Goal: Task Accomplishment & Management: Use online tool/utility

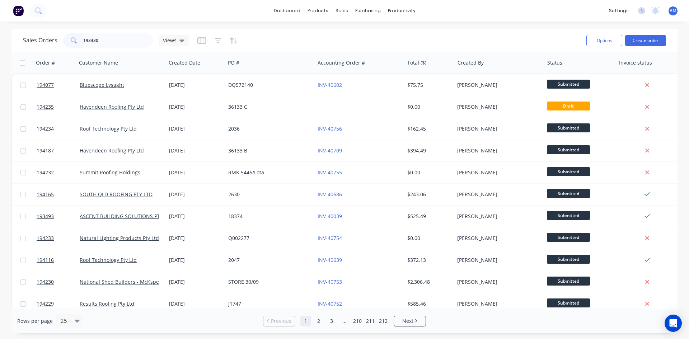
type input "193430"
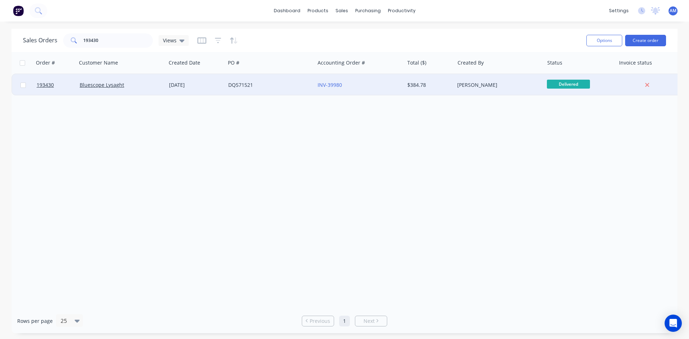
click at [267, 82] on div "DQ571521" at bounding box center [268, 84] width 80 height 7
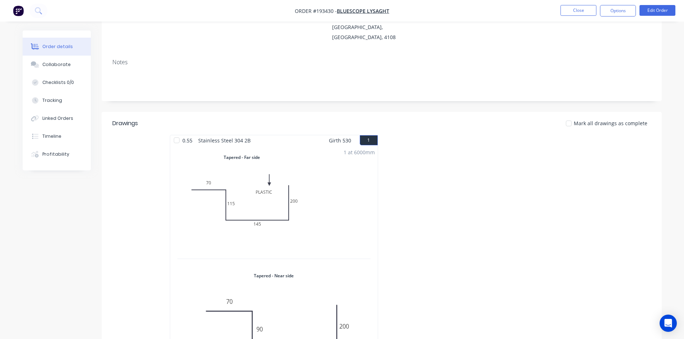
scroll to position [144, 0]
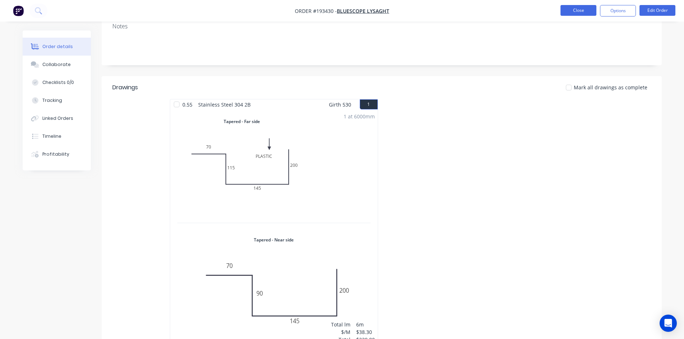
click at [572, 10] on button "Close" at bounding box center [578, 10] width 36 height 11
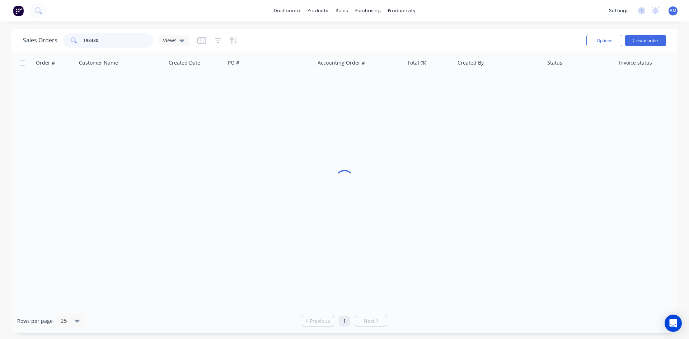
drag, startPoint x: 103, startPoint y: 38, endPoint x: 42, endPoint y: 23, distance: 62.7
click at [45, 24] on div "dashboard products sales purchasing productivity dashboard products Product Cat…" at bounding box center [344, 169] width 689 height 339
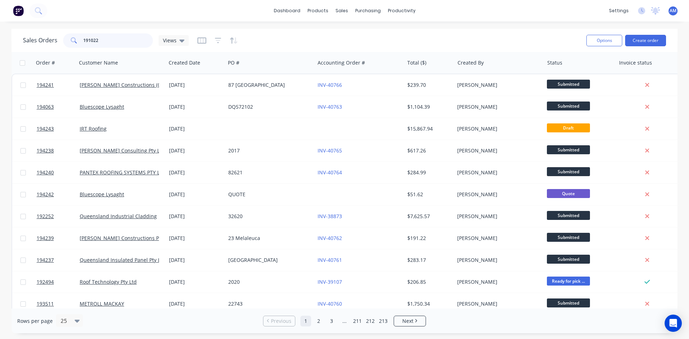
type input "191022"
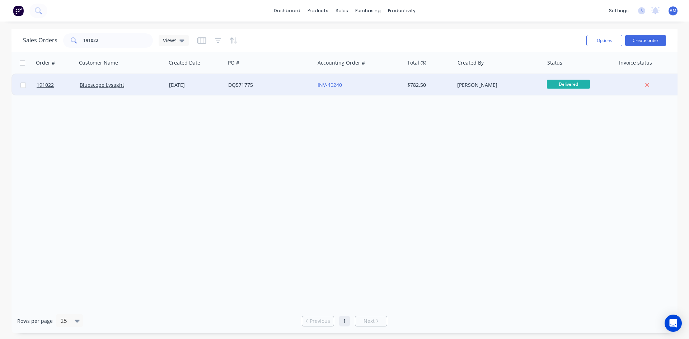
click at [270, 92] on div "DQ571775" at bounding box center [269, 85] width 89 height 22
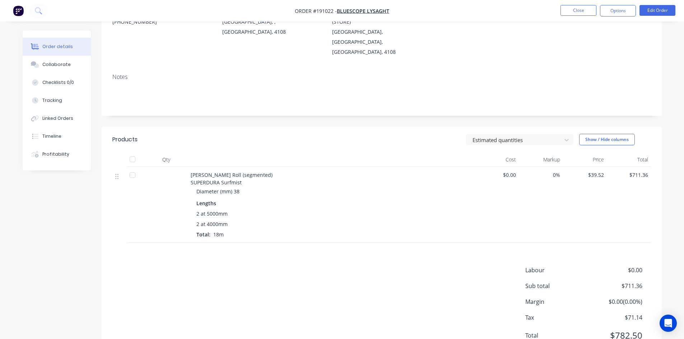
scroll to position [104, 0]
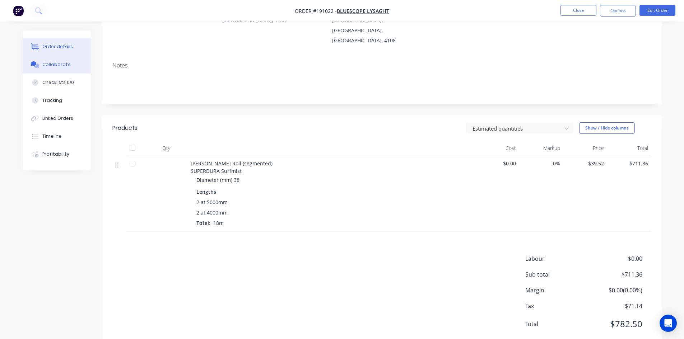
click at [57, 65] on div "Collaborate" at bounding box center [56, 64] width 28 height 6
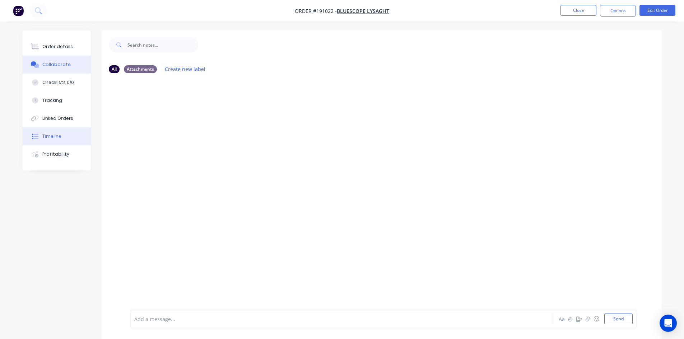
click at [61, 144] on button "Timeline" at bounding box center [57, 136] width 68 height 18
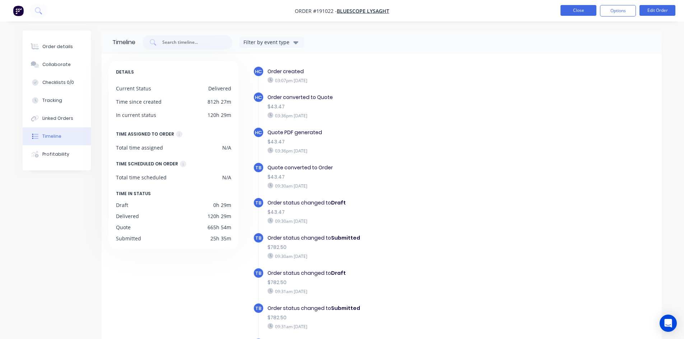
click at [578, 13] on button "Close" at bounding box center [578, 10] width 36 height 11
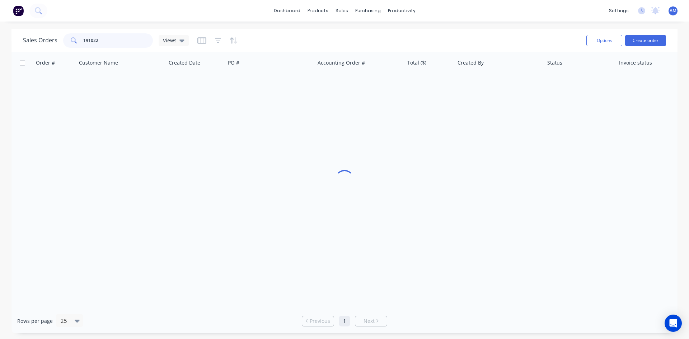
drag, startPoint x: 113, startPoint y: 40, endPoint x: 22, endPoint y: 41, distance: 91.2
click at [23, 41] on div "Sales Orders 191022 Views Options Create order" at bounding box center [344, 40] width 666 height 23
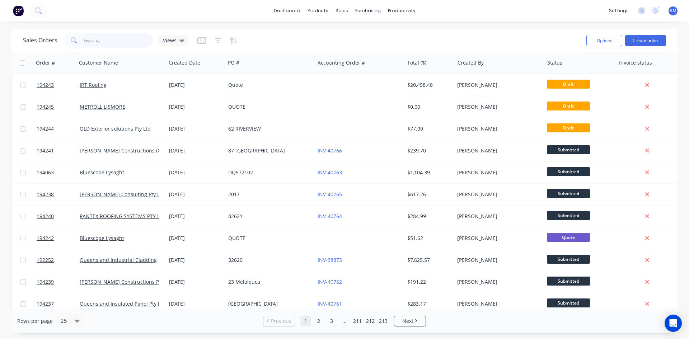
click at [98, 45] on input "text" at bounding box center [118, 40] width 70 height 14
type input "193948"
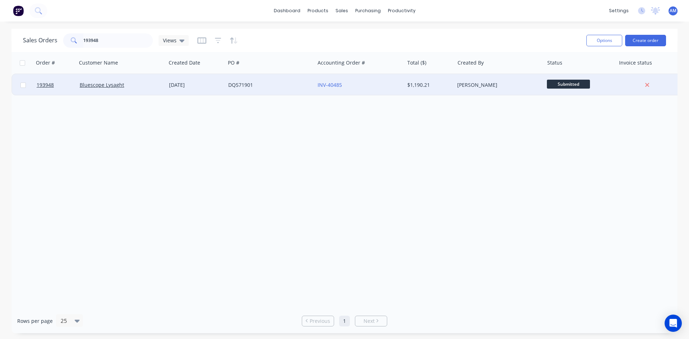
click at [274, 86] on div "DQ571901" at bounding box center [268, 84] width 80 height 7
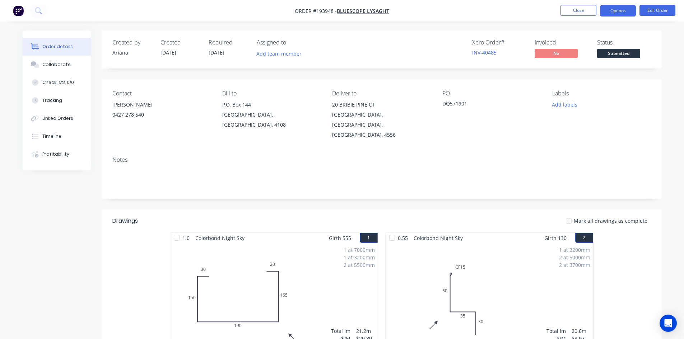
click at [612, 11] on button "Options" at bounding box center [618, 10] width 36 height 11
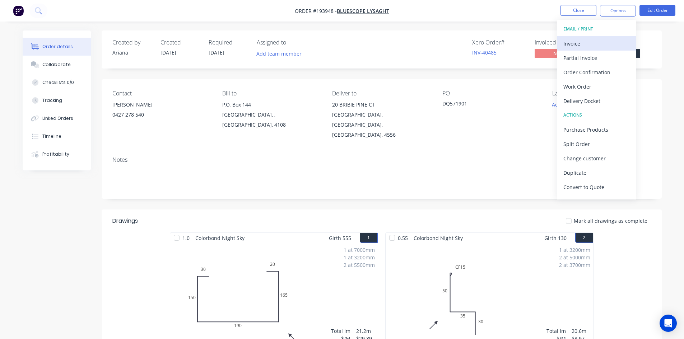
click at [598, 40] on div "Invoice" at bounding box center [596, 43] width 66 height 10
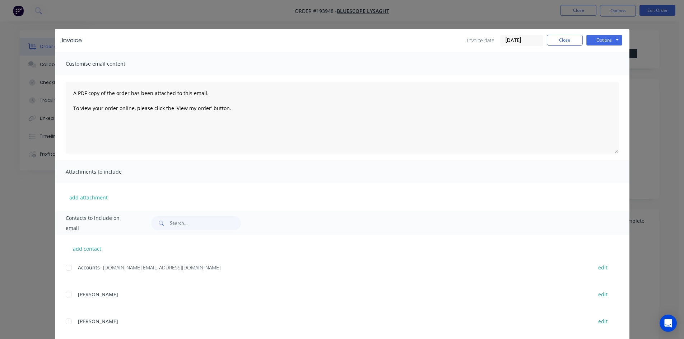
click at [65, 269] on div at bounding box center [68, 268] width 14 height 14
click at [591, 41] on button "Options" at bounding box center [604, 40] width 36 height 11
click at [594, 79] on button "Email" at bounding box center [609, 77] width 46 height 12
click at [574, 36] on button "Close" at bounding box center [565, 40] width 36 height 11
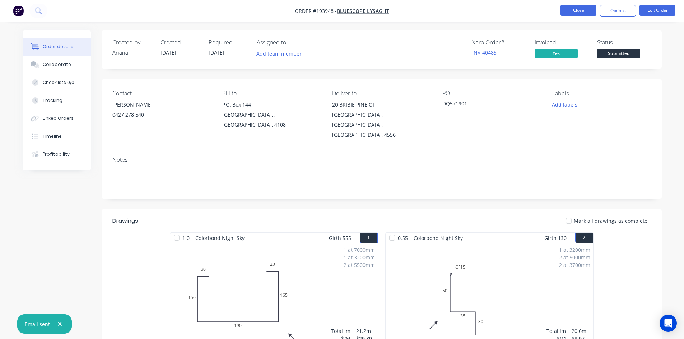
click at [578, 13] on button "Close" at bounding box center [578, 10] width 36 height 11
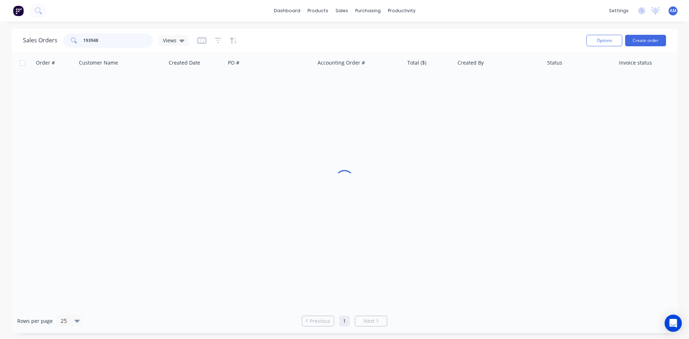
drag, startPoint x: 108, startPoint y: 38, endPoint x: 67, endPoint y: 38, distance: 40.9
click at [67, 38] on div "193948" at bounding box center [108, 40] width 90 height 14
type input "193935"
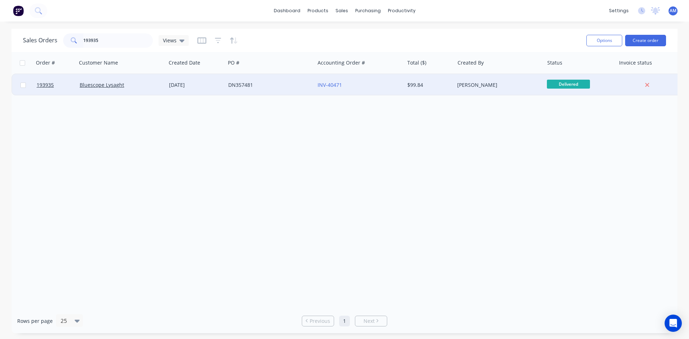
click at [298, 89] on div "DN357481" at bounding box center [269, 85] width 89 height 22
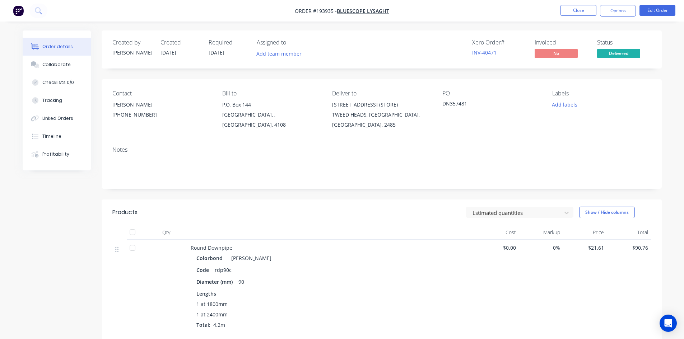
click at [608, 17] on nav "Order #193935 - Bluescope Lysaght Close Options Edit Order" at bounding box center [342, 11] width 684 height 22
click at [609, 15] on button "Options" at bounding box center [618, 10] width 36 height 11
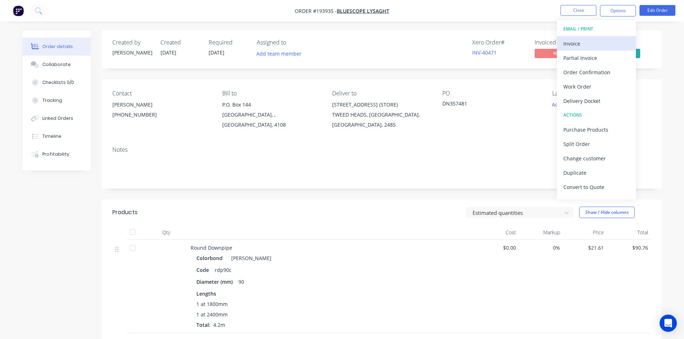
click at [603, 38] on div "Invoice" at bounding box center [596, 43] width 66 height 10
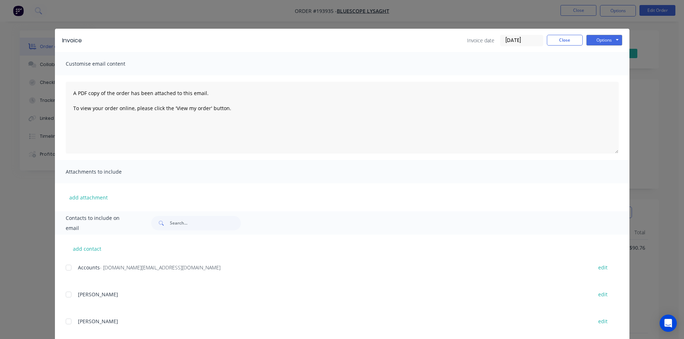
click at [67, 269] on div at bounding box center [68, 268] width 14 height 14
click at [601, 41] on button "Options" at bounding box center [604, 40] width 36 height 11
click at [602, 76] on button "Email" at bounding box center [609, 77] width 46 height 12
click at [562, 37] on button "Close" at bounding box center [565, 40] width 36 height 11
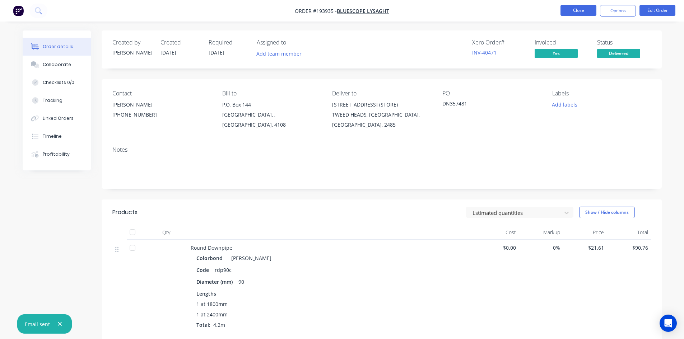
click at [574, 8] on button "Close" at bounding box center [578, 10] width 36 height 11
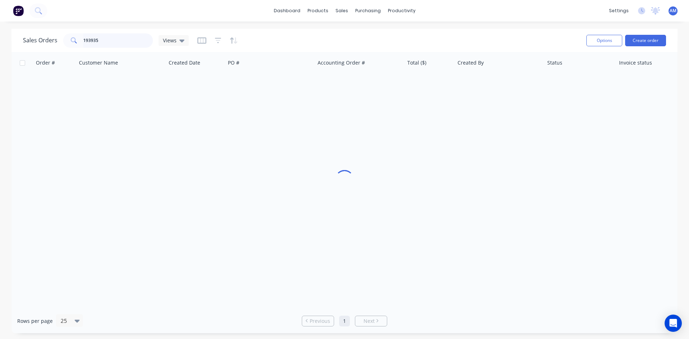
drag, startPoint x: 107, startPoint y: 37, endPoint x: 65, endPoint y: 38, distance: 41.6
click at [65, 38] on div "193935" at bounding box center [108, 40] width 90 height 14
type input "194135"
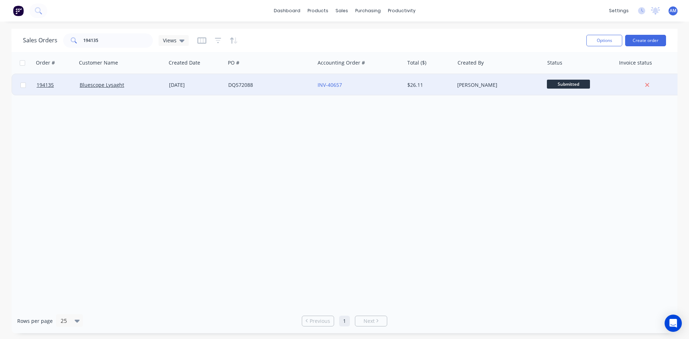
click at [369, 86] on div "INV-40657" at bounding box center [358, 84] width 80 height 7
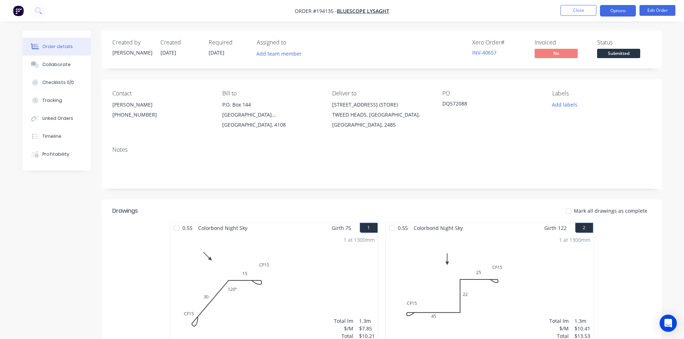
click at [622, 11] on button "Options" at bounding box center [618, 10] width 36 height 11
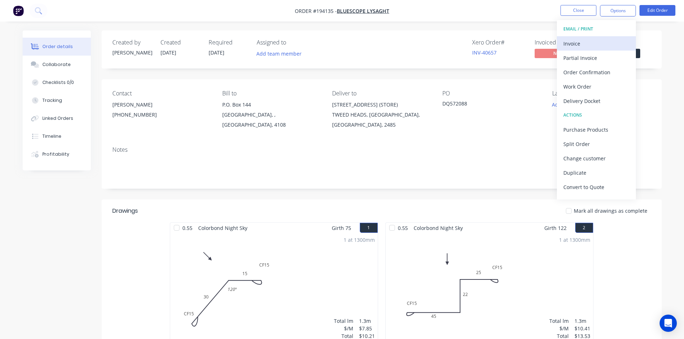
click at [601, 40] on div "Invoice" at bounding box center [596, 43] width 66 height 10
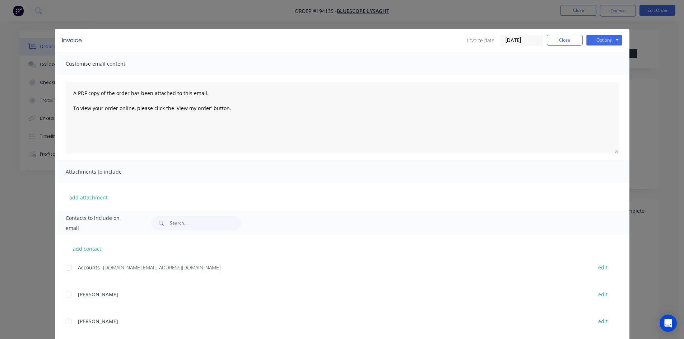
click at [69, 269] on div at bounding box center [68, 268] width 14 height 14
click at [602, 42] on button "Options" at bounding box center [604, 40] width 36 height 11
click at [602, 76] on button "Email" at bounding box center [609, 77] width 46 height 12
click at [568, 38] on button "Close" at bounding box center [565, 40] width 36 height 11
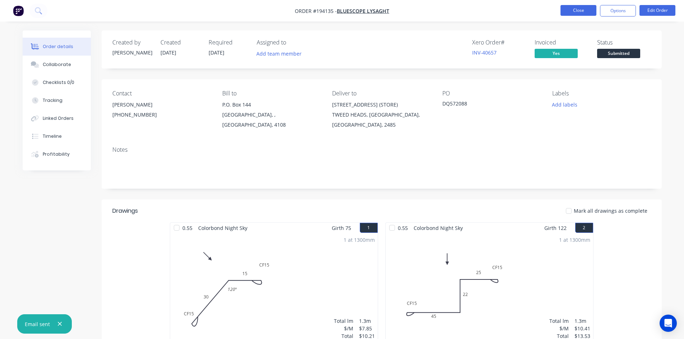
click at [578, 13] on button "Close" at bounding box center [578, 10] width 36 height 11
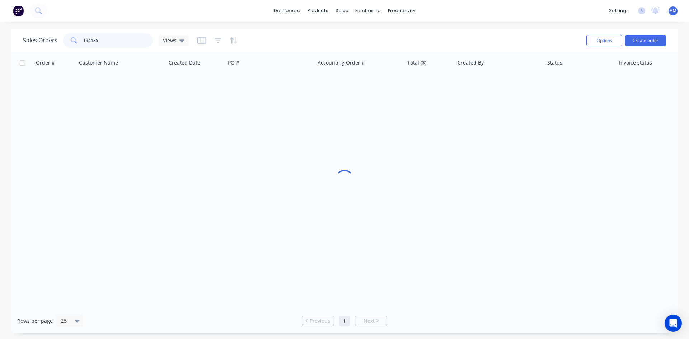
drag, startPoint x: 94, startPoint y: 39, endPoint x: 65, endPoint y: 36, distance: 30.0
click at [68, 39] on div "194135" at bounding box center [108, 40] width 90 height 14
type input "194131"
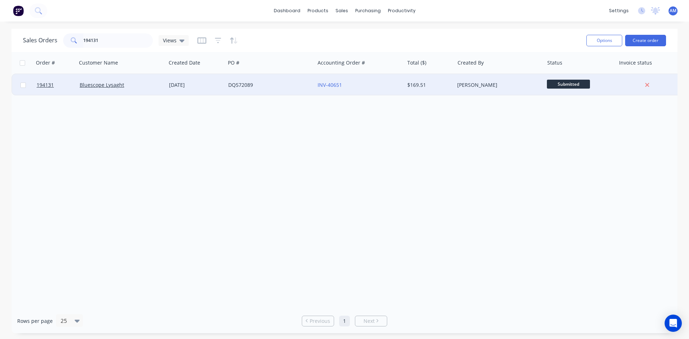
click at [302, 85] on div "DQ572089" at bounding box center [268, 84] width 80 height 7
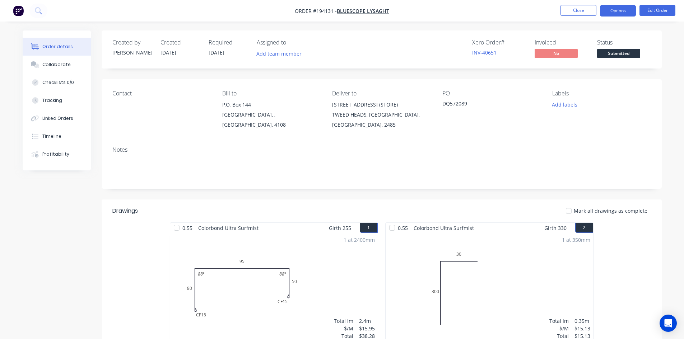
click at [611, 11] on button "Options" at bounding box center [618, 10] width 36 height 11
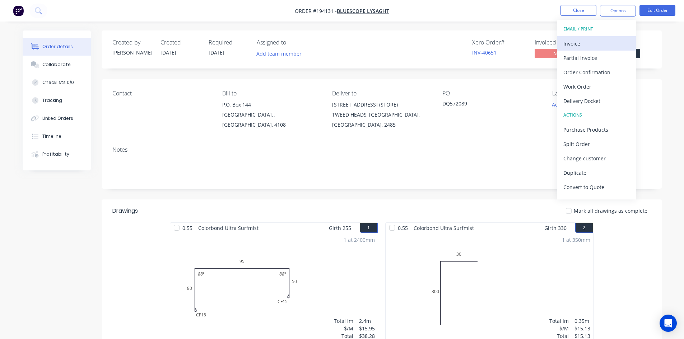
click at [595, 38] on div "Invoice" at bounding box center [596, 43] width 66 height 10
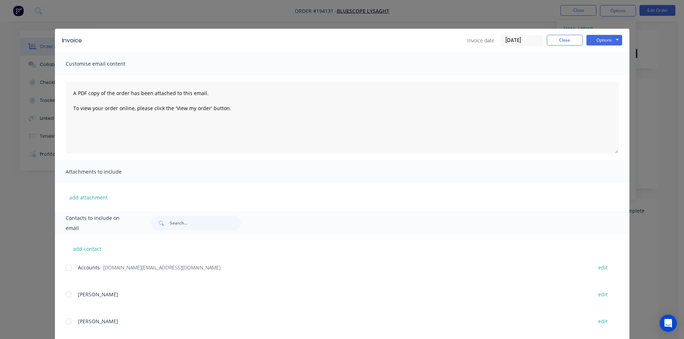
click at [65, 266] on div at bounding box center [68, 268] width 14 height 14
click at [596, 36] on button "Options" at bounding box center [604, 40] width 36 height 11
click at [597, 75] on button "Email" at bounding box center [609, 77] width 46 height 12
click at [561, 42] on button "Close" at bounding box center [565, 40] width 36 height 11
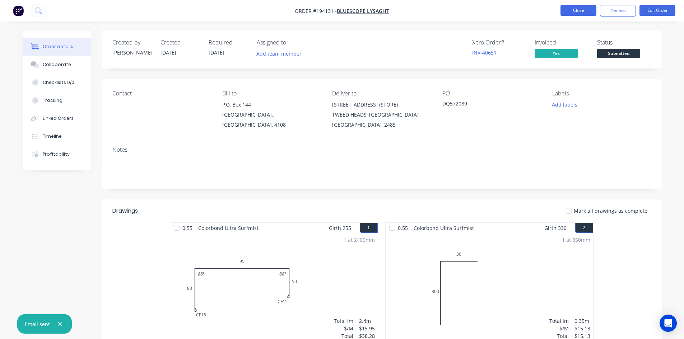
click at [574, 6] on button "Close" at bounding box center [578, 10] width 36 height 11
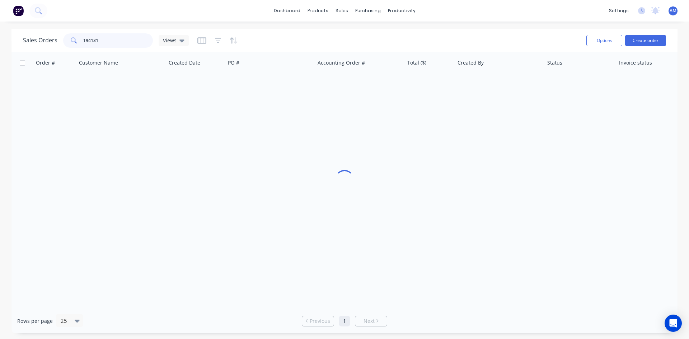
drag, startPoint x: 113, startPoint y: 40, endPoint x: 53, endPoint y: 38, distance: 60.3
click at [53, 38] on div "Sales Orders 194131 Views" at bounding box center [106, 40] width 166 height 14
type input "193666"
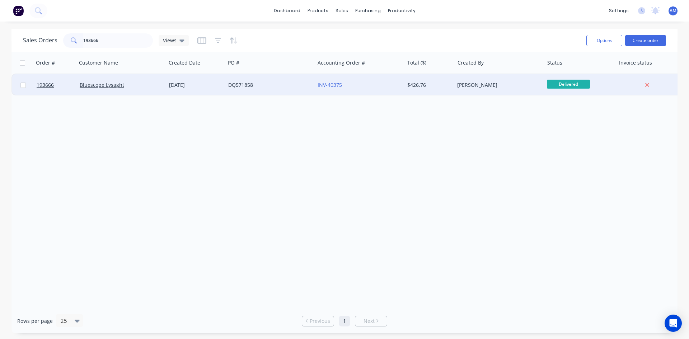
click at [298, 85] on div "DQ571858" at bounding box center [268, 84] width 80 height 7
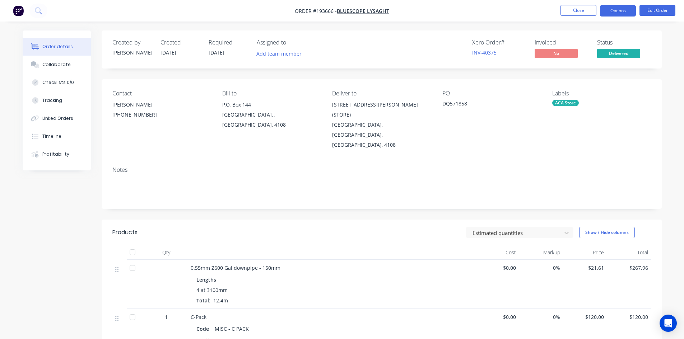
click at [617, 11] on button "Options" at bounding box center [618, 10] width 36 height 11
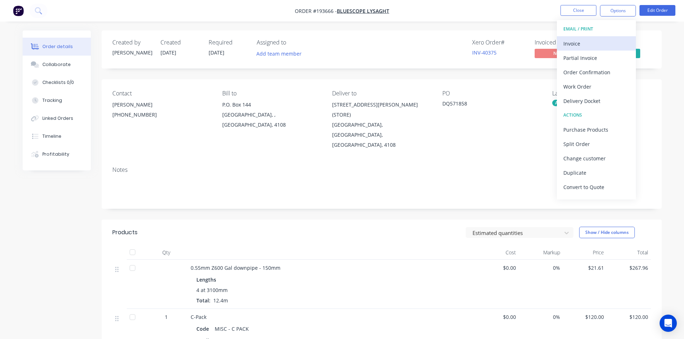
click at [607, 38] on div "Invoice" at bounding box center [596, 43] width 66 height 10
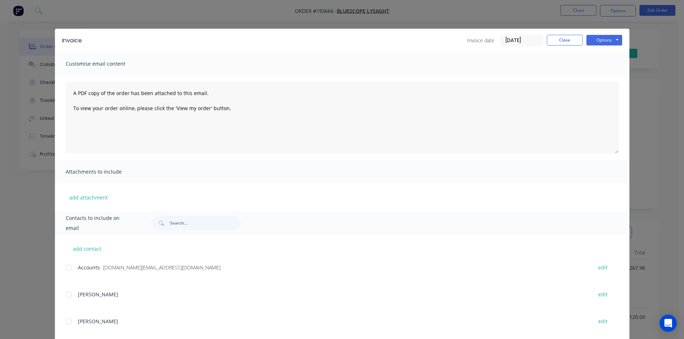
click at [67, 267] on div at bounding box center [68, 268] width 14 height 14
drag, startPoint x: 598, startPoint y: 41, endPoint x: 598, endPoint y: 45, distance: 4.0
click at [598, 41] on button "Options" at bounding box center [604, 40] width 36 height 11
click at [598, 71] on button "Email" at bounding box center [609, 77] width 46 height 12
click at [560, 38] on button "Close" at bounding box center [565, 40] width 36 height 11
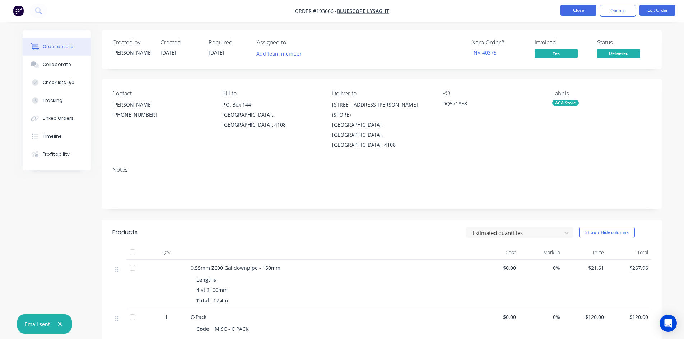
click at [570, 15] on button "Close" at bounding box center [578, 10] width 36 height 11
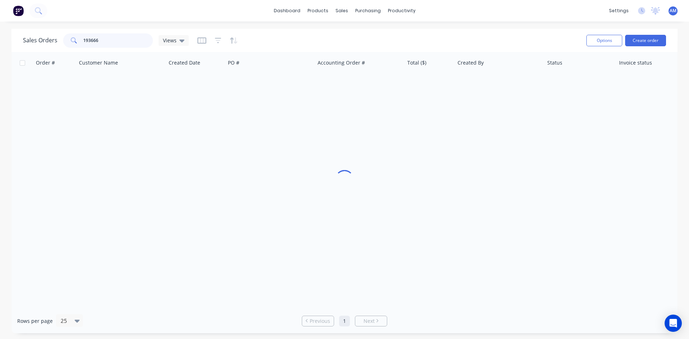
drag, startPoint x: 110, startPoint y: 39, endPoint x: 33, endPoint y: 37, distance: 76.8
click at [36, 39] on div "Sales Orders 193666 Views" at bounding box center [106, 40] width 166 height 14
type input "194059"
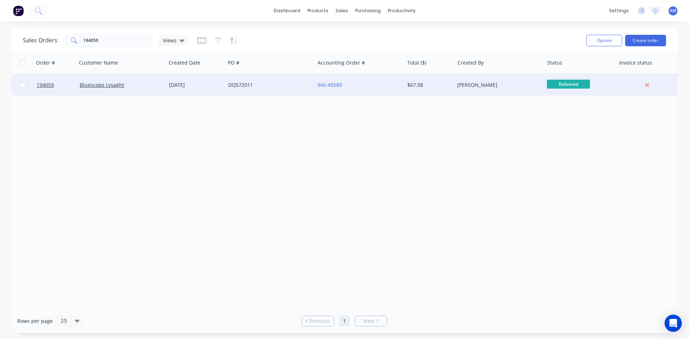
click at [296, 87] on div "DQ572011" at bounding box center [268, 84] width 80 height 7
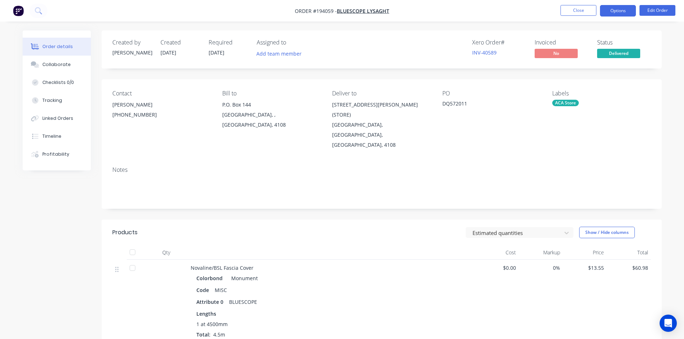
click at [627, 15] on button "Options" at bounding box center [618, 10] width 36 height 11
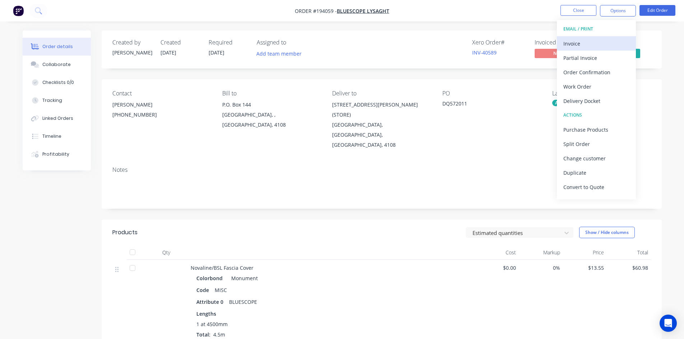
click at [608, 38] on div "Invoice" at bounding box center [596, 43] width 66 height 10
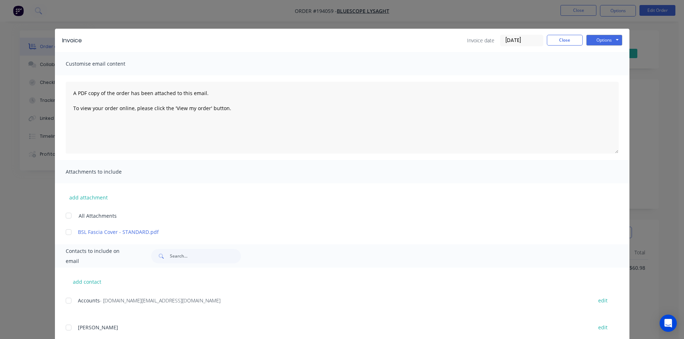
click at [63, 299] on div at bounding box center [68, 301] width 14 height 14
click at [606, 39] on button "Options" at bounding box center [604, 40] width 36 height 11
click at [603, 73] on button "Email" at bounding box center [609, 77] width 46 height 12
drag, startPoint x: 556, startPoint y: 41, endPoint x: 562, endPoint y: 32, distance: 11.1
click at [556, 41] on button "Close" at bounding box center [565, 40] width 36 height 11
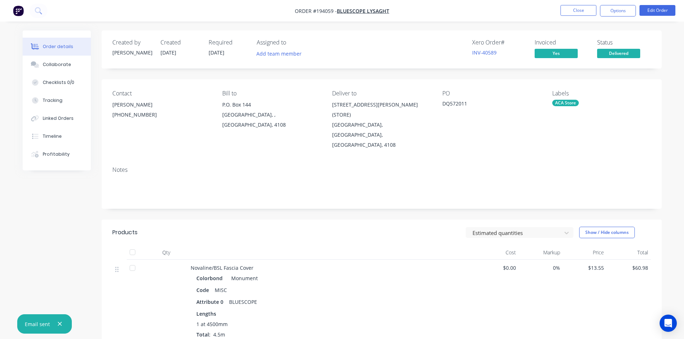
click at [576, 16] on li "Close" at bounding box center [578, 10] width 36 height 11
click at [578, 12] on button "Close" at bounding box center [578, 10] width 36 height 11
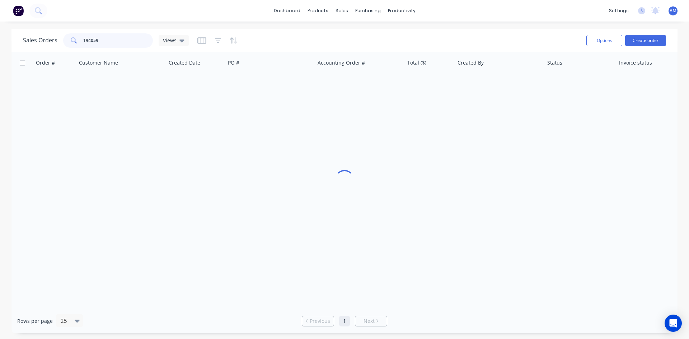
drag, startPoint x: 97, startPoint y: 41, endPoint x: 71, endPoint y: 39, distance: 26.2
click at [72, 40] on div "194059" at bounding box center [108, 40] width 90 height 14
type input "193121"
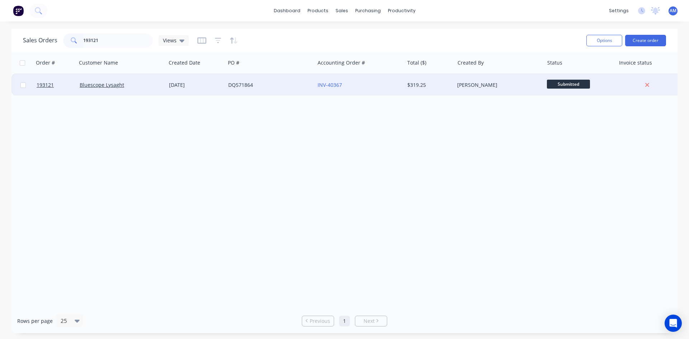
click at [295, 87] on div "DQ571864" at bounding box center [268, 84] width 80 height 7
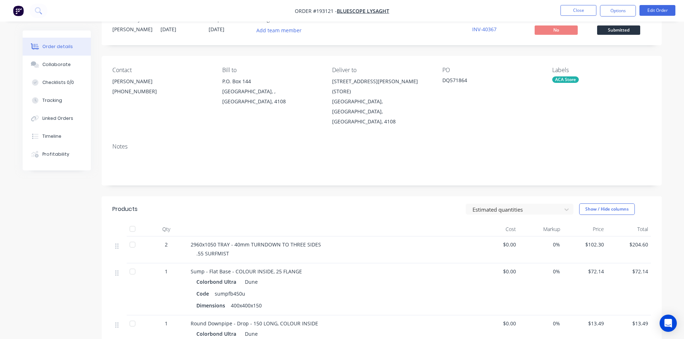
scroll to position [16, 0]
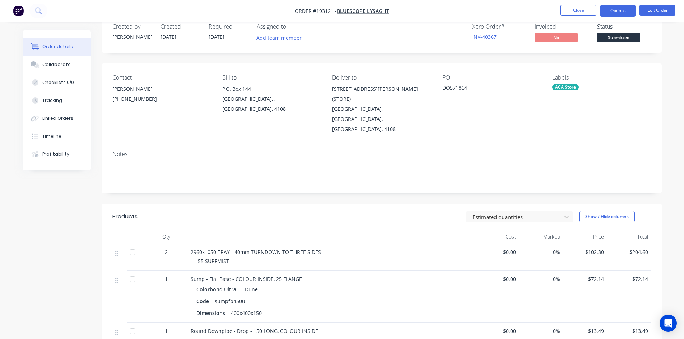
click at [612, 7] on button "Options" at bounding box center [618, 10] width 36 height 11
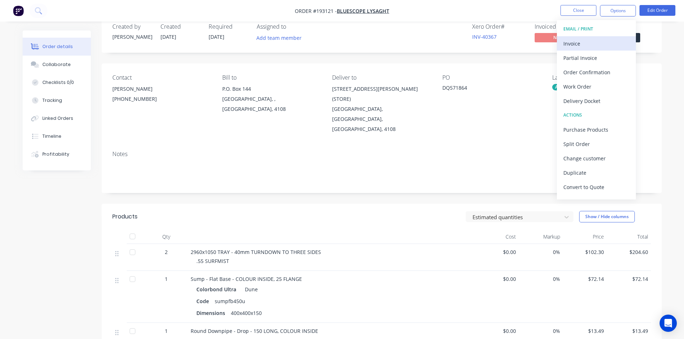
click at [586, 44] on div "Invoice" at bounding box center [596, 43] width 66 height 10
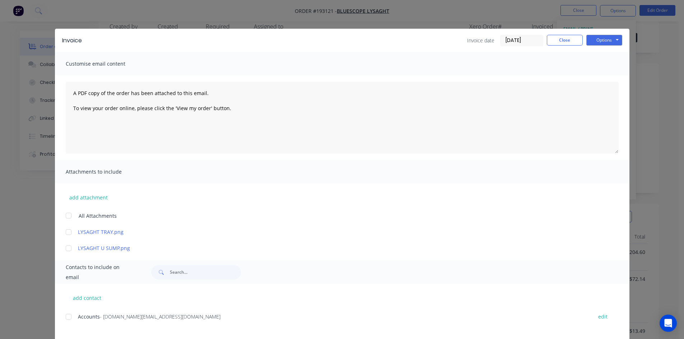
click at [66, 318] on div at bounding box center [68, 317] width 14 height 14
click at [604, 37] on button "Options" at bounding box center [604, 40] width 36 height 11
click at [604, 74] on button "Email" at bounding box center [609, 77] width 46 height 12
click at [555, 41] on button "Close" at bounding box center [565, 40] width 36 height 11
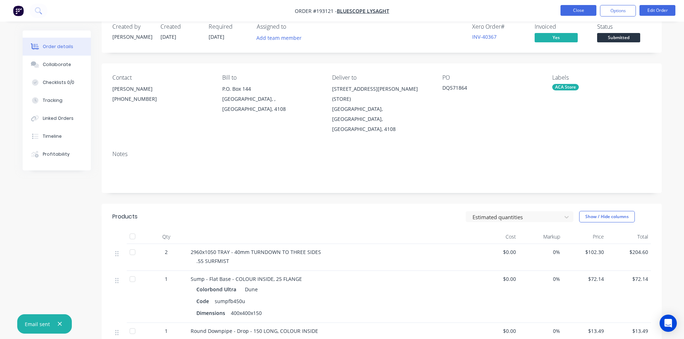
click at [584, 7] on button "Close" at bounding box center [578, 10] width 36 height 11
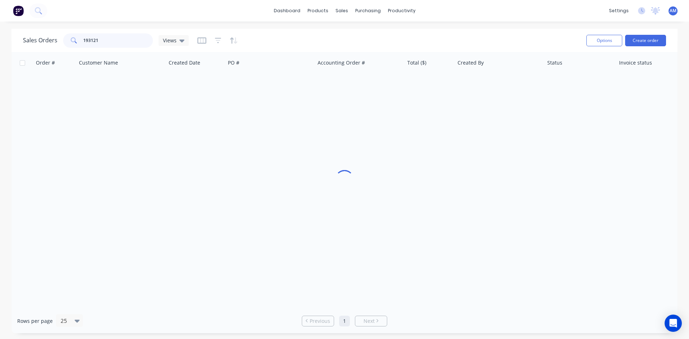
drag, startPoint x: 85, startPoint y: 38, endPoint x: 56, endPoint y: 36, distance: 29.2
click at [57, 36] on div "Sales Orders 193121 Views" at bounding box center [106, 40] width 166 height 14
click at [93, 41] on input "1937236" at bounding box center [118, 40] width 70 height 14
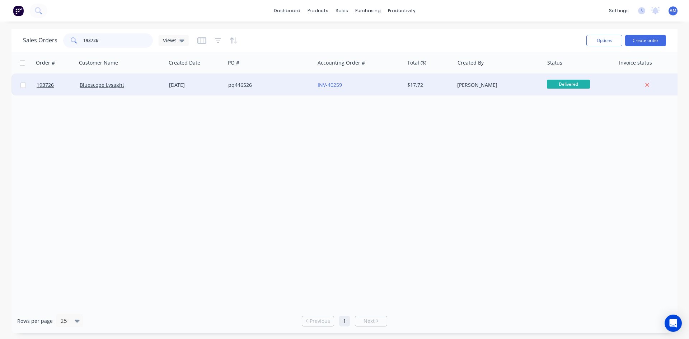
type input "193726"
click at [291, 88] on div "pq446526" at bounding box center [268, 84] width 80 height 7
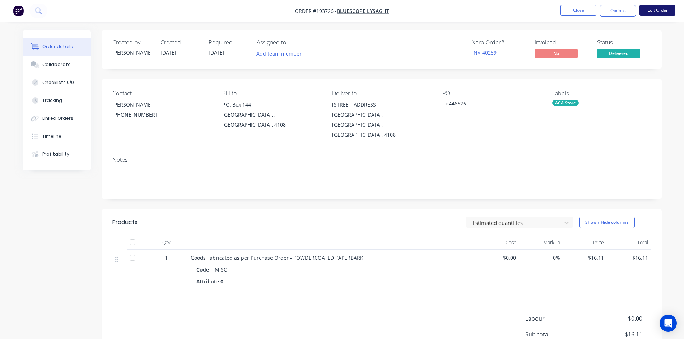
click at [663, 9] on button "Edit Order" at bounding box center [657, 10] width 36 height 11
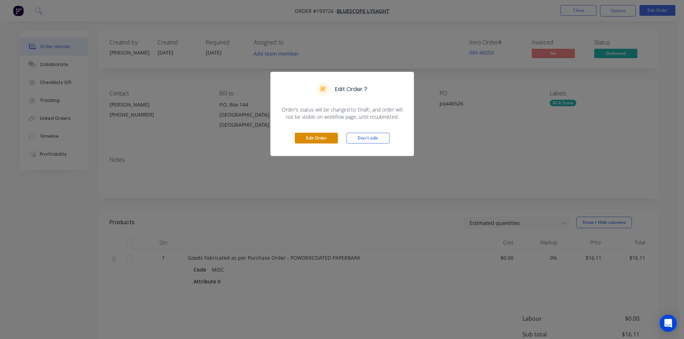
click at [315, 134] on button "Edit Order" at bounding box center [316, 138] width 43 height 11
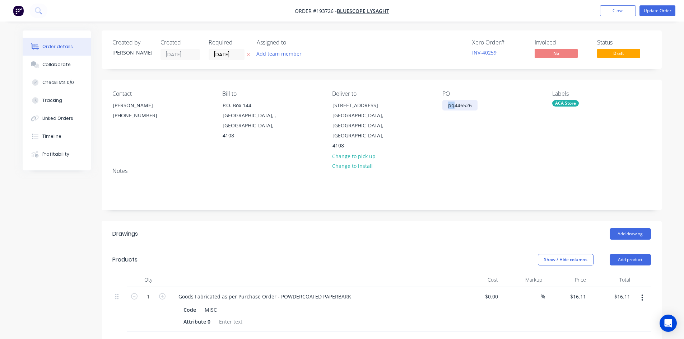
drag, startPoint x: 453, startPoint y: 106, endPoint x: 444, endPoint y: 104, distance: 9.8
click at [444, 104] on div "pq446526" at bounding box center [459, 105] width 35 height 10
click at [664, 11] on button "Update Order" at bounding box center [657, 10] width 36 height 11
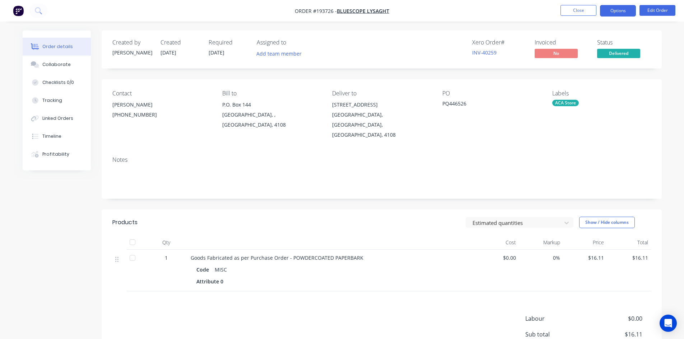
click at [619, 15] on button "Options" at bounding box center [618, 10] width 36 height 11
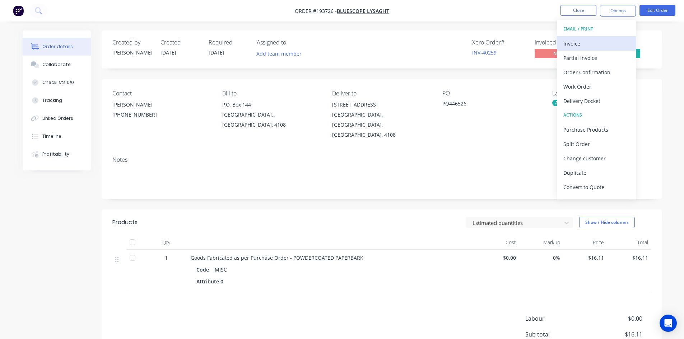
click at [593, 47] on div "Invoice" at bounding box center [596, 43] width 66 height 10
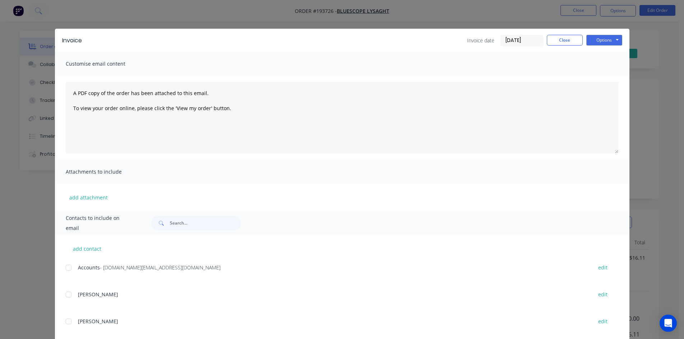
click at [69, 268] on div at bounding box center [68, 268] width 14 height 14
click at [612, 38] on button "Options" at bounding box center [604, 40] width 36 height 11
click at [611, 76] on button "Email" at bounding box center [609, 77] width 46 height 12
click at [573, 42] on button "Close" at bounding box center [565, 40] width 36 height 11
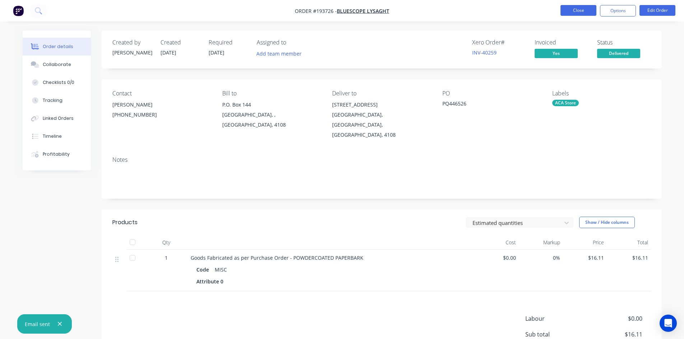
click at [578, 11] on button "Close" at bounding box center [578, 10] width 36 height 11
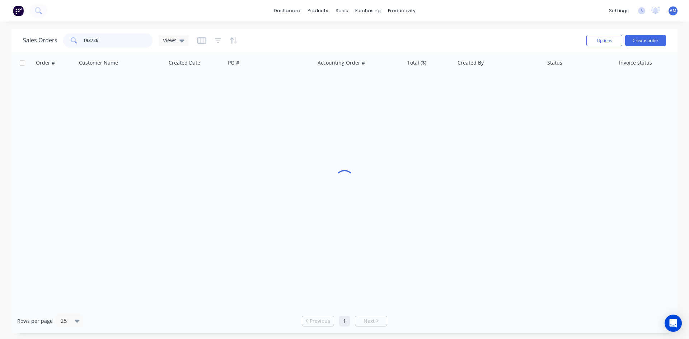
drag, startPoint x: 147, startPoint y: 38, endPoint x: 67, endPoint y: 38, distance: 79.3
click at [67, 38] on div "193726" at bounding box center [108, 40] width 90 height 14
type input "193579"
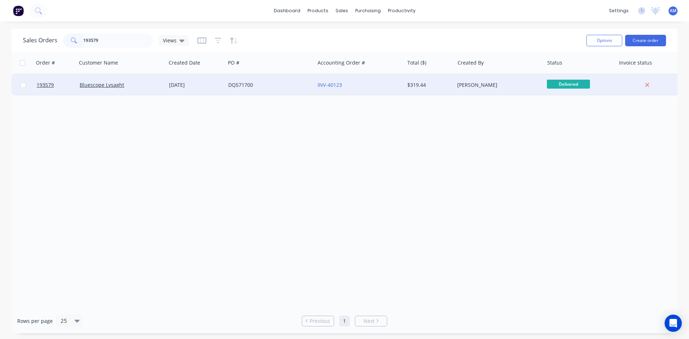
click at [289, 87] on div "DQ571700" at bounding box center [268, 84] width 80 height 7
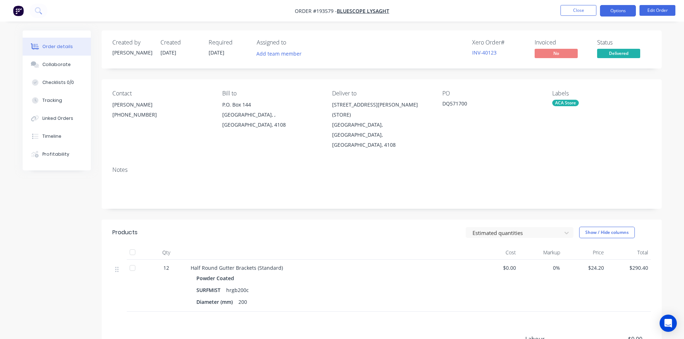
click at [615, 13] on button "Options" at bounding box center [618, 10] width 36 height 11
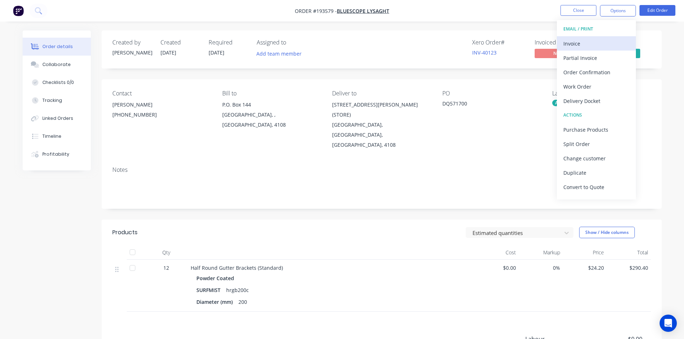
click at [599, 43] on div "Invoice" at bounding box center [596, 43] width 66 height 10
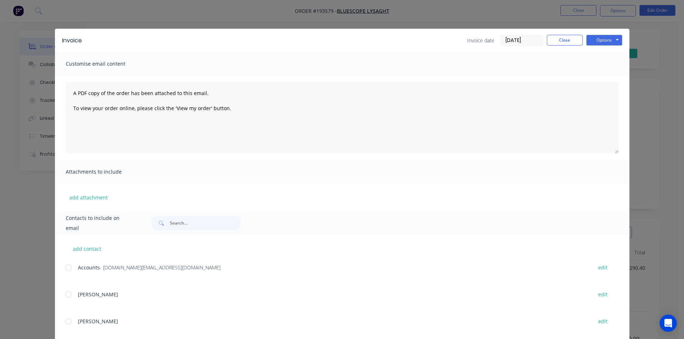
click at [67, 270] on div at bounding box center [68, 268] width 14 height 14
click at [603, 40] on button "Options" at bounding box center [604, 40] width 36 height 11
click at [604, 75] on button "Email" at bounding box center [609, 77] width 46 height 12
click at [571, 40] on button "Close" at bounding box center [565, 40] width 36 height 11
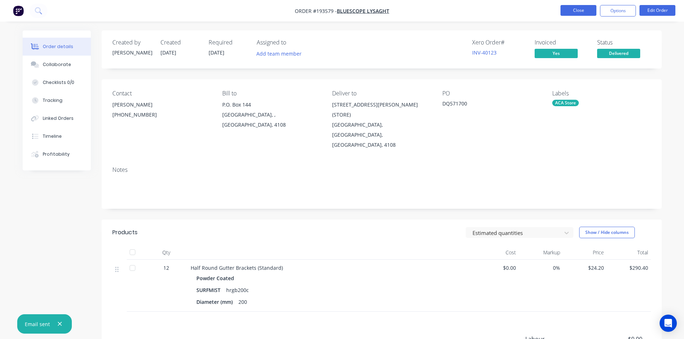
click at [573, 13] on button "Close" at bounding box center [578, 10] width 36 height 11
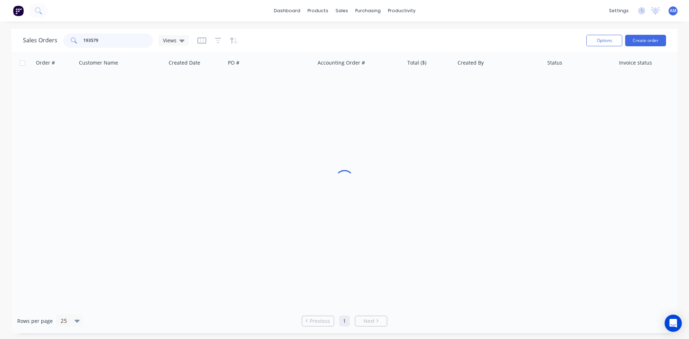
drag, startPoint x: 136, startPoint y: 40, endPoint x: 36, endPoint y: 39, distance: 100.9
click at [36, 39] on div "Sales Orders 193579 Views" at bounding box center [106, 40] width 166 height 14
type input "193720"
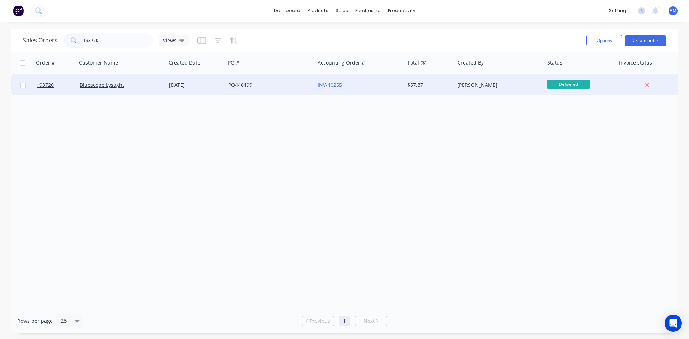
click at [190, 88] on div "[DATE]" at bounding box center [195, 84] width 53 height 7
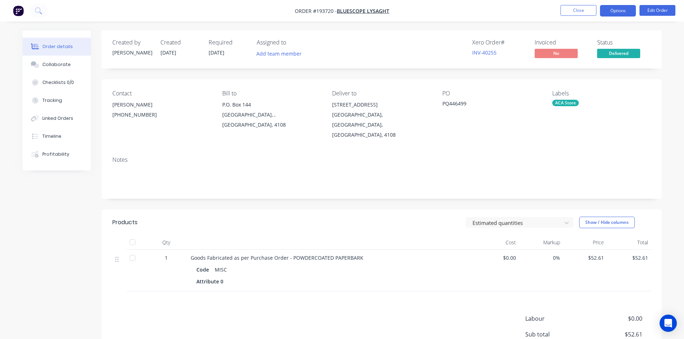
click at [611, 12] on button "Options" at bounding box center [618, 10] width 36 height 11
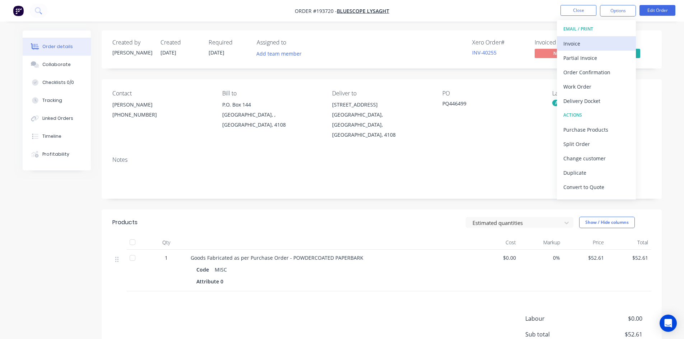
click at [602, 42] on div "Invoice" at bounding box center [596, 43] width 66 height 10
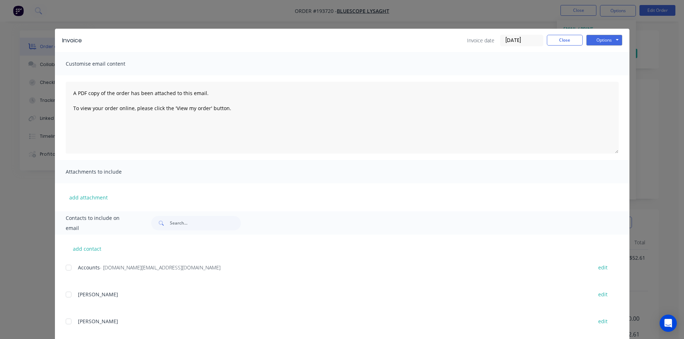
click at [70, 266] on div at bounding box center [68, 268] width 14 height 14
click at [596, 44] on button "Options" at bounding box center [604, 40] width 36 height 11
click at [599, 74] on button "Email" at bounding box center [609, 77] width 46 height 12
click at [560, 38] on button "Close" at bounding box center [565, 40] width 36 height 11
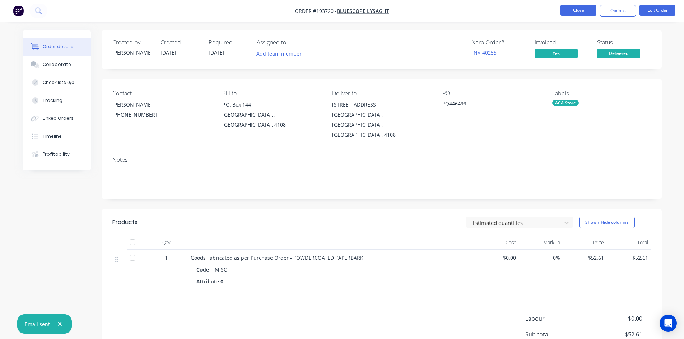
click at [579, 11] on button "Close" at bounding box center [578, 10] width 36 height 11
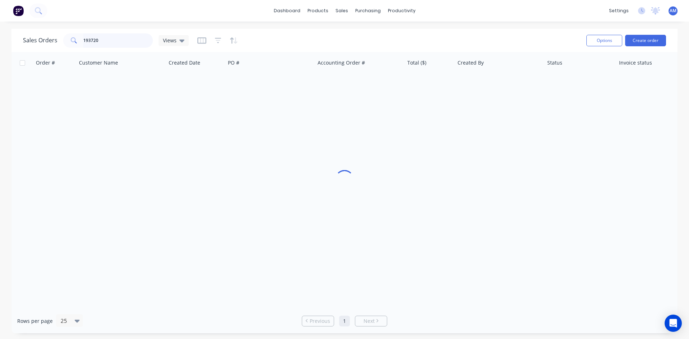
drag, startPoint x: 109, startPoint y: 38, endPoint x: 56, endPoint y: 41, distance: 53.9
click at [56, 41] on div "Sales Orders 193720 Views" at bounding box center [106, 40] width 166 height 14
type input "193974"
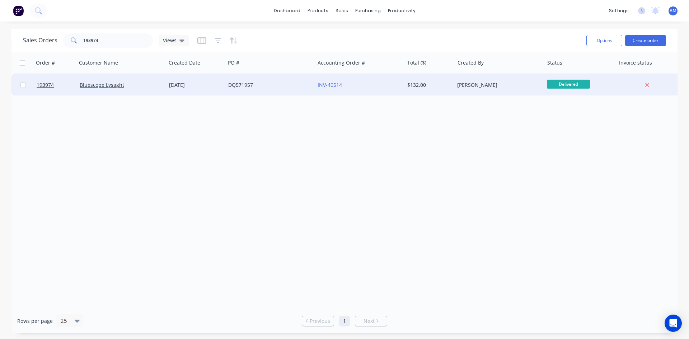
click at [279, 91] on div "DQ571957" at bounding box center [269, 85] width 89 height 22
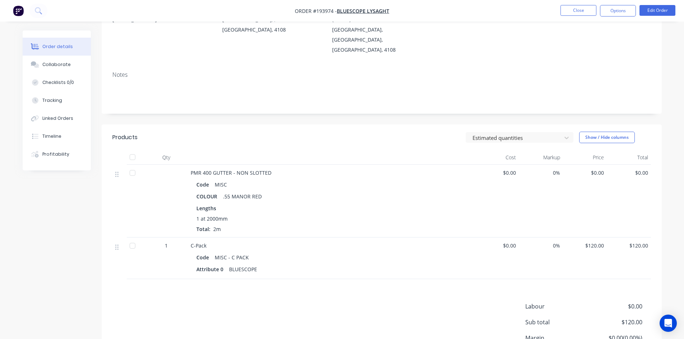
scroll to position [108, 0]
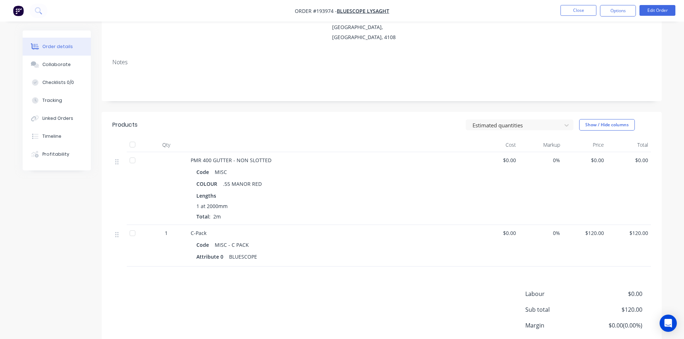
click at [602, 157] on span "$0.00" at bounding box center [585, 161] width 38 height 8
click at [672, 13] on button "Edit Order" at bounding box center [657, 10] width 36 height 11
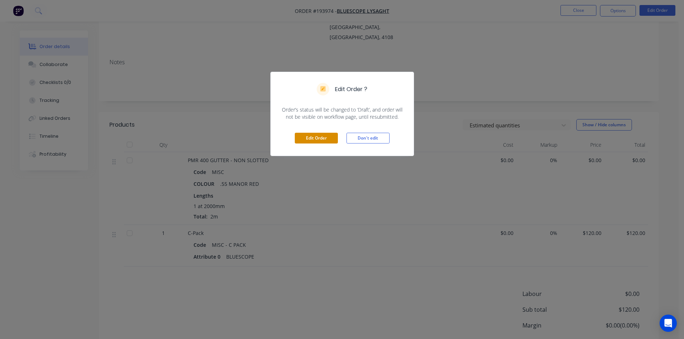
click at [329, 143] on button "Edit Order" at bounding box center [316, 138] width 43 height 11
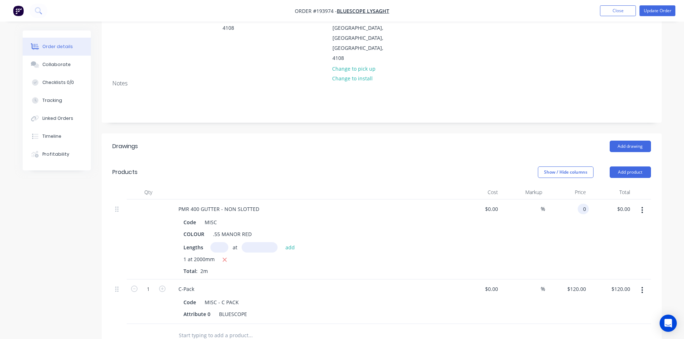
click at [577, 200] on div "0 0" at bounding box center [567, 240] width 44 height 80
type input "$14.10"
type input "$28.20"
click at [582, 211] on div "$14.10 14.1" at bounding box center [567, 240] width 44 height 80
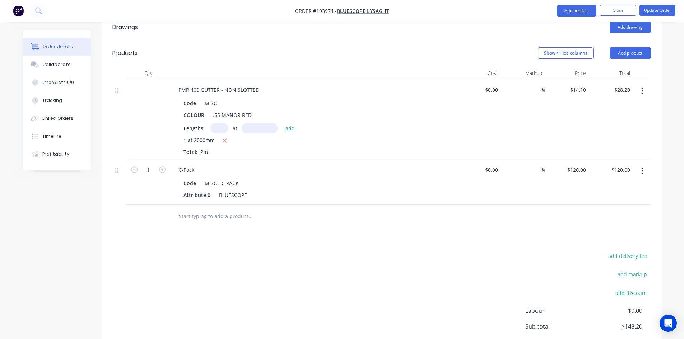
scroll to position [251, 0]
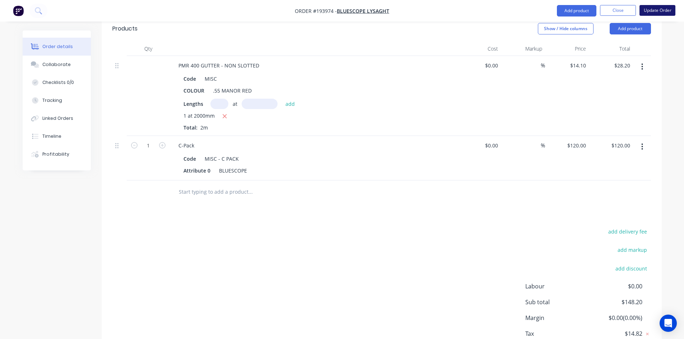
click at [664, 10] on button "Update Order" at bounding box center [657, 10] width 36 height 11
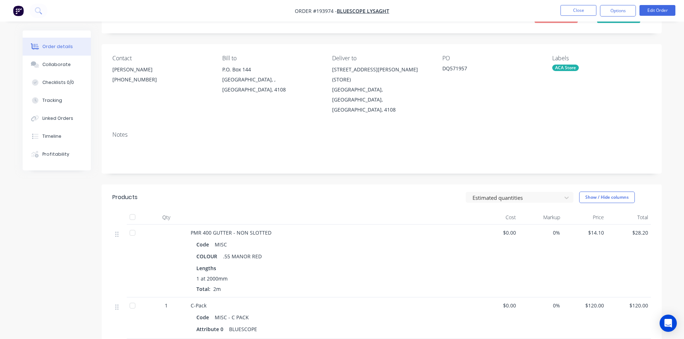
scroll to position [0, 0]
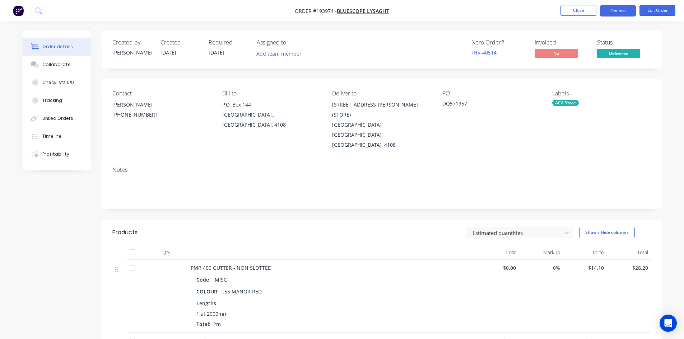
click at [628, 11] on button "Options" at bounding box center [618, 10] width 36 height 11
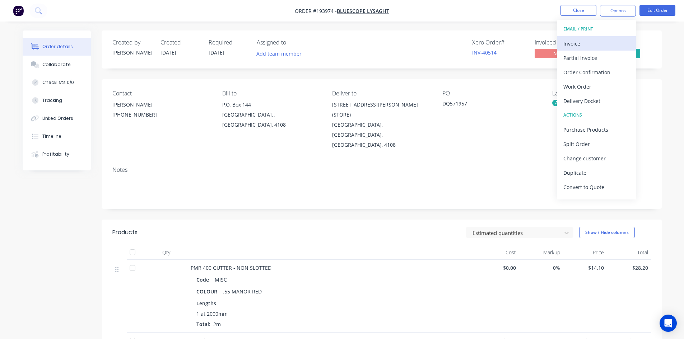
click at [582, 47] on div "Invoice" at bounding box center [596, 43] width 66 height 10
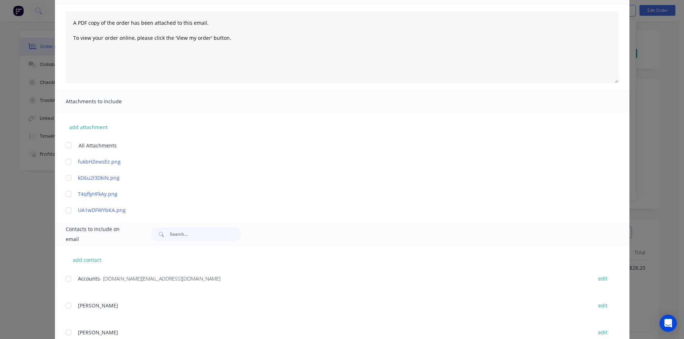
scroll to position [72, 0]
click at [68, 278] on div at bounding box center [68, 277] width 14 height 14
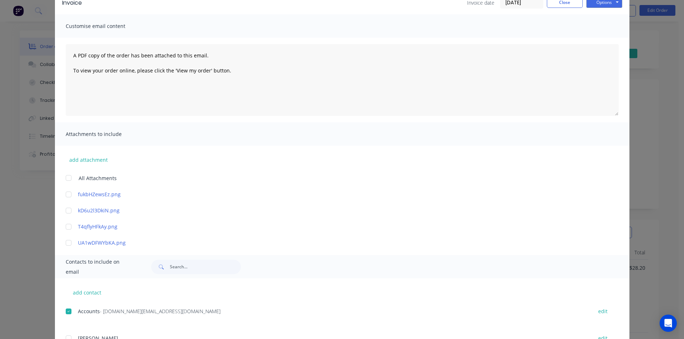
scroll to position [0, 0]
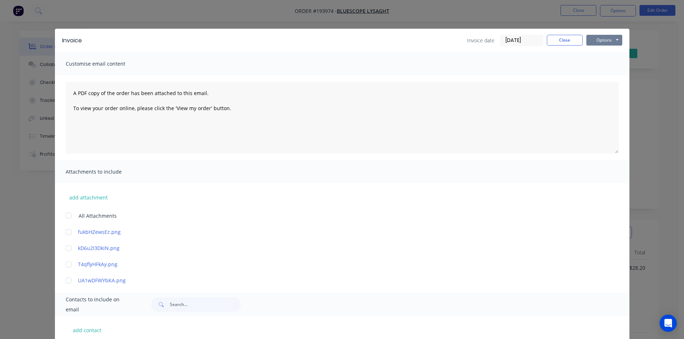
click at [601, 38] on button "Options" at bounding box center [604, 40] width 36 height 11
click at [602, 76] on button "Email" at bounding box center [609, 77] width 46 height 12
click at [557, 39] on button "Close" at bounding box center [565, 40] width 36 height 11
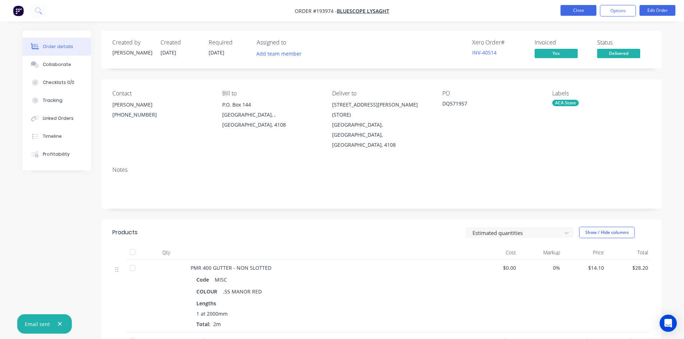
click at [581, 12] on button "Close" at bounding box center [578, 10] width 36 height 11
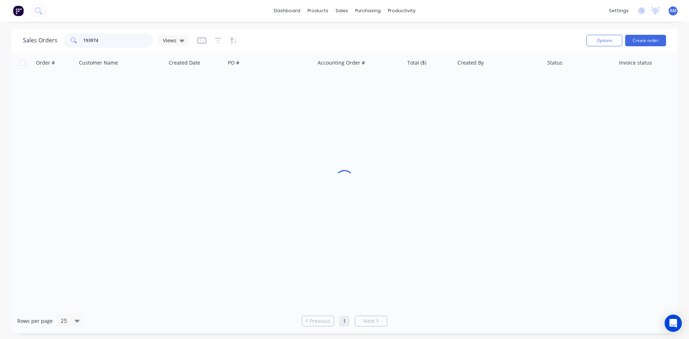
drag, startPoint x: 116, startPoint y: 44, endPoint x: 57, endPoint y: 38, distance: 59.1
click at [57, 38] on div "Sales Orders 193974 Views" at bounding box center [106, 40] width 166 height 14
type input "192212"
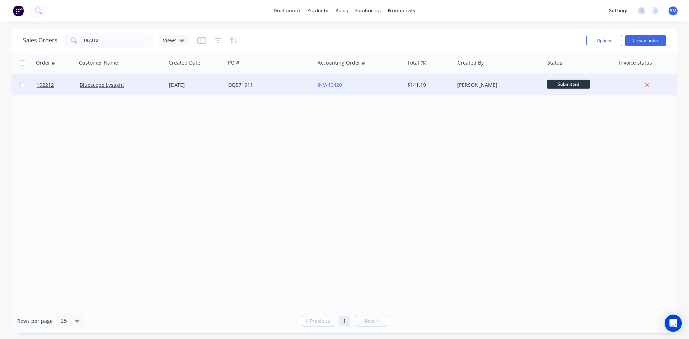
click at [288, 87] on div "DQ571911" at bounding box center [268, 84] width 80 height 7
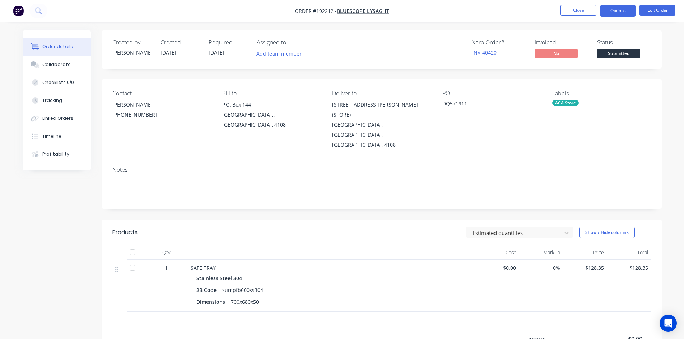
click at [610, 12] on button "Options" at bounding box center [618, 10] width 36 height 11
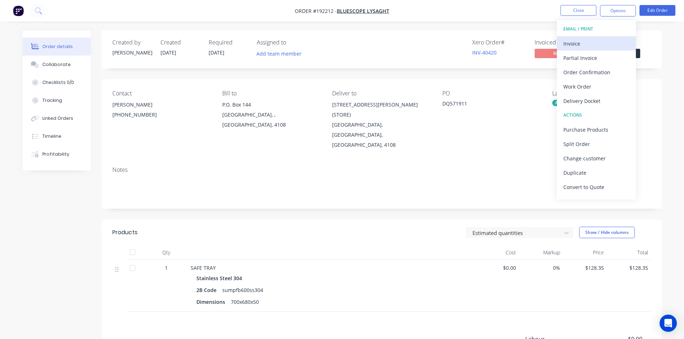
click at [602, 42] on div "Invoice" at bounding box center [596, 43] width 66 height 10
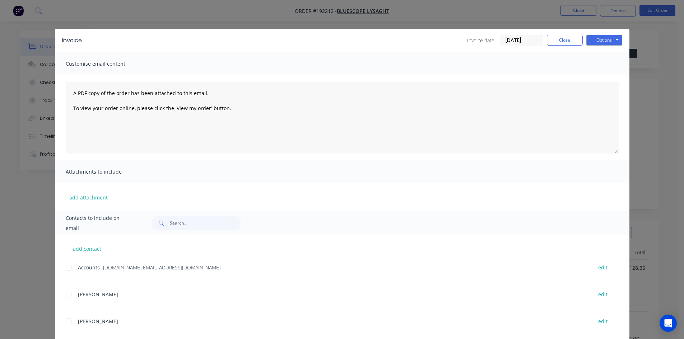
click at [67, 267] on div at bounding box center [68, 268] width 14 height 14
click at [609, 42] on button "Options" at bounding box center [604, 40] width 36 height 11
click at [607, 75] on button "Email" at bounding box center [609, 77] width 46 height 12
click at [573, 40] on button "Close" at bounding box center [565, 40] width 36 height 11
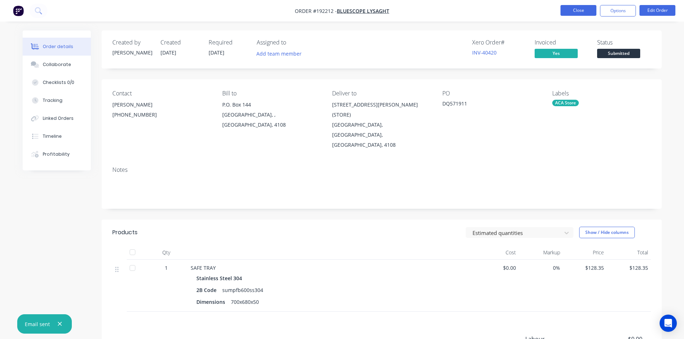
click at [584, 12] on button "Close" at bounding box center [578, 10] width 36 height 11
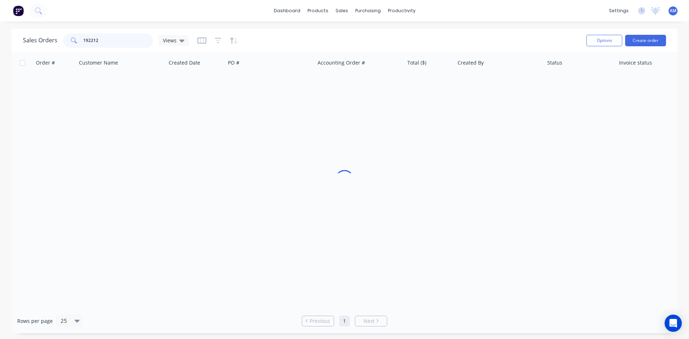
drag, startPoint x: 131, startPoint y: 42, endPoint x: 60, endPoint y: 41, distance: 70.4
click at [60, 41] on div "Sales Orders 192212 Views" at bounding box center [106, 40] width 166 height 14
type input "192705"
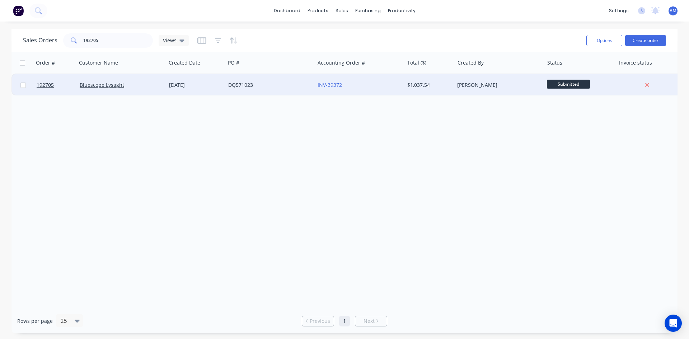
click at [260, 83] on div "DQ571023" at bounding box center [268, 84] width 80 height 7
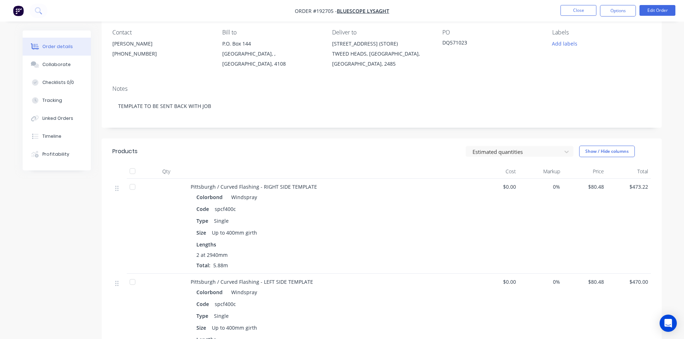
scroll to position [36, 0]
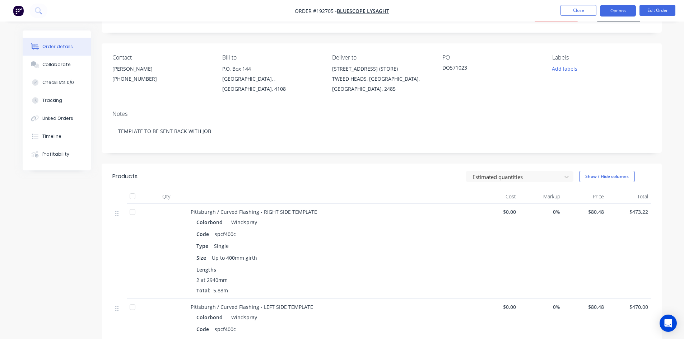
click at [616, 12] on button "Options" at bounding box center [618, 10] width 36 height 11
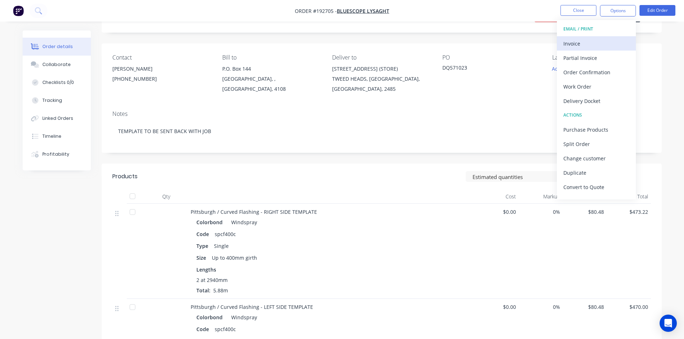
click at [607, 40] on div "Invoice" at bounding box center [596, 43] width 66 height 10
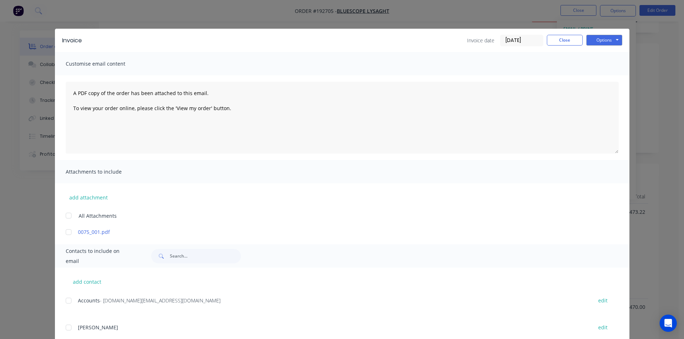
click at [70, 301] on div at bounding box center [68, 301] width 14 height 14
click at [602, 38] on button "Options" at bounding box center [604, 40] width 36 height 11
click at [602, 75] on button "Email" at bounding box center [609, 77] width 46 height 12
click at [581, 41] on div "Invoice date 30/09/25 Close Options Preview Print Email" at bounding box center [544, 40] width 155 height 11
drag, startPoint x: 573, startPoint y: 42, endPoint x: 580, endPoint y: 16, distance: 26.8
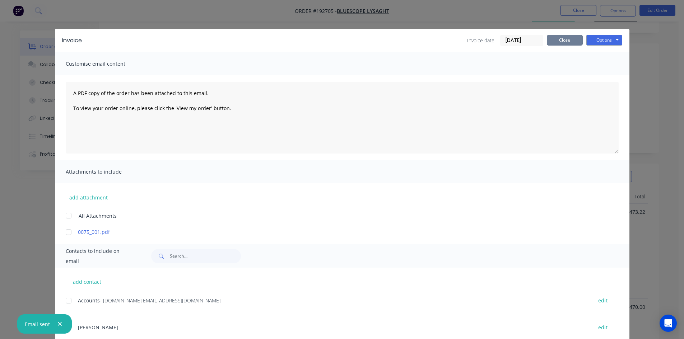
click at [573, 41] on button "Close" at bounding box center [565, 40] width 36 height 11
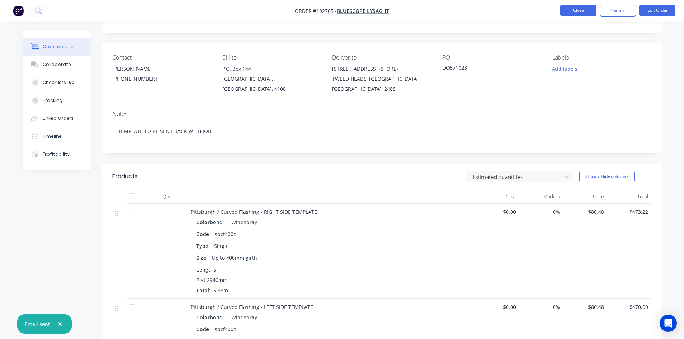
click at [581, 13] on button "Close" at bounding box center [578, 10] width 36 height 11
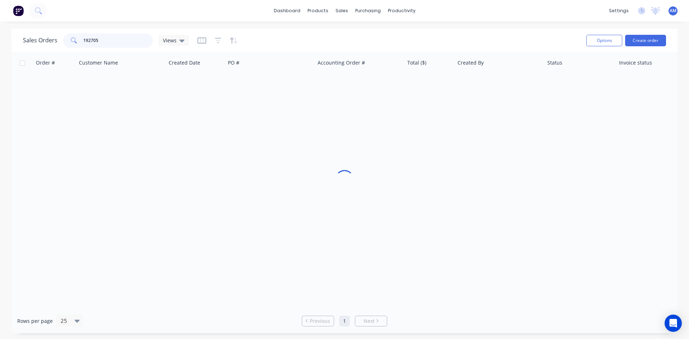
drag, startPoint x: 118, startPoint y: 39, endPoint x: 70, endPoint y: 39, distance: 47.7
click at [70, 39] on div "192705" at bounding box center [108, 40] width 90 height 14
type input "193922"
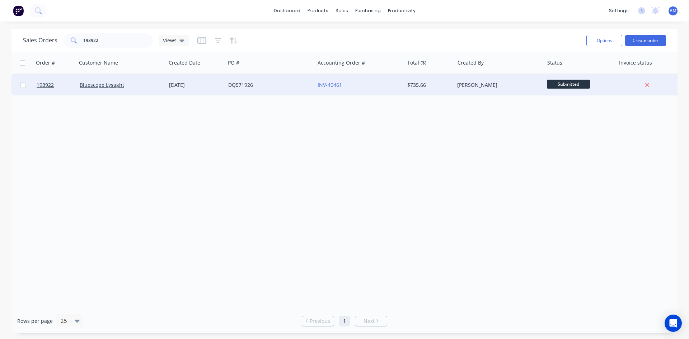
click at [282, 87] on div "DQ571926" at bounding box center [268, 84] width 80 height 7
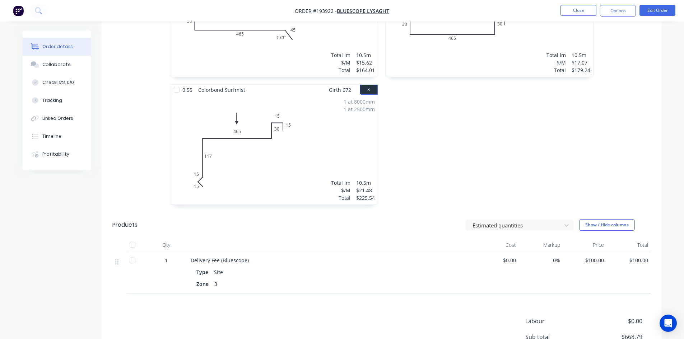
scroll to position [287, 0]
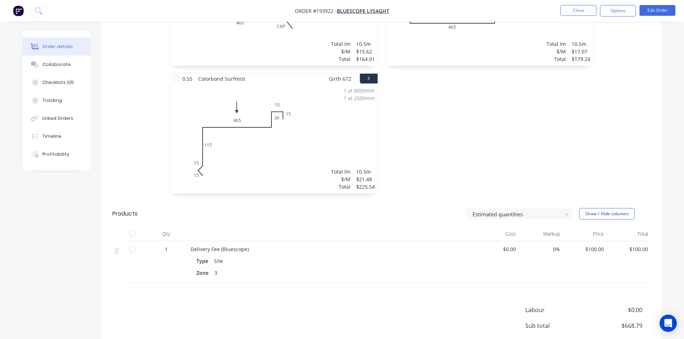
click at [617, 19] on nav "Order #193922 - Bluescope Lysaght Close Options Edit Order" at bounding box center [342, 11] width 684 height 22
click at [618, 11] on button "Options" at bounding box center [618, 10] width 36 height 11
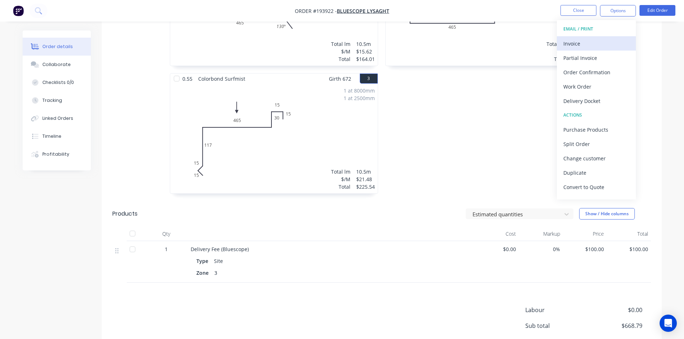
click at [616, 43] on div "Invoice" at bounding box center [596, 43] width 66 height 10
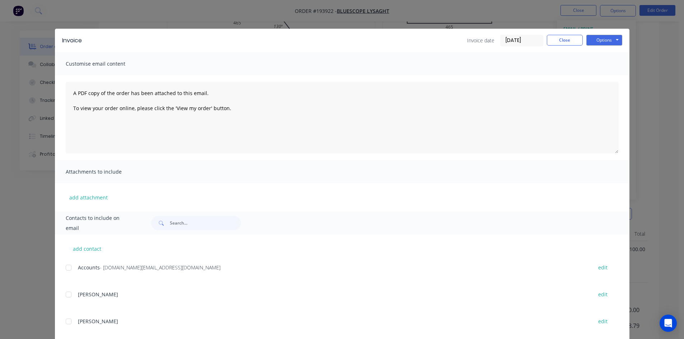
click at [66, 270] on div at bounding box center [68, 268] width 14 height 14
click at [604, 42] on button "Options" at bounding box center [604, 40] width 36 height 11
click at [608, 76] on button "Email" at bounding box center [609, 77] width 46 height 12
click at [559, 35] on button "Close" at bounding box center [565, 40] width 36 height 11
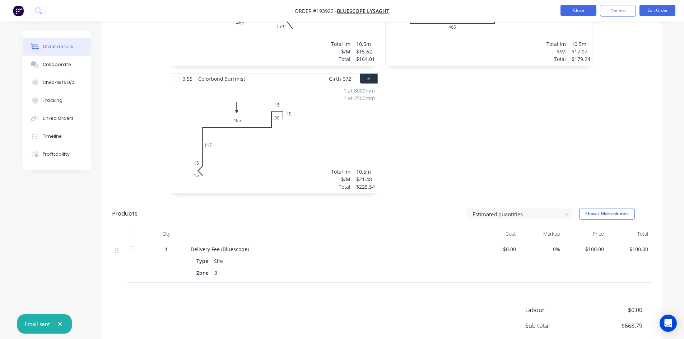
click at [574, 10] on button "Close" at bounding box center [578, 10] width 36 height 11
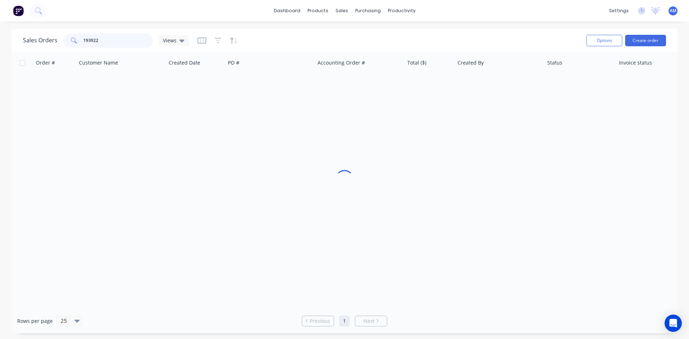
drag, startPoint x: 118, startPoint y: 39, endPoint x: 69, endPoint y: 38, distance: 49.9
click at [69, 38] on div "193922" at bounding box center [108, 40] width 90 height 14
type input "193672"
click at [295, 88] on div "dq571863" at bounding box center [268, 84] width 80 height 7
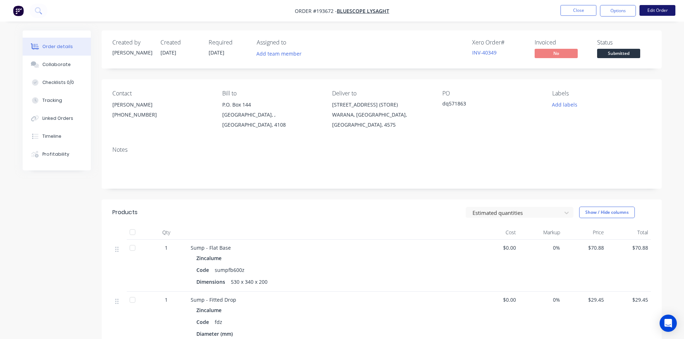
click at [657, 11] on button "Edit Order" at bounding box center [657, 10] width 36 height 11
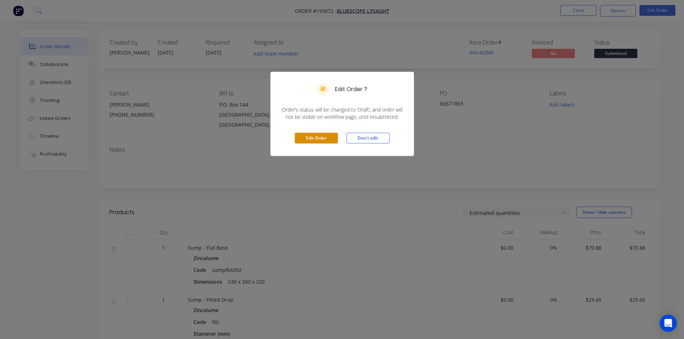
click at [322, 138] on button "Edit Order" at bounding box center [316, 138] width 43 height 11
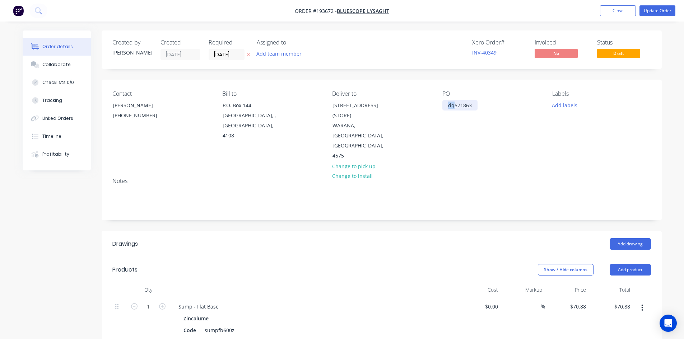
drag, startPoint x: 453, startPoint y: 106, endPoint x: 436, endPoint y: 104, distance: 17.4
click at [436, 104] on div "Contact NATALIE BULL (07) 3365 7736 Bill to P.O. Box 144 Archerfield, , Austral…" at bounding box center [382, 126] width 560 height 92
click at [653, 11] on button "Update Order" at bounding box center [657, 10] width 36 height 11
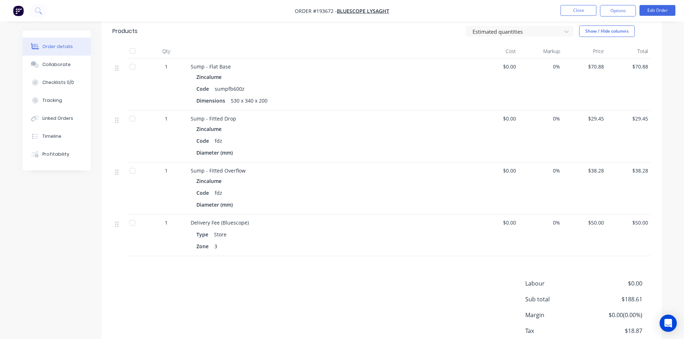
scroll to position [108, 0]
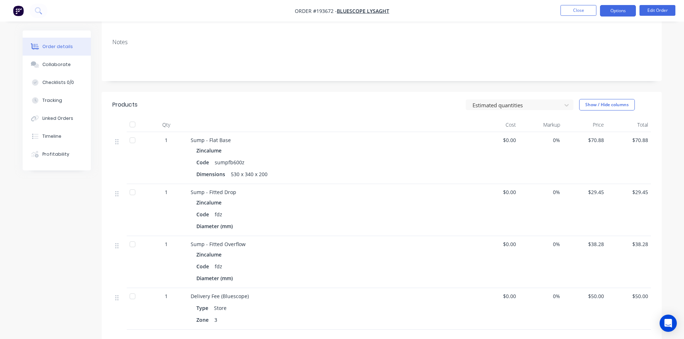
click at [606, 13] on button "Options" at bounding box center [618, 10] width 36 height 11
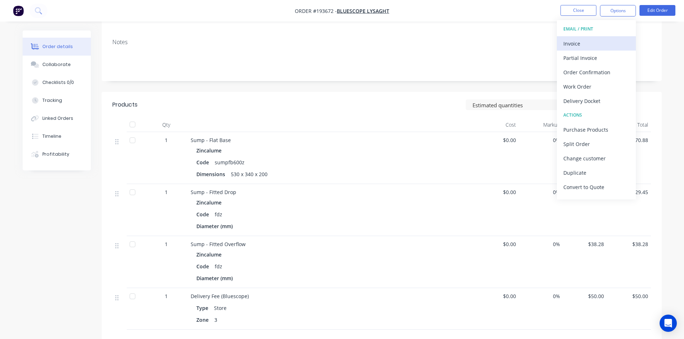
click at [599, 38] on div "Invoice" at bounding box center [596, 43] width 66 height 10
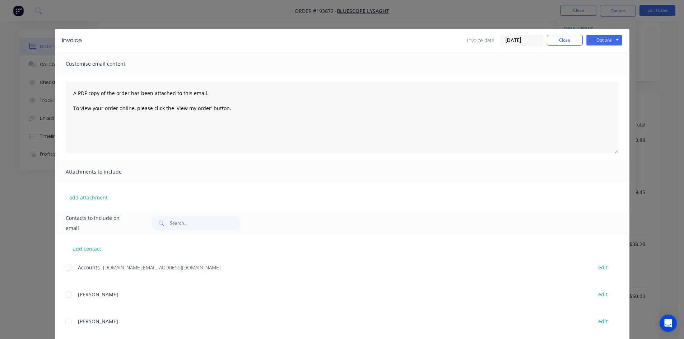
click at [64, 271] on div at bounding box center [68, 268] width 14 height 14
click at [604, 42] on button "Options" at bounding box center [604, 40] width 36 height 11
click at [603, 76] on button "Email" at bounding box center [609, 77] width 46 height 12
click at [564, 39] on button "Close" at bounding box center [565, 40] width 36 height 11
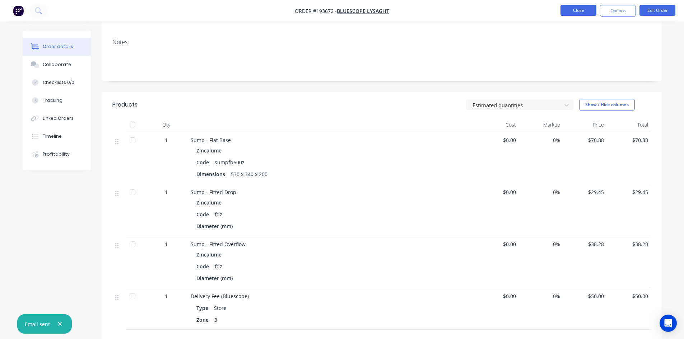
click at [574, 11] on button "Close" at bounding box center [578, 10] width 36 height 11
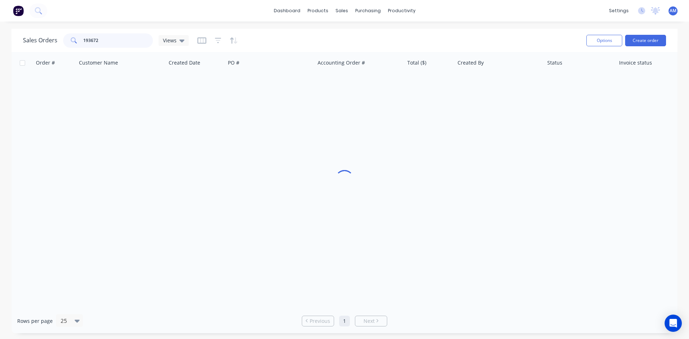
drag, startPoint x: 134, startPoint y: 36, endPoint x: 18, endPoint y: 44, distance: 115.9
click at [18, 44] on div "Sales Orders 193672 Views Options Create order" at bounding box center [344, 40] width 666 height 23
type input "193933"
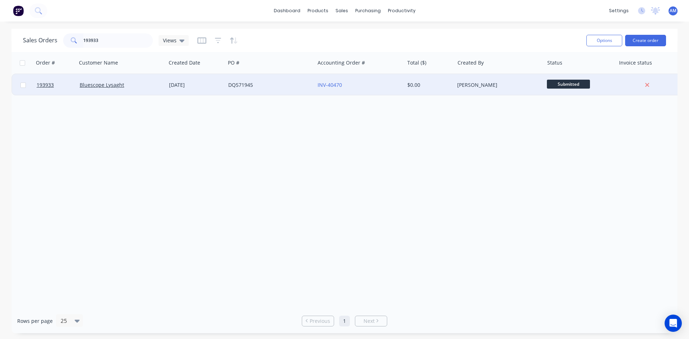
click at [303, 87] on div "DQ571945" at bounding box center [268, 84] width 80 height 7
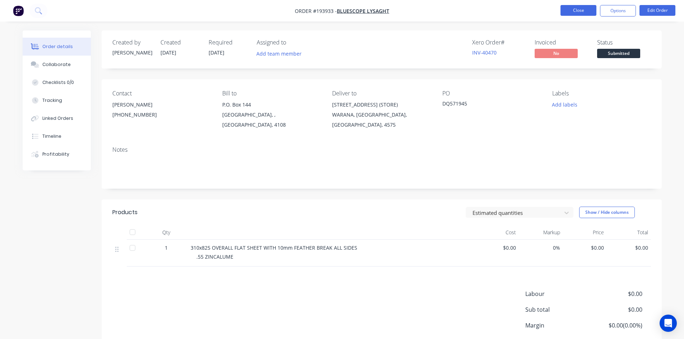
click at [578, 13] on button "Close" at bounding box center [578, 10] width 36 height 11
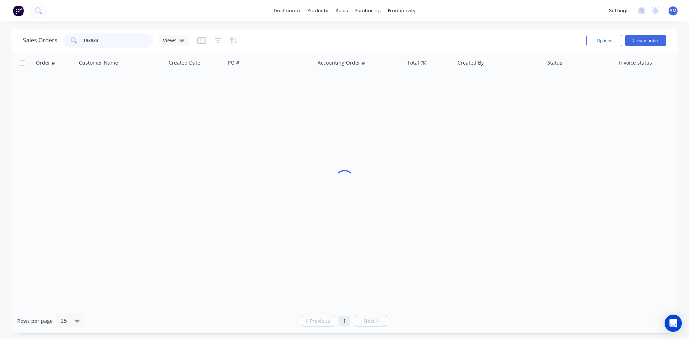
drag, startPoint x: 111, startPoint y: 39, endPoint x: 51, endPoint y: 41, distance: 60.0
click at [51, 41] on div "Sales Orders 193933 Views" at bounding box center [106, 40] width 166 height 14
type input "194050"
click at [285, 96] on div "Order # Customer Name Created Date PO # Accounting Order # Total ($) Created By…" at bounding box center [344, 180] width 666 height 257
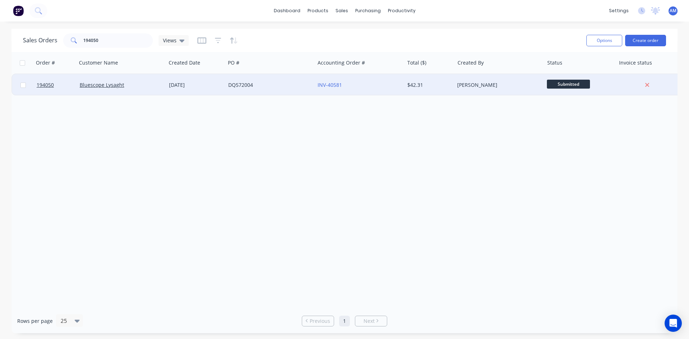
click at [281, 84] on div "DQ572004" at bounding box center [268, 84] width 80 height 7
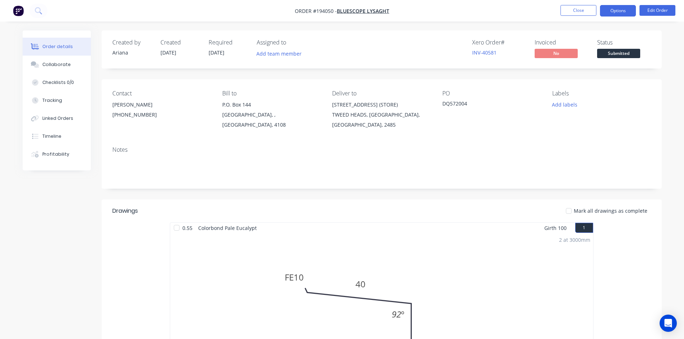
click at [615, 15] on button "Options" at bounding box center [618, 10] width 36 height 11
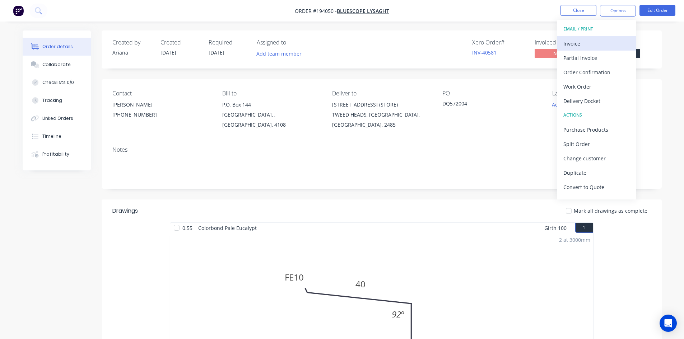
click at [595, 39] on div "Invoice" at bounding box center [596, 43] width 66 height 10
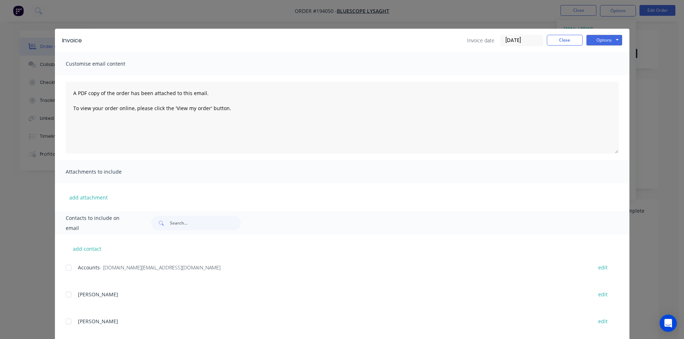
click at [68, 269] on div at bounding box center [68, 268] width 14 height 14
click at [589, 42] on button "Options" at bounding box center [604, 40] width 36 height 11
click at [592, 75] on button "Email" at bounding box center [609, 77] width 46 height 12
drag, startPoint x: 560, startPoint y: 40, endPoint x: 570, endPoint y: 24, distance: 18.4
click at [560, 40] on button "Close" at bounding box center [565, 40] width 36 height 11
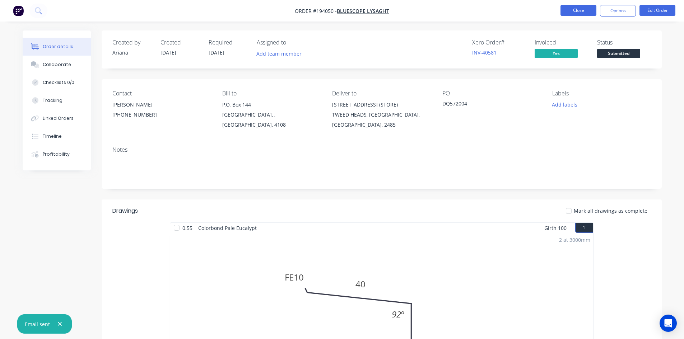
click at [578, 11] on button "Close" at bounding box center [578, 10] width 36 height 11
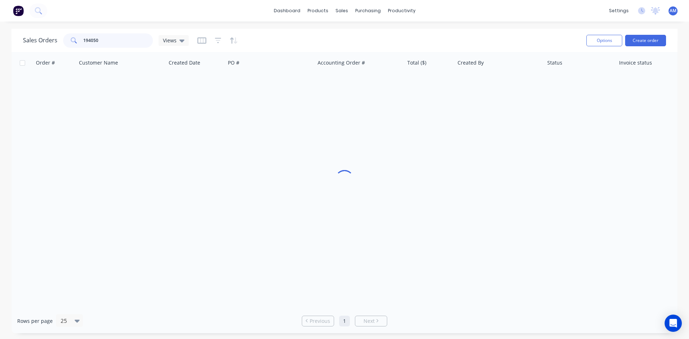
drag, startPoint x: 93, startPoint y: 41, endPoint x: 73, endPoint y: 41, distance: 20.1
click at [73, 41] on div "194050" at bounding box center [108, 40] width 90 height 14
type input "194032"
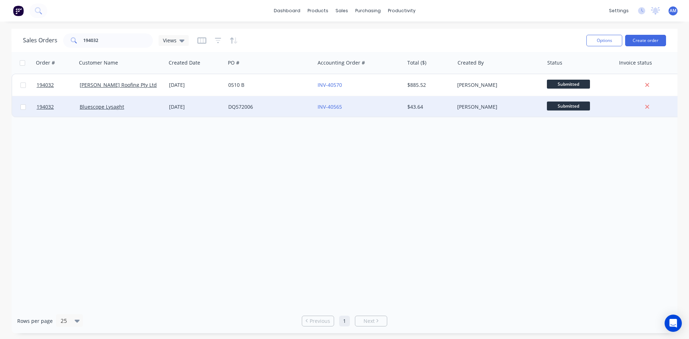
click at [280, 107] on div "DQ572006" at bounding box center [268, 106] width 80 height 7
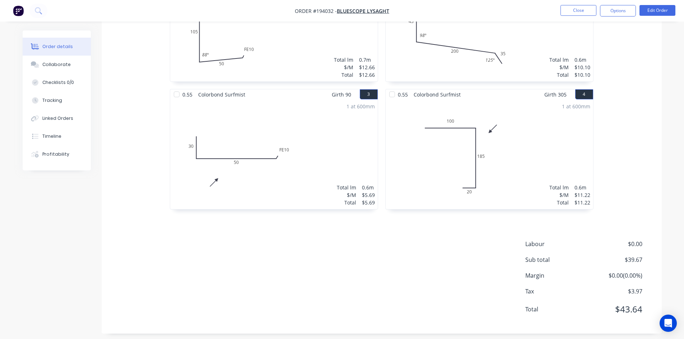
scroll to position [267, 0]
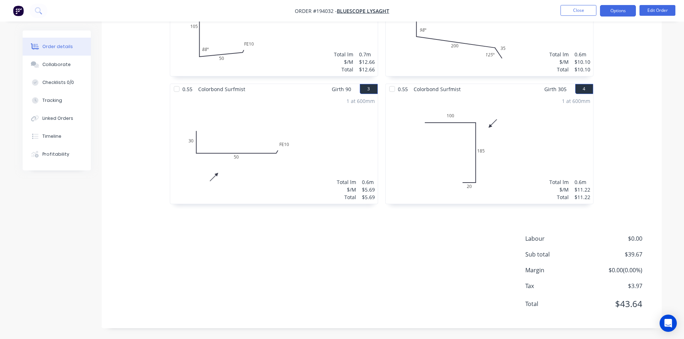
click at [625, 13] on button "Options" at bounding box center [618, 10] width 36 height 11
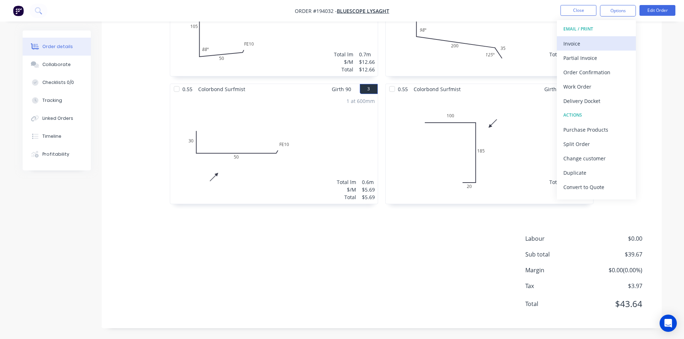
click at [606, 40] on div "Invoice" at bounding box center [596, 43] width 66 height 10
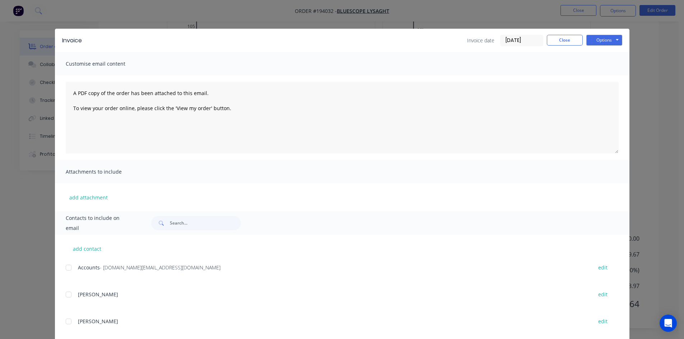
click at [68, 266] on div at bounding box center [68, 268] width 14 height 14
click at [596, 40] on button "Options" at bounding box center [604, 40] width 36 height 11
click at [596, 76] on button "Email" at bounding box center [609, 77] width 46 height 12
click at [557, 43] on button "Close" at bounding box center [565, 40] width 36 height 11
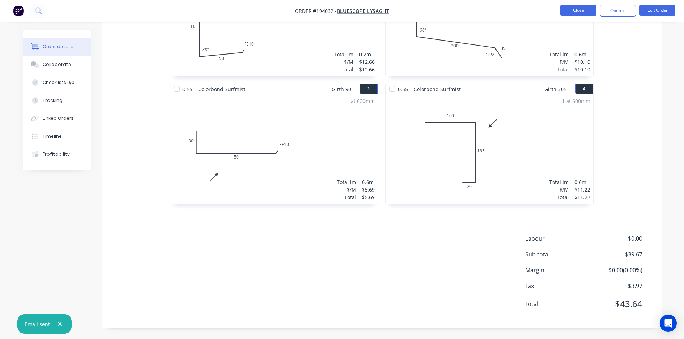
click at [585, 10] on button "Close" at bounding box center [578, 10] width 36 height 11
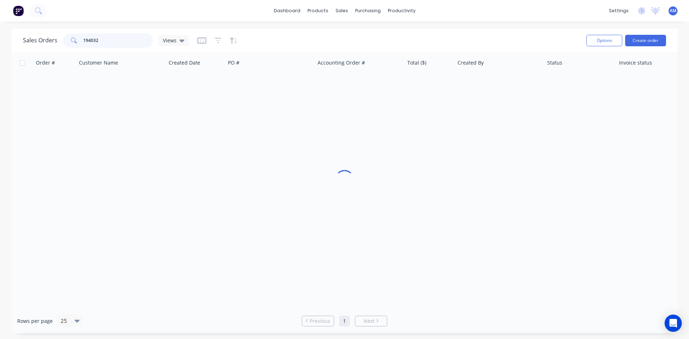
drag, startPoint x: 109, startPoint y: 41, endPoint x: 33, endPoint y: 41, distance: 75.4
click at [34, 41] on div "Sales Orders 194032 Views" at bounding box center [106, 40] width 166 height 14
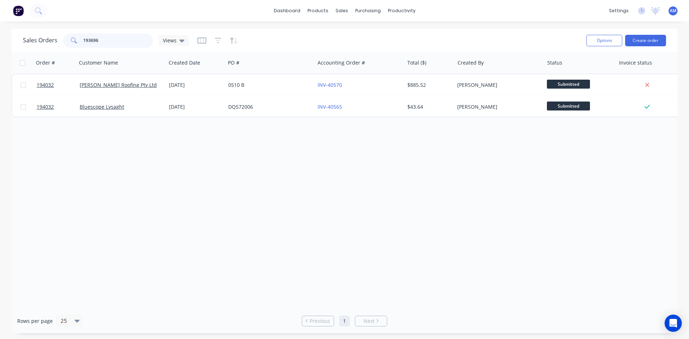
type input "193696"
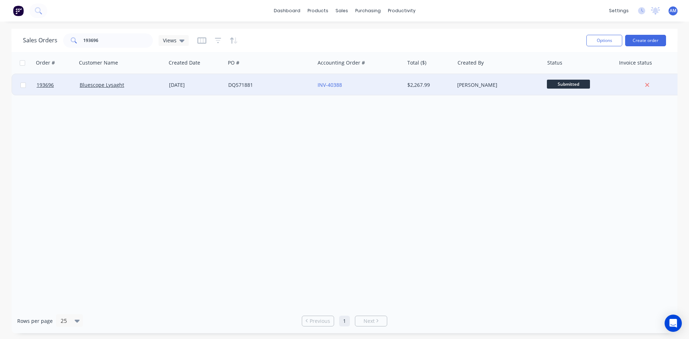
click at [365, 87] on div "INV-40388" at bounding box center [358, 84] width 80 height 7
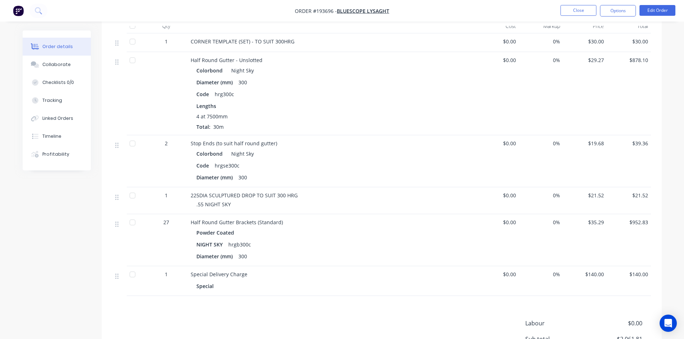
scroll to position [215, 0]
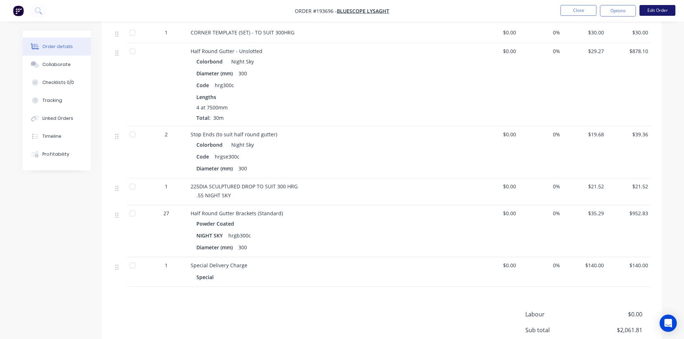
click at [658, 10] on button "Edit Order" at bounding box center [657, 10] width 36 height 11
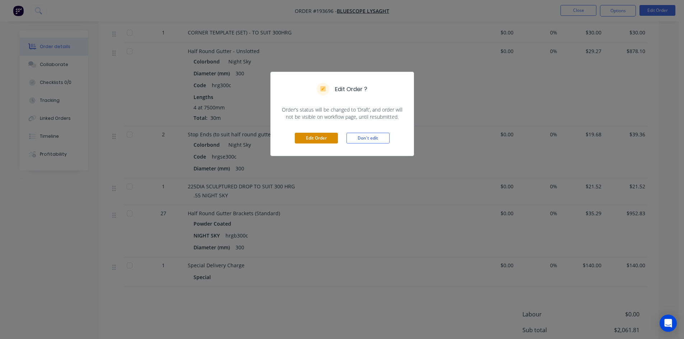
click at [328, 139] on button "Edit Order" at bounding box center [316, 138] width 43 height 11
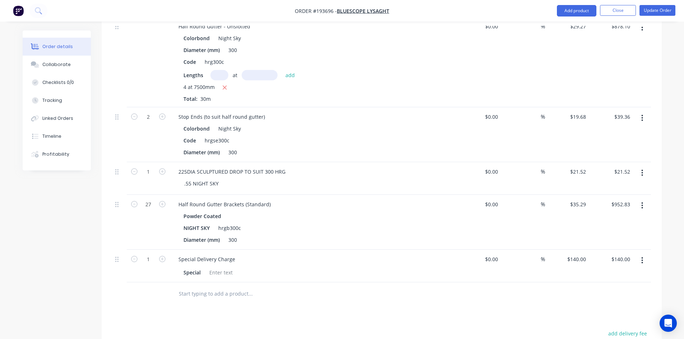
scroll to position [179, 0]
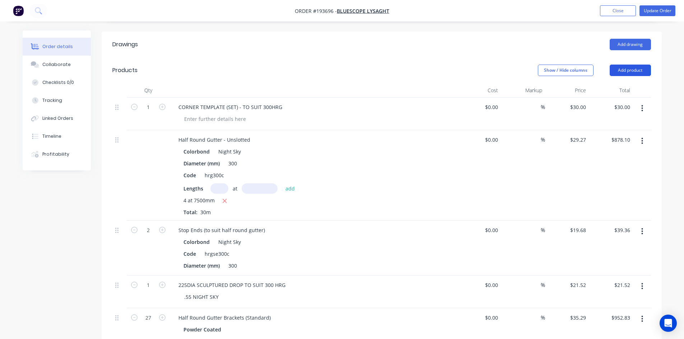
click at [640, 65] on button "Add product" at bounding box center [630, 70] width 41 height 11
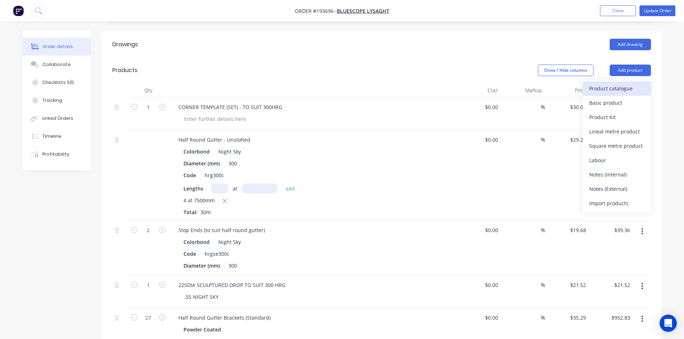
click at [602, 83] on div "Product catalogue" at bounding box center [616, 88] width 55 height 10
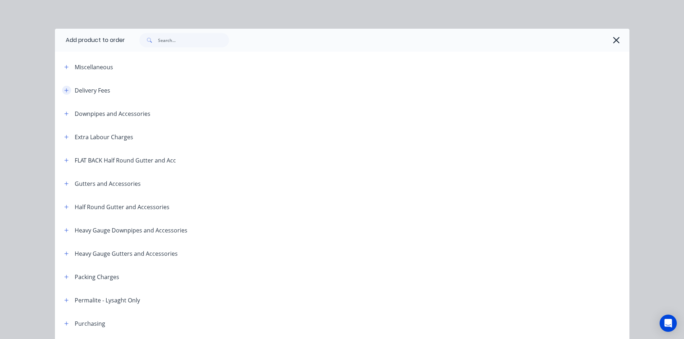
click at [65, 90] on icon "button" at bounding box center [66, 90] width 4 height 5
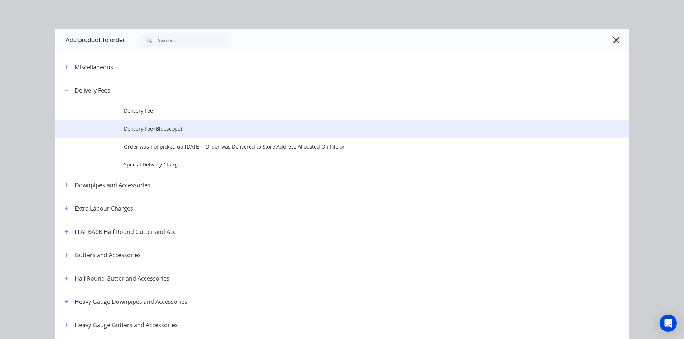
click at [176, 125] on span "Delivery Fee (Bluescope)" at bounding box center [326, 129] width 404 height 8
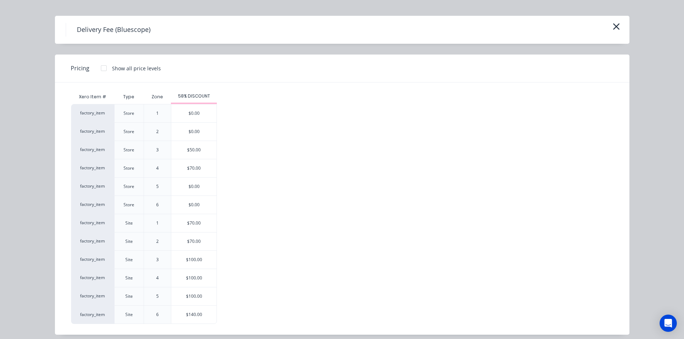
scroll to position [19, 0]
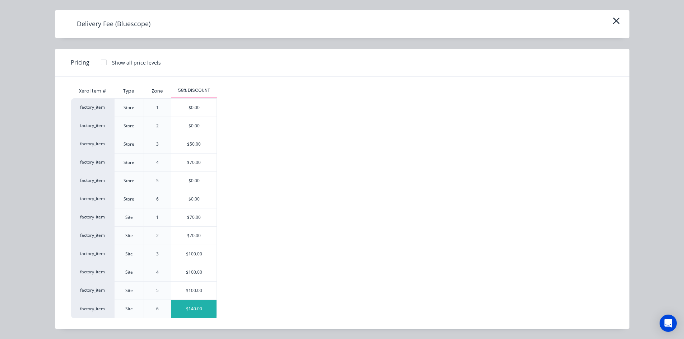
click at [204, 307] on div "$140.00" at bounding box center [193, 309] width 45 height 18
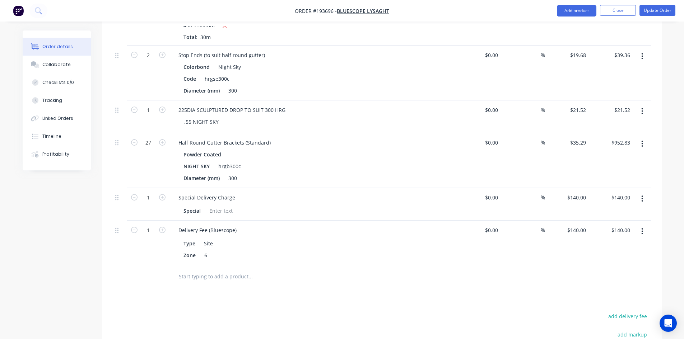
scroll to position [359, 0]
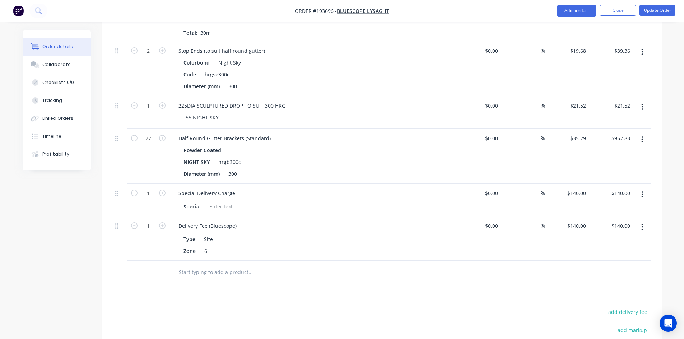
click at [639, 188] on button "button" at bounding box center [642, 194] width 17 height 13
click at [610, 251] on div "Delete" at bounding box center [616, 256] width 55 height 10
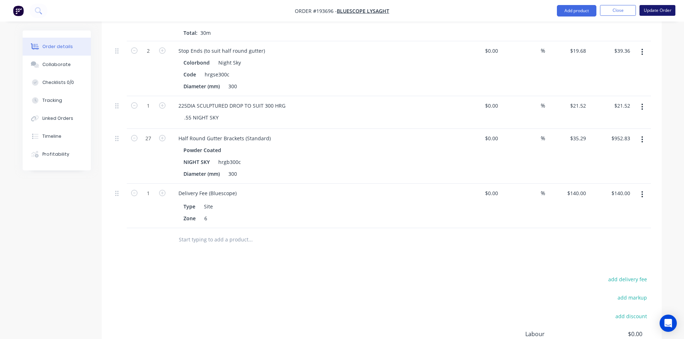
click at [663, 7] on button "Update Order" at bounding box center [657, 10] width 36 height 11
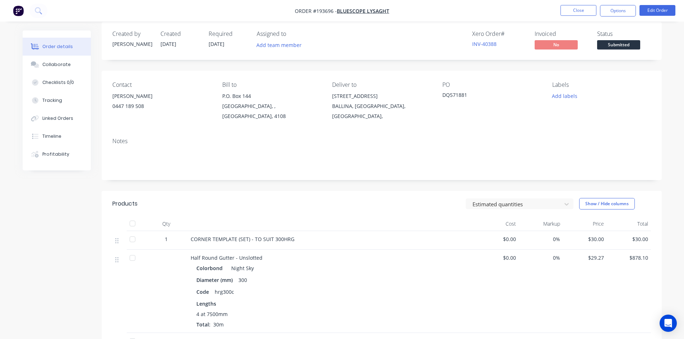
scroll to position [0, 0]
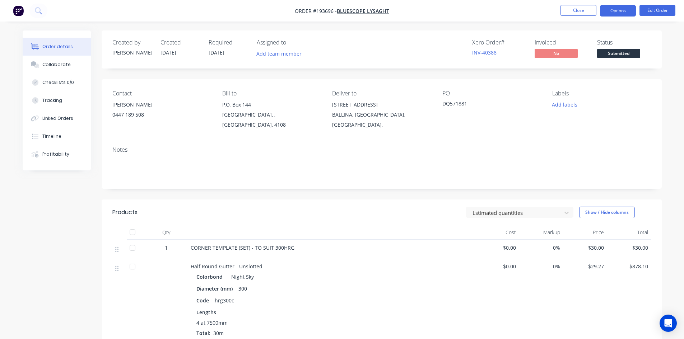
click at [617, 11] on button "Options" at bounding box center [618, 10] width 36 height 11
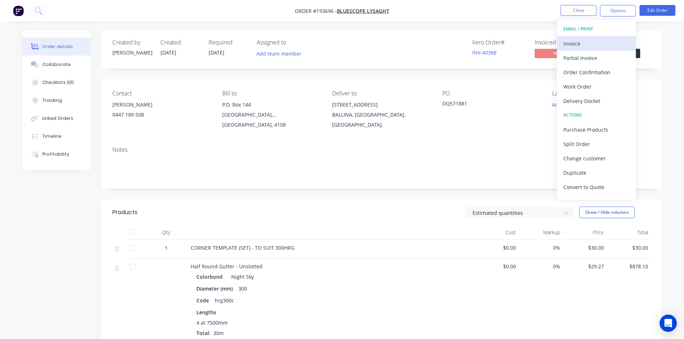
click at [594, 39] on div "Invoice" at bounding box center [596, 43] width 66 height 10
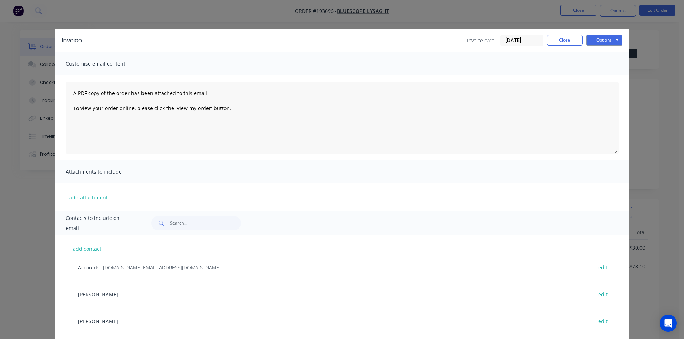
click at [64, 266] on div at bounding box center [68, 268] width 14 height 14
click at [608, 41] on button "Options" at bounding box center [604, 40] width 36 height 11
click at [603, 73] on button "Email" at bounding box center [609, 77] width 46 height 12
click at [566, 41] on button "Close" at bounding box center [565, 40] width 36 height 11
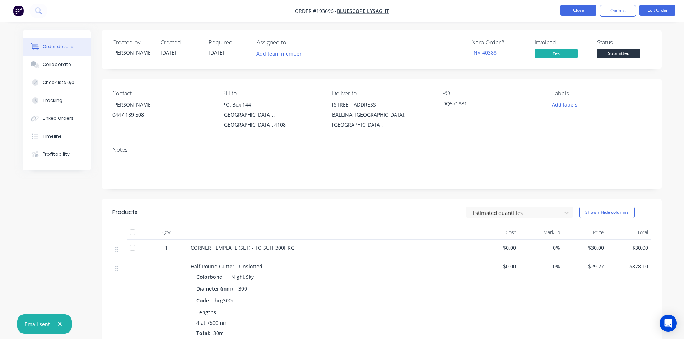
click at [570, 8] on button "Close" at bounding box center [578, 10] width 36 height 11
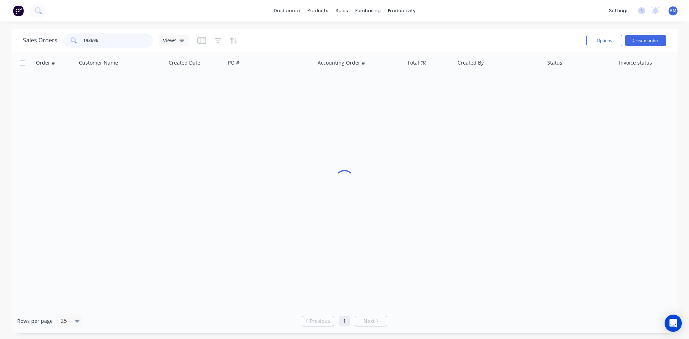
drag, startPoint x: 113, startPoint y: 41, endPoint x: 41, endPoint y: 37, distance: 71.9
click at [41, 37] on div "Sales Orders 193696 Views" at bounding box center [106, 40] width 166 height 14
type input "193699"
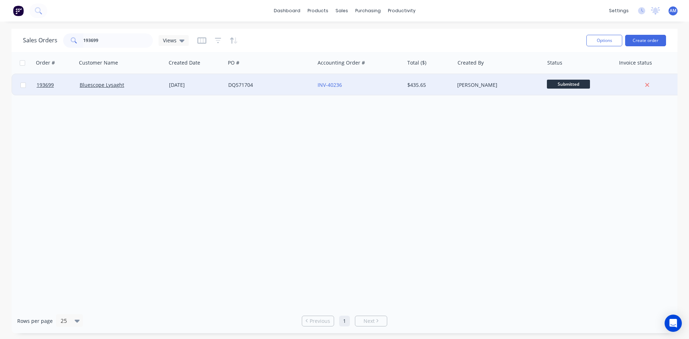
click at [372, 92] on div "INV-40236" at bounding box center [359, 85] width 89 height 22
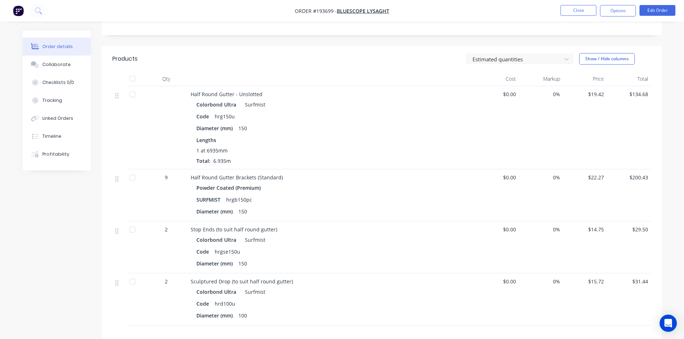
scroll to position [144, 0]
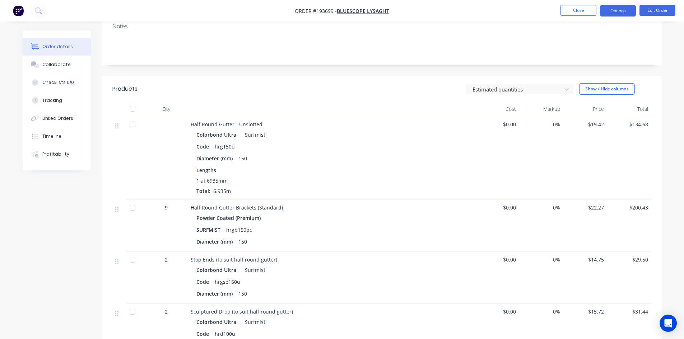
click at [615, 6] on button "Options" at bounding box center [618, 10] width 36 height 11
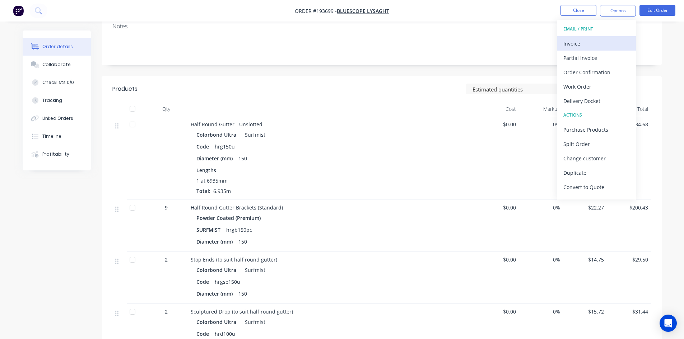
click at [609, 38] on div "Invoice" at bounding box center [596, 43] width 66 height 10
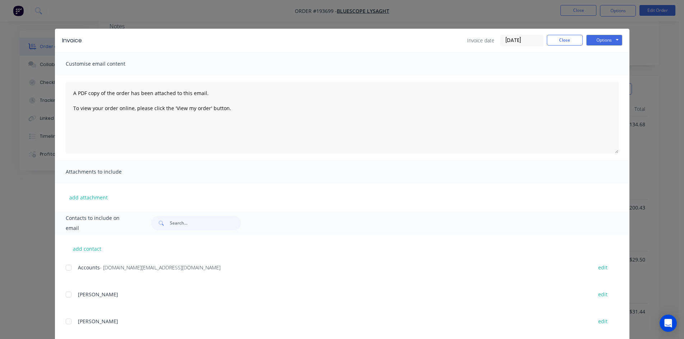
click at [64, 266] on div at bounding box center [68, 268] width 14 height 14
click at [601, 38] on button "Options" at bounding box center [604, 40] width 36 height 11
click at [602, 75] on button "Email" at bounding box center [609, 77] width 46 height 12
click at [564, 41] on button "Close" at bounding box center [565, 40] width 36 height 11
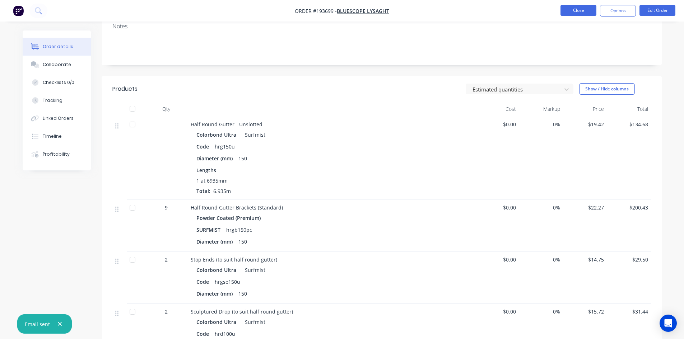
drag, startPoint x: 586, startPoint y: 17, endPoint x: 587, endPoint y: 10, distance: 6.9
click at [586, 16] on nav "Order #193699 - Bluescope Lysaght Close Options Edit Order" at bounding box center [342, 11] width 684 height 22
click at [587, 10] on button "Close" at bounding box center [578, 10] width 36 height 11
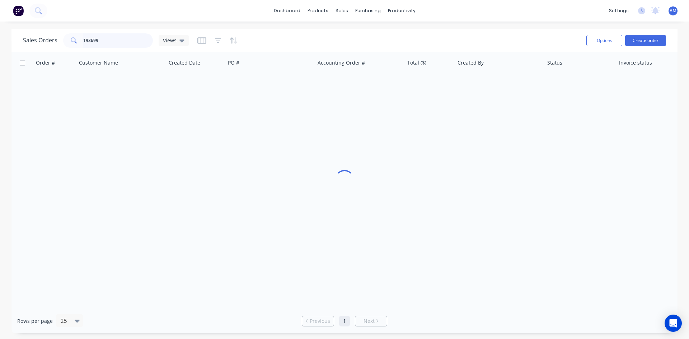
drag, startPoint x: 113, startPoint y: 40, endPoint x: 42, endPoint y: 43, distance: 71.5
click at [42, 43] on div "Sales Orders 193699 Views" at bounding box center [106, 40] width 166 height 14
type input "193710"
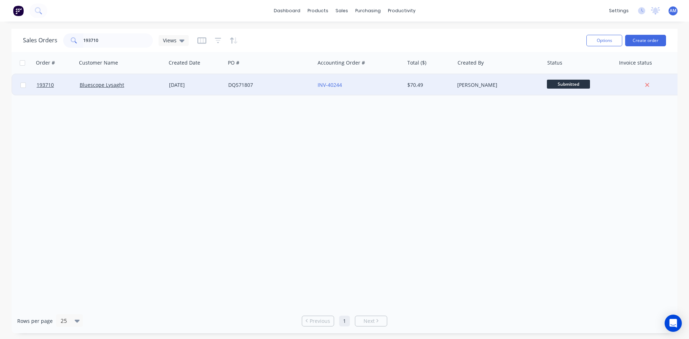
click at [277, 90] on div "DQ571807" at bounding box center [269, 85] width 89 height 22
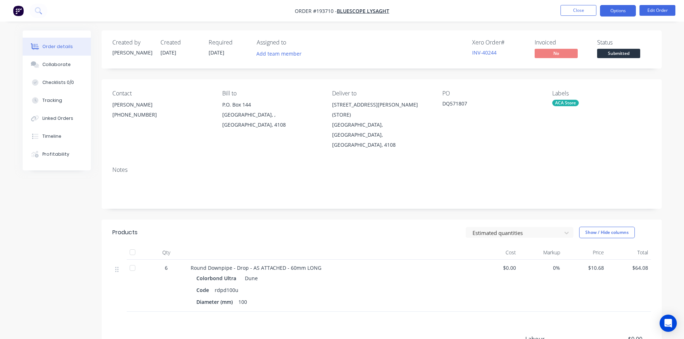
click at [613, 15] on button "Options" at bounding box center [618, 10] width 36 height 11
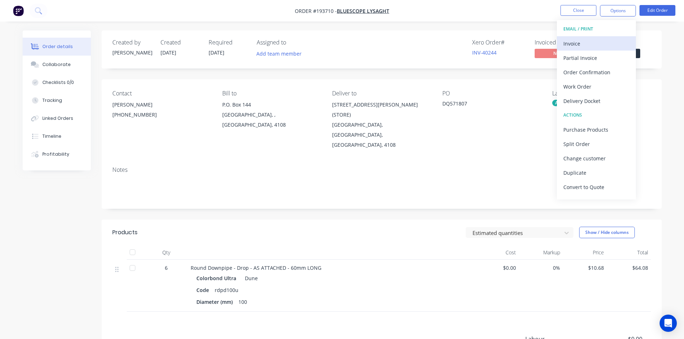
click at [596, 40] on div "Invoice" at bounding box center [596, 43] width 66 height 10
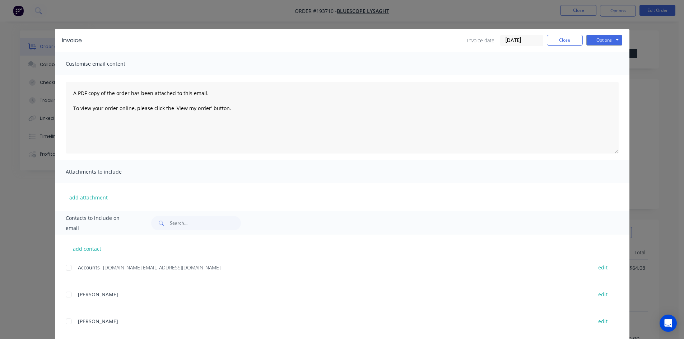
click at [70, 269] on div at bounding box center [68, 268] width 14 height 14
click at [608, 39] on button "Options" at bounding box center [604, 40] width 36 height 11
click at [606, 74] on button "Email" at bounding box center [609, 77] width 46 height 12
click at [566, 39] on button "Close" at bounding box center [565, 40] width 36 height 11
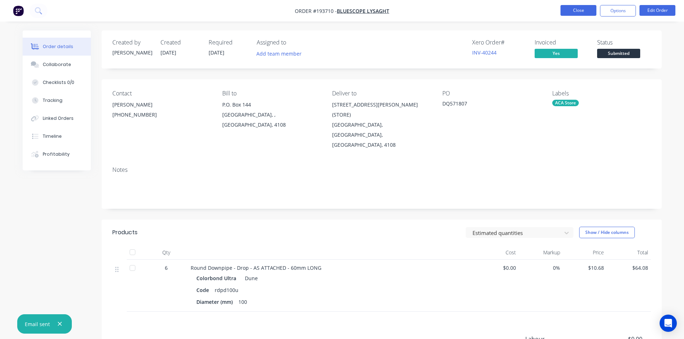
click at [575, 13] on button "Close" at bounding box center [578, 10] width 36 height 11
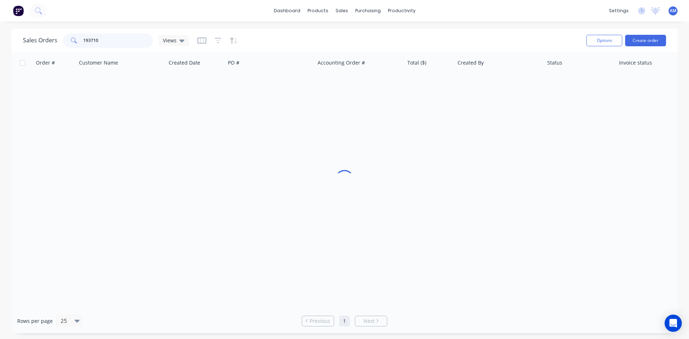
drag, startPoint x: 104, startPoint y: 39, endPoint x: 34, endPoint y: 36, distance: 70.4
click at [34, 36] on div "Sales Orders 193710 Views" at bounding box center [106, 40] width 166 height 14
type input "192765"
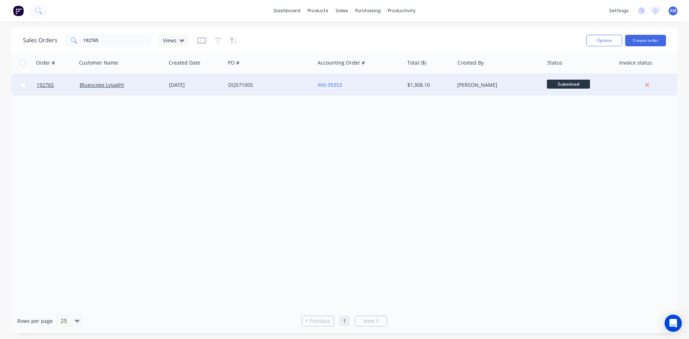
click at [357, 83] on div "INV-39353" at bounding box center [358, 84] width 80 height 7
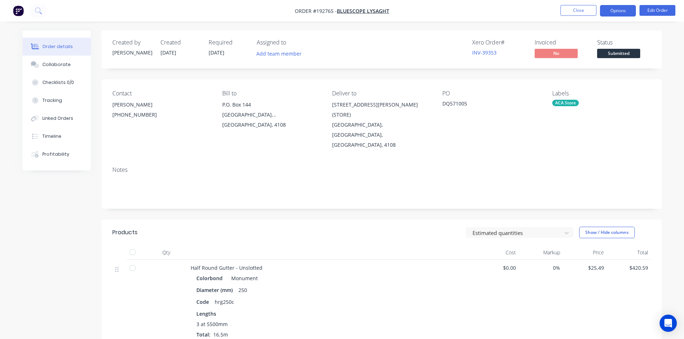
click at [623, 13] on button "Options" at bounding box center [618, 10] width 36 height 11
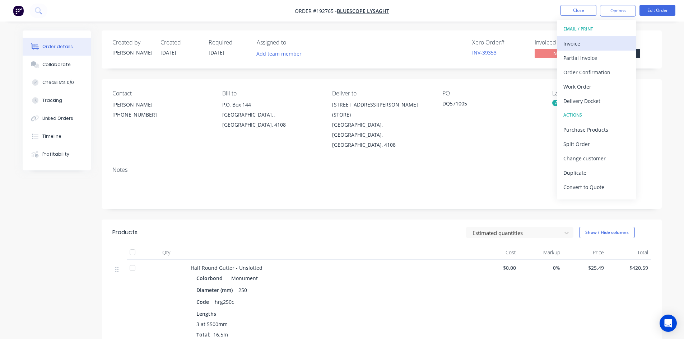
click at [602, 41] on div "Invoice" at bounding box center [596, 43] width 66 height 10
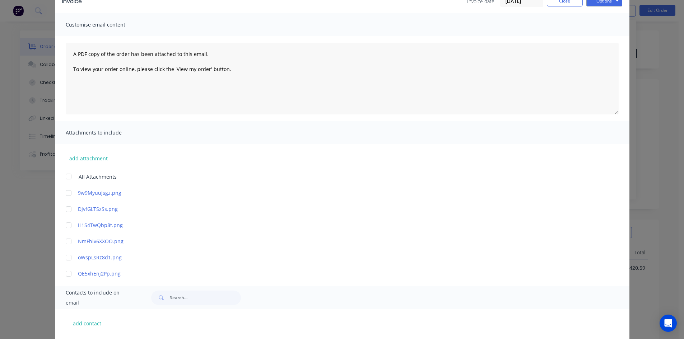
scroll to position [108, 0]
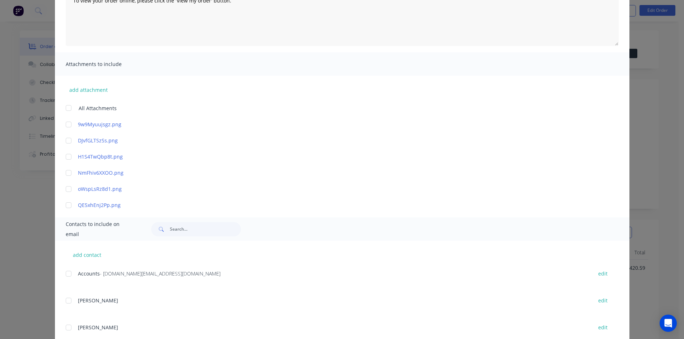
click at [66, 272] on div at bounding box center [68, 274] width 14 height 14
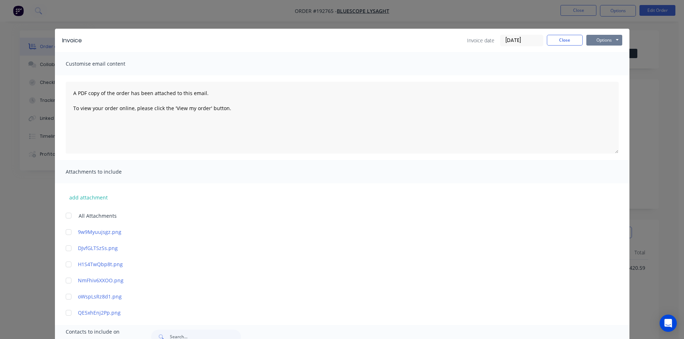
click at [597, 36] on button "Options" at bounding box center [604, 40] width 36 height 11
click at [602, 75] on button "Email" at bounding box center [609, 77] width 46 height 12
click at [567, 42] on button "Close" at bounding box center [565, 40] width 36 height 11
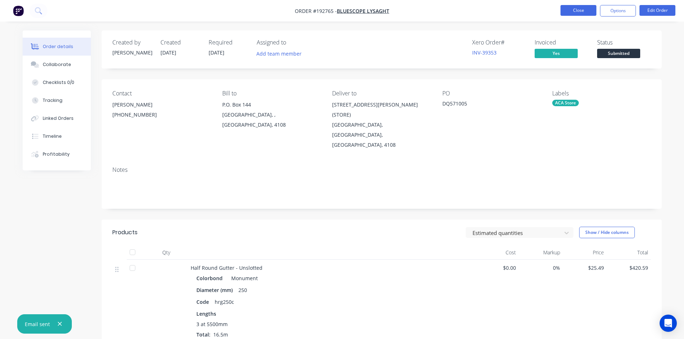
click at [576, 10] on button "Close" at bounding box center [578, 10] width 36 height 11
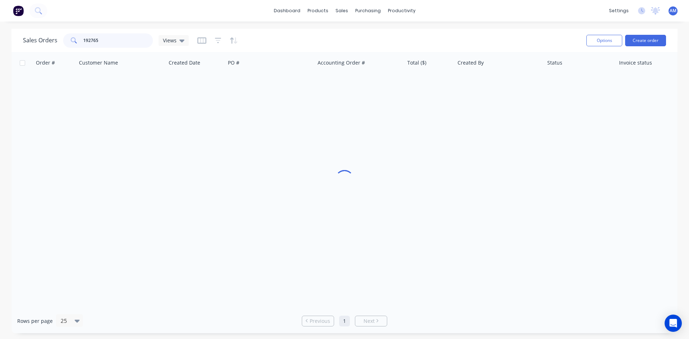
drag, startPoint x: 102, startPoint y: 40, endPoint x: 51, endPoint y: 39, distance: 50.3
click at [51, 39] on div "Sales Orders 192765 Views" at bounding box center [106, 40] width 166 height 14
type input "193416"
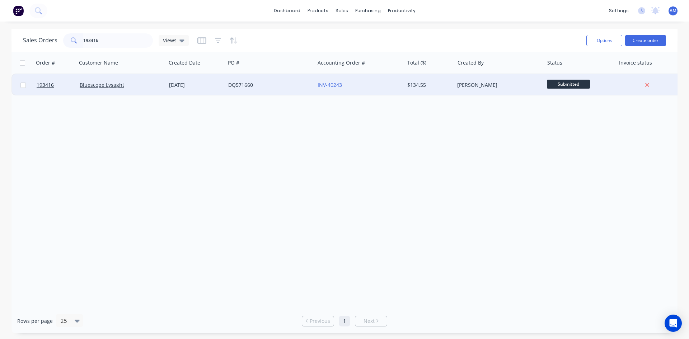
click at [297, 84] on div "DQ571660" at bounding box center [268, 84] width 80 height 7
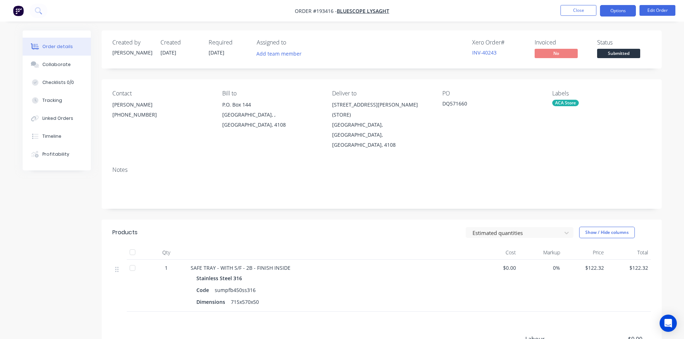
click at [619, 11] on button "Options" at bounding box center [618, 10] width 36 height 11
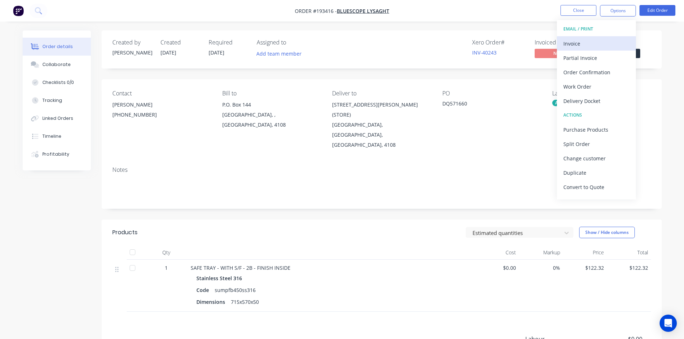
click at [601, 41] on div "Invoice" at bounding box center [596, 43] width 66 height 10
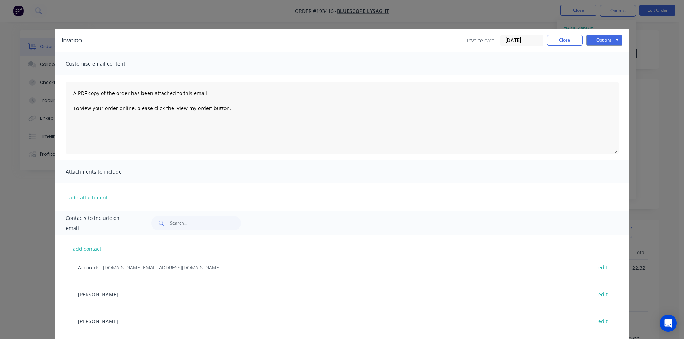
click at [67, 268] on div at bounding box center [68, 268] width 14 height 14
click at [612, 40] on button "Options" at bounding box center [604, 40] width 36 height 11
click at [607, 77] on button "Email" at bounding box center [609, 77] width 46 height 12
click at [571, 37] on button "Close" at bounding box center [565, 40] width 36 height 11
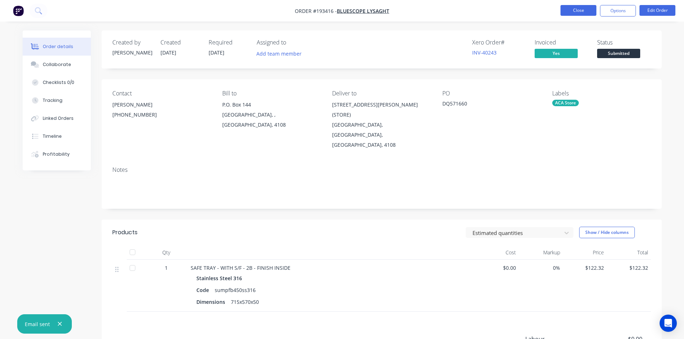
click at [579, 10] on button "Close" at bounding box center [578, 10] width 36 height 11
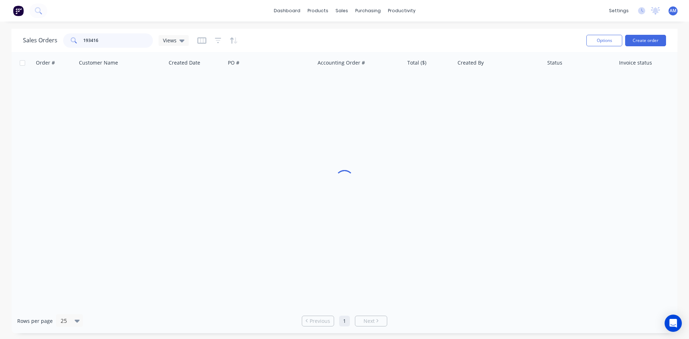
drag, startPoint x: 117, startPoint y: 39, endPoint x: 74, endPoint y: 39, distance: 42.4
click at [76, 39] on div "193416" at bounding box center [108, 40] width 90 height 14
type input "193389"
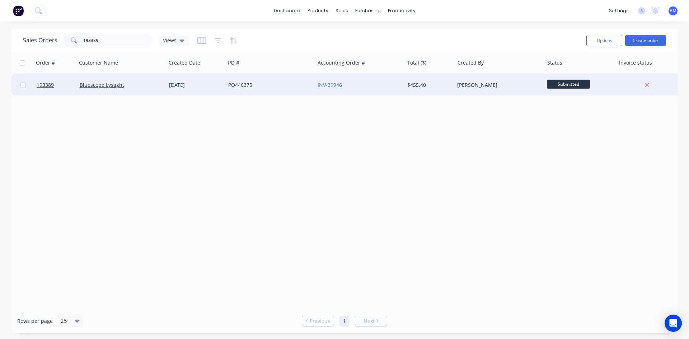
click at [267, 75] on div "PQ446375" at bounding box center [269, 85] width 89 height 22
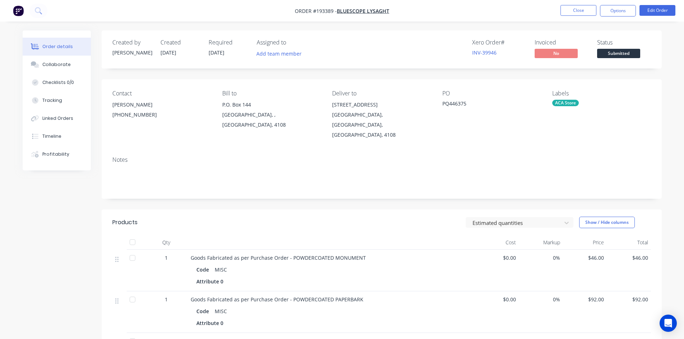
click at [619, 18] on nav "Order #193389 - Bluescope Lysaght Close Options Edit Order" at bounding box center [342, 11] width 684 height 22
click at [620, 8] on button "Options" at bounding box center [618, 10] width 36 height 11
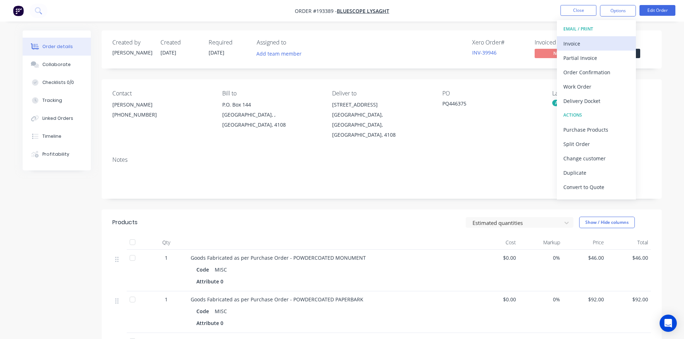
click at [604, 41] on div "Invoice" at bounding box center [596, 43] width 66 height 10
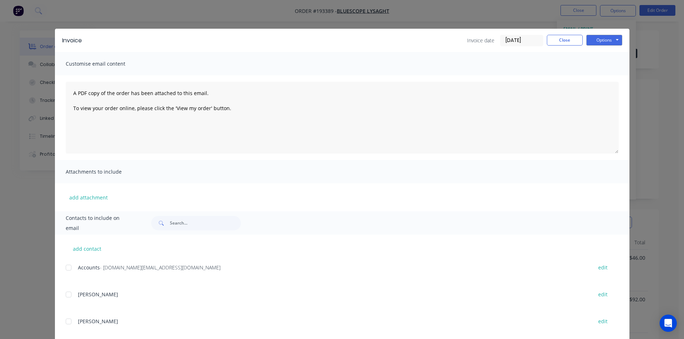
click at [67, 267] on div at bounding box center [68, 268] width 14 height 14
click at [610, 38] on button "Options" at bounding box center [604, 40] width 36 height 11
click at [609, 73] on button "Email" at bounding box center [609, 77] width 46 height 12
click at [571, 37] on button "Close" at bounding box center [565, 40] width 36 height 11
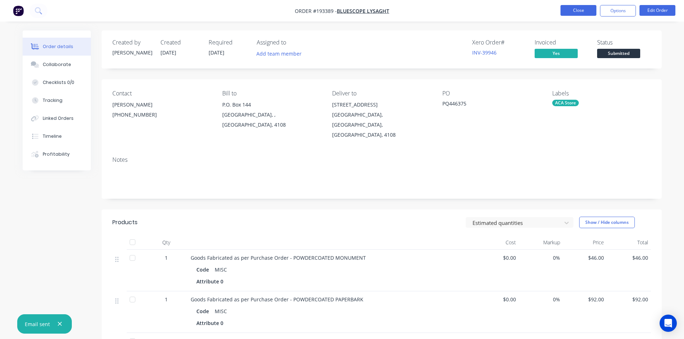
click at [576, 11] on button "Close" at bounding box center [578, 10] width 36 height 11
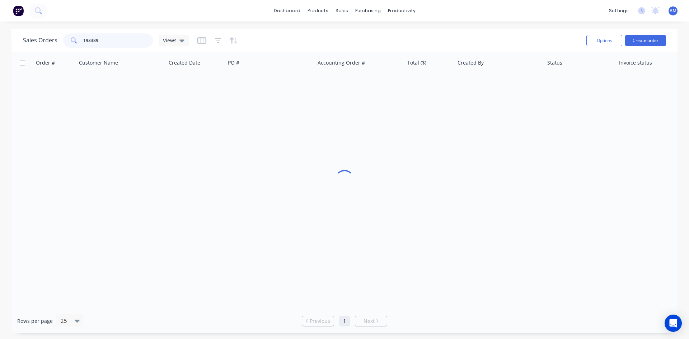
drag, startPoint x: 98, startPoint y: 38, endPoint x: 37, endPoint y: 37, distance: 61.4
click at [37, 37] on div "Sales Orders 193389 Views" at bounding box center [106, 40] width 166 height 14
type input "193959"
click at [266, 89] on div "DQ571918" at bounding box center [269, 85] width 89 height 22
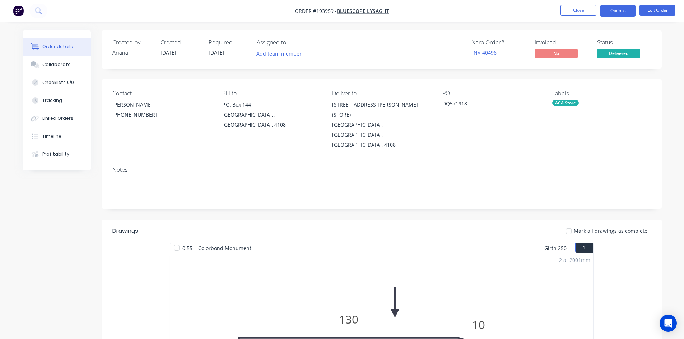
click at [621, 11] on button "Options" at bounding box center [618, 10] width 36 height 11
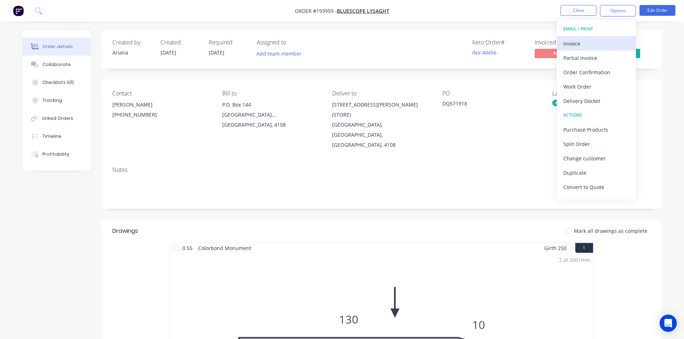
click at [590, 40] on div "Invoice" at bounding box center [596, 43] width 66 height 10
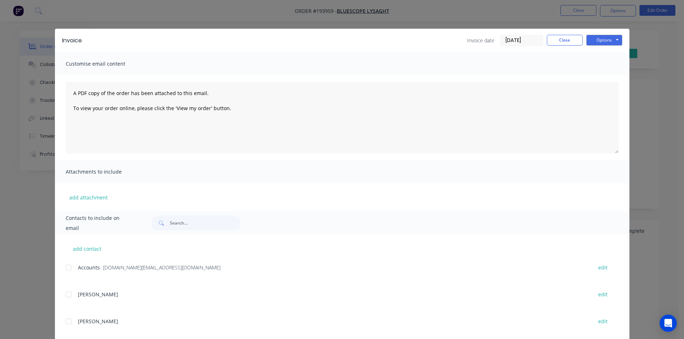
click at [69, 266] on div at bounding box center [68, 268] width 14 height 14
click at [587, 40] on button "Options" at bounding box center [604, 40] width 36 height 11
click at [593, 73] on button "Email" at bounding box center [609, 77] width 46 height 12
click at [560, 41] on button "Close" at bounding box center [565, 40] width 36 height 11
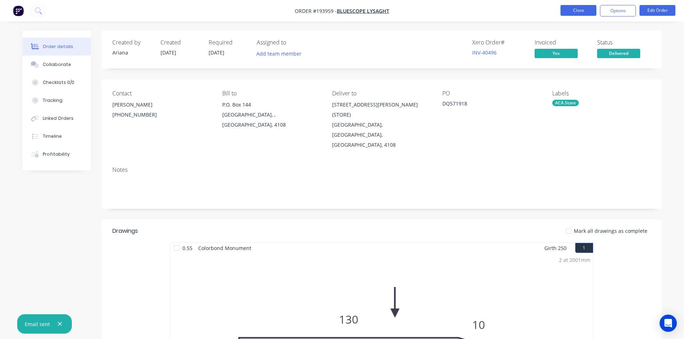
click at [572, 10] on button "Close" at bounding box center [578, 10] width 36 height 11
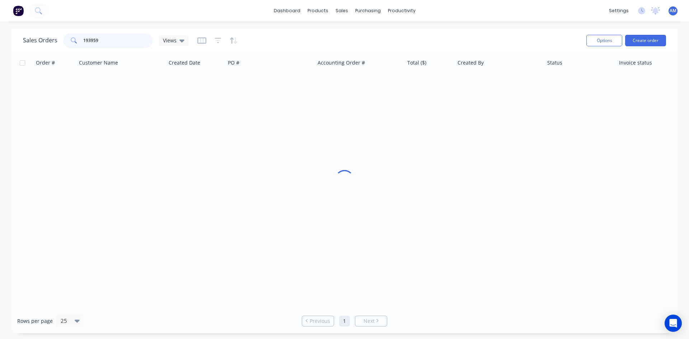
drag, startPoint x: 118, startPoint y: 42, endPoint x: 72, endPoint y: 42, distance: 46.3
click at [72, 42] on div "193959" at bounding box center [108, 40] width 90 height 14
type input "193695"
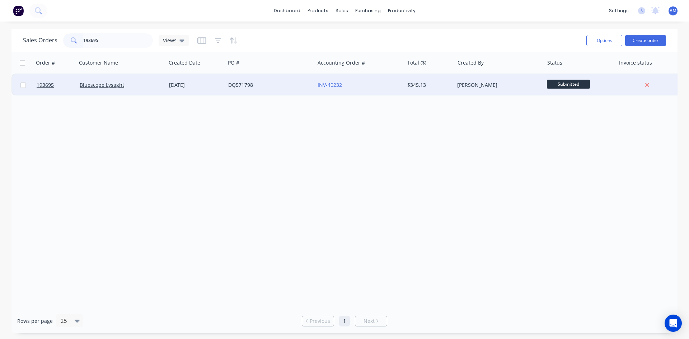
click at [282, 87] on div "DQ571798" at bounding box center [268, 84] width 80 height 7
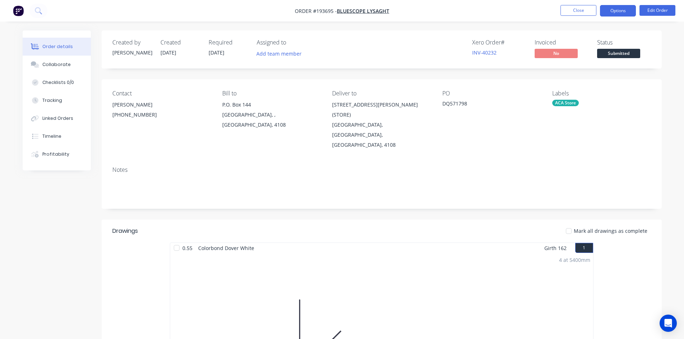
click at [616, 16] on button "Options" at bounding box center [618, 10] width 36 height 11
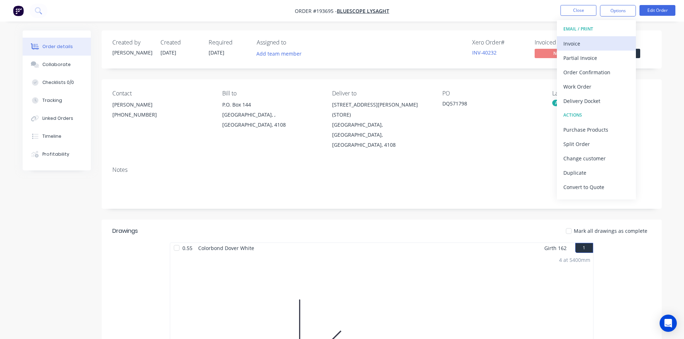
click at [605, 41] on div "Invoice" at bounding box center [596, 43] width 66 height 10
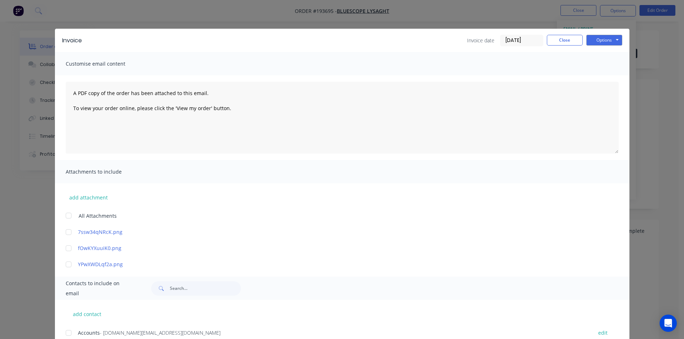
click at [67, 335] on div at bounding box center [68, 333] width 14 height 14
click at [600, 38] on button "Options" at bounding box center [604, 40] width 36 height 11
click at [603, 73] on button "Email" at bounding box center [609, 77] width 46 height 12
click at [568, 38] on button "Close" at bounding box center [565, 40] width 36 height 11
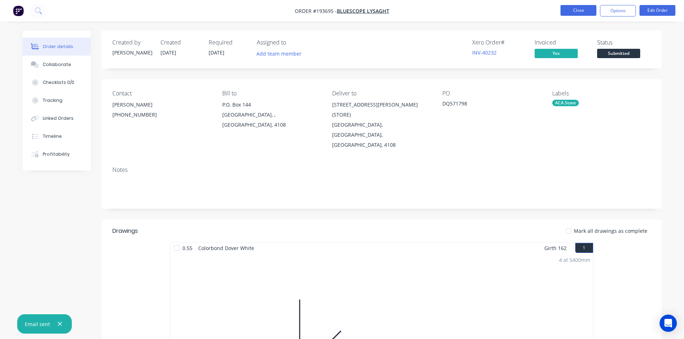
click at [579, 10] on button "Close" at bounding box center [578, 10] width 36 height 11
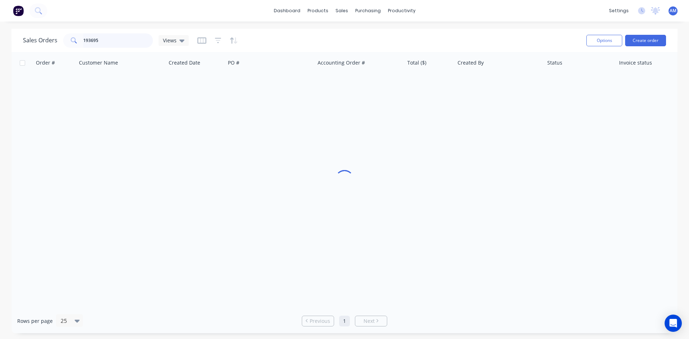
drag, startPoint x: 77, startPoint y: 41, endPoint x: 60, endPoint y: 39, distance: 17.3
click at [60, 39] on div "Sales Orders 193695 Views" at bounding box center [106, 40] width 166 height 14
type input "193743"
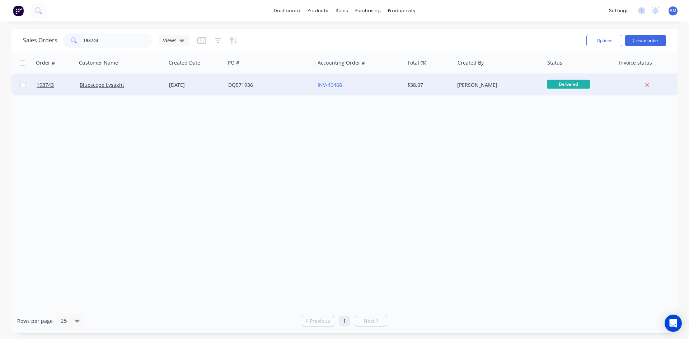
click at [269, 90] on div "DQ571936" at bounding box center [269, 85] width 89 height 22
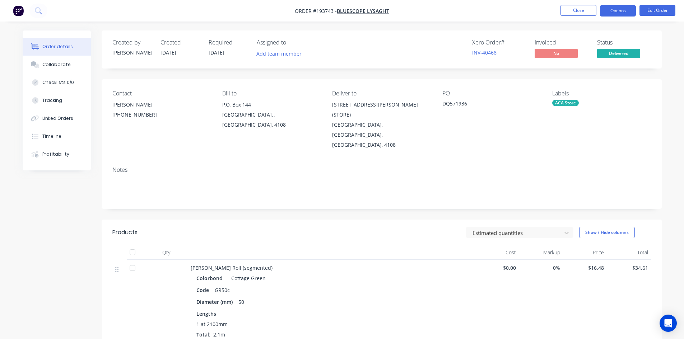
click at [622, 9] on button "Options" at bounding box center [618, 10] width 36 height 11
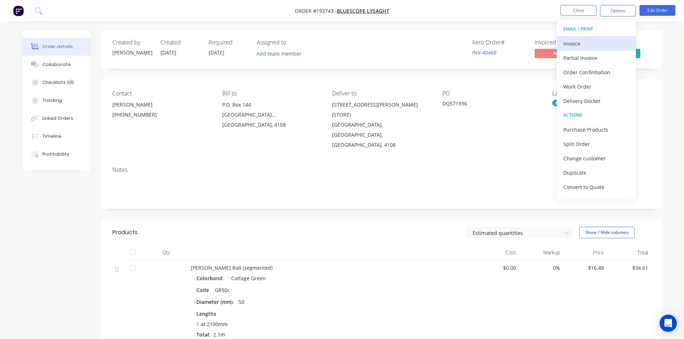
click at [595, 45] on div "Invoice" at bounding box center [596, 43] width 66 height 10
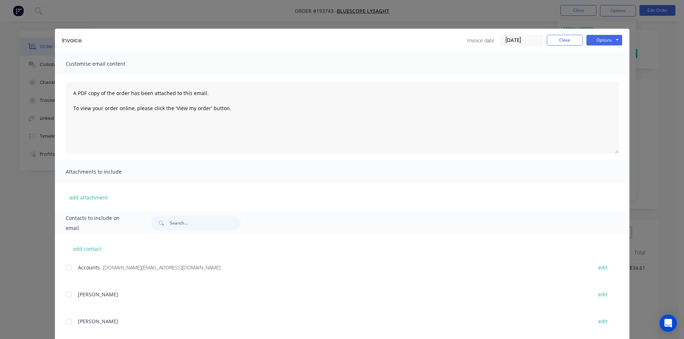
click at [69, 270] on div at bounding box center [68, 268] width 14 height 14
click at [609, 41] on button "Options" at bounding box center [604, 40] width 36 height 11
click at [608, 74] on button "Email" at bounding box center [609, 77] width 46 height 12
click at [566, 43] on button "Close" at bounding box center [565, 40] width 36 height 11
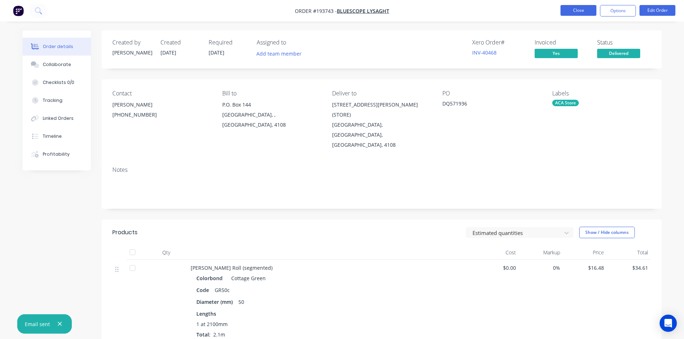
click at [578, 12] on button "Close" at bounding box center [578, 10] width 36 height 11
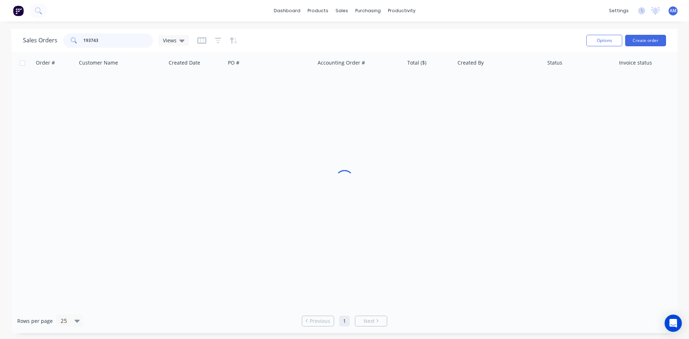
drag, startPoint x: 70, startPoint y: 41, endPoint x: 65, endPoint y: 42, distance: 5.0
click at [65, 42] on div "193743" at bounding box center [108, 40] width 90 height 14
type input "193961"
click at [304, 88] on div "DQ571955" at bounding box center [268, 84] width 80 height 7
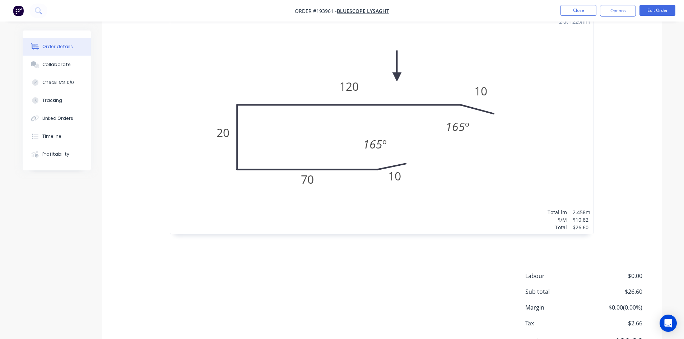
scroll to position [251, 0]
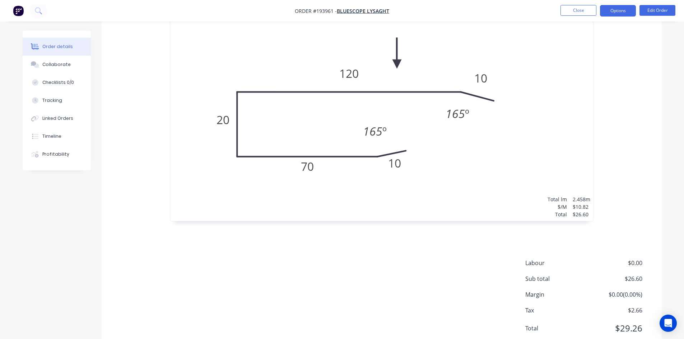
click at [617, 13] on button "Options" at bounding box center [618, 10] width 36 height 11
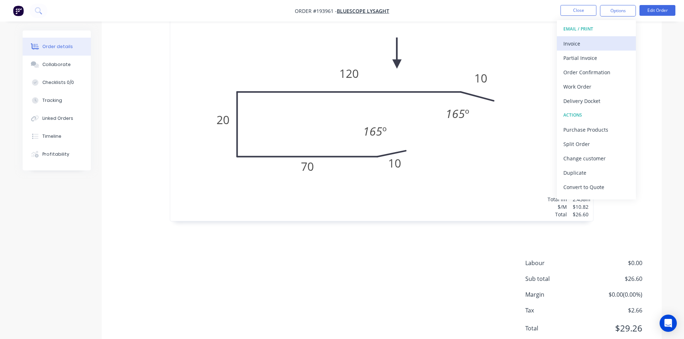
click at [612, 36] on button "Invoice" at bounding box center [596, 43] width 79 height 14
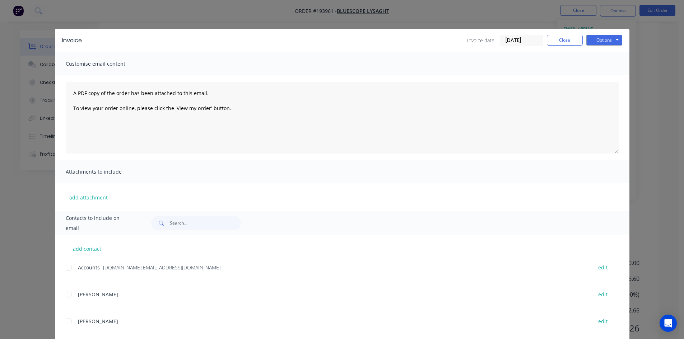
click at [63, 268] on div at bounding box center [68, 268] width 14 height 14
click at [601, 41] on button "Options" at bounding box center [604, 40] width 36 height 11
click at [604, 71] on button "Email" at bounding box center [609, 77] width 46 height 12
click at [564, 39] on button "Close" at bounding box center [565, 40] width 36 height 11
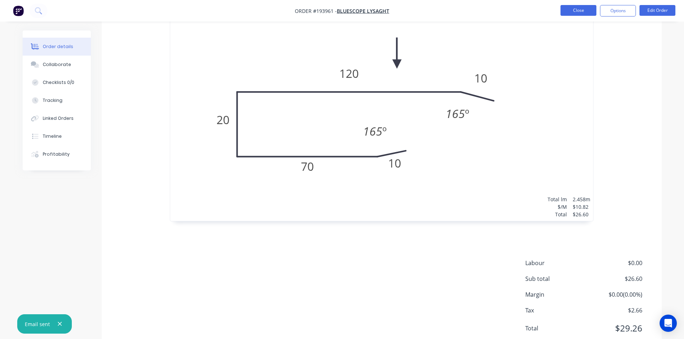
click at [578, 8] on button "Close" at bounding box center [578, 10] width 36 height 11
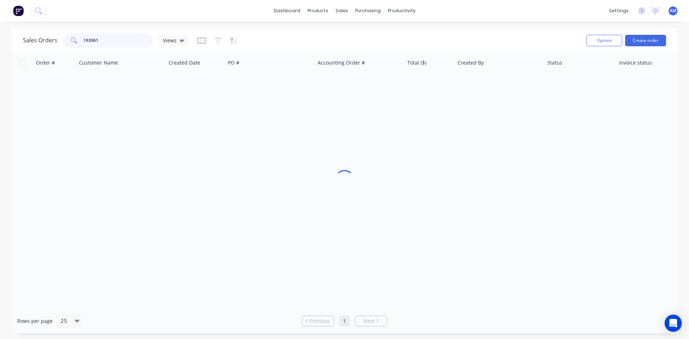
drag, startPoint x: 102, startPoint y: 43, endPoint x: 49, endPoint y: 41, distance: 52.8
click at [49, 41] on div "Sales Orders 193961 Views" at bounding box center [106, 40] width 166 height 14
type input "193955"
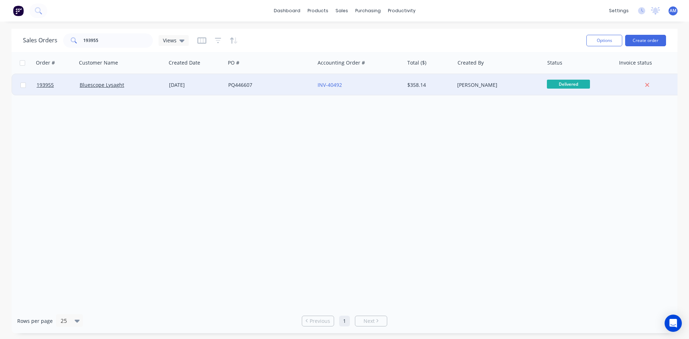
click at [355, 89] on div "INV-40492" at bounding box center [359, 85] width 89 height 22
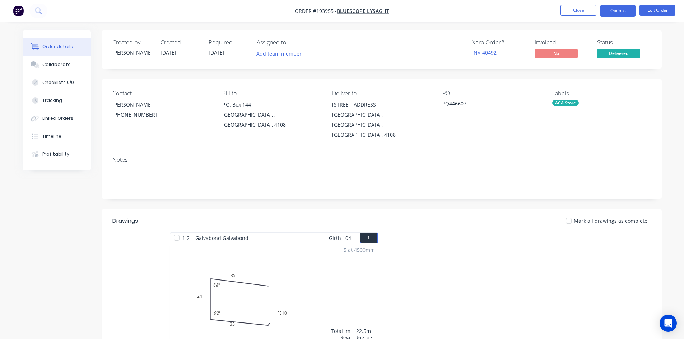
click at [624, 7] on button "Options" at bounding box center [618, 10] width 36 height 11
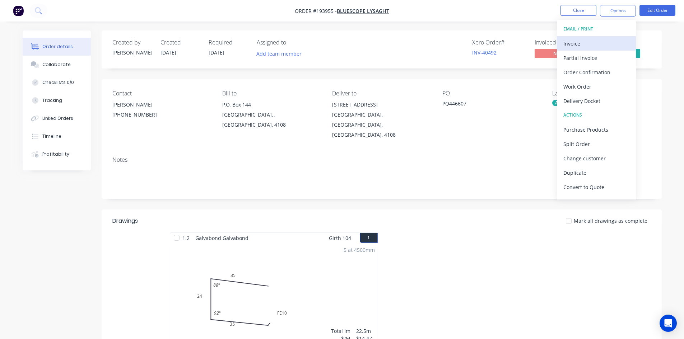
click at [611, 38] on button "Invoice" at bounding box center [596, 43] width 79 height 14
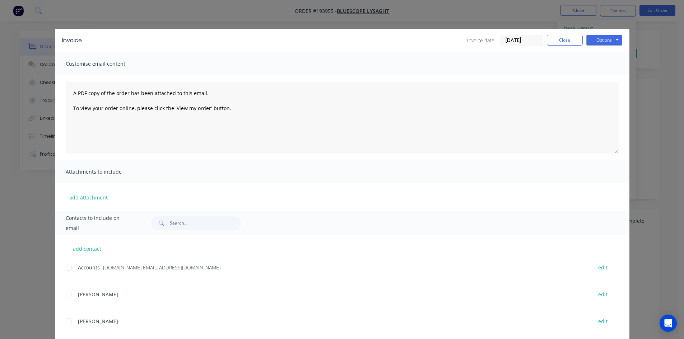
click at [68, 267] on div at bounding box center [68, 268] width 14 height 14
click at [602, 44] on button "Options" at bounding box center [604, 40] width 36 height 11
click at [603, 75] on button "Email" at bounding box center [609, 77] width 46 height 12
click at [564, 34] on div "Invoice Invoice date 30/09/25 Close Options Preview Print Email" at bounding box center [342, 40] width 574 height 23
click at [565, 39] on button "Close" at bounding box center [565, 40] width 36 height 11
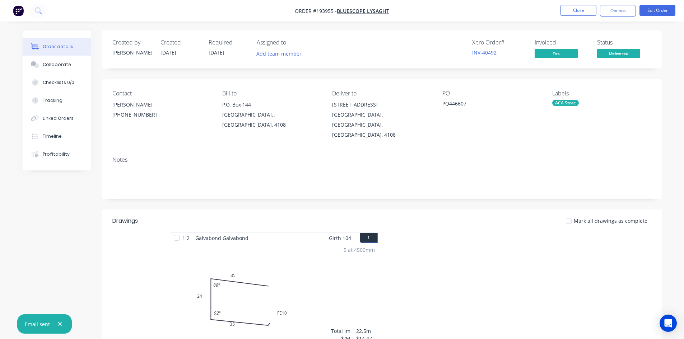
click at [576, 17] on nav "Order #193955 - Bluescope Lysaght Close Options Edit Order" at bounding box center [342, 11] width 684 height 22
click at [574, 10] on button "Close" at bounding box center [578, 10] width 36 height 11
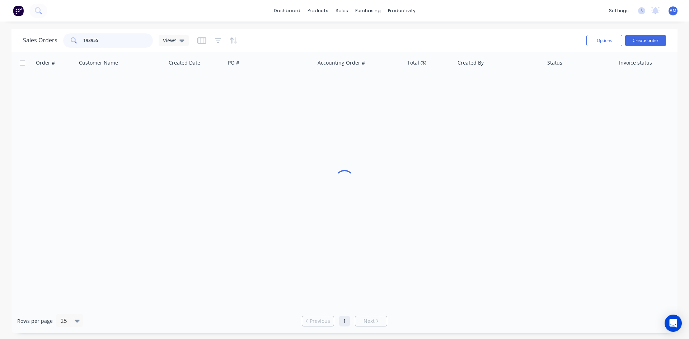
drag, startPoint x: 112, startPoint y: 36, endPoint x: 54, endPoint y: 38, distance: 58.2
click at [54, 38] on div "Sales Orders 193955 Views" at bounding box center [106, 40] width 166 height 14
type input "190838"
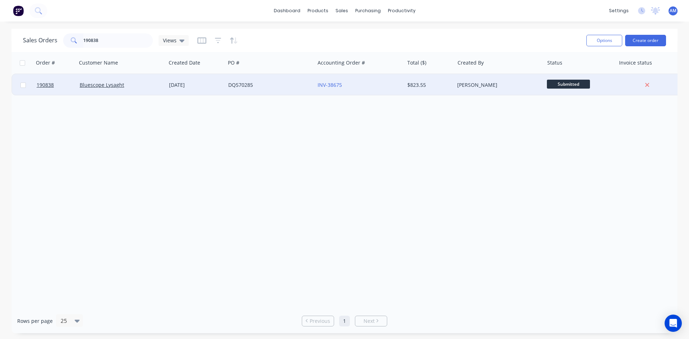
click at [267, 82] on div "DQ570285" at bounding box center [268, 84] width 80 height 7
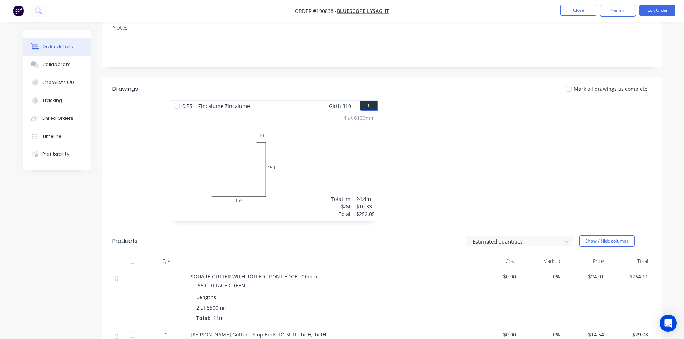
scroll to position [60, 0]
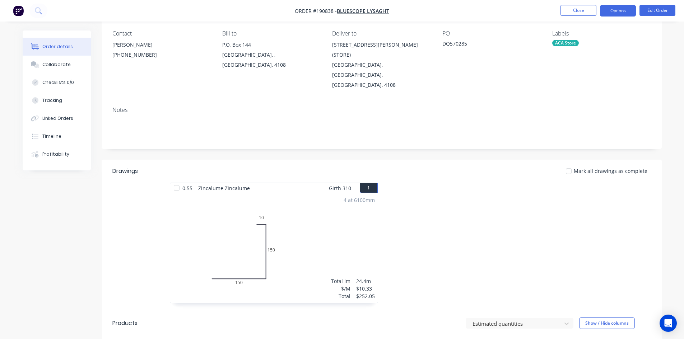
click at [620, 10] on button "Options" at bounding box center [618, 10] width 36 height 11
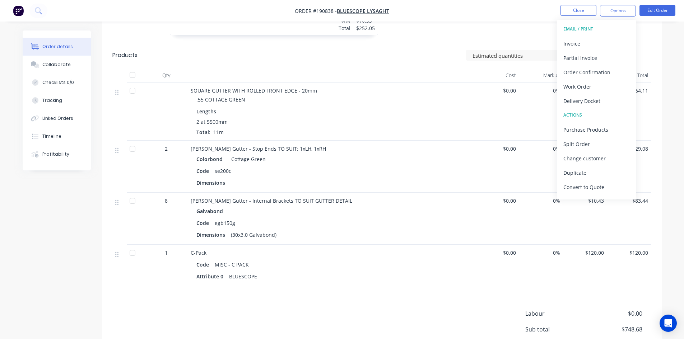
scroll to position [383, 0]
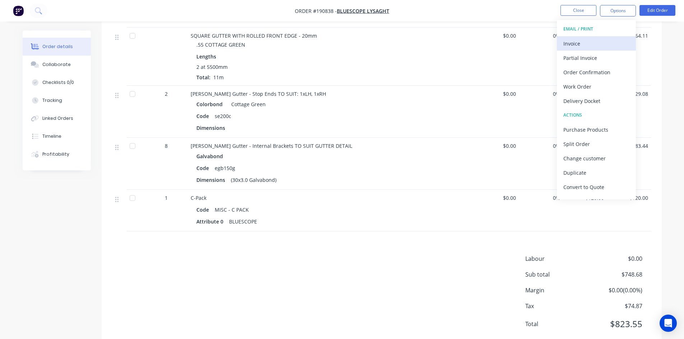
click at [585, 40] on div "Invoice" at bounding box center [596, 43] width 66 height 10
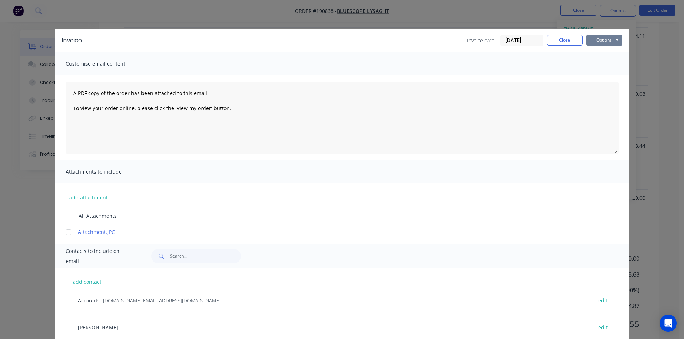
click at [608, 37] on button "Options" at bounding box center [604, 40] width 36 height 11
click at [606, 62] on button "Print" at bounding box center [609, 65] width 46 height 12
click at [560, 40] on button "Close" at bounding box center [565, 40] width 36 height 11
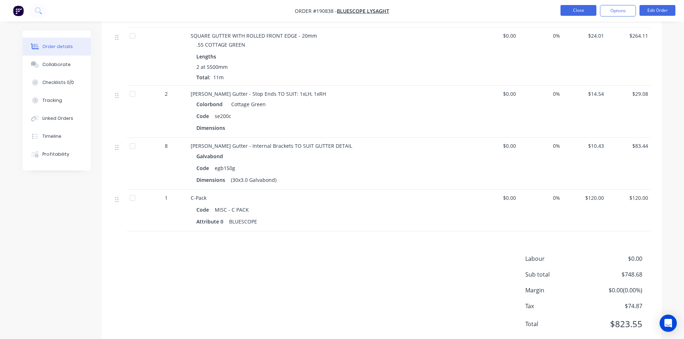
click at [589, 11] on button "Close" at bounding box center [578, 10] width 36 height 11
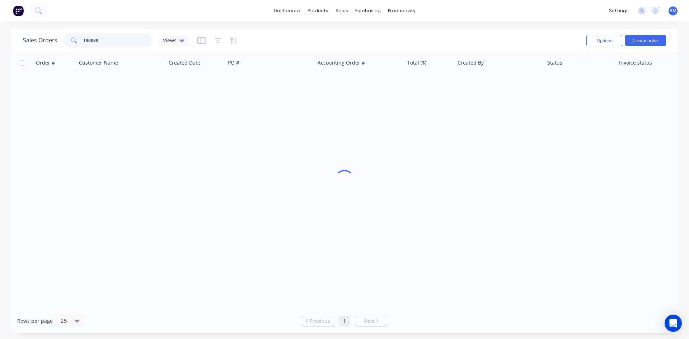
drag, startPoint x: 116, startPoint y: 42, endPoint x: 74, endPoint y: 44, distance: 42.8
click at [74, 44] on div "190838" at bounding box center [108, 40] width 90 height 14
click at [107, 38] on input "19388" at bounding box center [118, 40] width 70 height 14
type input "193881"
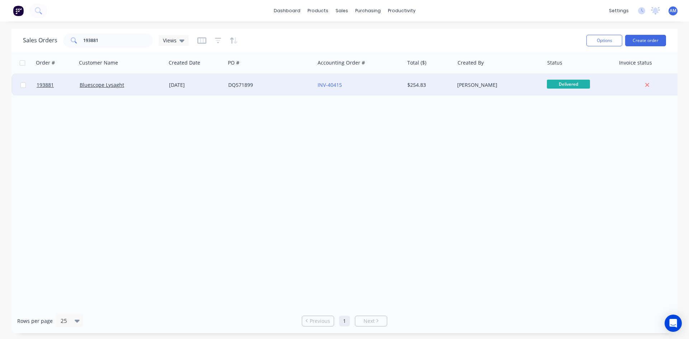
click at [261, 86] on div "DQ571899" at bounding box center [268, 84] width 80 height 7
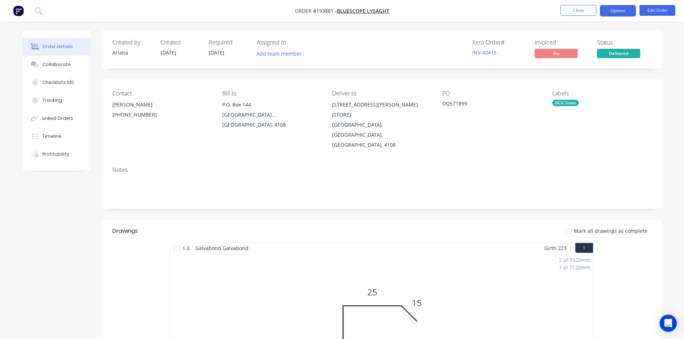
click at [623, 10] on button "Options" at bounding box center [618, 10] width 36 height 11
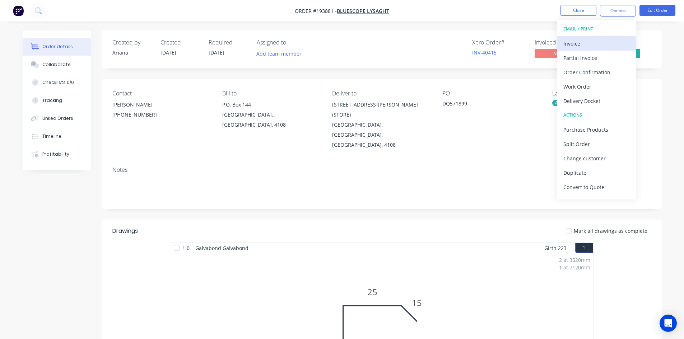
click at [604, 39] on div "Invoice" at bounding box center [596, 43] width 66 height 10
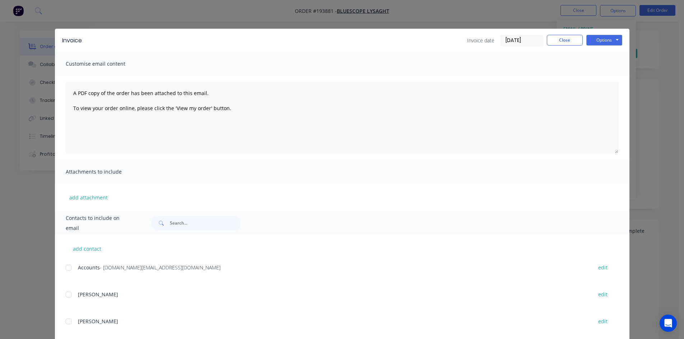
click at [66, 269] on div at bounding box center [68, 268] width 14 height 14
click at [609, 41] on button "Options" at bounding box center [604, 40] width 36 height 11
click at [605, 75] on button "Email" at bounding box center [609, 77] width 46 height 12
click at [554, 37] on button "Close" at bounding box center [565, 40] width 36 height 11
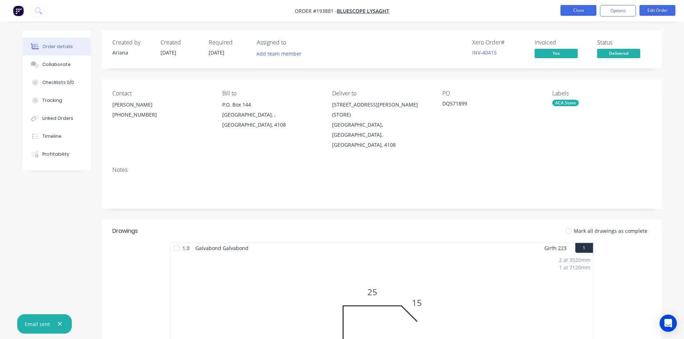
click at [579, 9] on button "Close" at bounding box center [578, 10] width 36 height 11
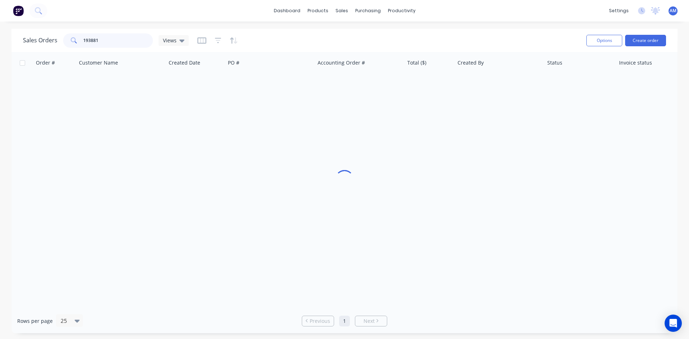
drag, startPoint x: 106, startPoint y: 40, endPoint x: 41, endPoint y: 39, distance: 65.3
click at [41, 39] on div "Sales Orders 193881 Views" at bounding box center [106, 40] width 166 height 14
type input "193854"
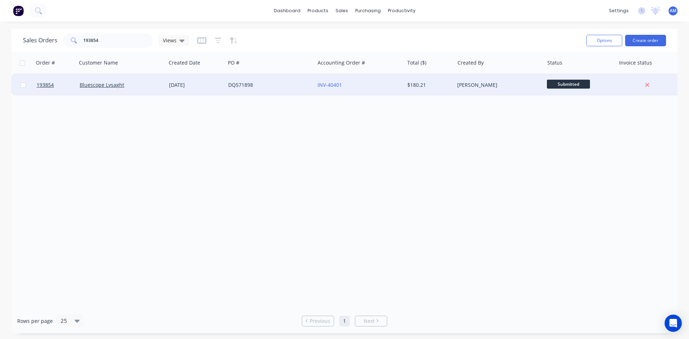
click at [285, 88] on div "DQ571898" at bounding box center [268, 84] width 80 height 7
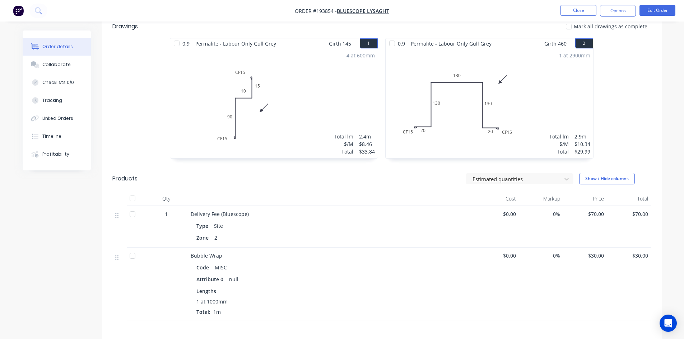
scroll to position [36, 0]
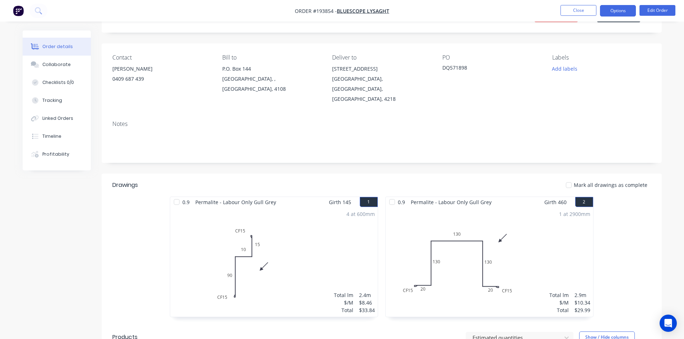
click at [621, 11] on button "Options" at bounding box center [618, 10] width 36 height 11
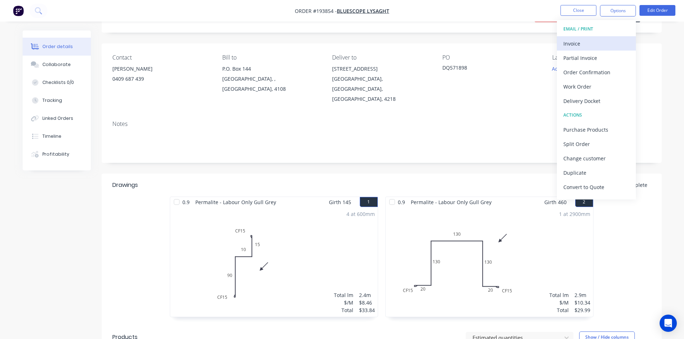
click at [607, 44] on div "Invoice" at bounding box center [596, 43] width 66 height 10
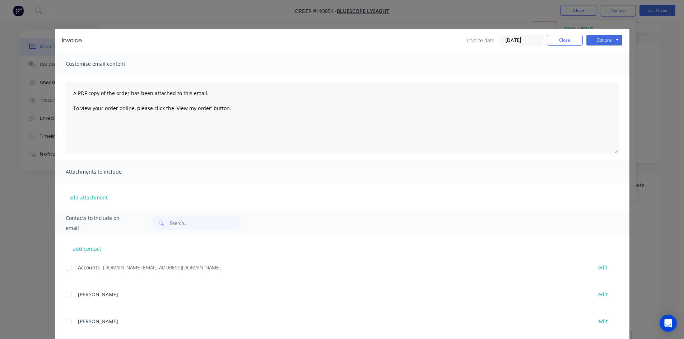
click at [67, 266] on div at bounding box center [68, 268] width 14 height 14
click at [610, 42] on button "Options" at bounding box center [604, 40] width 36 height 11
click at [604, 77] on button "Email" at bounding box center [609, 77] width 46 height 12
click at [564, 42] on button "Close" at bounding box center [565, 40] width 36 height 11
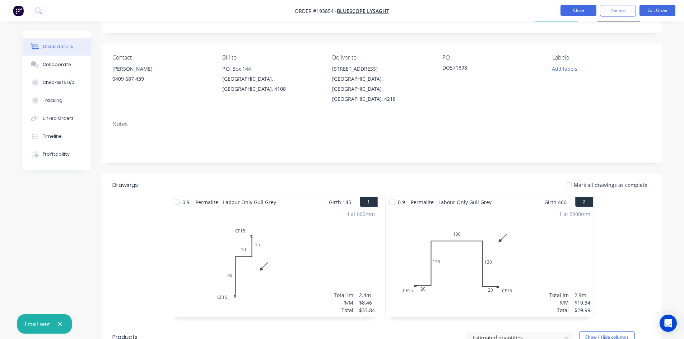
click at [579, 13] on button "Close" at bounding box center [578, 10] width 36 height 11
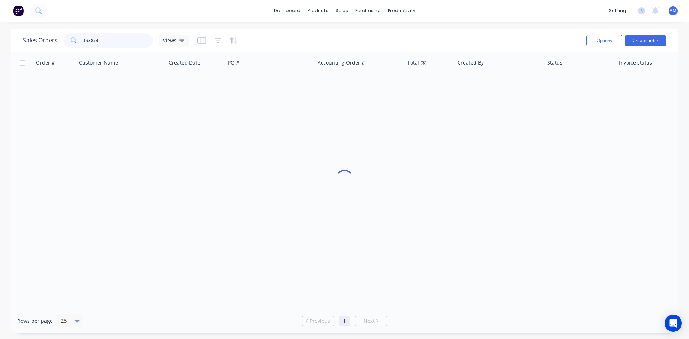
drag, startPoint x: 134, startPoint y: 41, endPoint x: 85, endPoint y: 41, distance: 48.5
click at [85, 41] on input "193854" at bounding box center [118, 40] width 70 height 14
type input "192449"
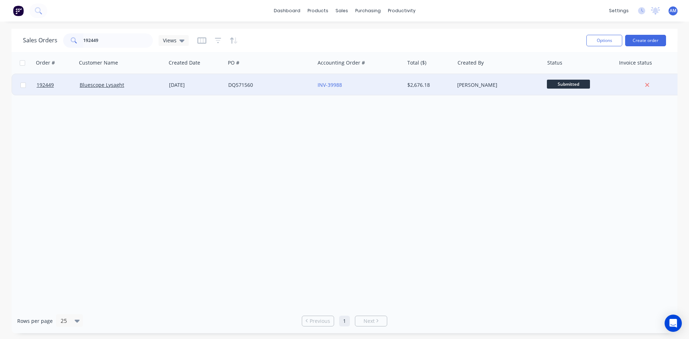
click at [296, 85] on div "DQ571560" at bounding box center [268, 84] width 80 height 7
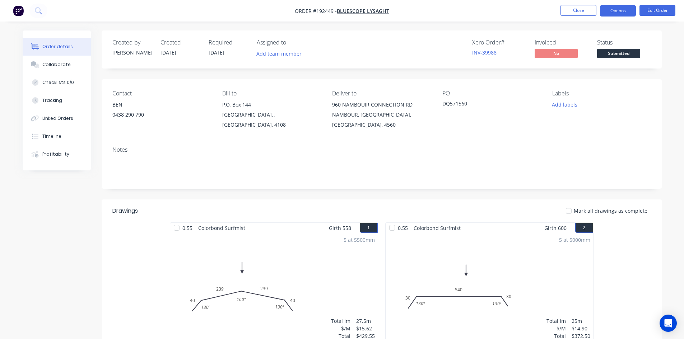
drag, startPoint x: 605, startPoint y: 18, endPoint x: 609, endPoint y: 12, distance: 7.3
click at [605, 18] on nav "Order #192449 - Bluescope Lysaght Close Options Edit Order" at bounding box center [342, 11] width 684 height 22
click at [609, 12] on button "Options" at bounding box center [618, 10] width 36 height 11
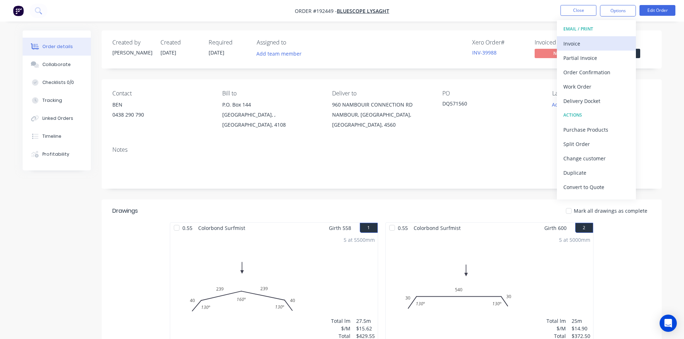
click at [599, 41] on div "Invoice" at bounding box center [596, 43] width 66 height 10
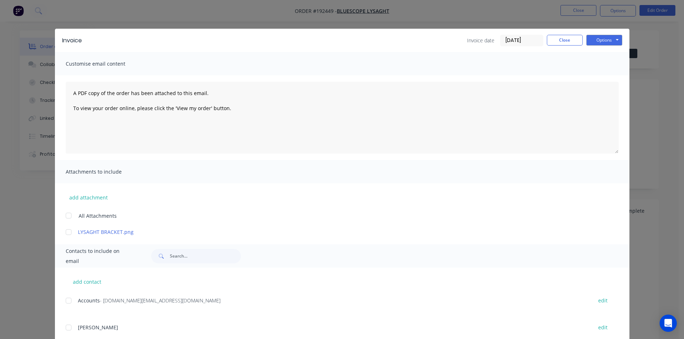
click at [67, 301] on div at bounding box center [68, 301] width 14 height 14
click at [607, 40] on button "Options" at bounding box center [604, 40] width 36 height 11
click at [601, 76] on button "Email" at bounding box center [609, 77] width 46 height 12
click at [560, 40] on button "Close" at bounding box center [565, 40] width 36 height 11
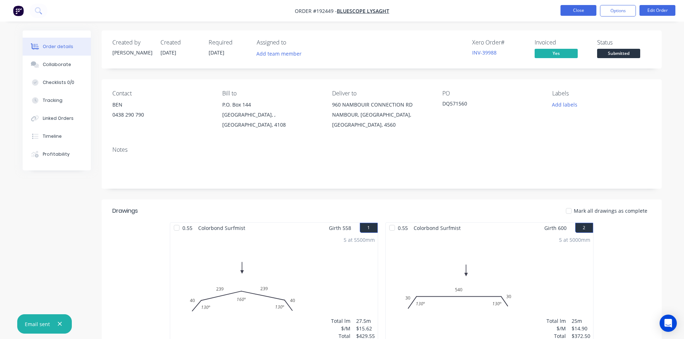
click at [570, 15] on button "Close" at bounding box center [578, 10] width 36 height 11
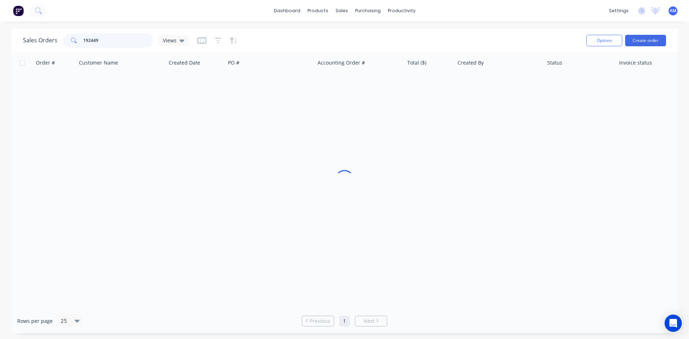
drag, startPoint x: 101, startPoint y: 45, endPoint x: 76, endPoint y: 41, distance: 24.7
click at [76, 41] on div "192449" at bounding box center [108, 40] width 90 height 14
type input "193760"
click at [306, 89] on div "DQ571859" at bounding box center [269, 85] width 89 height 22
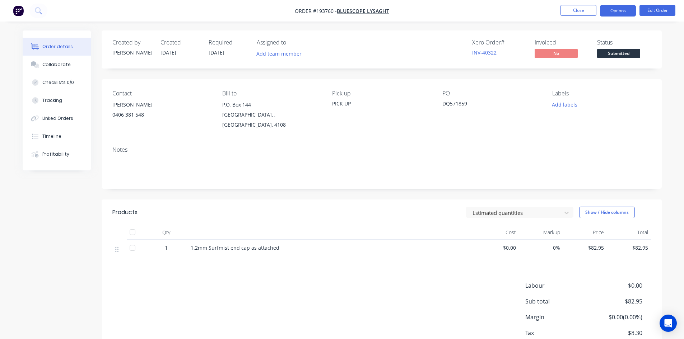
click at [622, 14] on button "Options" at bounding box center [618, 10] width 36 height 11
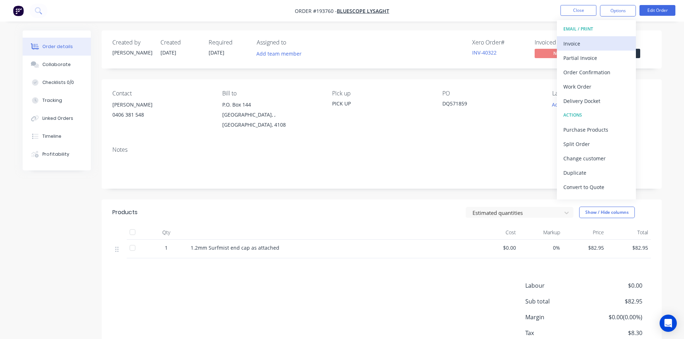
click at [611, 41] on div "Invoice" at bounding box center [596, 43] width 66 height 10
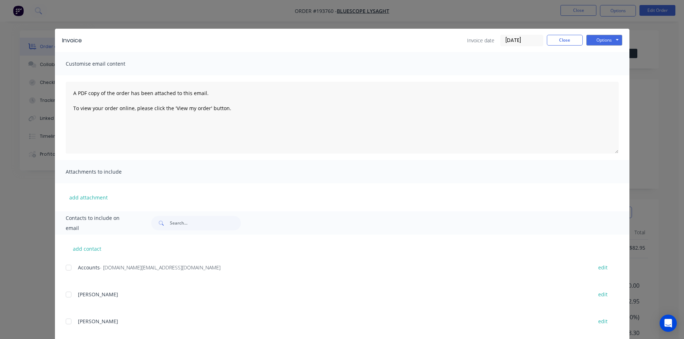
click at [68, 268] on div at bounding box center [68, 268] width 14 height 14
click at [601, 39] on button "Options" at bounding box center [604, 40] width 36 height 11
click at [599, 74] on button "Email" at bounding box center [609, 77] width 46 height 12
click at [566, 35] on button "Close" at bounding box center [565, 40] width 36 height 11
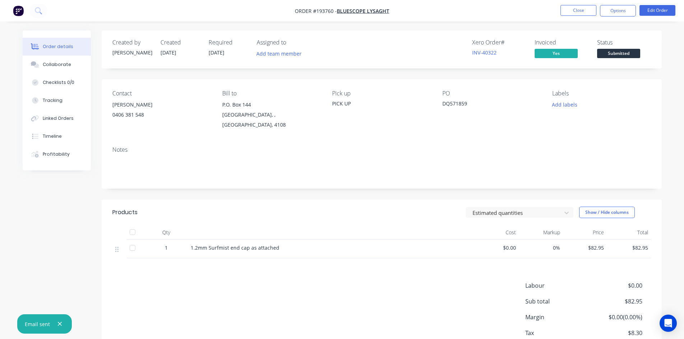
click at [574, 5] on nav "Order #193760 - Bluescope Lysaght Close Options Edit Order" at bounding box center [342, 11] width 684 height 22
click at [571, 9] on button "Close" at bounding box center [578, 10] width 36 height 11
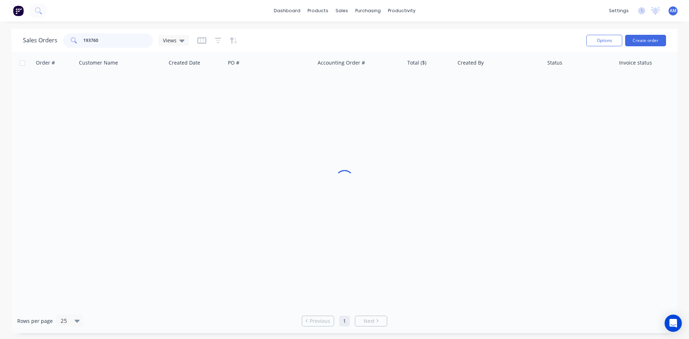
drag, startPoint x: 114, startPoint y: 39, endPoint x: 57, endPoint y: 39, distance: 57.1
click at [57, 39] on div "Sales Orders 193760 Views" at bounding box center [106, 40] width 166 height 14
type input "193951"
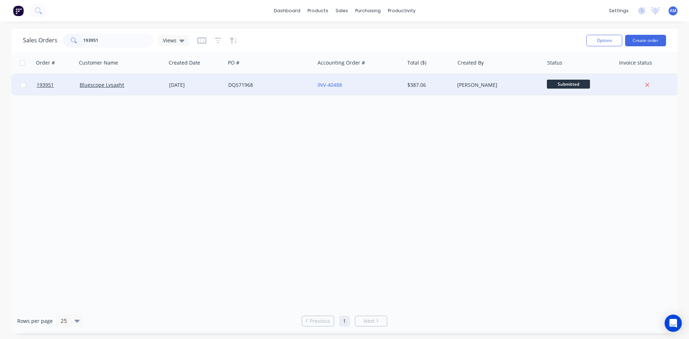
click at [296, 83] on div "DQ571968" at bounding box center [268, 84] width 80 height 7
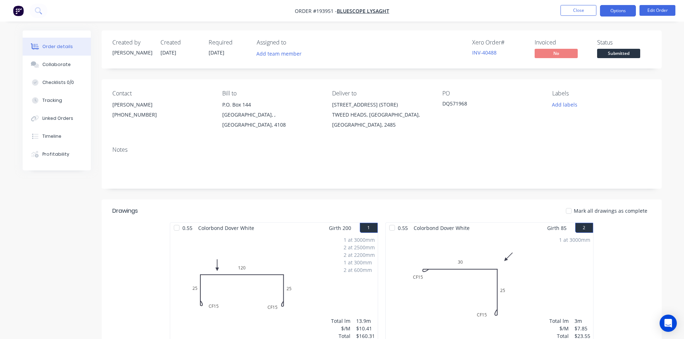
click at [616, 14] on button "Options" at bounding box center [618, 10] width 36 height 11
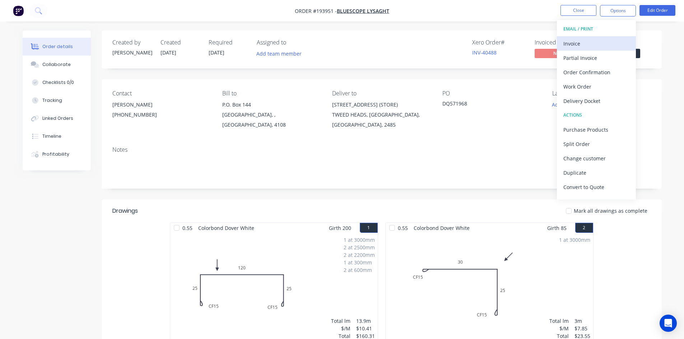
click at [589, 41] on div "Invoice" at bounding box center [596, 43] width 66 height 10
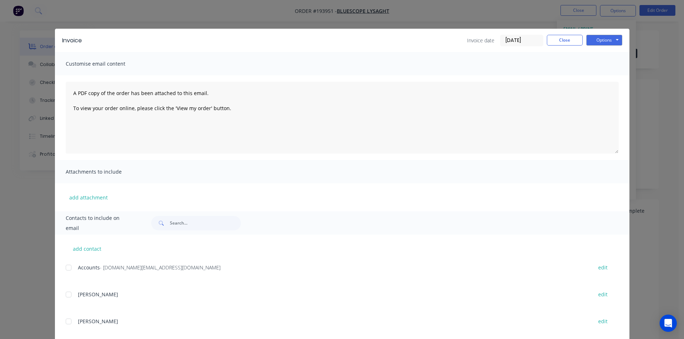
click at [66, 267] on div at bounding box center [68, 268] width 14 height 14
click at [616, 40] on button "Options" at bounding box center [604, 40] width 36 height 11
click at [609, 75] on button "Email" at bounding box center [609, 77] width 46 height 12
click at [572, 38] on button "Close" at bounding box center [565, 40] width 36 height 11
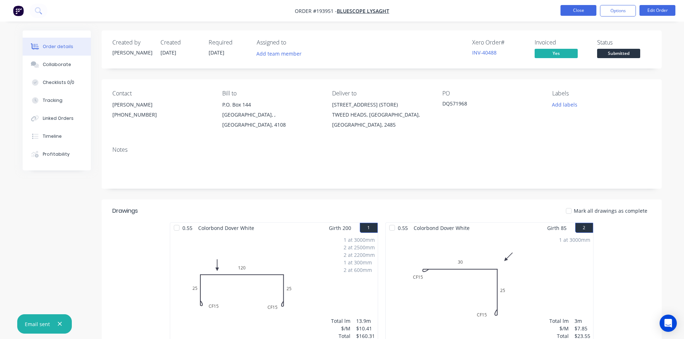
click at [583, 13] on button "Close" at bounding box center [578, 10] width 36 height 11
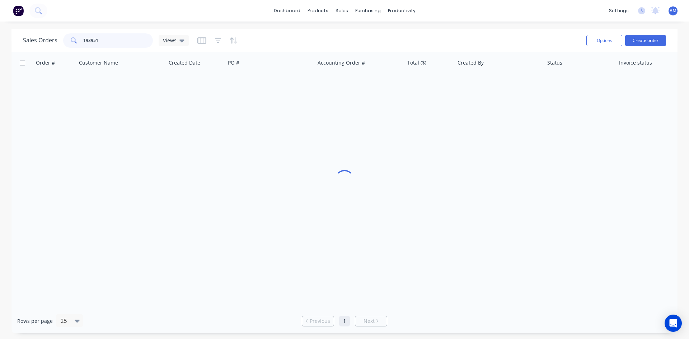
drag, startPoint x: 123, startPoint y: 39, endPoint x: 38, endPoint y: 39, distance: 84.7
click at [38, 39] on div "Sales Orders 193951 Views" at bounding box center [106, 40] width 166 height 14
type input "193815"
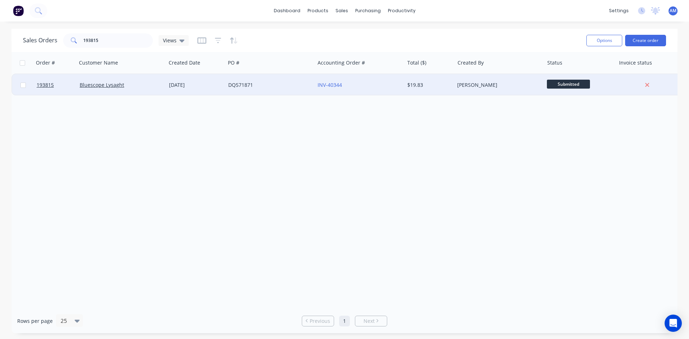
click at [276, 85] on div "DQ571871" at bounding box center [268, 84] width 80 height 7
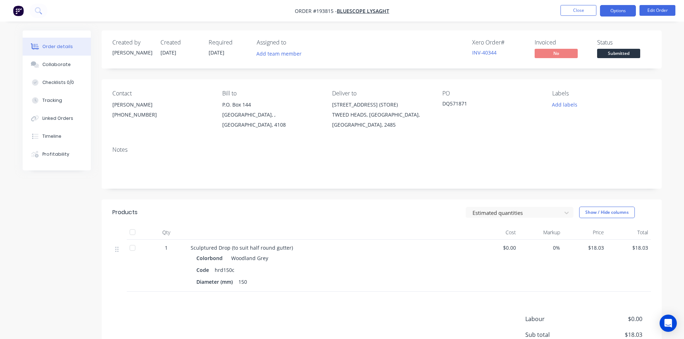
click at [610, 14] on button "Options" at bounding box center [618, 10] width 36 height 11
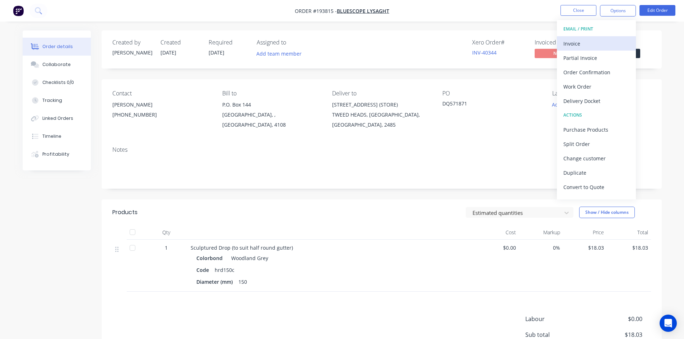
click at [593, 41] on div "Invoice" at bounding box center [596, 43] width 66 height 10
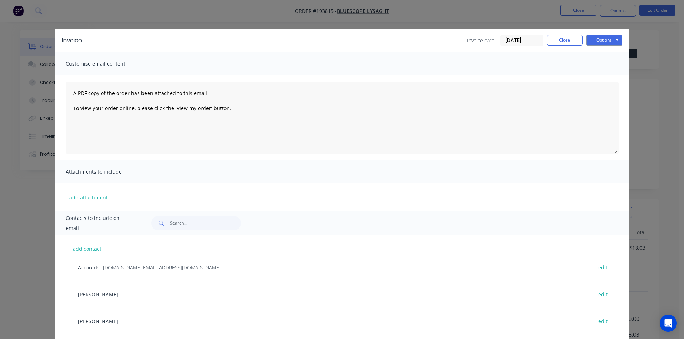
click at [68, 269] on div at bounding box center [68, 268] width 14 height 14
click at [601, 38] on button "Options" at bounding box center [604, 40] width 36 height 11
click at [600, 77] on button "Email" at bounding box center [609, 77] width 46 height 12
click at [574, 38] on button "Close" at bounding box center [565, 40] width 36 height 11
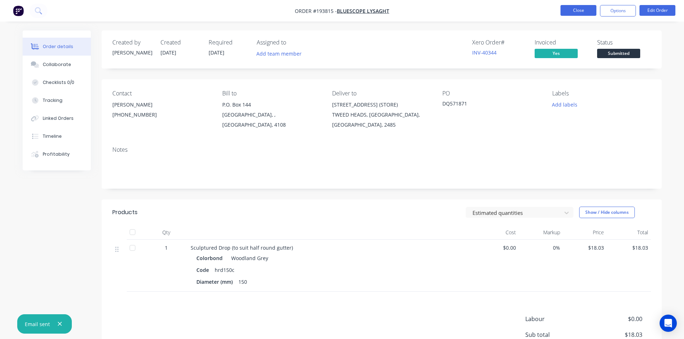
click at [579, 11] on button "Close" at bounding box center [578, 10] width 36 height 11
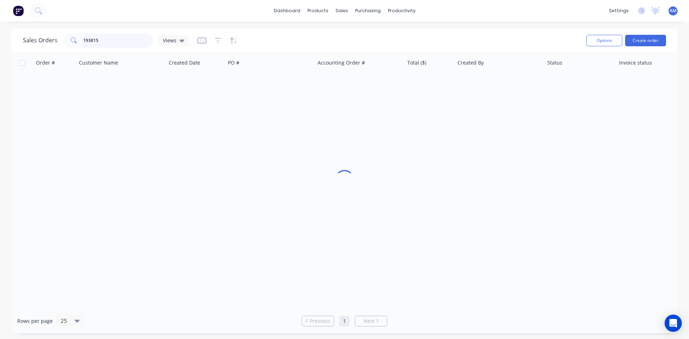
drag, startPoint x: 112, startPoint y: 39, endPoint x: 59, endPoint y: 36, distance: 52.9
click at [59, 36] on div "Sales Orders 193815 Views" at bounding box center [106, 40] width 166 height 14
type input "193867"
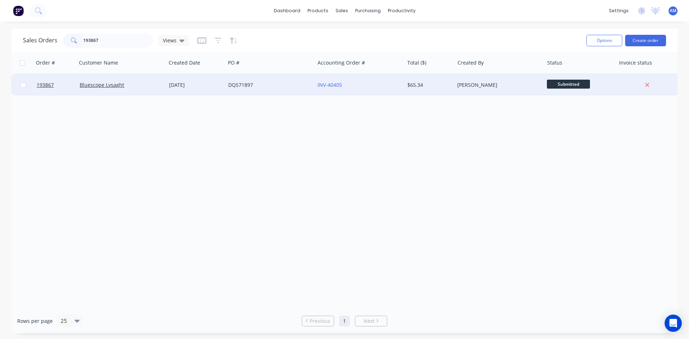
click at [289, 89] on div "DQ571897" at bounding box center [269, 85] width 89 height 22
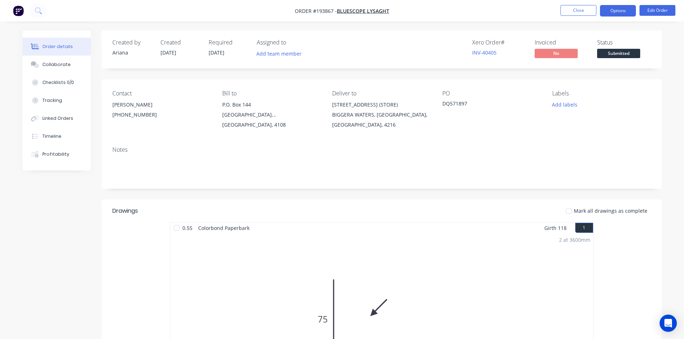
click at [615, 13] on button "Options" at bounding box center [618, 10] width 36 height 11
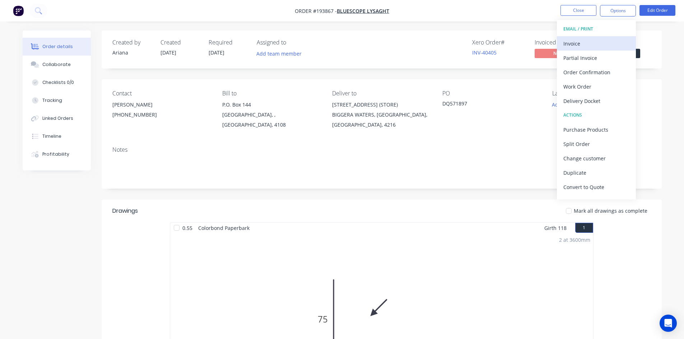
click at [608, 42] on div "Invoice" at bounding box center [596, 43] width 66 height 10
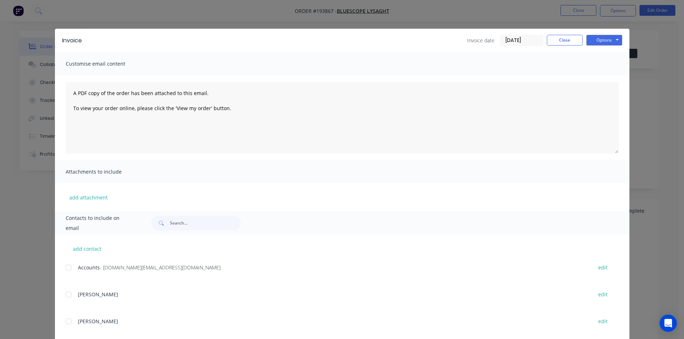
click at [67, 270] on div at bounding box center [68, 268] width 14 height 14
click at [616, 36] on button "Options" at bounding box center [604, 40] width 36 height 11
click at [598, 78] on button "Email" at bounding box center [609, 77] width 46 height 12
click at [569, 37] on button "Close" at bounding box center [565, 40] width 36 height 11
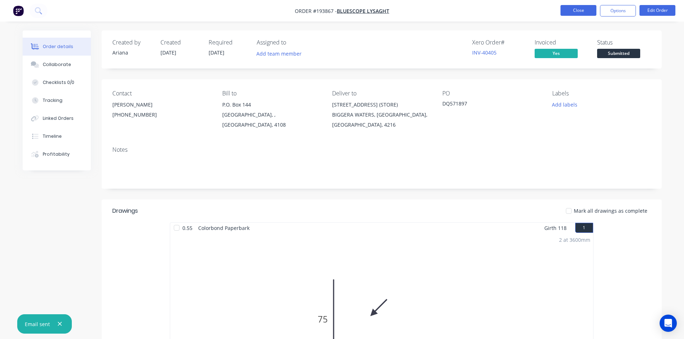
click at [586, 14] on button "Close" at bounding box center [578, 10] width 36 height 11
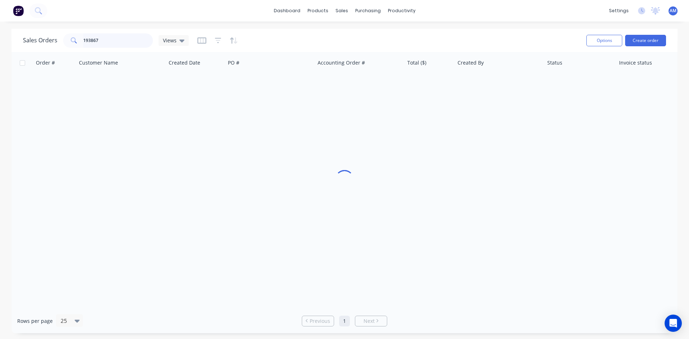
click at [45, 42] on div "Sales Orders 193867 Views" at bounding box center [106, 40] width 166 height 14
type input "193430"
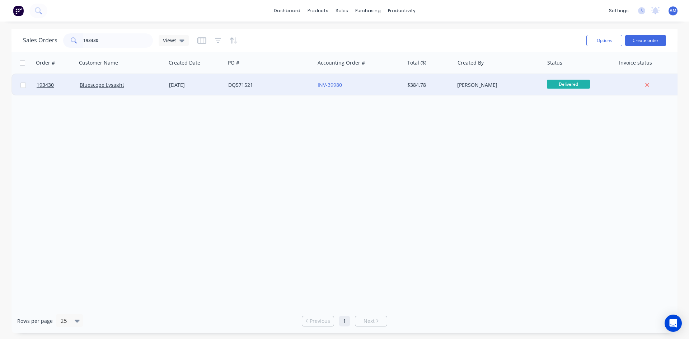
click at [265, 84] on div "DQ571521" at bounding box center [268, 84] width 80 height 7
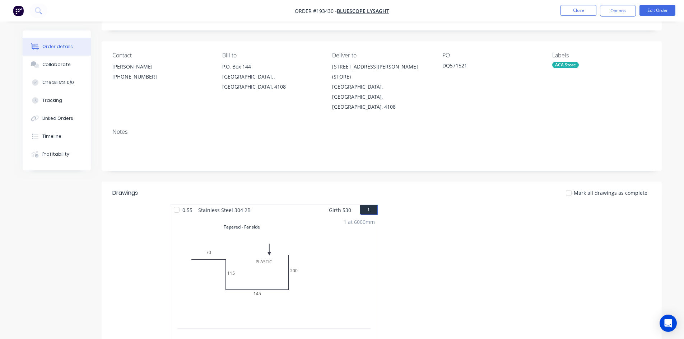
scroll to position [36, 0]
click at [613, 14] on button "Options" at bounding box center [618, 10] width 36 height 11
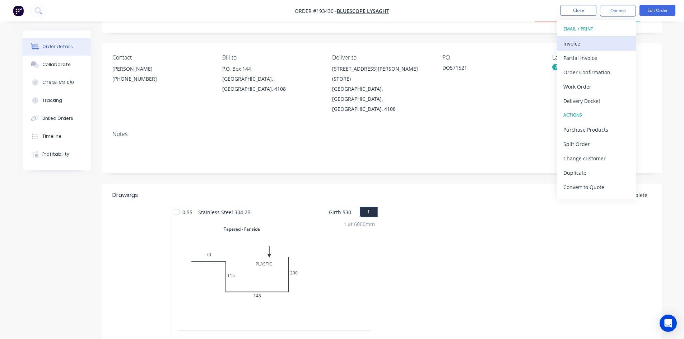
click at [598, 42] on div "Invoice" at bounding box center [596, 43] width 66 height 10
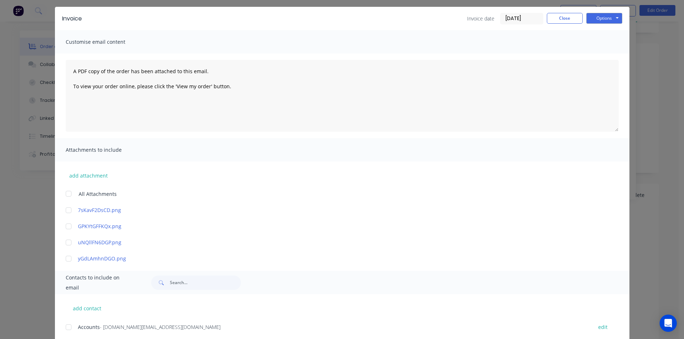
scroll to position [72, 0]
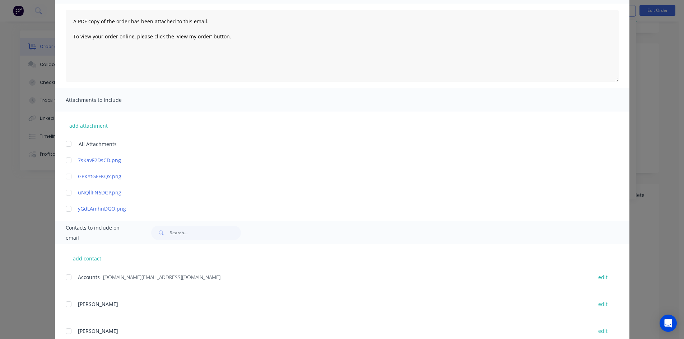
click at [67, 280] on div at bounding box center [68, 277] width 14 height 14
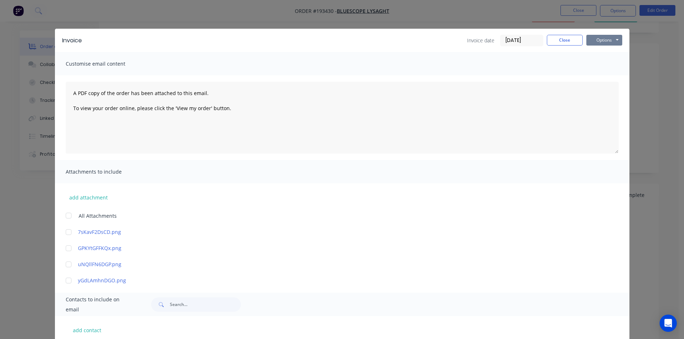
click at [615, 41] on button "Options" at bounding box center [604, 40] width 36 height 11
click at [608, 73] on button "Email" at bounding box center [609, 77] width 46 height 12
click at [563, 41] on button "Close" at bounding box center [565, 40] width 36 height 11
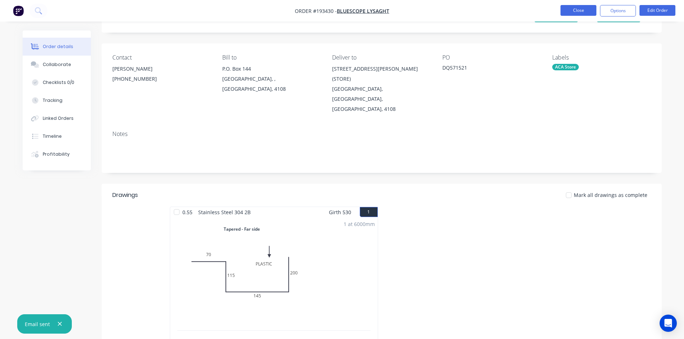
click at [579, 7] on button "Close" at bounding box center [578, 10] width 36 height 11
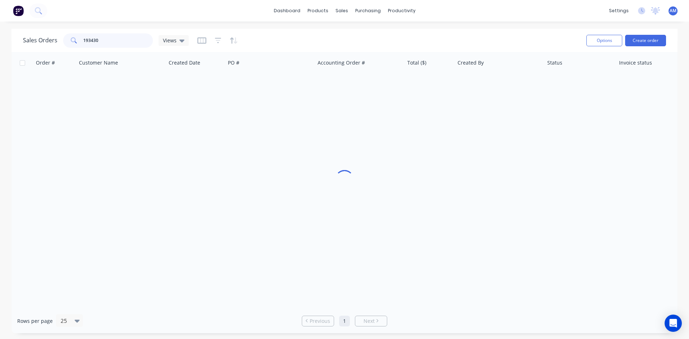
drag, startPoint x: 100, startPoint y: 40, endPoint x: 64, endPoint y: 39, distance: 36.3
click at [64, 39] on div "193430" at bounding box center [108, 40] width 90 height 14
type input "193802"
click at [290, 92] on div "DQ571851" at bounding box center [269, 85] width 89 height 22
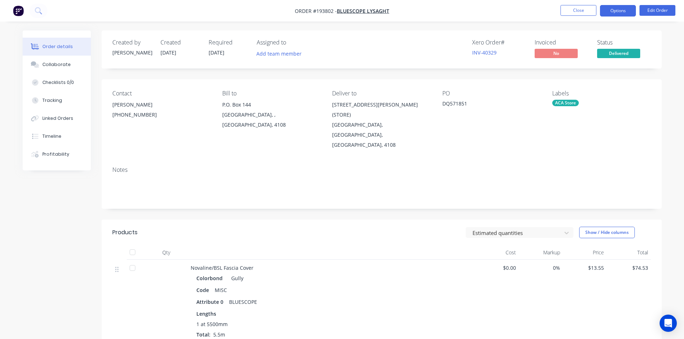
click at [615, 13] on button "Options" at bounding box center [618, 10] width 36 height 11
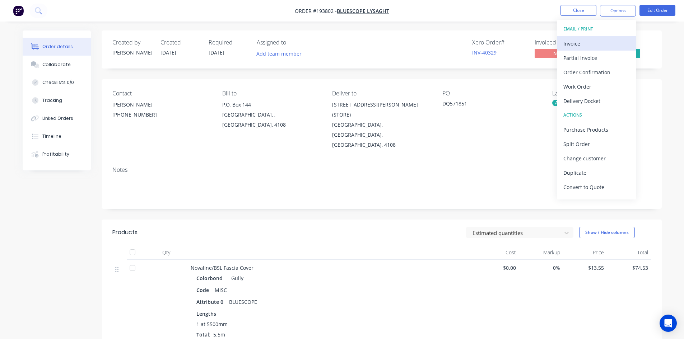
click at [603, 40] on div "Invoice" at bounding box center [596, 43] width 66 height 10
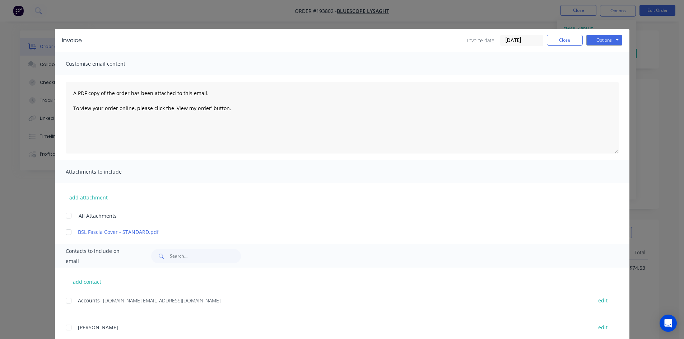
click at [67, 302] on div at bounding box center [68, 301] width 14 height 14
click at [594, 39] on button "Options" at bounding box center [604, 40] width 36 height 11
click at [596, 77] on button "Email" at bounding box center [609, 77] width 46 height 12
click at [566, 39] on button "Close" at bounding box center [565, 40] width 36 height 11
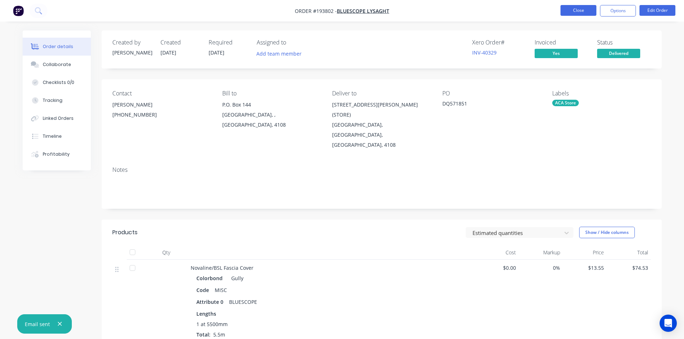
click at [574, 8] on button "Close" at bounding box center [578, 10] width 36 height 11
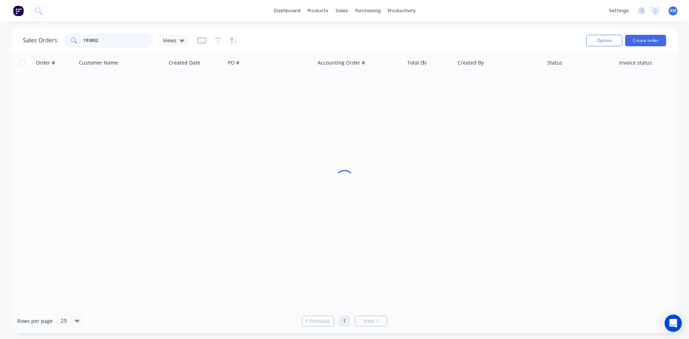
drag, startPoint x: 126, startPoint y: 45, endPoint x: 60, endPoint y: 42, distance: 66.1
click at [60, 42] on div "Sales Orders 193802 Views" at bounding box center [106, 40] width 166 height 14
type input "193801"
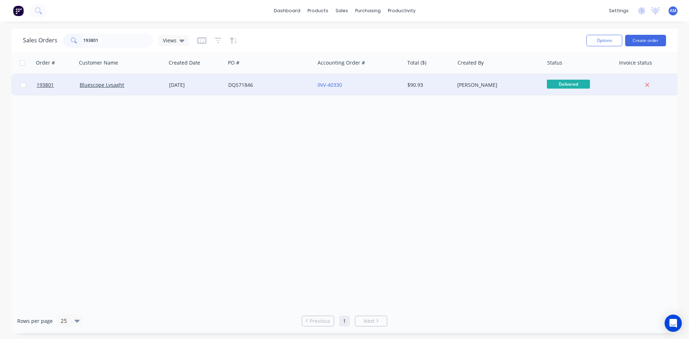
click at [290, 88] on div "DQ571846" at bounding box center [268, 84] width 80 height 7
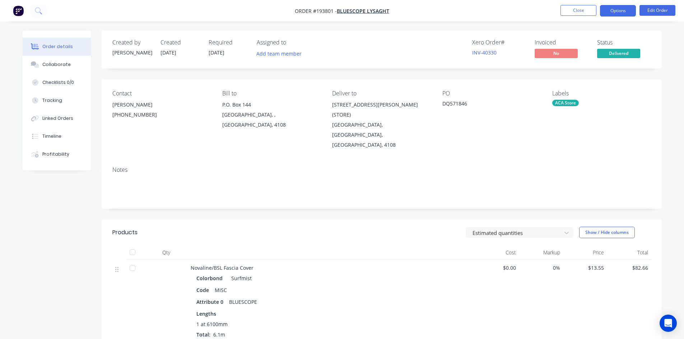
click at [611, 8] on button "Options" at bounding box center [618, 10] width 36 height 11
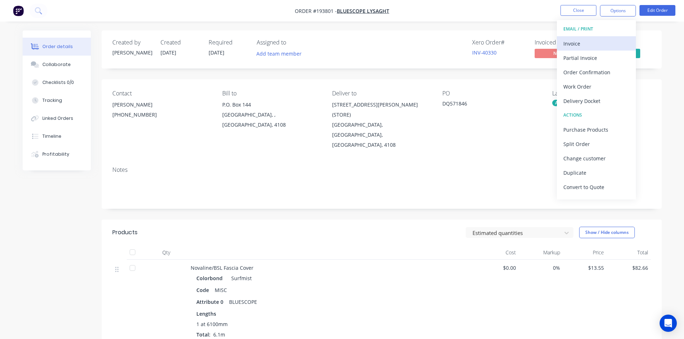
click at [587, 40] on div "Invoice" at bounding box center [596, 43] width 66 height 10
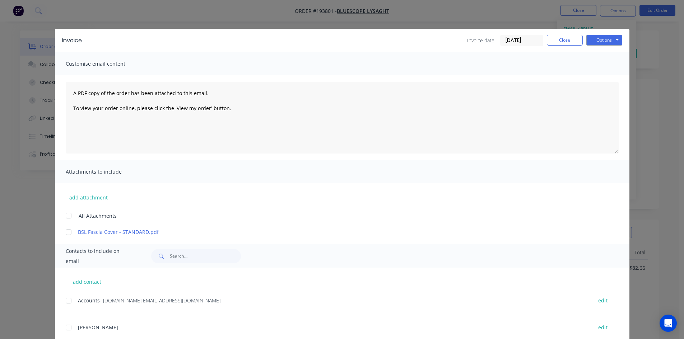
click at [65, 301] on div at bounding box center [68, 301] width 14 height 14
click at [604, 39] on button "Options" at bounding box center [604, 40] width 36 height 11
click at [601, 77] on button "Email" at bounding box center [609, 77] width 46 height 12
click at [561, 43] on button "Close" at bounding box center [565, 40] width 36 height 11
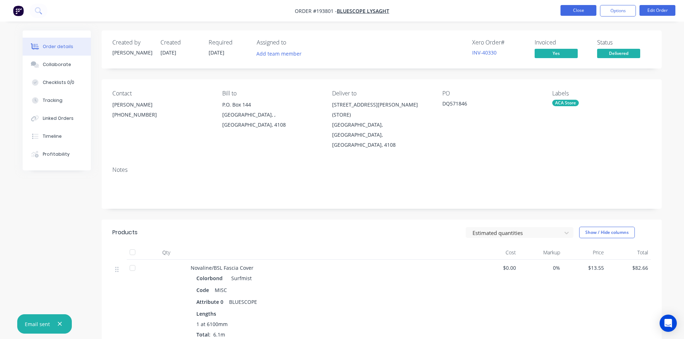
click at [577, 8] on button "Close" at bounding box center [578, 10] width 36 height 11
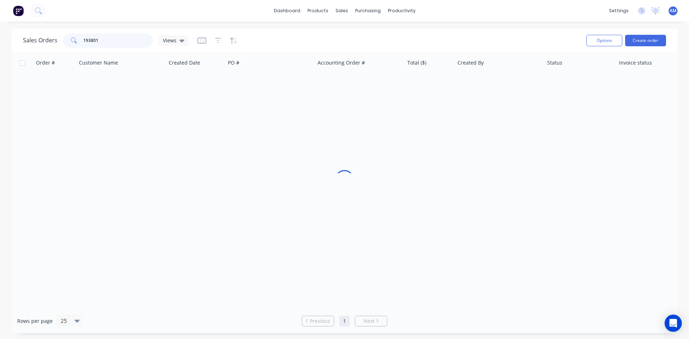
drag, startPoint x: 102, startPoint y: 41, endPoint x: 58, endPoint y: 39, distance: 44.2
click at [59, 40] on div "Sales Orders 193801 Views" at bounding box center [106, 40] width 166 height 14
type input "193733"
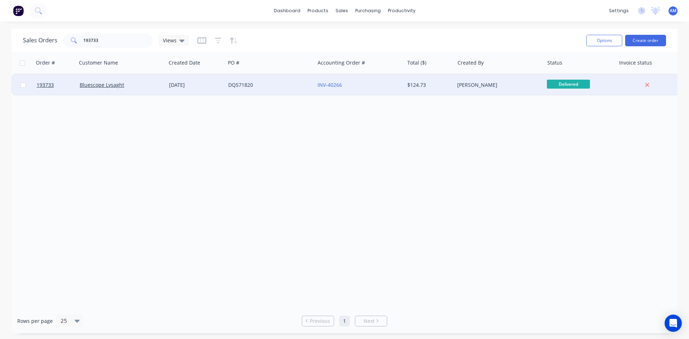
click at [285, 84] on div "DQ571820" at bounding box center [268, 84] width 80 height 7
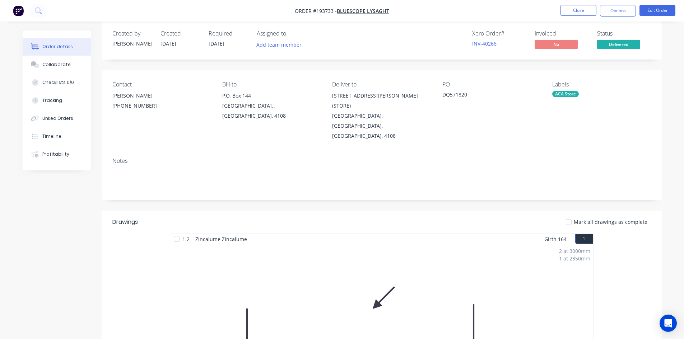
scroll to position [4, 0]
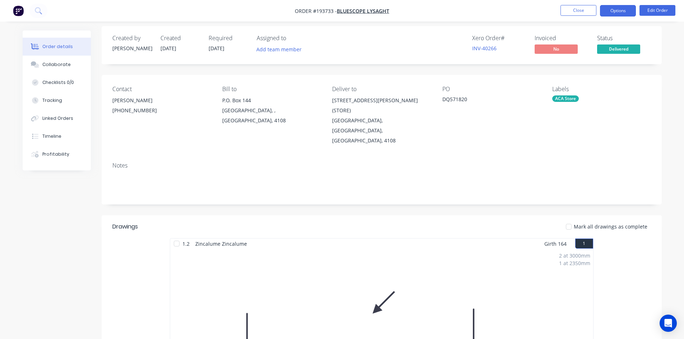
click at [625, 14] on button "Options" at bounding box center [618, 10] width 36 height 11
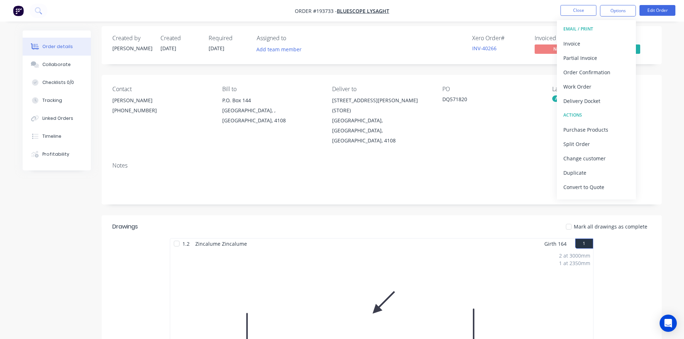
click at [610, 41] on div "Invoice" at bounding box center [596, 43] width 66 height 10
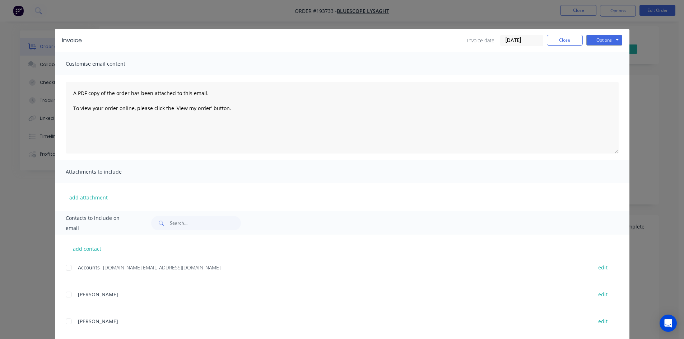
click at [62, 269] on div "add contact Accounts - steeladl.invoicingworkflow.au@capgemini.com edit TRISH e…" at bounding box center [342, 334] width 574 height 198
click at [66, 269] on div at bounding box center [68, 268] width 14 height 14
click at [599, 41] on button "Options" at bounding box center [604, 40] width 36 height 11
click at [599, 76] on button "Email" at bounding box center [609, 77] width 46 height 12
click at [561, 37] on button "Close" at bounding box center [565, 40] width 36 height 11
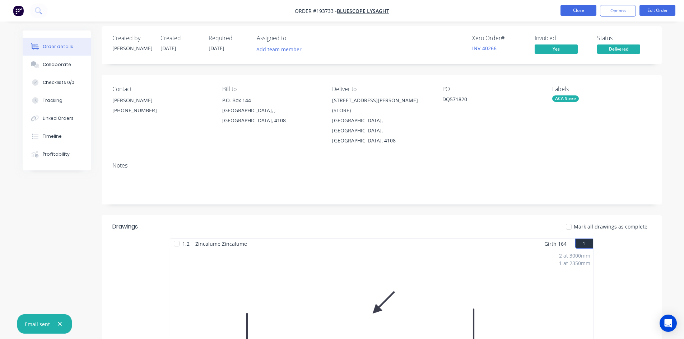
click at [572, 15] on button "Close" at bounding box center [578, 10] width 36 height 11
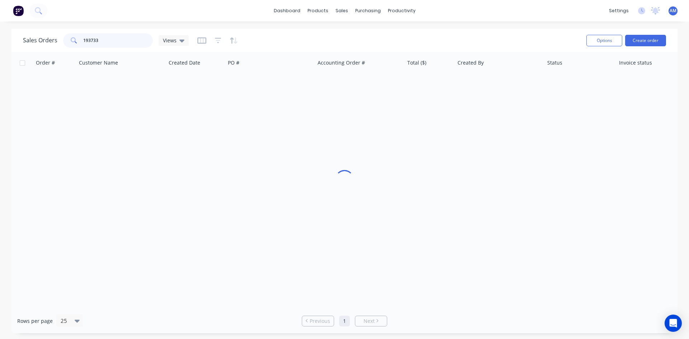
drag, startPoint x: 106, startPoint y: 40, endPoint x: 63, endPoint y: 41, distance: 42.4
click at [64, 41] on div "193733" at bounding box center [108, 40] width 90 height 14
type input "191022"
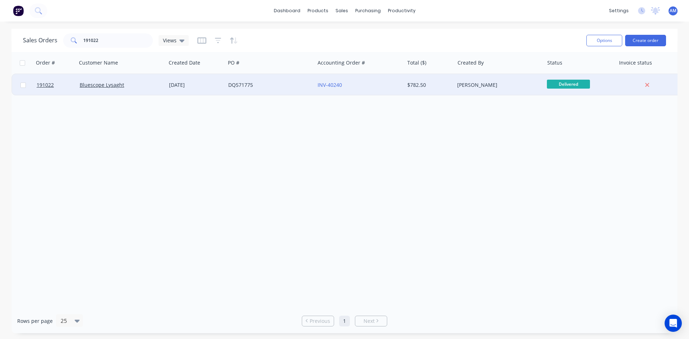
click at [291, 89] on div "DQ571775" at bounding box center [269, 85] width 89 height 22
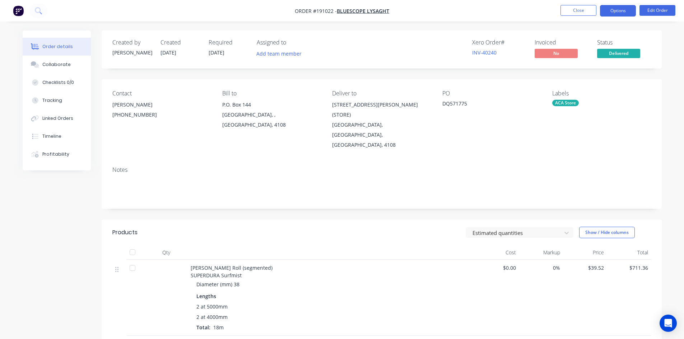
click at [614, 12] on button "Options" at bounding box center [618, 10] width 36 height 11
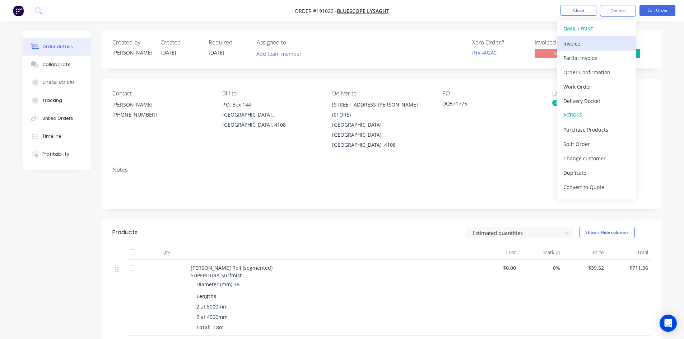
click at [602, 39] on div "Invoice" at bounding box center [596, 43] width 66 height 10
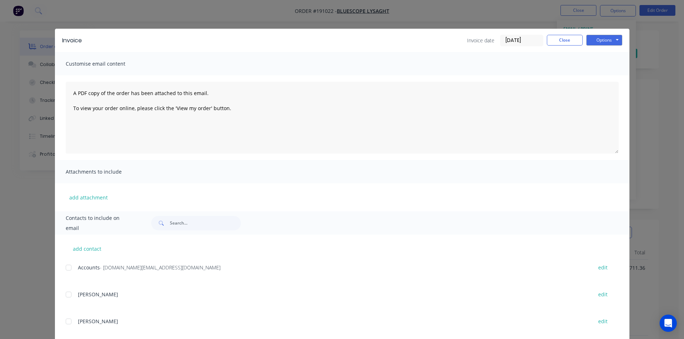
click at [61, 271] on div "add contact Accounts - steeladl.invoicingworkflow.au@capgemini.com edit TRISH e…" at bounding box center [342, 334] width 574 height 198
click at [64, 268] on div at bounding box center [68, 268] width 14 height 14
click at [610, 35] on button "Options" at bounding box center [604, 40] width 36 height 11
click at [608, 73] on button "Email" at bounding box center [609, 77] width 46 height 12
click at [568, 38] on button "Close" at bounding box center [565, 40] width 36 height 11
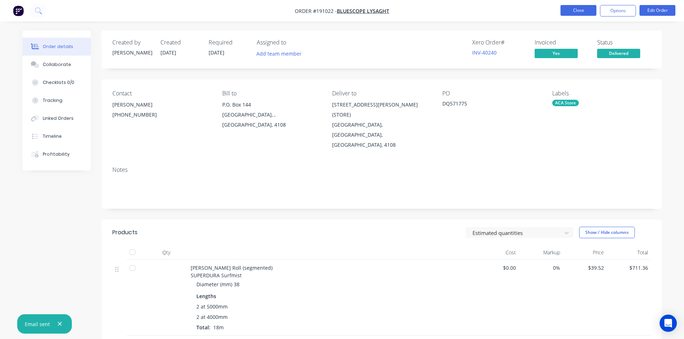
click at [589, 5] on button "Close" at bounding box center [578, 10] width 36 height 11
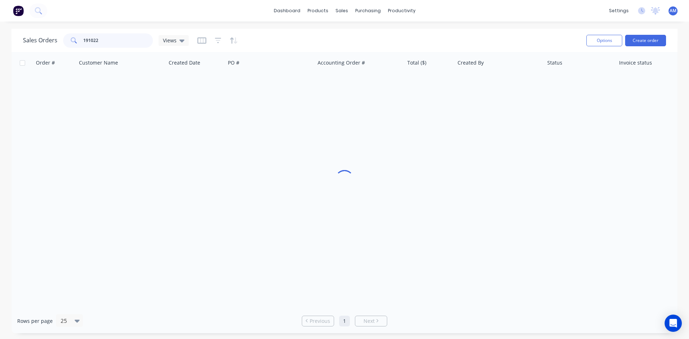
drag, startPoint x: 94, startPoint y: 41, endPoint x: 72, endPoint y: 39, distance: 21.6
click at [72, 39] on div "191022" at bounding box center [108, 40] width 90 height 14
type input "191487"
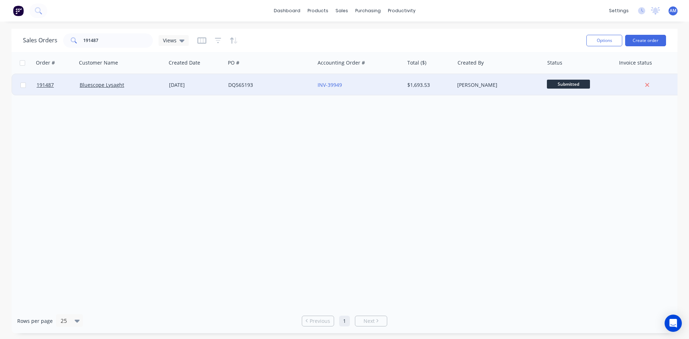
click at [263, 85] on div "DQ565193" at bounding box center [268, 84] width 80 height 7
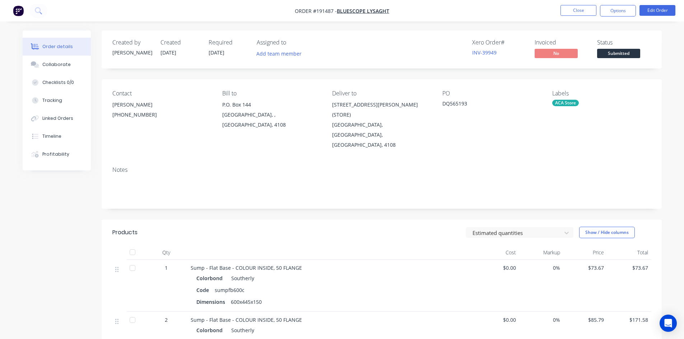
click at [616, 18] on nav "Order #191487 - Bluescope Lysaght Close Options Edit Order" at bounding box center [342, 11] width 684 height 22
click at [616, 14] on button "Options" at bounding box center [618, 10] width 36 height 11
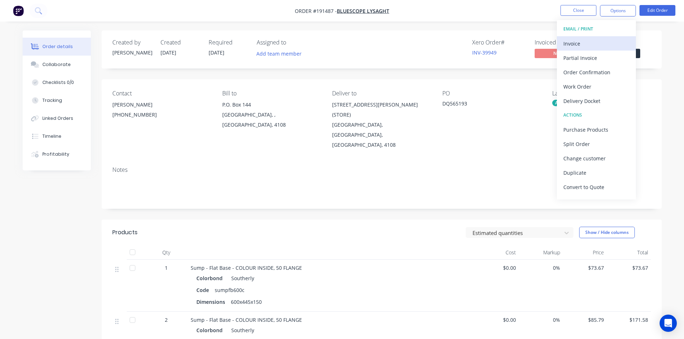
click at [595, 41] on div "Invoice" at bounding box center [596, 43] width 66 height 10
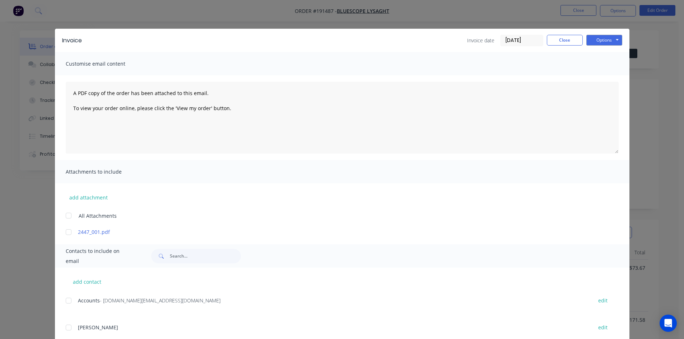
click at [67, 300] on div at bounding box center [68, 301] width 14 height 14
click at [604, 37] on button "Options" at bounding box center [604, 40] width 36 height 11
click at [600, 75] on button "Email" at bounding box center [609, 77] width 46 height 12
click at [562, 39] on button "Close" at bounding box center [565, 40] width 36 height 11
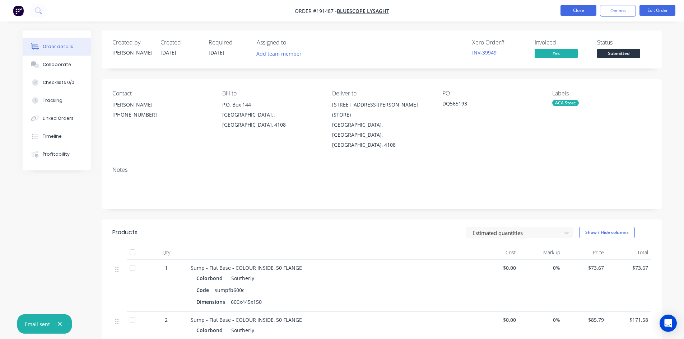
click at [573, 13] on button "Close" at bounding box center [578, 10] width 36 height 11
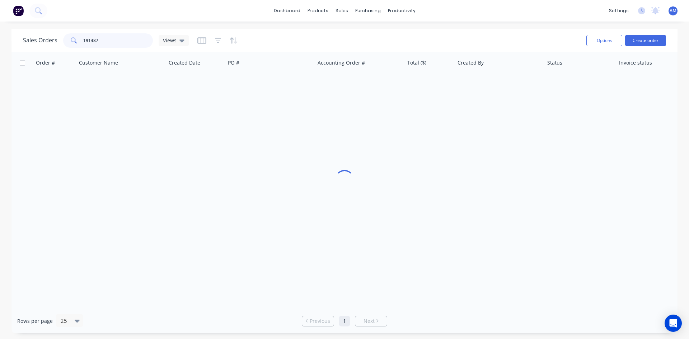
drag, startPoint x: 103, startPoint y: 38, endPoint x: 27, endPoint y: 39, distance: 75.4
click at [28, 39] on div "Sales Orders 191487 Views" at bounding box center [106, 40] width 166 height 14
type input "193814"
click at [279, 83] on div "DQ571873" at bounding box center [268, 84] width 80 height 7
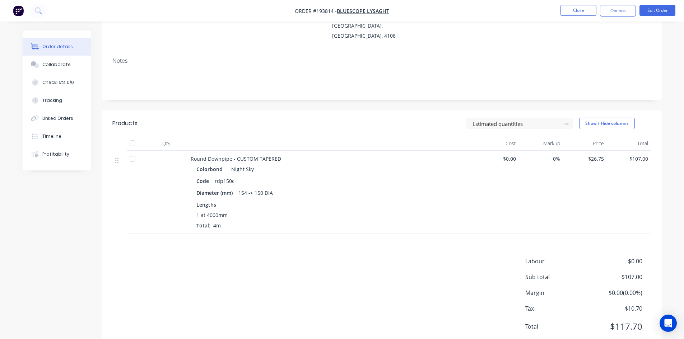
scroll to position [112, 0]
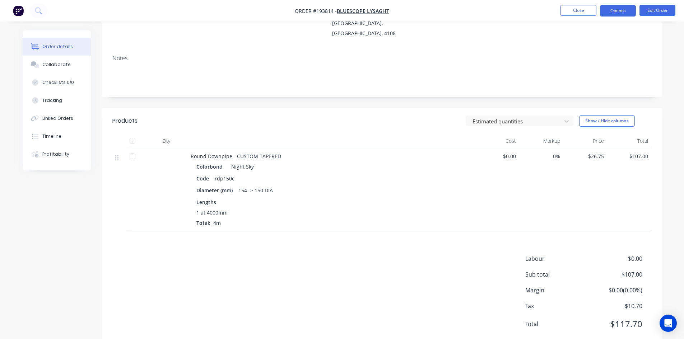
click at [608, 13] on button "Options" at bounding box center [618, 10] width 36 height 11
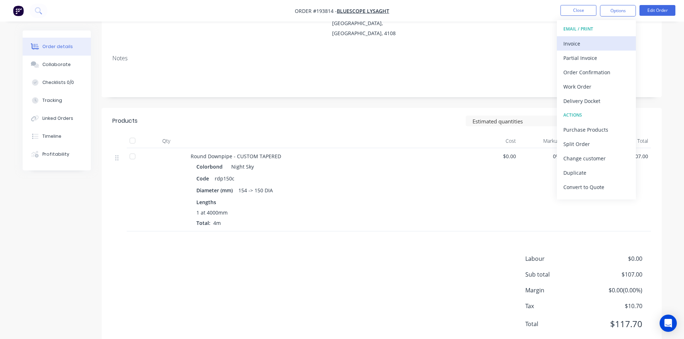
click at [599, 37] on button "Invoice" at bounding box center [596, 43] width 79 height 14
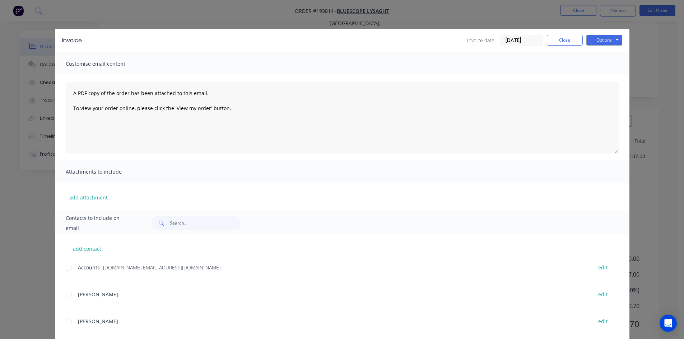
click at [67, 263] on div at bounding box center [68, 268] width 14 height 14
click at [604, 39] on button "Options" at bounding box center [604, 40] width 36 height 11
click at [596, 75] on button "Email" at bounding box center [609, 77] width 46 height 12
click at [564, 38] on button "Close" at bounding box center [565, 40] width 36 height 11
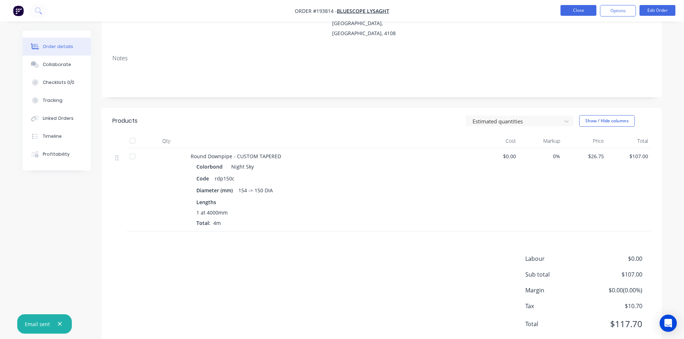
click at [572, 13] on button "Close" at bounding box center [578, 10] width 36 height 11
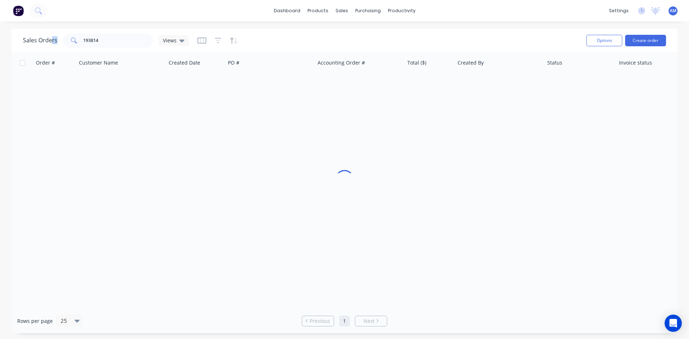
drag, startPoint x: 92, startPoint y: 33, endPoint x: 47, endPoint y: 36, distance: 44.6
click at [47, 36] on div "Sales Orders 193814 Views Options Create order" at bounding box center [344, 40] width 666 height 23
click at [87, 40] on input "193814" at bounding box center [118, 40] width 70 height 14
type input "193725"
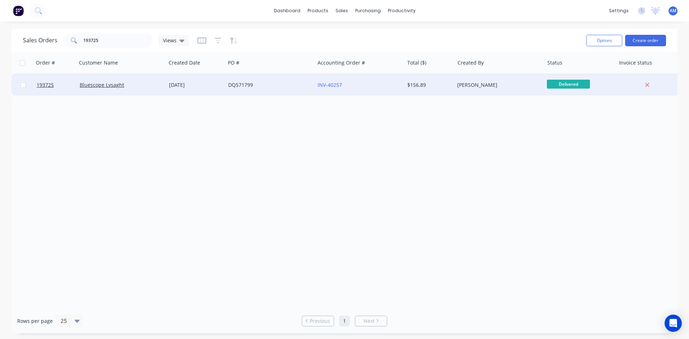
click at [266, 87] on div "DQ571799" at bounding box center [268, 84] width 80 height 7
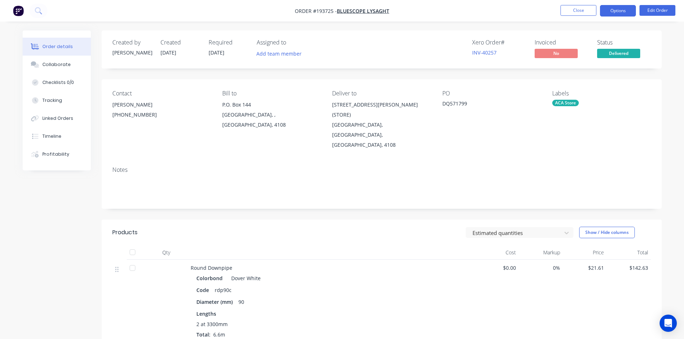
click at [614, 12] on button "Options" at bounding box center [618, 10] width 36 height 11
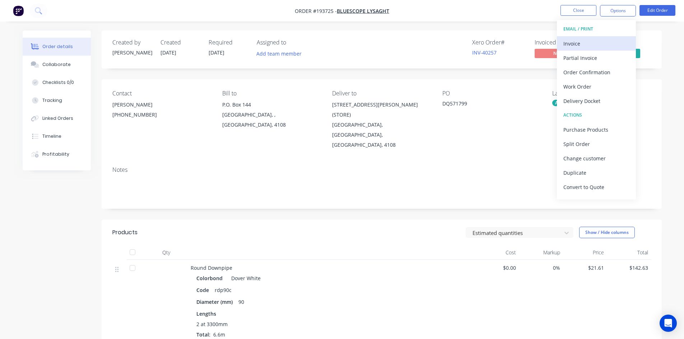
click at [594, 39] on div "Invoice" at bounding box center [596, 43] width 66 height 10
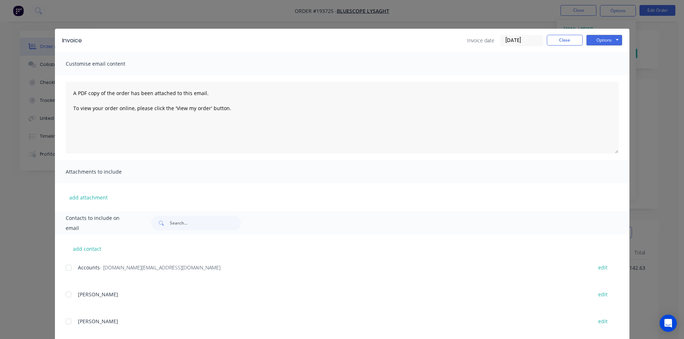
click at [69, 269] on div at bounding box center [68, 268] width 14 height 14
click at [598, 40] on button "Options" at bounding box center [604, 40] width 36 height 11
click at [596, 74] on button "Email" at bounding box center [609, 77] width 46 height 12
click at [578, 42] on button "Close" at bounding box center [565, 40] width 36 height 11
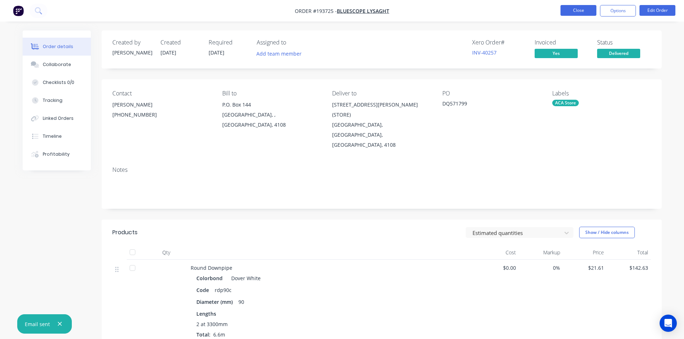
click at [584, 10] on button "Close" at bounding box center [578, 10] width 36 height 11
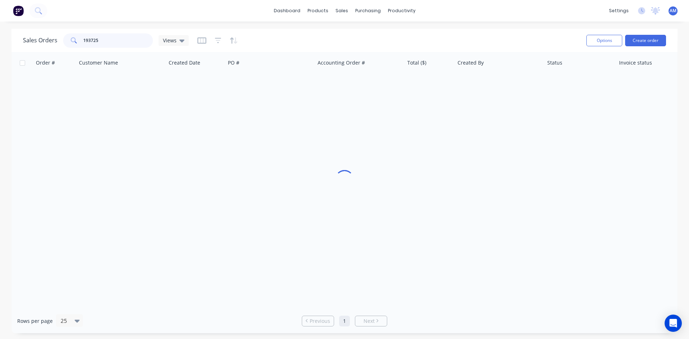
drag, startPoint x: 134, startPoint y: 40, endPoint x: 48, endPoint y: 34, distance: 85.3
click at [48, 34] on div "Sales Orders 193725 Views" at bounding box center [106, 40] width 166 height 14
type input "193800"
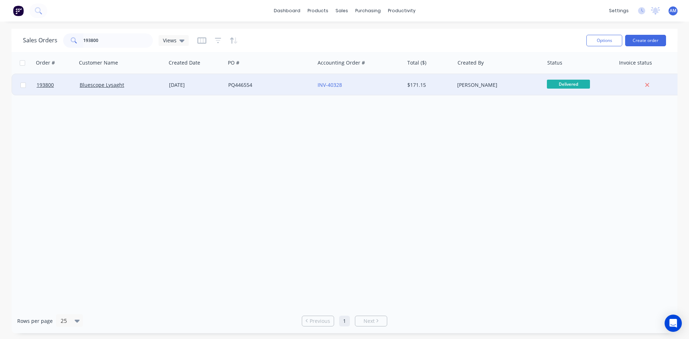
click at [300, 92] on div "PQ446554" at bounding box center [269, 85] width 89 height 22
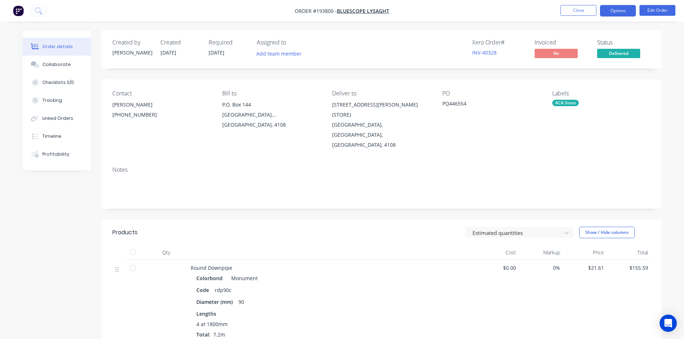
click at [627, 9] on button "Options" at bounding box center [618, 10] width 36 height 11
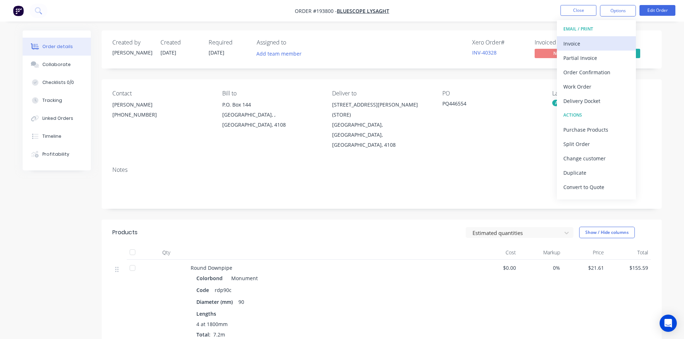
click at [601, 42] on div "Invoice" at bounding box center [596, 43] width 66 height 10
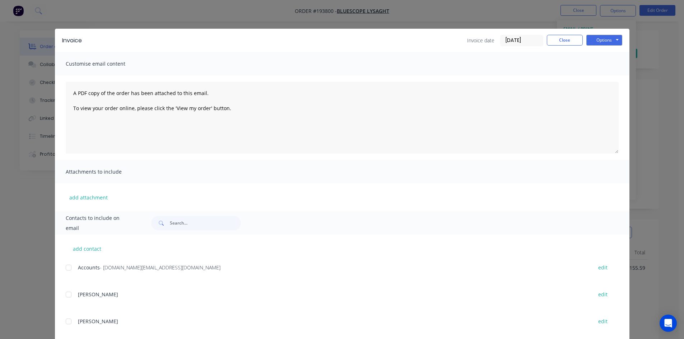
click at [67, 269] on div at bounding box center [68, 268] width 14 height 14
click at [611, 37] on button "Options" at bounding box center [604, 40] width 36 height 11
click at [602, 76] on button "Email" at bounding box center [609, 77] width 46 height 12
click at [545, 46] on div "Invoice date 30/09/25 Close Options Preview Print Email" at bounding box center [544, 40] width 155 height 11
click at [548, 43] on button "Close" at bounding box center [565, 40] width 36 height 11
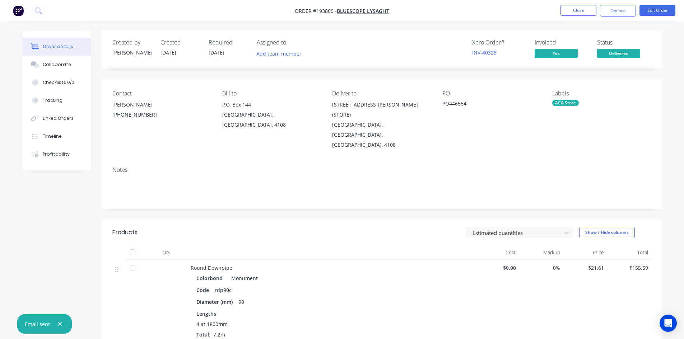
click at [576, 19] on nav "Order #193800 - Bluescope Lysaght Close Options Edit Order" at bounding box center [342, 11] width 684 height 22
click at [577, 14] on button "Close" at bounding box center [578, 10] width 36 height 11
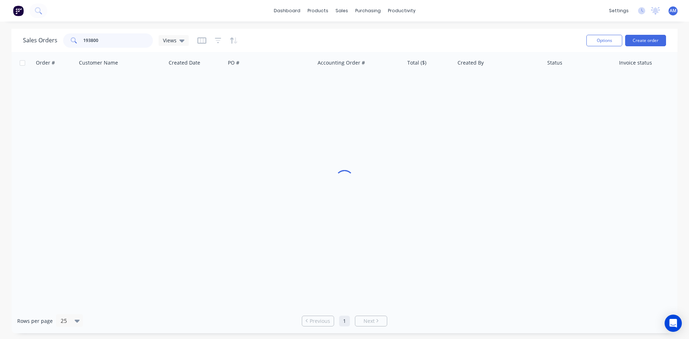
drag, startPoint x: 113, startPoint y: 37, endPoint x: 55, endPoint y: 34, distance: 57.8
click at [55, 35] on div "Sales Orders 193800 Views" at bounding box center [106, 40] width 166 height 14
type input "193648"
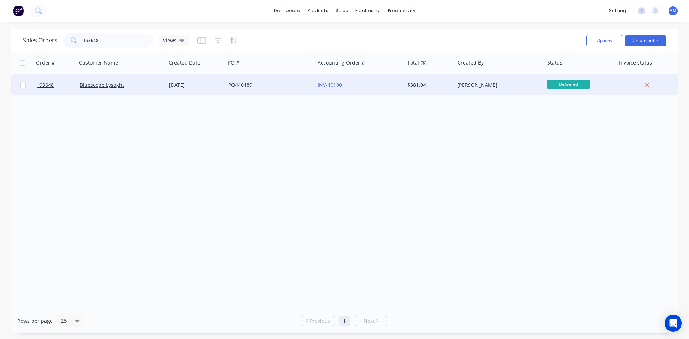
click at [391, 86] on div "INV-40190" at bounding box center [358, 84] width 80 height 7
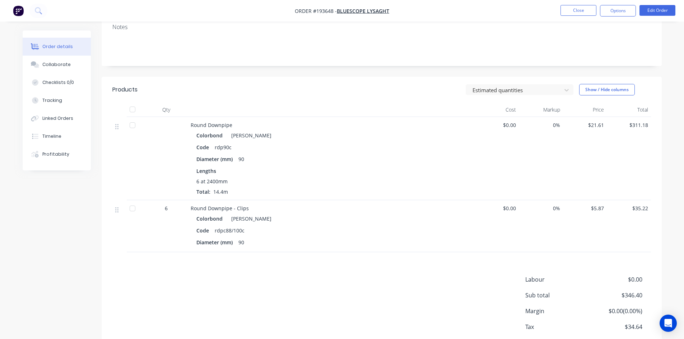
scroll to position [144, 0]
click at [621, 15] on button "Options" at bounding box center [618, 10] width 36 height 11
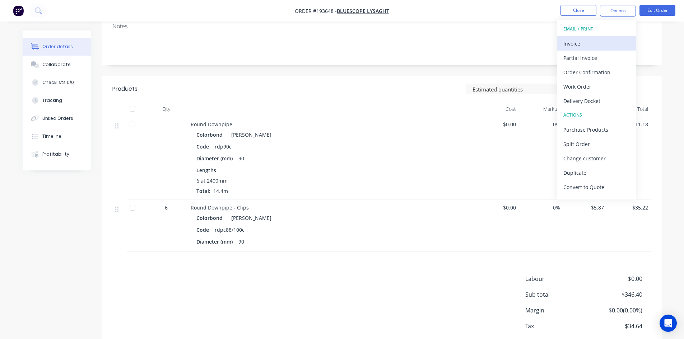
click at [608, 37] on button "Invoice" at bounding box center [596, 43] width 79 height 14
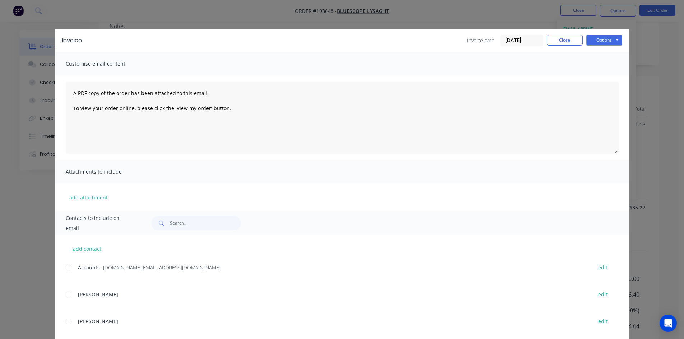
click at [65, 269] on div at bounding box center [68, 268] width 14 height 14
click at [618, 41] on button "Options" at bounding box center [604, 40] width 36 height 11
click at [611, 74] on button "Email" at bounding box center [609, 77] width 46 height 12
click at [564, 39] on button "Close" at bounding box center [565, 40] width 36 height 11
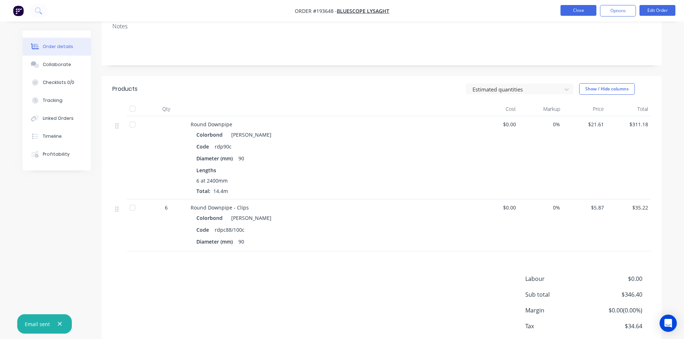
click at [575, 12] on button "Close" at bounding box center [578, 10] width 36 height 11
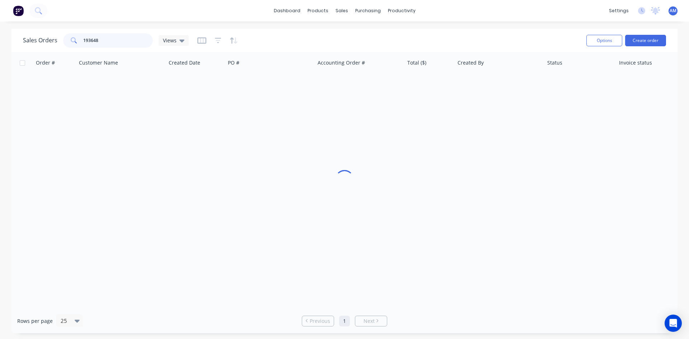
drag, startPoint x: 116, startPoint y: 43, endPoint x: 65, endPoint y: 39, distance: 50.4
click at [65, 39] on div "193648" at bounding box center [108, 40] width 90 height 14
type input "193819"
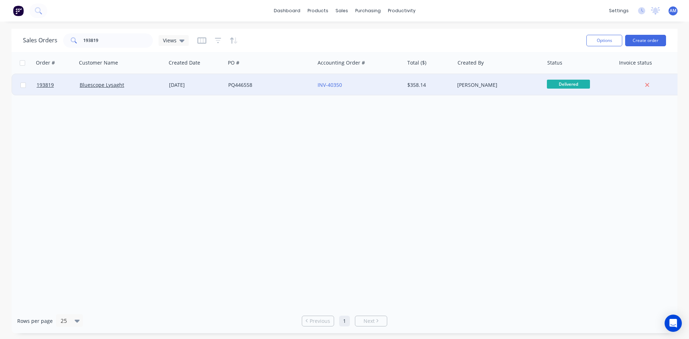
click at [305, 84] on div "PQ446558" at bounding box center [268, 84] width 80 height 7
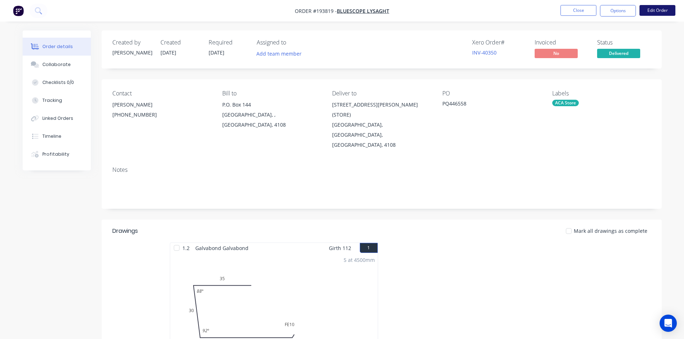
click at [654, 8] on button "Edit Order" at bounding box center [657, 10] width 36 height 11
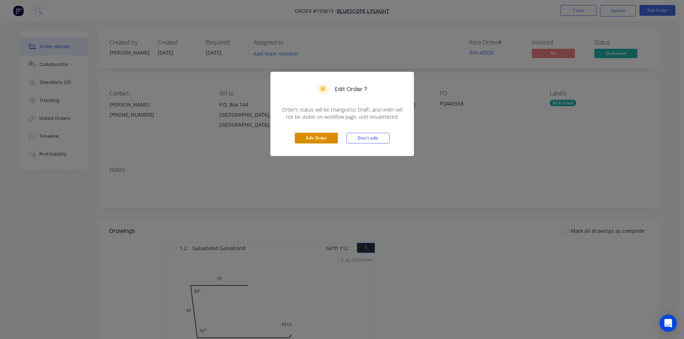
click at [320, 142] on button "Edit Order" at bounding box center [316, 138] width 43 height 11
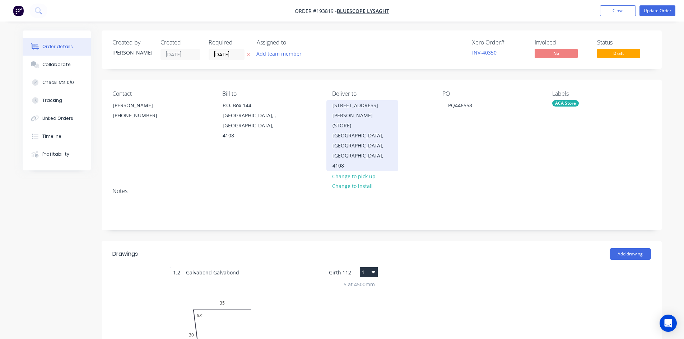
click at [374, 131] on div "ARCHERFIELD, Queensland, Australia, 4108" at bounding box center [362, 151] width 60 height 40
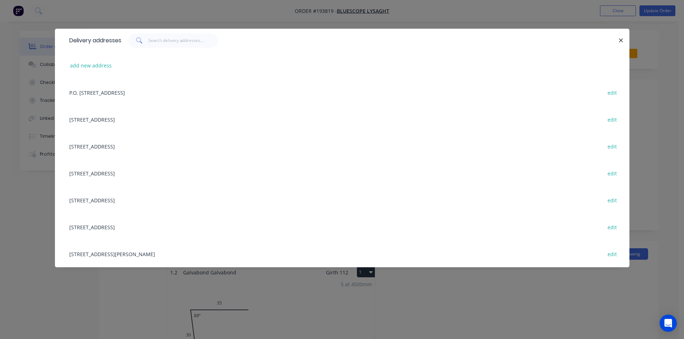
click at [106, 174] on div "12 PARKVIEW DR, ARCHERFIELD, Queensland, Australia, 4108 edit" at bounding box center [342, 173] width 553 height 27
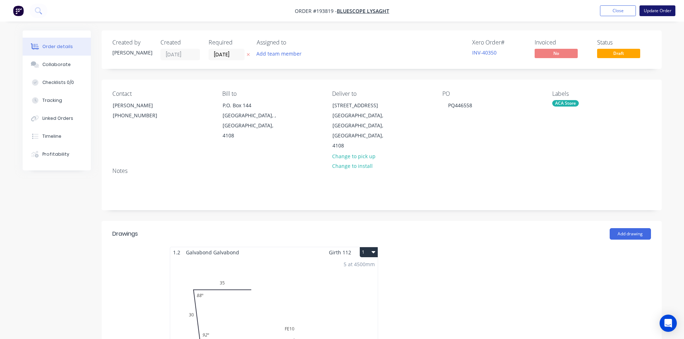
click at [660, 13] on button "Update Order" at bounding box center [657, 10] width 36 height 11
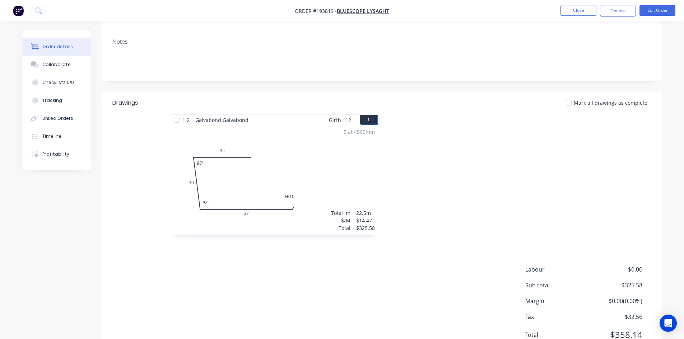
scroll to position [139, 0]
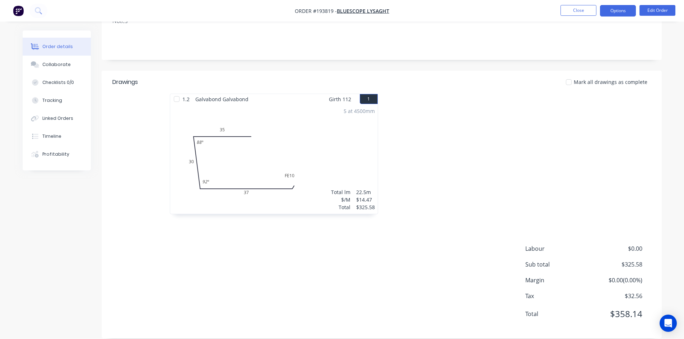
click at [622, 13] on button "Options" at bounding box center [618, 10] width 36 height 11
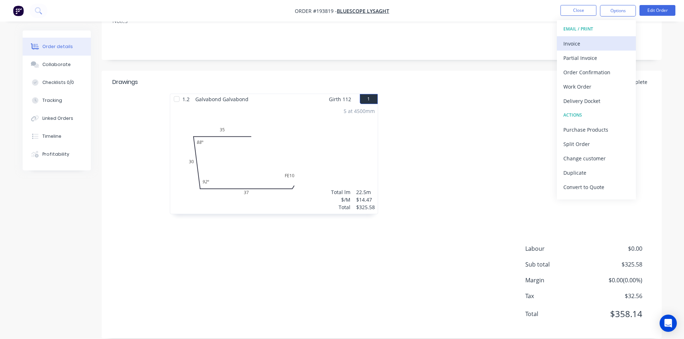
click at [608, 38] on div "Invoice" at bounding box center [596, 43] width 66 height 10
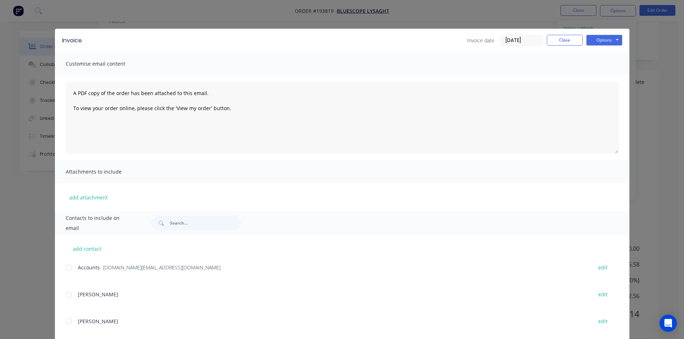
click at [65, 267] on div at bounding box center [68, 268] width 14 height 14
click at [607, 34] on div "Invoice Invoice date 30/09/25 Close Options Preview Print Email" at bounding box center [342, 40] width 574 height 23
click at [607, 38] on button "Options" at bounding box center [604, 40] width 36 height 11
click at [597, 77] on button "Email" at bounding box center [609, 77] width 46 height 12
click at [578, 39] on button "Close" at bounding box center [565, 40] width 36 height 11
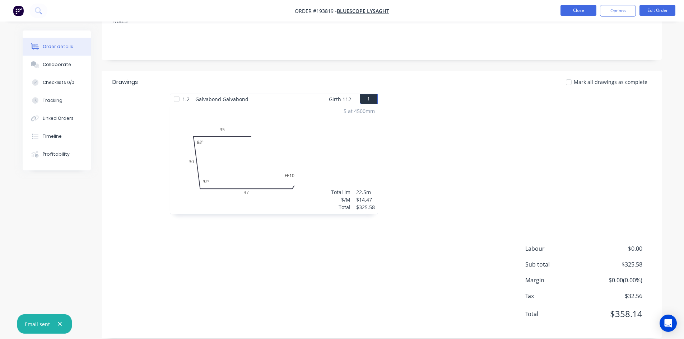
click at [578, 11] on button "Close" at bounding box center [578, 10] width 36 height 11
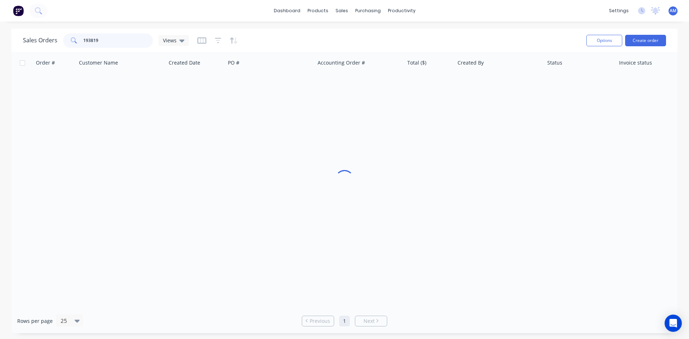
drag, startPoint x: 110, startPoint y: 40, endPoint x: 72, endPoint y: 39, distance: 38.4
click at [73, 40] on div "193819" at bounding box center [108, 40] width 90 height 14
type input "193718"
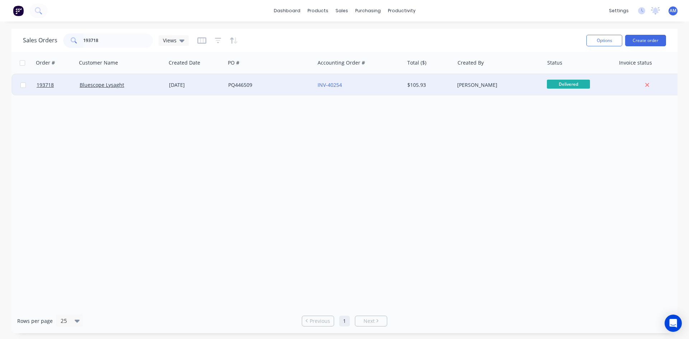
click at [285, 89] on div "PQ446509" at bounding box center [269, 85] width 89 height 22
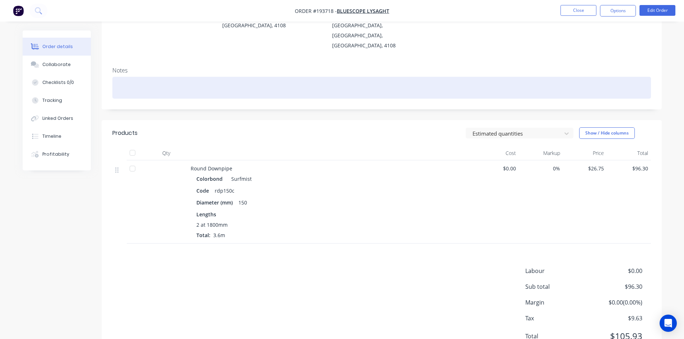
scroll to position [108, 0]
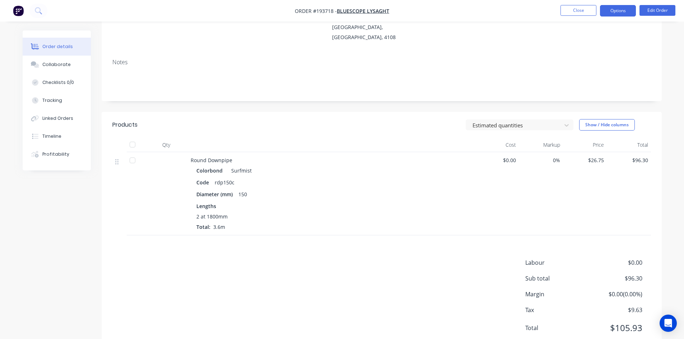
click at [612, 13] on button "Options" at bounding box center [618, 10] width 36 height 11
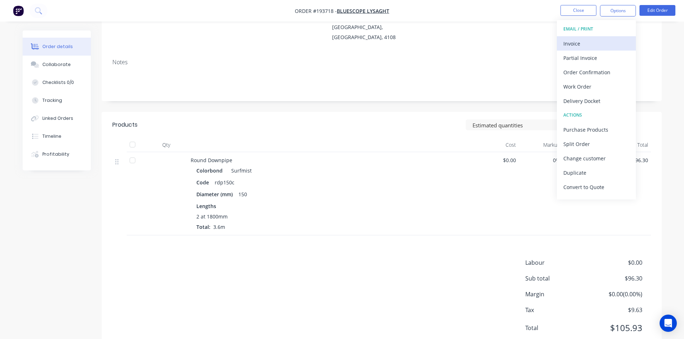
click at [603, 38] on div "Invoice" at bounding box center [596, 43] width 66 height 10
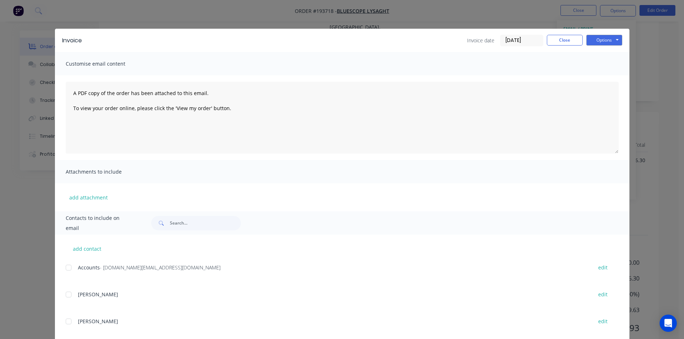
click at [69, 268] on div at bounding box center [68, 268] width 14 height 14
click at [599, 40] on button "Options" at bounding box center [604, 40] width 36 height 11
click at [598, 74] on button "Email" at bounding box center [609, 77] width 46 height 12
click at [567, 38] on button "Close" at bounding box center [565, 40] width 36 height 11
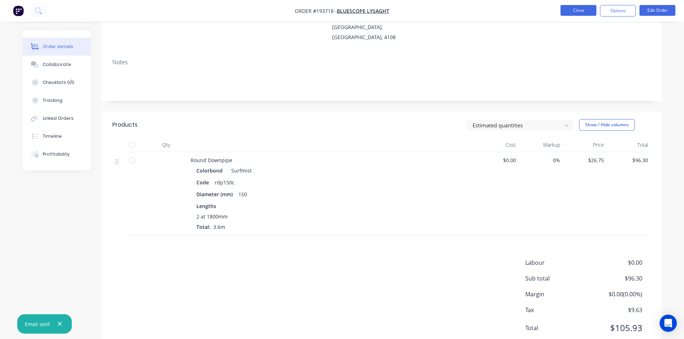
click at [571, 12] on button "Close" at bounding box center [578, 10] width 36 height 11
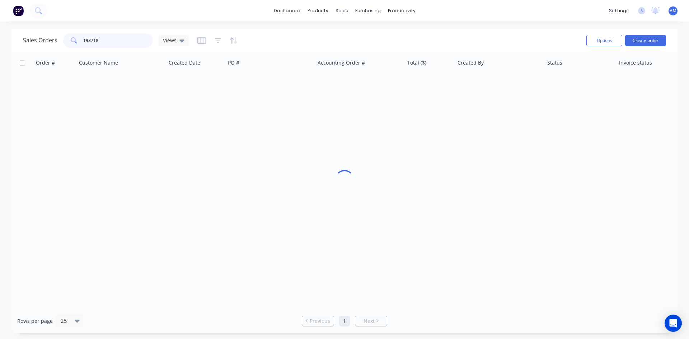
drag, startPoint x: 112, startPoint y: 41, endPoint x: 64, endPoint y: 40, distance: 48.5
click at [65, 40] on div "193718" at bounding box center [108, 40] width 90 height 14
type input "193677"
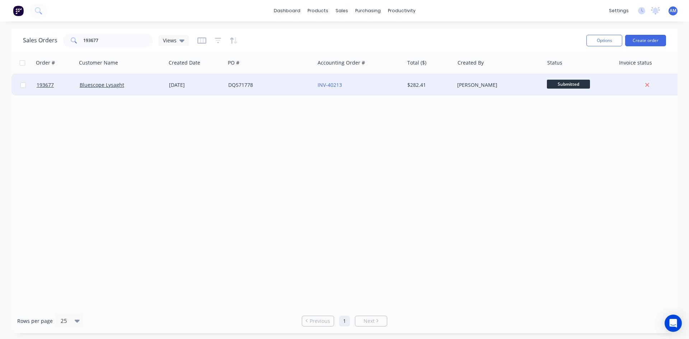
click at [268, 87] on div "DQ571778" at bounding box center [268, 84] width 80 height 7
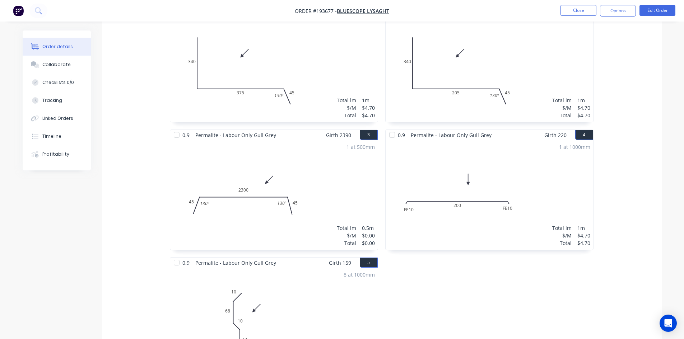
scroll to position [224, 0]
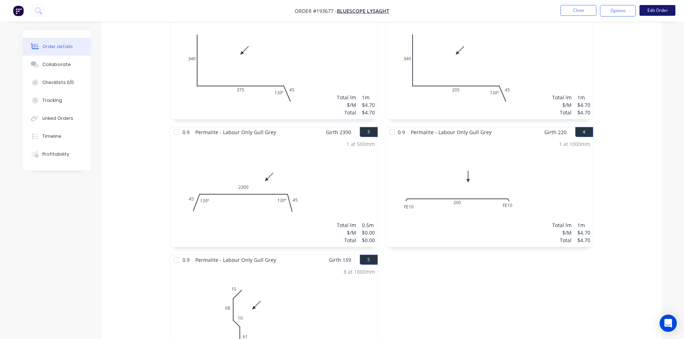
click at [658, 13] on button "Edit Order" at bounding box center [657, 10] width 36 height 11
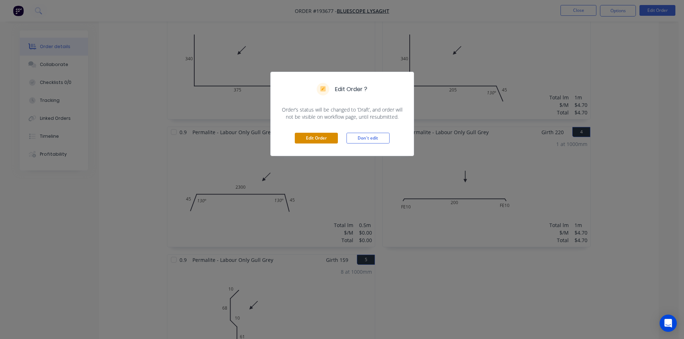
click at [319, 140] on button "Edit Order" at bounding box center [316, 138] width 43 height 11
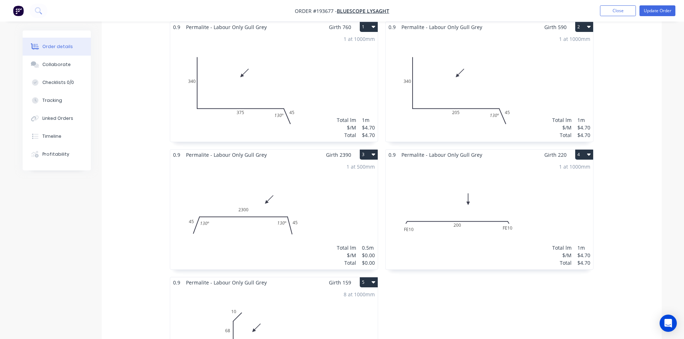
click at [298, 204] on div "1 at 500mm Total lm $/M Total 0.5m $0.00 $0.00" at bounding box center [273, 214] width 207 height 109
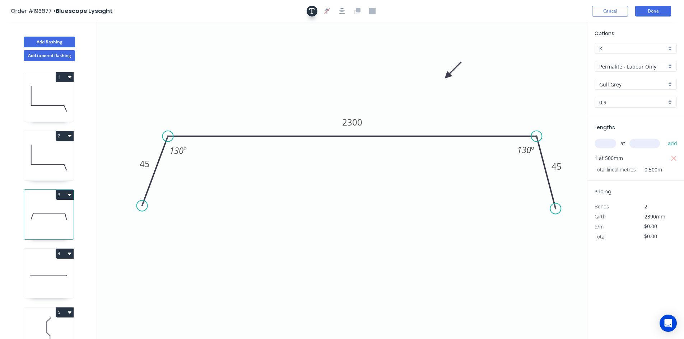
click at [313, 13] on icon "button" at bounding box center [312, 11] width 6 height 6
click at [143, 44] on textarea at bounding box center [143, 50] width 58 height 27
type textarea "Changed for Pricing"
click at [597, 145] on input "text" at bounding box center [605, 143] width 22 height 9
type input "1"
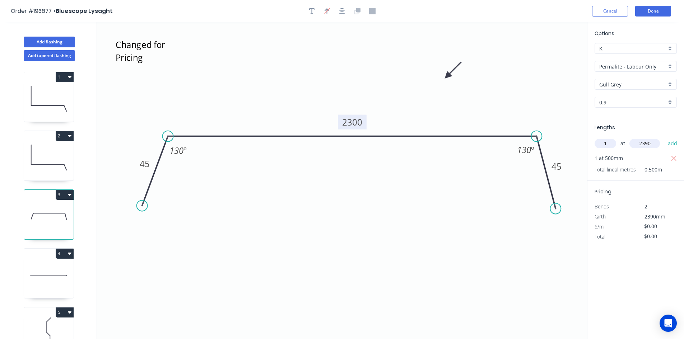
type input "2390"
click at [357, 120] on tspan "2300" at bounding box center [352, 122] width 20 height 12
click at [396, 107] on icon "Changed for Pricing 45 410 45 130 º 130 º" at bounding box center [342, 180] width 490 height 317
type input "$4.70"
click at [676, 157] on icon "button" at bounding box center [674, 158] width 6 height 9
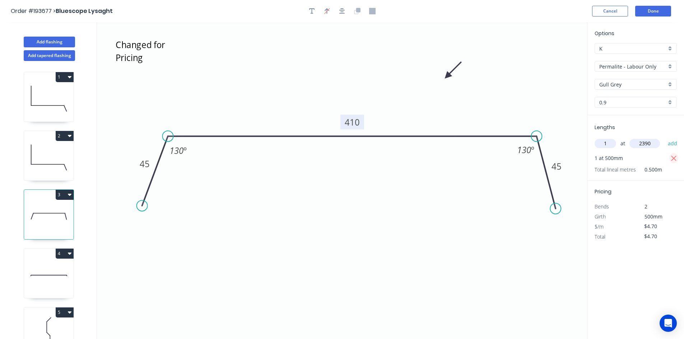
type input "$0.00"
click at [673, 143] on button "add" at bounding box center [672, 143] width 17 height 12
type input "$11.23"
click at [656, 13] on button "Done" at bounding box center [653, 11] width 36 height 11
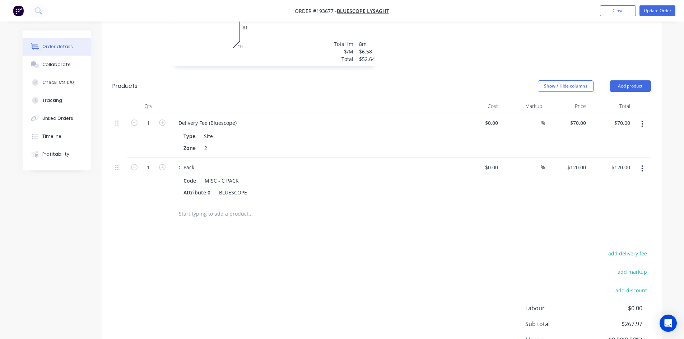
scroll to position [574, 0]
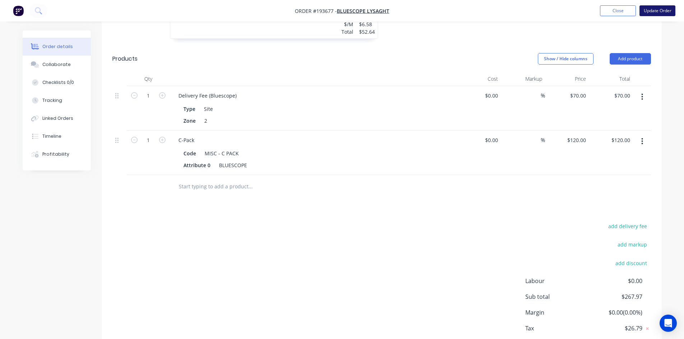
click at [650, 15] on button "Update Order" at bounding box center [657, 10] width 36 height 11
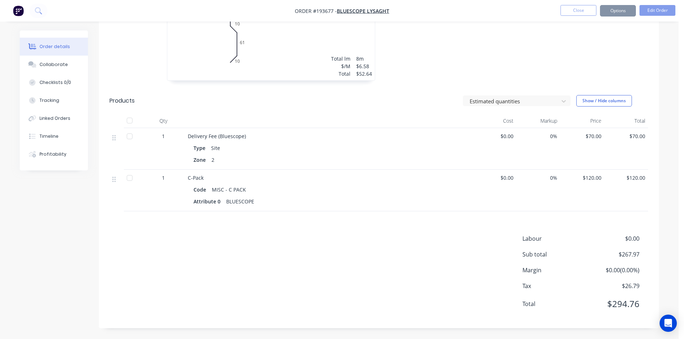
scroll to position [0, 0]
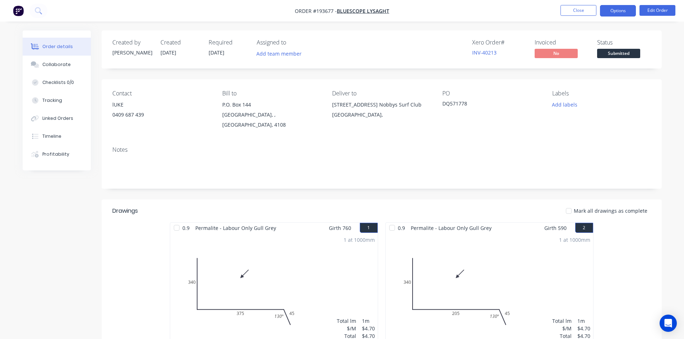
click at [619, 11] on button "Options" at bounding box center [618, 10] width 36 height 11
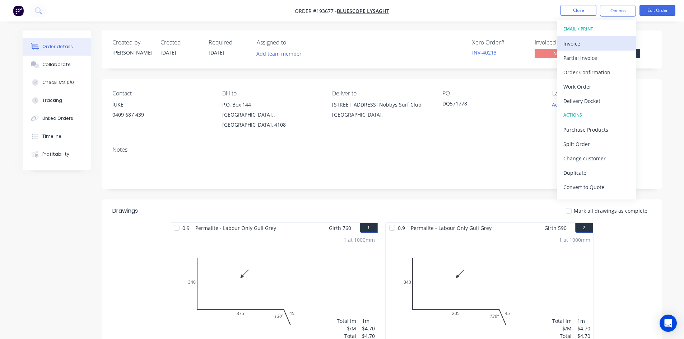
click at [605, 41] on div "Invoice" at bounding box center [596, 43] width 66 height 10
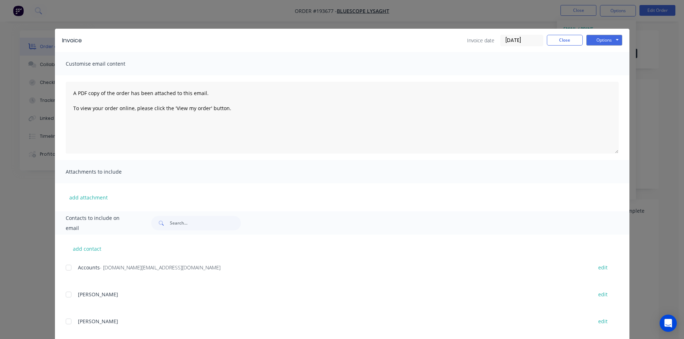
click at [64, 266] on div at bounding box center [68, 268] width 14 height 14
click at [608, 37] on button "Options" at bounding box center [604, 40] width 36 height 11
click at [603, 76] on button "Email" at bounding box center [609, 77] width 46 height 12
click at [568, 39] on button "Close" at bounding box center [565, 40] width 36 height 11
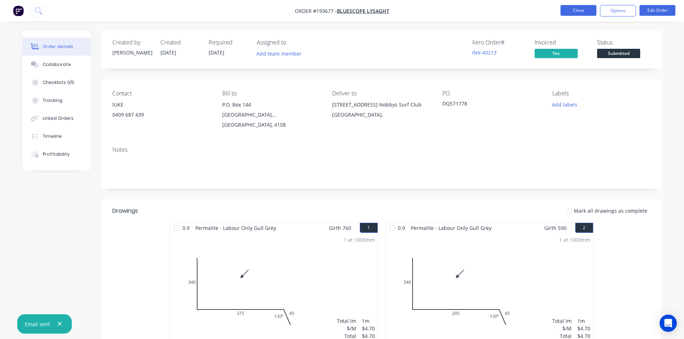
click at [574, 13] on button "Close" at bounding box center [578, 10] width 36 height 11
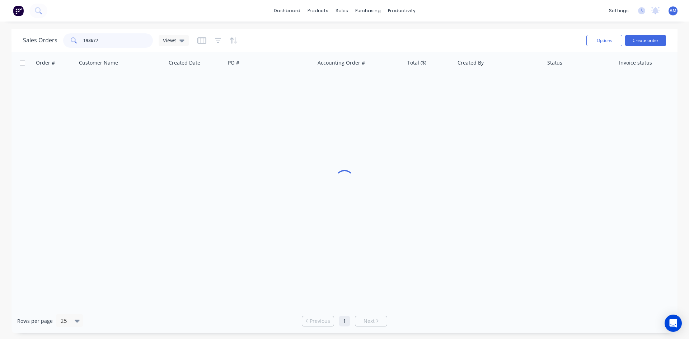
drag, startPoint x: 113, startPoint y: 45, endPoint x: 18, endPoint y: 42, distance: 95.5
click at [18, 42] on div "Sales Orders 193677 Views Options Create order" at bounding box center [344, 40] width 666 height 23
type input "193540"
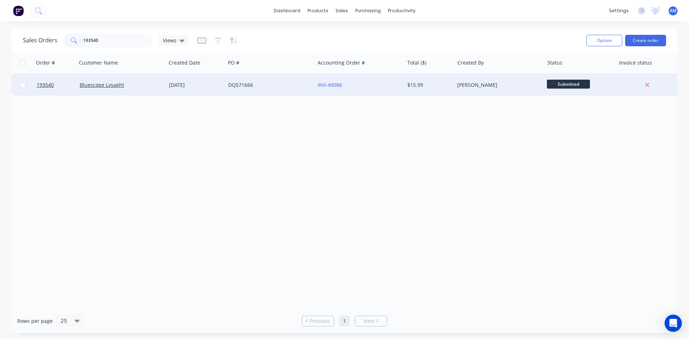
click at [282, 84] on div "DQ571666" at bounding box center [268, 84] width 80 height 7
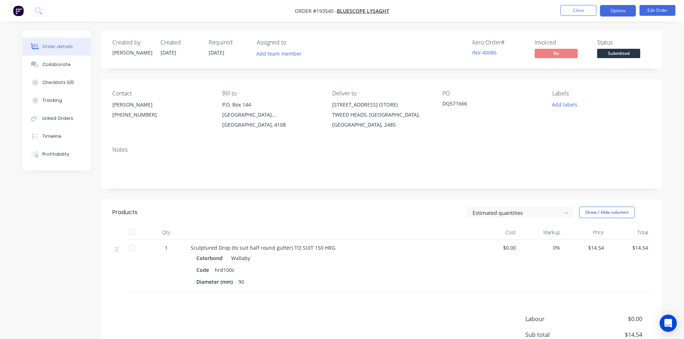
click at [624, 10] on button "Options" at bounding box center [618, 10] width 36 height 11
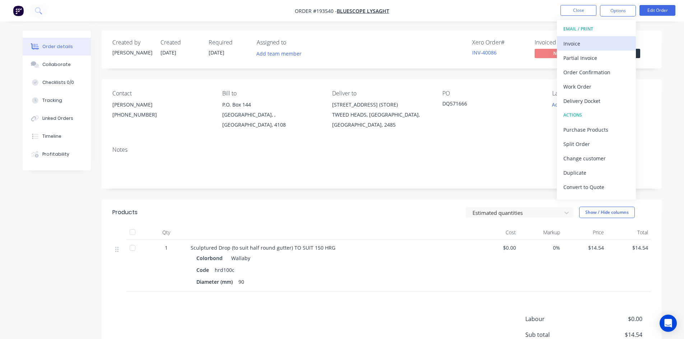
click at [600, 40] on div "Invoice" at bounding box center [596, 43] width 66 height 10
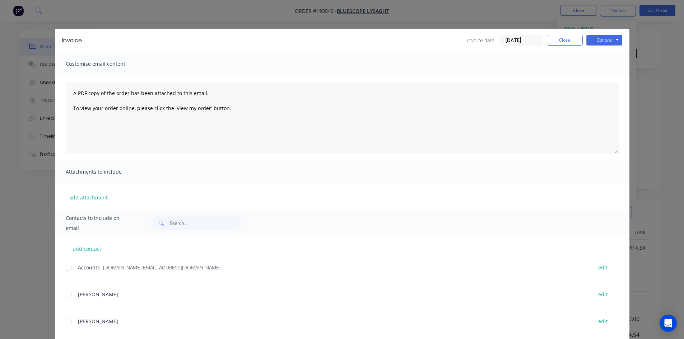
click at [68, 269] on div at bounding box center [68, 268] width 14 height 14
click at [610, 38] on button "Options" at bounding box center [604, 40] width 36 height 11
click at [610, 79] on button "Email" at bounding box center [609, 77] width 46 height 12
click at [556, 31] on div "Invoice Invoice date 30/09/25 Close Options Preview Print Email" at bounding box center [342, 40] width 574 height 23
click at [559, 37] on button "Close" at bounding box center [565, 40] width 36 height 11
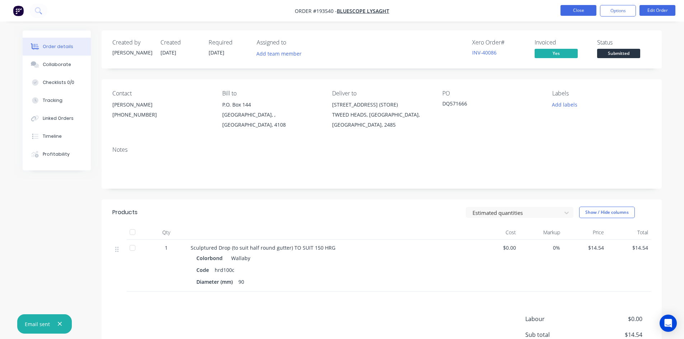
click at [579, 10] on button "Close" at bounding box center [578, 10] width 36 height 11
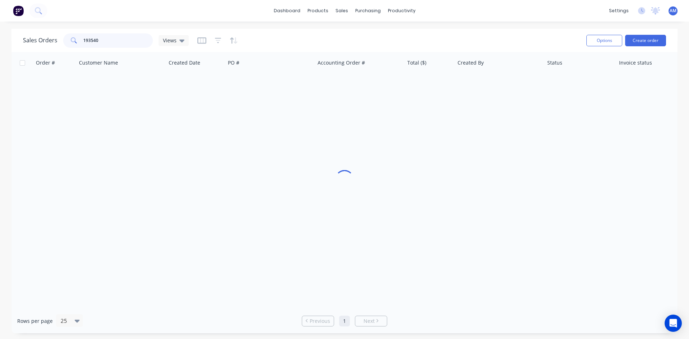
drag, startPoint x: 101, startPoint y: 41, endPoint x: 45, endPoint y: 39, distance: 56.0
click at [45, 39] on div "Sales Orders 193540 Views" at bounding box center [106, 40] width 166 height 14
type input "193276"
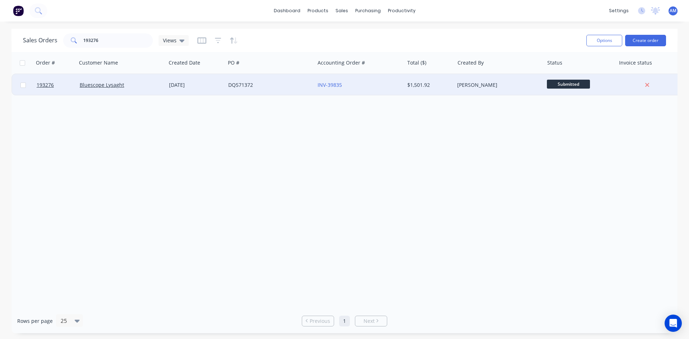
click at [281, 84] on div "DQ571372" at bounding box center [268, 84] width 80 height 7
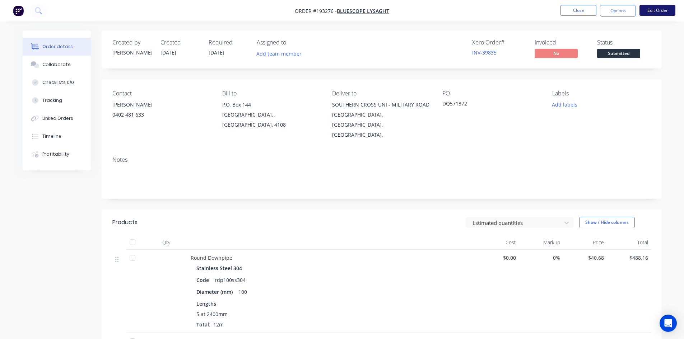
click at [649, 11] on button "Edit Order" at bounding box center [657, 10] width 36 height 11
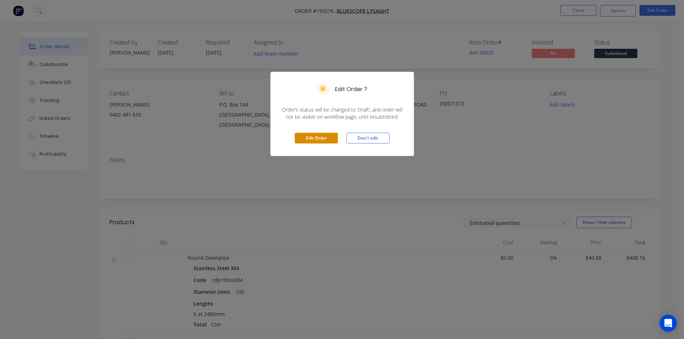
click at [309, 137] on button "Edit Order" at bounding box center [316, 138] width 43 height 11
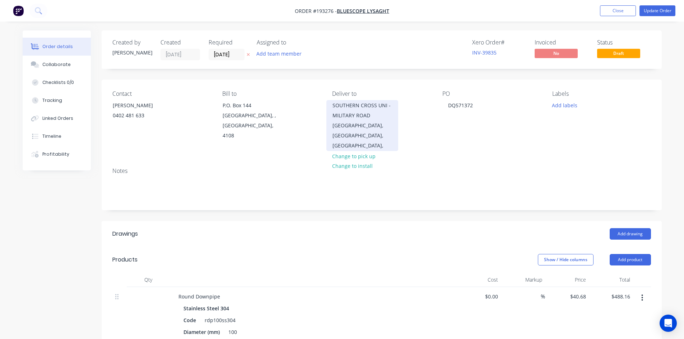
click at [355, 114] on div "SOUTHERN CROSS UNI - MILITARY ROAD" at bounding box center [362, 111] width 60 height 20
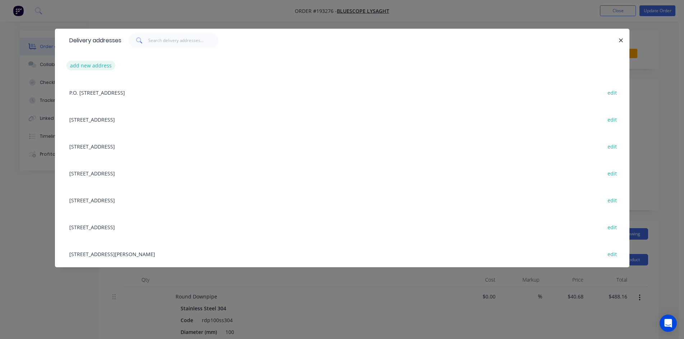
click at [102, 65] on button "add new address" at bounding box center [90, 66] width 49 height 10
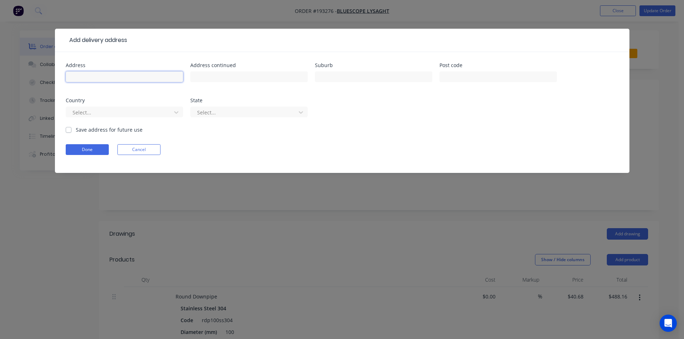
click at [163, 78] on input "text" at bounding box center [124, 76] width 117 height 11
type input "SOUTHERN CROSS UNI - MILITARY ROAD"
type input "EAST LISMORE"
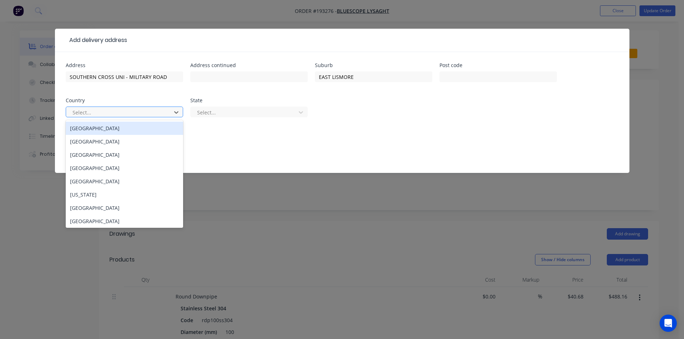
click at [165, 127] on div "Australia" at bounding box center [124, 128] width 117 height 13
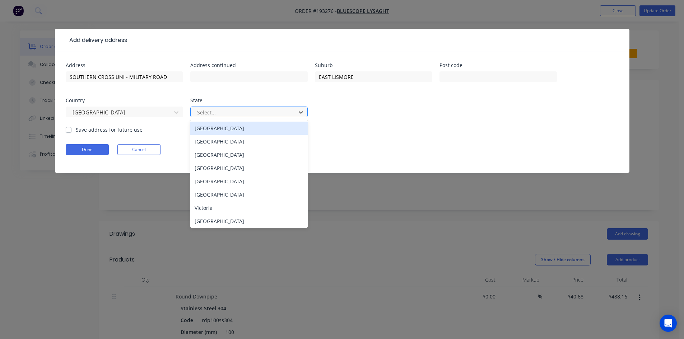
click at [227, 110] on div at bounding box center [244, 112] width 96 height 9
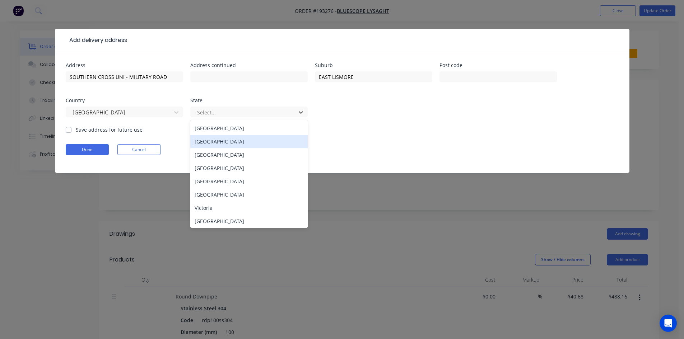
click at [236, 141] on div "New South Wales" at bounding box center [248, 141] width 117 height 13
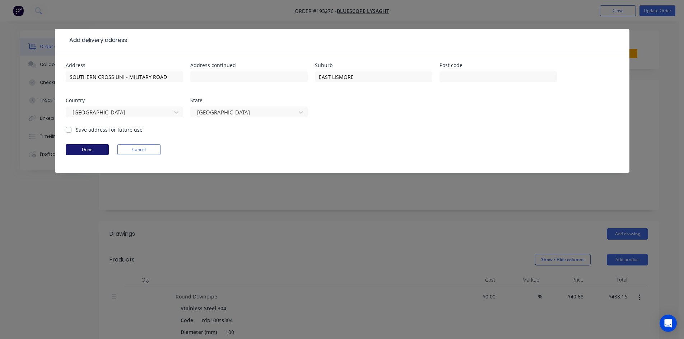
click at [93, 155] on button "Done" at bounding box center [87, 149] width 43 height 11
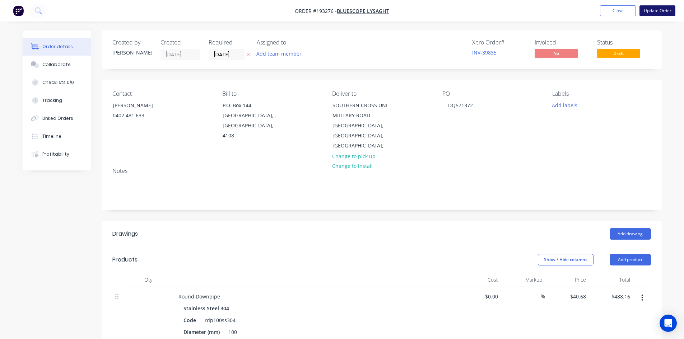
click at [660, 9] on button "Update Order" at bounding box center [657, 10] width 36 height 11
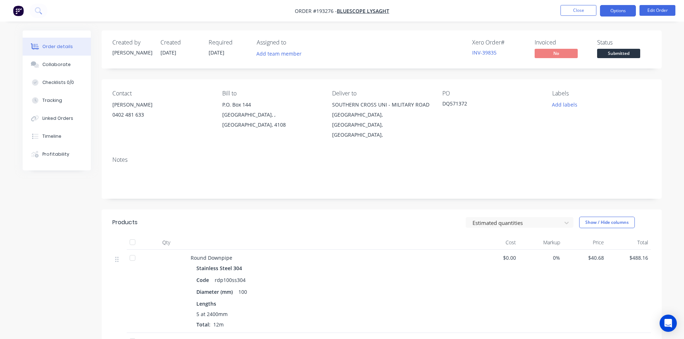
click at [614, 7] on button "Options" at bounding box center [618, 10] width 36 height 11
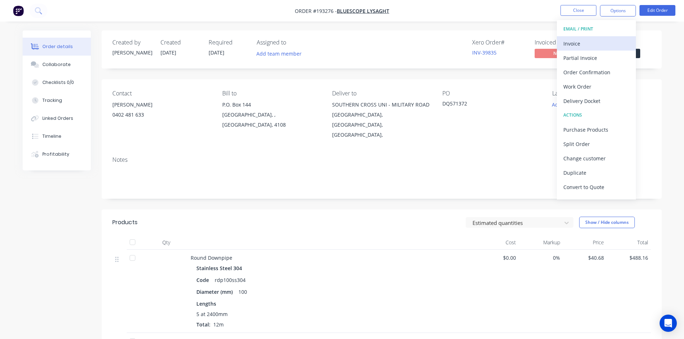
click at [584, 45] on div "Invoice" at bounding box center [596, 43] width 66 height 10
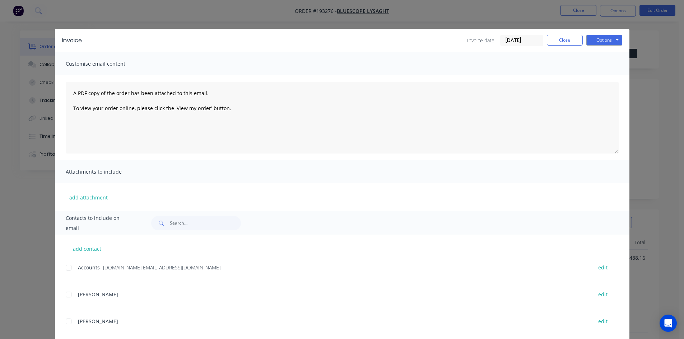
click at [66, 267] on div at bounding box center [68, 268] width 14 height 14
click at [603, 39] on button "Options" at bounding box center [604, 40] width 36 height 11
click at [600, 75] on button "Email" at bounding box center [609, 77] width 46 height 12
click at [557, 37] on button "Close" at bounding box center [565, 40] width 36 height 11
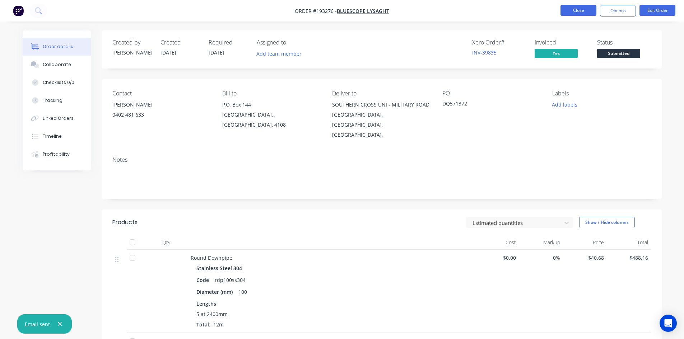
click at [569, 13] on button "Close" at bounding box center [578, 10] width 36 height 11
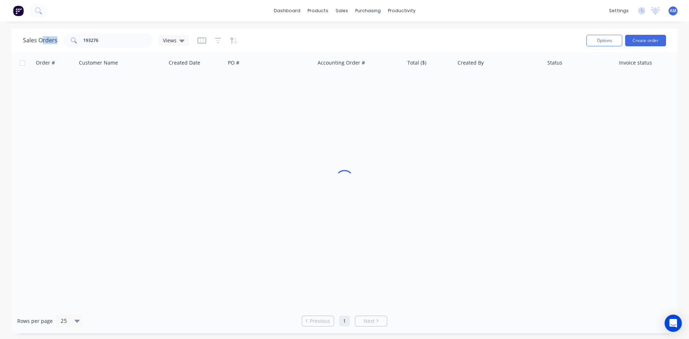
drag, startPoint x: 117, startPoint y: 32, endPoint x: 42, endPoint y: 45, distance: 76.5
click at [42, 45] on div "Sales Orders 193276 Views" at bounding box center [302, 41] width 558 height 18
click at [93, 41] on input "193276" at bounding box center [118, 40] width 70 height 14
type input "193635"
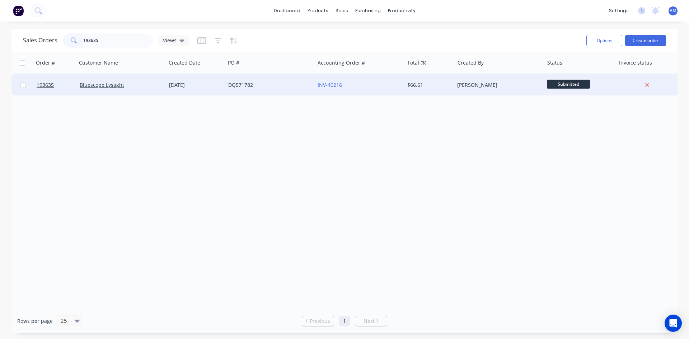
click at [263, 90] on div "DQ571782" at bounding box center [269, 85] width 89 height 22
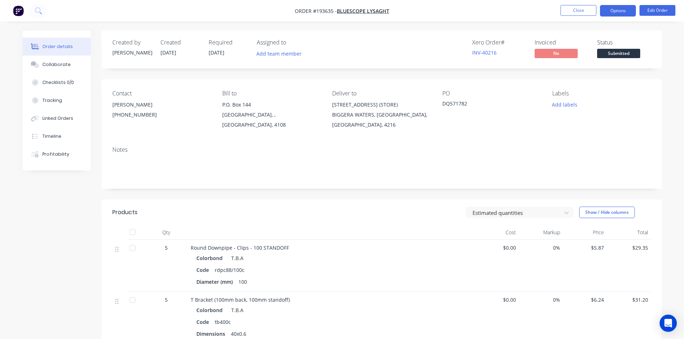
click at [608, 15] on button "Options" at bounding box center [618, 10] width 36 height 11
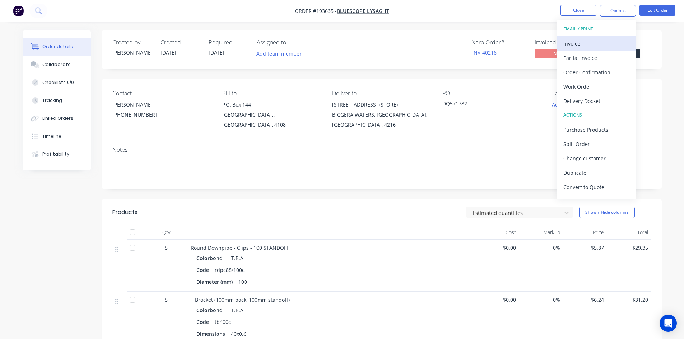
click at [600, 40] on div "Invoice" at bounding box center [596, 43] width 66 height 10
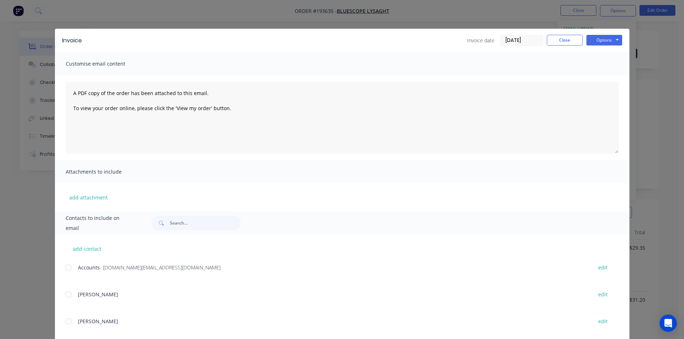
click at [64, 268] on div at bounding box center [68, 268] width 14 height 14
click at [603, 41] on button "Options" at bounding box center [604, 40] width 36 height 11
click at [605, 74] on button "Email" at bounding box center [609, 77] width 46 height 12
click at [568, 41] on button "Close" at bounding box center [565, 40] width 36 height 11
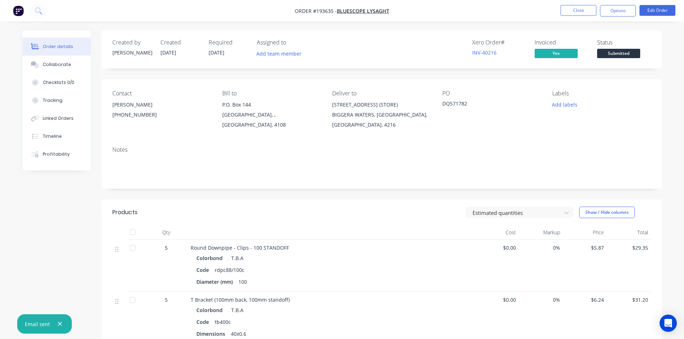
click at [583, 16] on li "Close" at bounding box center [578, 10] width 36 height 11
click at [583, 13] on button "Close" at bounding box center [578, 10] width 36 height 11
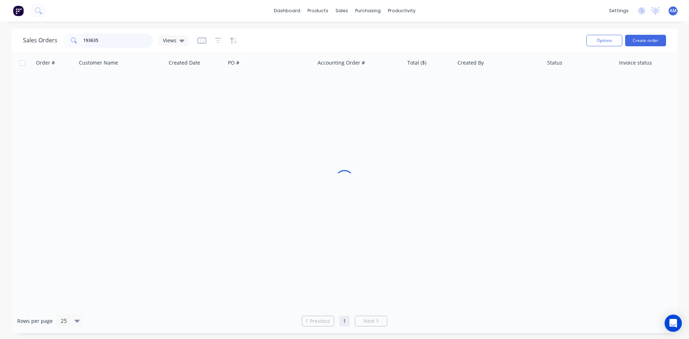
drag, startPoint x: 121, startPoint y: 36, endPoint x: 29, endPoint y: 38, distance: 91.2
click at [30, 38] on div "Sales Orders 193635 Views" at bounding box center [106, 40] width 166 height 14
type input "193722"
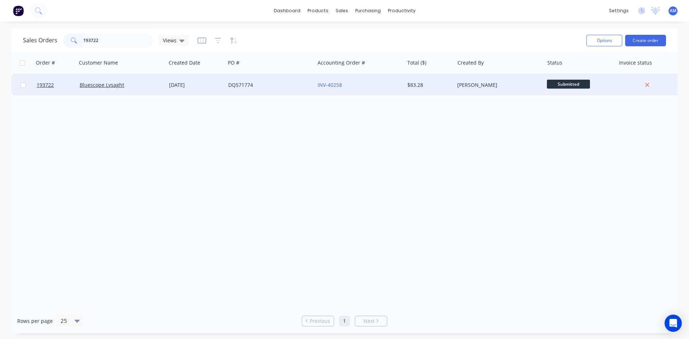
click at [237, 88] on div "DQ571774" at bounding box center [268, 84] width 80 height 7
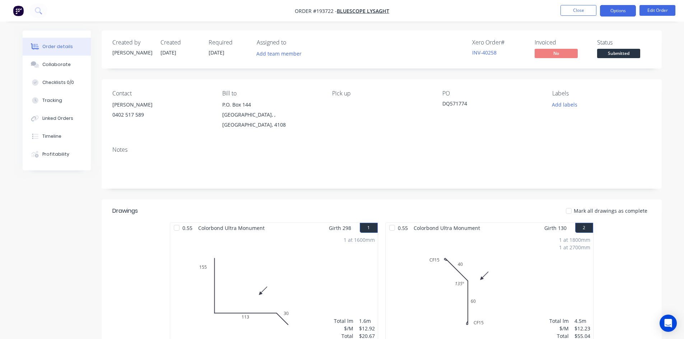
click at [622, 9] on button "Options" at bounding box center [618, 10] width 36 height 11
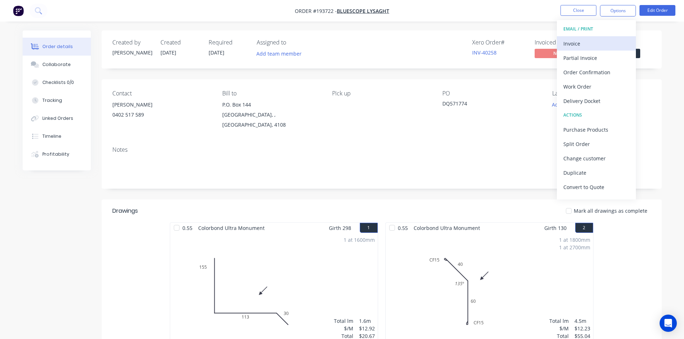
click at [601, 42] on div "Invoice" at bounding box center [596, 43] width 66 height 10
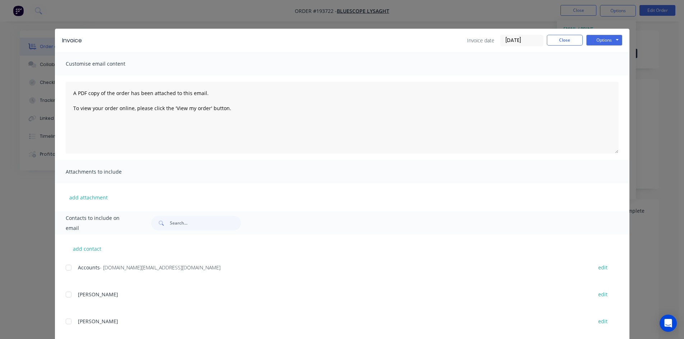
click at [69, 268] on div at bounding box center [68, 268] width 14 height 14
click at [602, 35] on button "Options" at bounding box center [604, 40] width 36 height 11
click at [603, 75] on button "Email" at bounding box center [609, 77] width 46 height 12
click at [547, 42] on button "Close" at bounding box center [565, 40] width 36 height 11
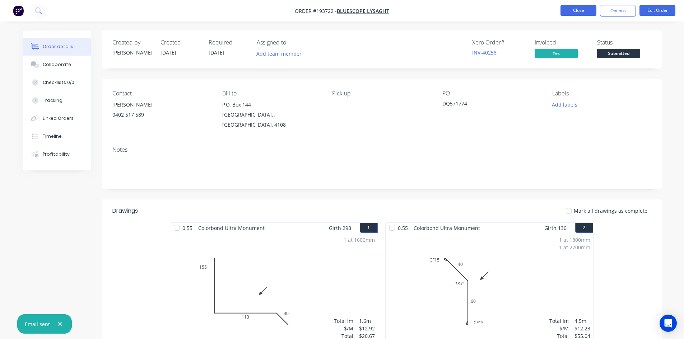
click at [584, 12] on button "Close" at bounding box center [578, 10] width 36 height 11
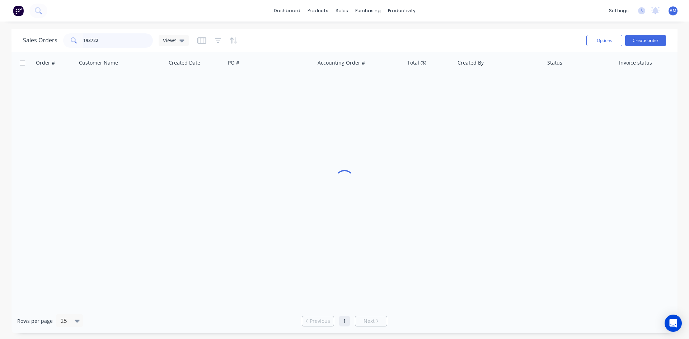
drag, startPoint x: 66, startPoint y: 41, endPoint x: 55, endPoint y: 44, distance: 11.6
click at [55, 44] on div "Sales Orders 193722 Views" at bounding box center [106, 40] width 166 height 14
type input "193741"
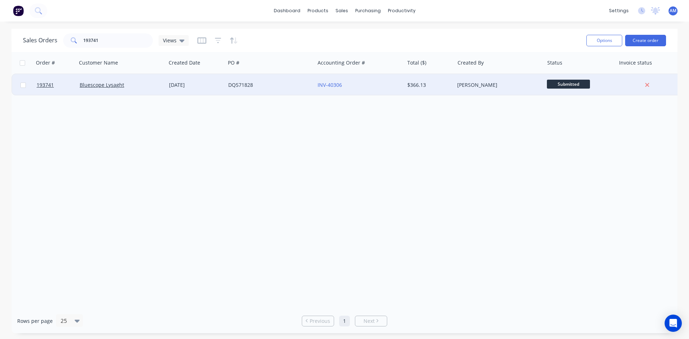
click at [280, 82] on div "DQ571828" at bounding box center [268, 84] width 80 height 7
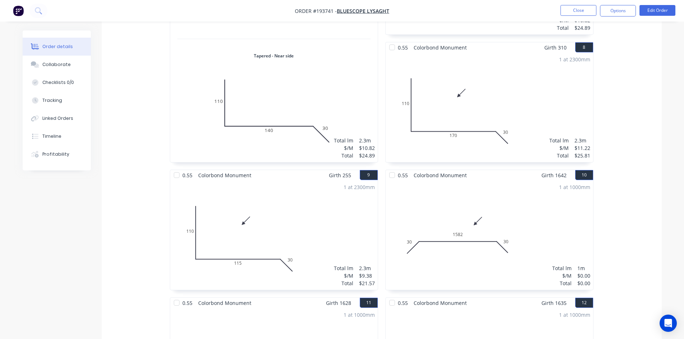
scroll to position [862, 0]
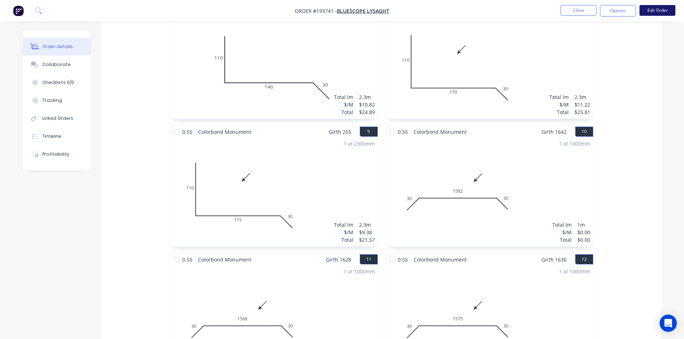
click at [655, 12] on button "Edit Order" at bounding box center [657, 10] width 36 height 11
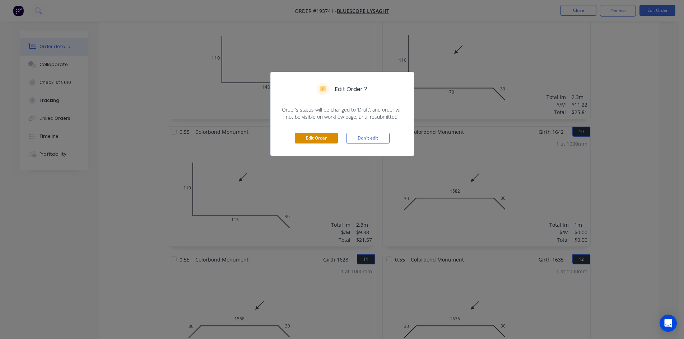
click at [312, 139] on button "Edit Order" at bounding box center [316, 138] width 43 height 11
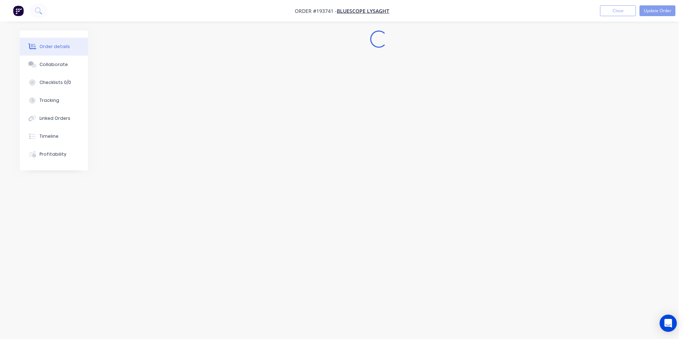
scroll to position [0, 0]
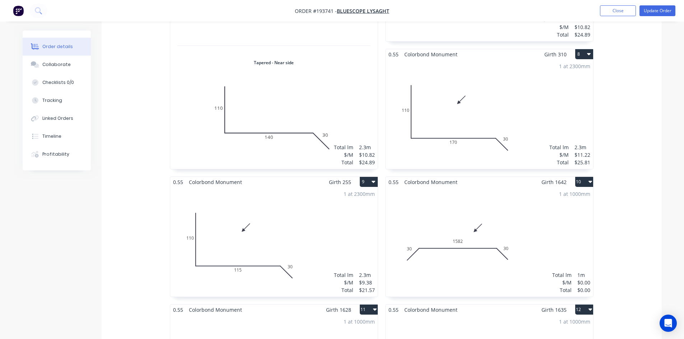
click at [481, 187] on div "1 at 1000mm Total lm $/M Total 1m $0.00 $0.00" at bounding box center [489, 241] width 207 height 109
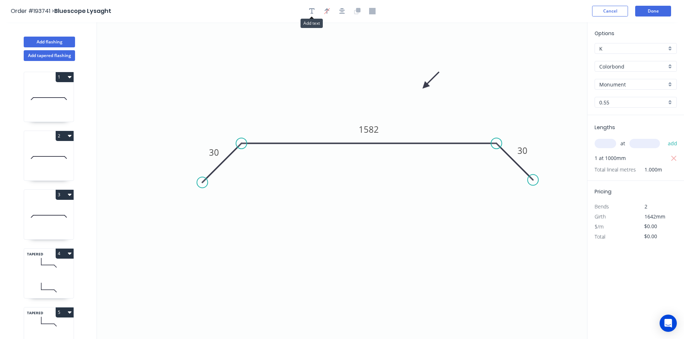
drag, startPoint x: 315, startPoint y: 10, endPoint x: 205, endPoint y: 30, distance: 111.3
click at [314, 10] on button "button" at bounding box center [312, 11] width 11 height 11
click at [136, 51] on textarea at bounding box center [143, 50] width 58 height 27
type textarea "c"
type textarea "Changed for Pricing"
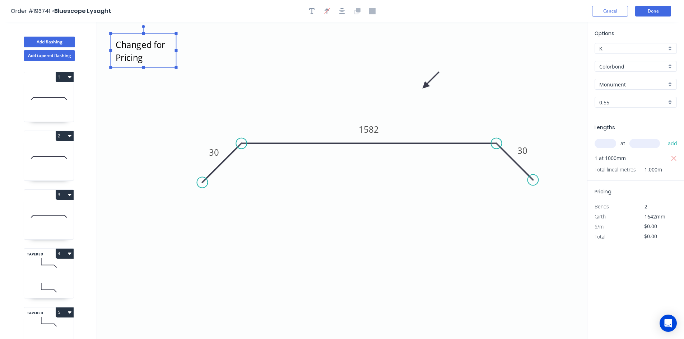
click at [605, 138] on div "at add" at bounding box center [636, 143] width 84 height 12
click at [606, 148] on input "text" at bounding box center [605, 143] width 22 height 9
type input "1"
type input "1642"
click at [374, 132] on tspan "1582" at bounding box center [369, 129] width 20 height 12
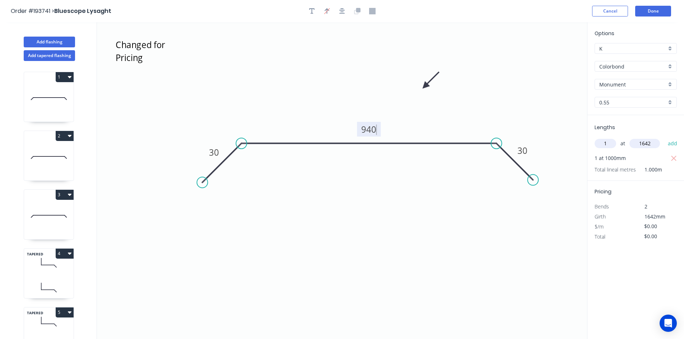
click at [421, 122] on icon "Changed for Pricing 30 940 30" at bounding box center [342, 180] width 490 height 317
type input "$22.28"
click at [675, 158] on icon "button" at bounding box center [674, 158] width 6 height 9
type input "$0.00"
click at [675, 145] on button "add" at bounding box center [672, 143] width 17 height 12
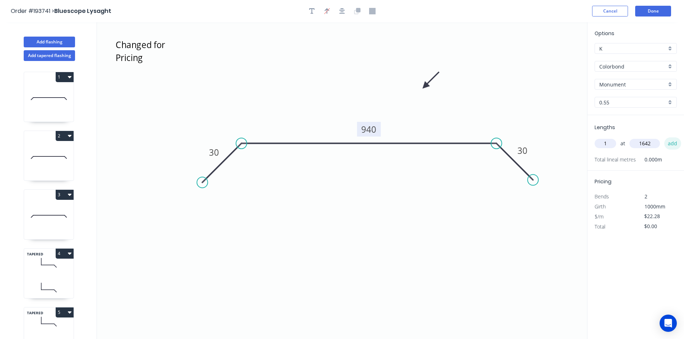
type input "$36.58"
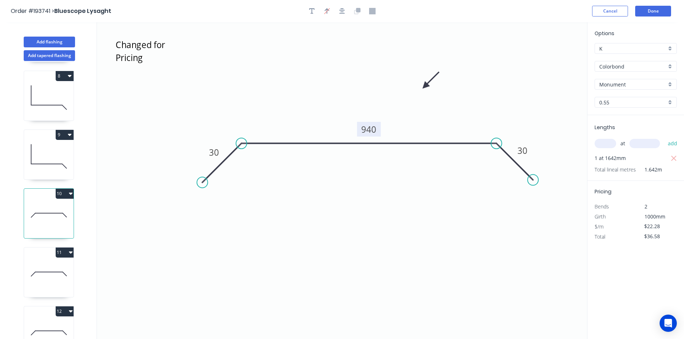
scroll to position [431, 0]
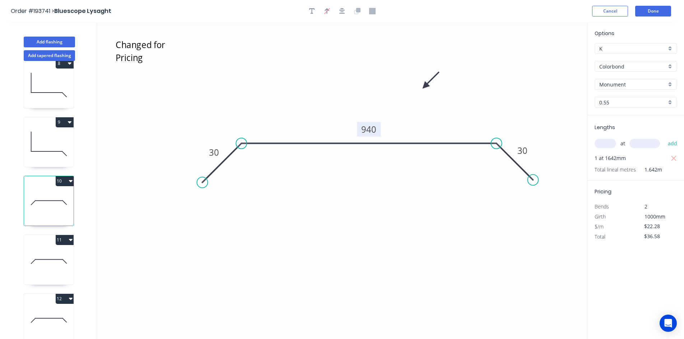
click at [55, 257] on icon at bounding box center [49, 262] width 50 height 46
type input "$0.00"
click at [316, 12] on button "button" at bounding box center [312, 11] width 11 height 11
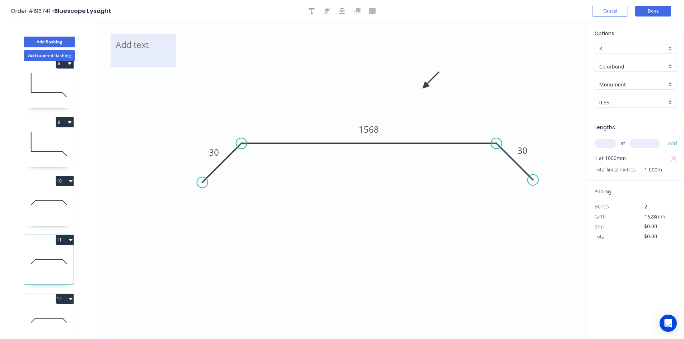
click at [143, 46] on textarea at bounding box center [143, 50] width 58 height 27
type textarea "Changed for Pricing"
click at [616, 145] on input "text" at bounding box center [605, 143] width 22 height 9
type input "1"
type input "1628"
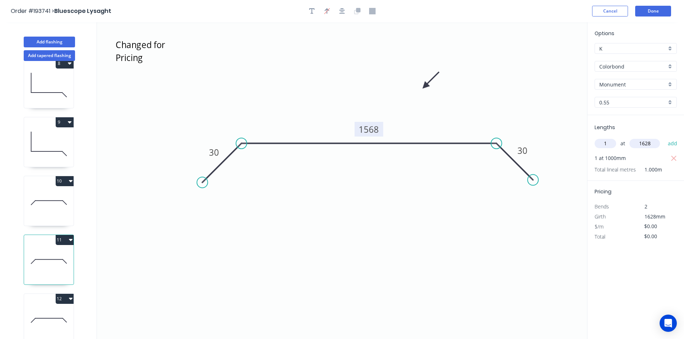
click at [371, 129] on tspan "1568" at bounding box center [369, 129] width 20 height 12
click at [437, 124] on icon "Changed for Pricing 30 940 30" at bounding box center [342, 180] width 490 height 317
type input "$22.28"
click at [676, 161] on icon "button" at bounding box center [674, 158] width 6 height 9
type input "$0.00"
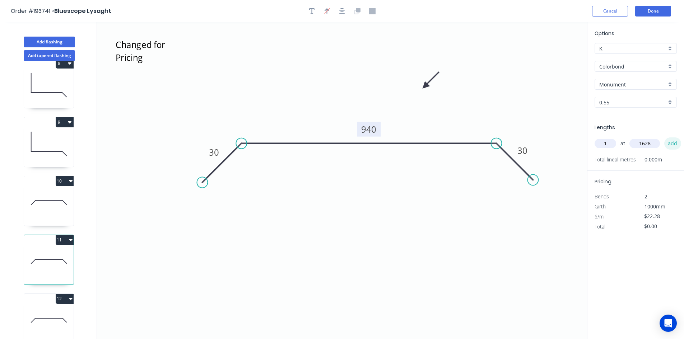
click at [674, 145] on button "add" at bounding box center [672, 143] width 17 height 12
type input "$36.27"
click at [65, 308] on icon at bounding box center [49, 321] width 50 height 46
type input "$0.00"
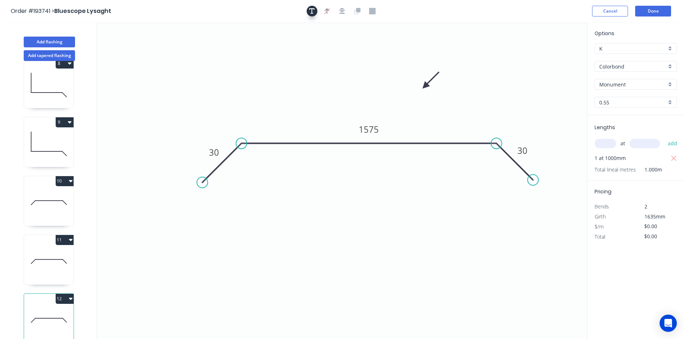
click at [310, 9] on icon "button" at bounding box center [312, 11] width 6 height 6
click at [134, 50] on textarea at bounding box center [143, 50] width 58 height 27
type textarea "Changed for Pricing"
click at [599, 143] on input "text" at bounding box center [605, 143] width 22 height 9
type input "1"
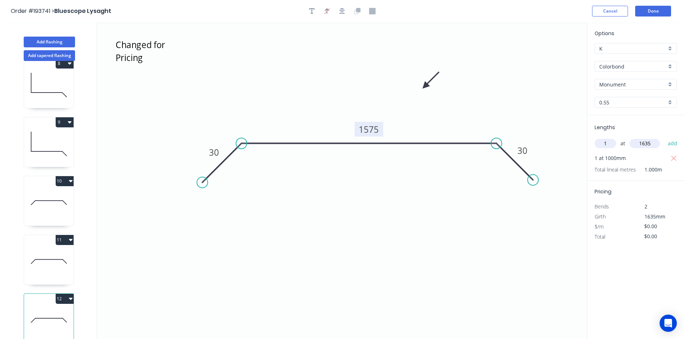
type input "1635"
click at [372, 130] on tspan "1575" at bounding box center [369, 129] width 20 height 12
click at [415, 122] on icon "Changed for Pricing 30 940 30" at bounding box center [342, 180] width 490 height 317
type input "$22.28"
click at [674, 157] on icon "button" at bounding box center [674, 158] width 6 height 9
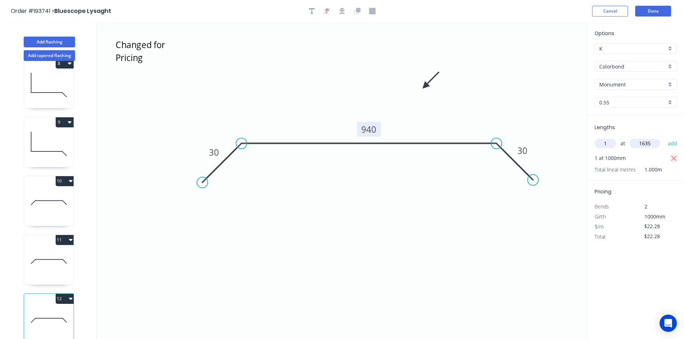
type input "$0.00"
click at [673, 142] on button "add" at bounding box center [672, 143] width 17 height 12
type input "$36.43"
click at [648, 12] on button "Done" at bounding box center [653, 11] width 36 height 11
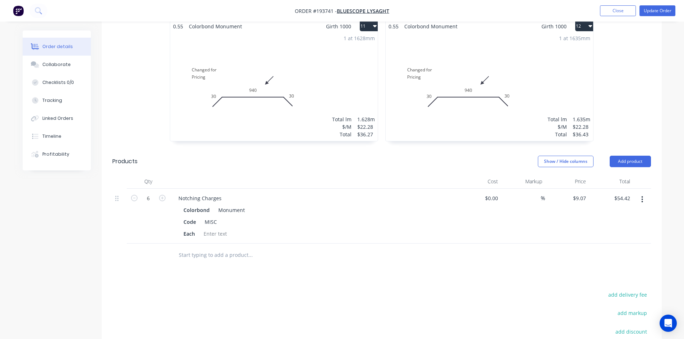
scroll to position [1210, 0]
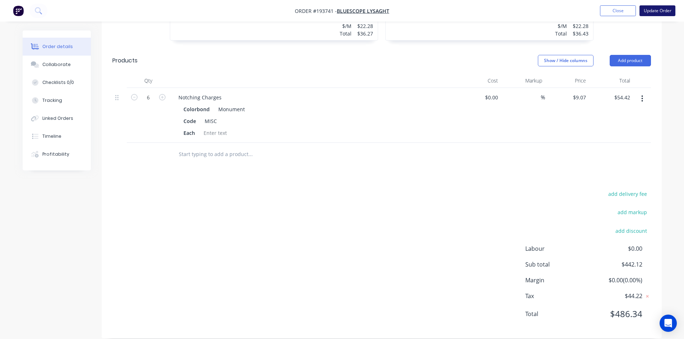
click at [653, 10] on button "Update Order" at bounding box center [657, 10] width 36 height 11
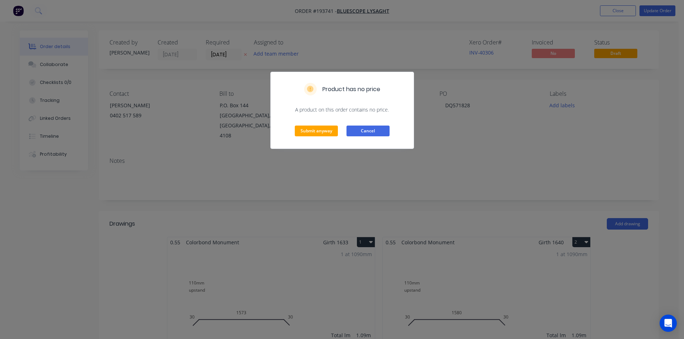
click at [365, 133] on button "Cancel" at bounding box center [367, 131] width 43 height 11
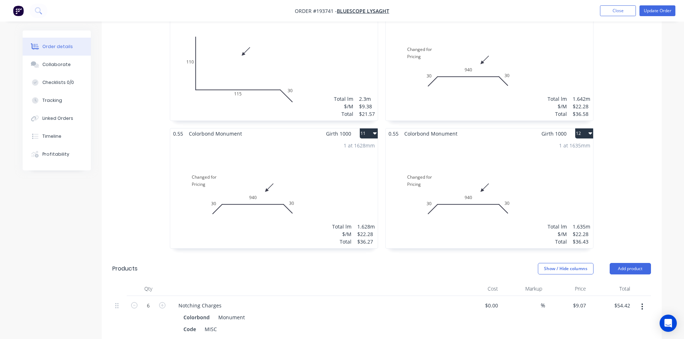
scroll to position [1005, 0]
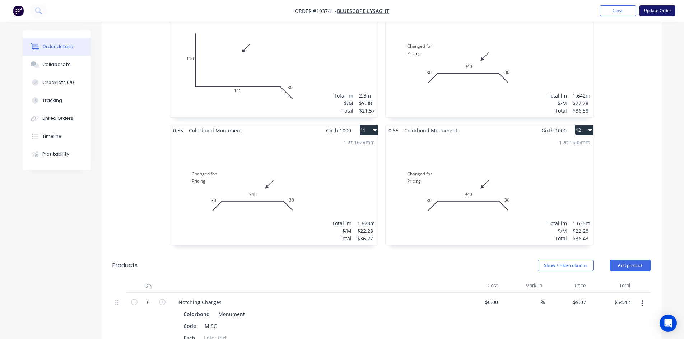
click at [658, 13] on button "Update Order" at bounding box center [657, 10] width 36 height 11
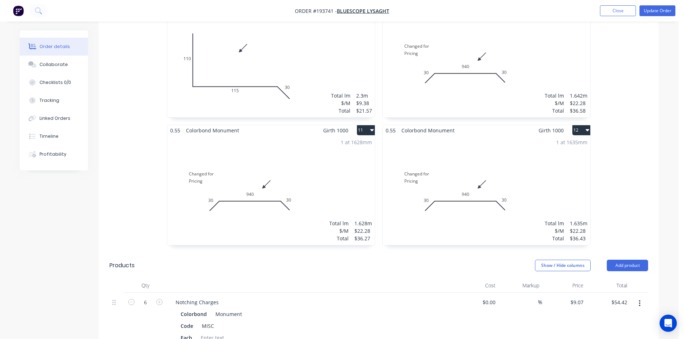
scroll to position [0, 0]
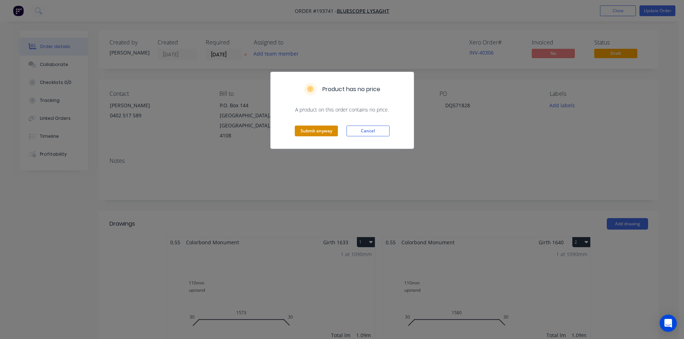
click at [312, 134] on button "Submit anyway" at bounding box center [316, 131] width 43 height 11
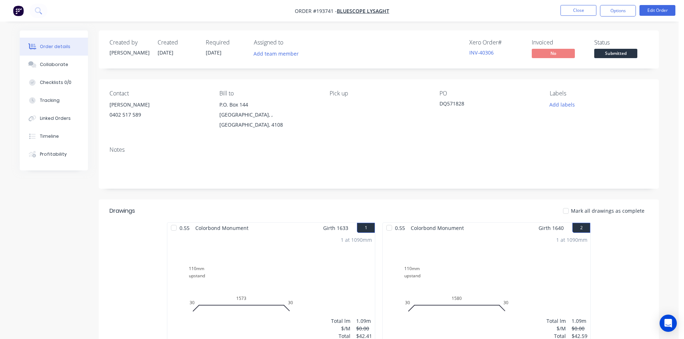
click at [307, 257] on div "1 at 1090mm Total lm $/M Total 1.09m $0.00 $42.41" at bounding box center [270, 287] width 207 height 109
click at [339, 260] on div "1 at 1090mm Total lm $/M Total 1.09m $0.00 $42.41" at bounding box center [270, 287] width 207 height 109
click at [657, 9] on button "Edit Order" at bounding box center [657, 10] width 36 height 11
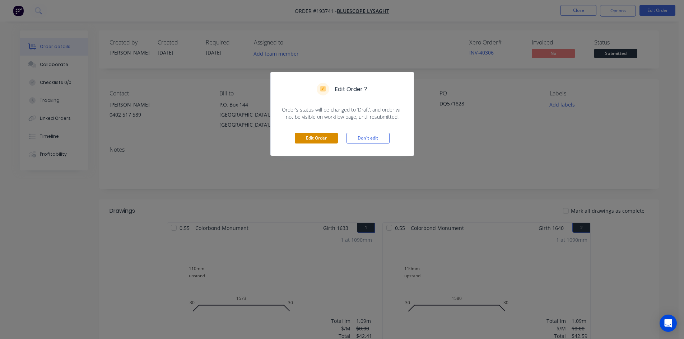
click at [333, 136] on button "Edit Order" at bounding box center [316, 138] width 43 height 11
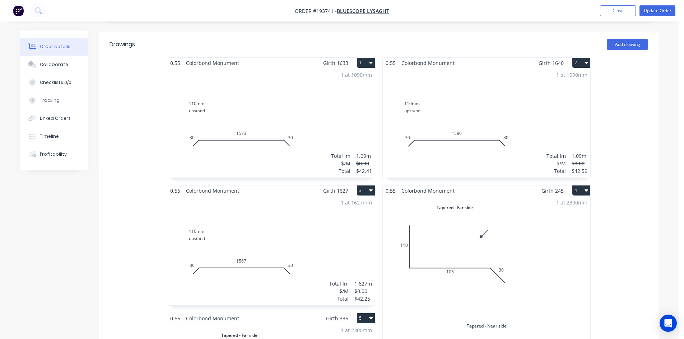
click at [330, 116] on div "1 at 1090mm Total lm $/M Total 1.09m $0.00 $42.41" at bounding box center [270, 122] width 207 height 109
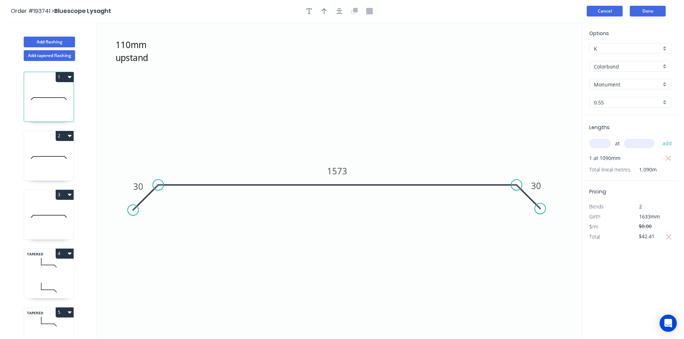
click at [607, 15] on button "Cancel" at bounding box center [605, 11] width 36 height 11
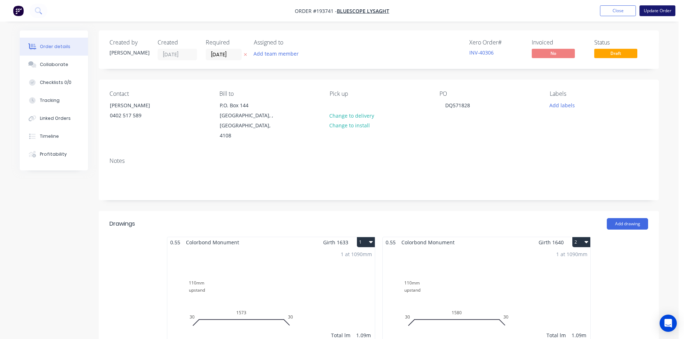
click at [651, 9] on button "Update Order" at bounding box center [657, 10] width 36 height 11
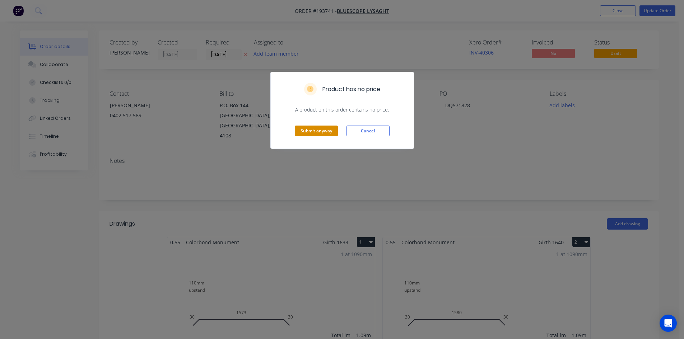
click at [329, 130] on button "Submit anyway" at bounding box center [316, 131] width 43 height 11
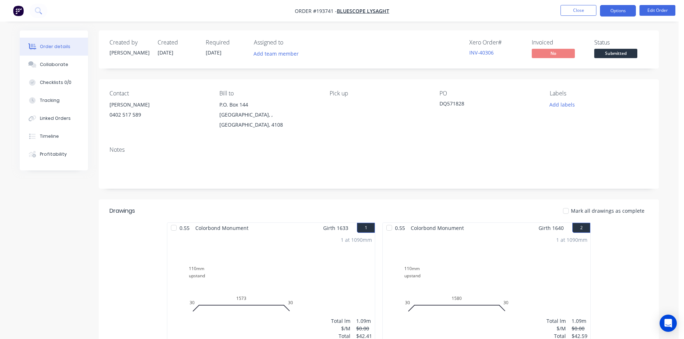
click at [627, 11] on button "Options" at bounding box center [618, 10] width 36 height 11
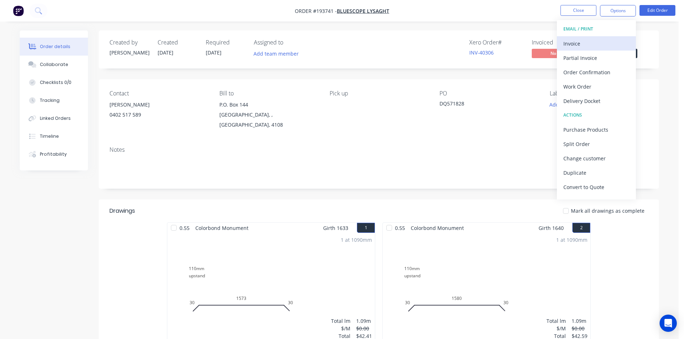
click at [608, 37] on button "Invoice" at bounding box center [596, 43] width 79 height 14
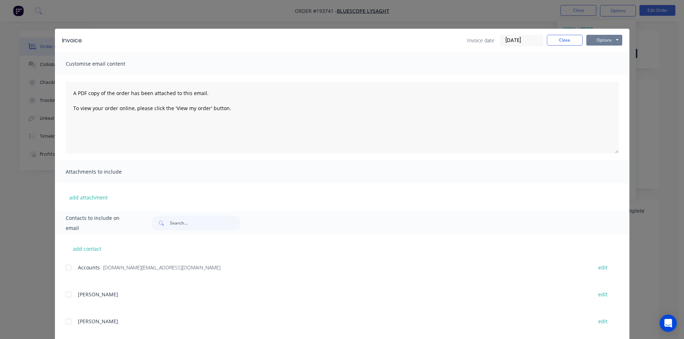
click at [599, 39] on button "Options" at bounding box center [604, 40] width 36 height 11
click at [599, 62] on button "Print" at bounding box center [609, 65] width 46 height 12
click at [604, 40] on button "Options" at bounding box center [604, 40] width 36 height 11
click at [601, 76] on button "Email" at bounding box center [609, 77] width 46 height 12
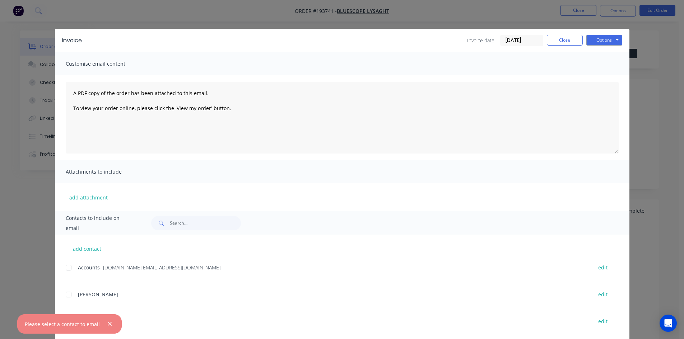
click at [64, 266] on div at bounding box center [68, 268] width 14 height 14
click at [590, 41] on button "Options" at bounding box center [604, 40] width 36 height 11
click at [598, 74] on button "Email" at bounding box center [609, 77] width 46 height 12
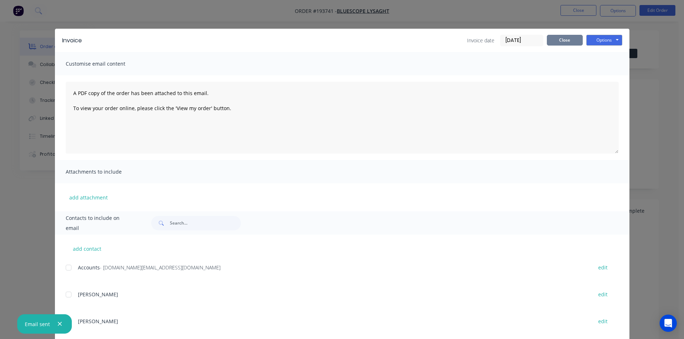
click at [551, 40] on button "Close" at bounding box center [565, 40] width 36 height 11
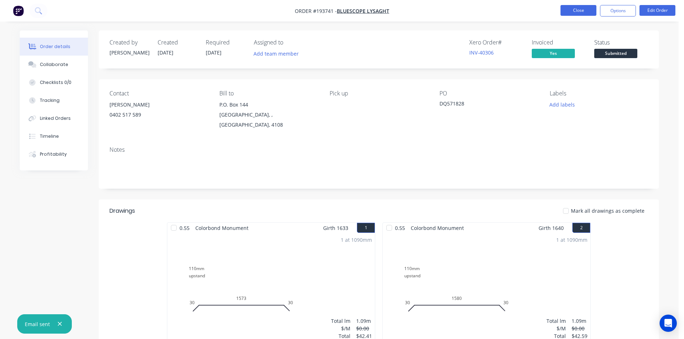
click at [568, 15] on button "Close" at bounding box center [578, 10] width 36 height 11
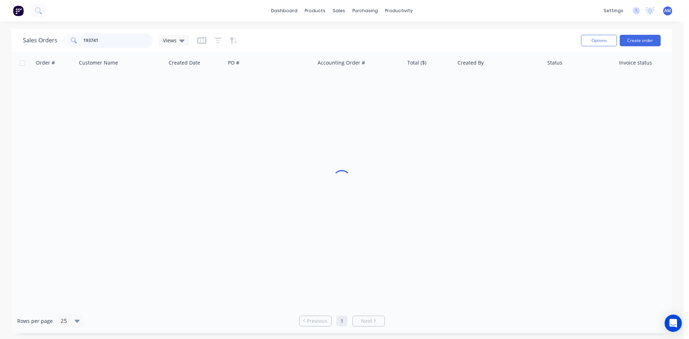
drag, startPoint x: 115, startPoint y: 38, endPoint x: 34, endPoint y: 39, distance: 80.4
click at [34, 39] on div "Sales Orders 193741 Views" at bounding box center [106, 40] width 166 height 14
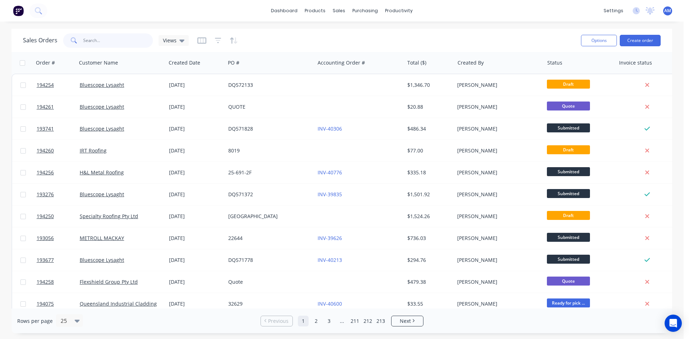
click at [125, 37] on input "text" at bounding box center [118, 40] width 70 height 14
type input "193933"
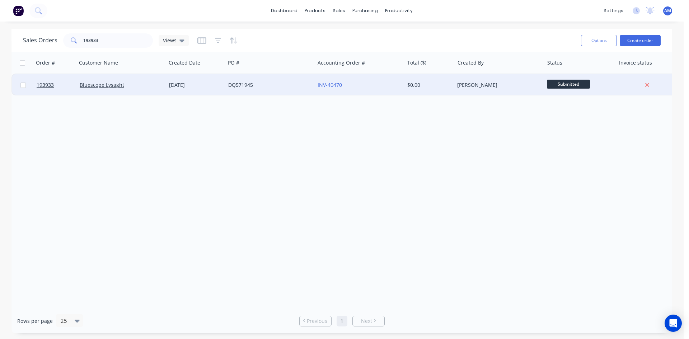
click at [272, 89] on div "DQ571945" at bounding box center [269, 85] width 89 height 22
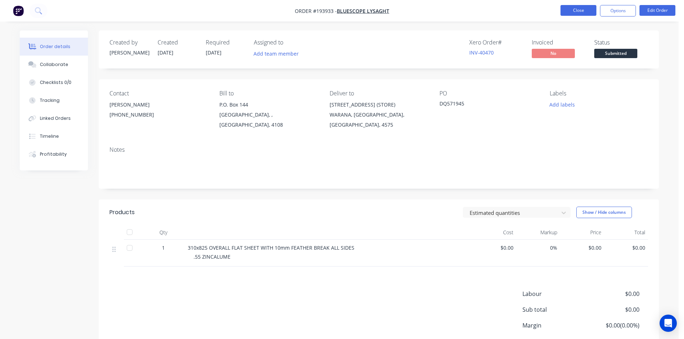
click at [590, 8] on button "Close" at bounding box center [578, 10] width 36 height 11
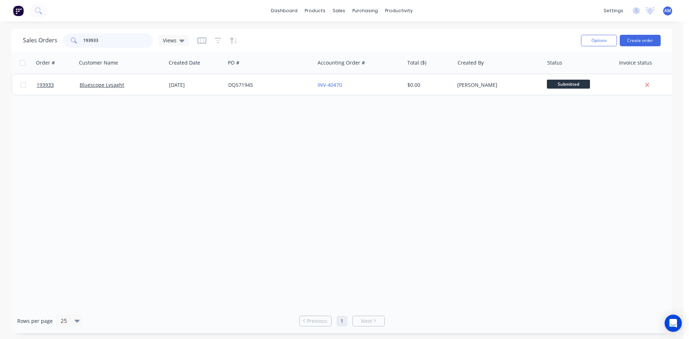
drag, startPoint x: 107, startPoint y: 43, endPoint x: 70, endPoint y: 44, distance: 37.0
click at [70, 44] on div "193933" at bounding box center [108, 40] width 90 height 14
type input "DQ571156"
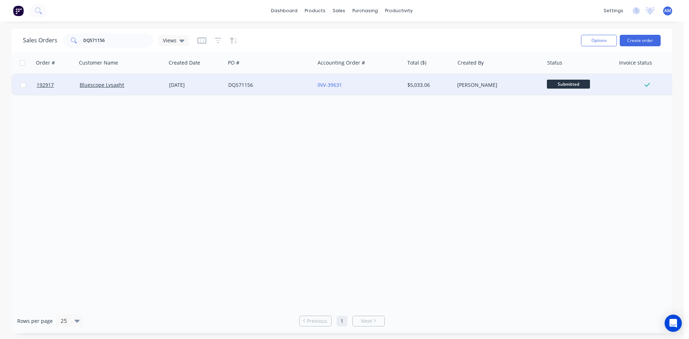
click at [286, 91] on div "DQ571156" at bounding box center [269, 85] width 89 height 22
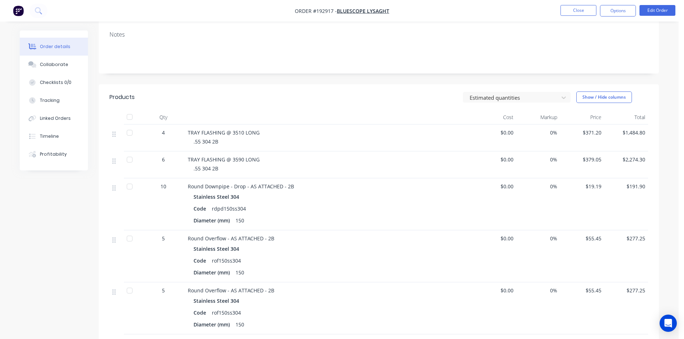
scroll to position [144, 0]
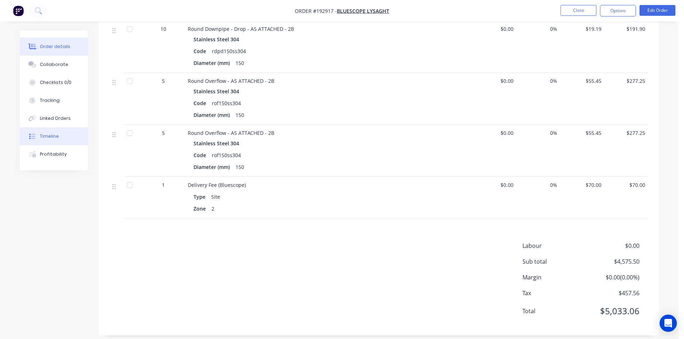
click at [51, 138] on div "Timeline" at bounding box center [49, 136] width 19 height 6
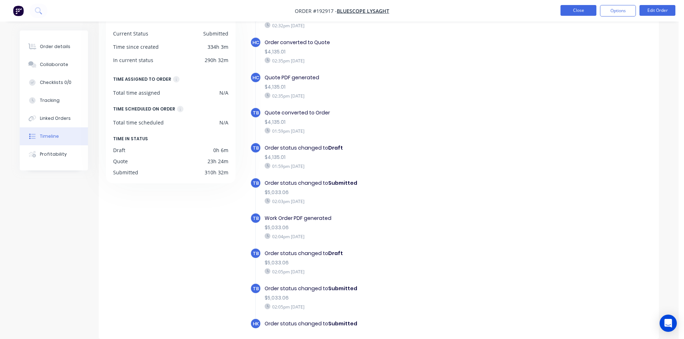
click at [582, 13] on button "Close" at bounding box center [578, 10] width 36 height 11
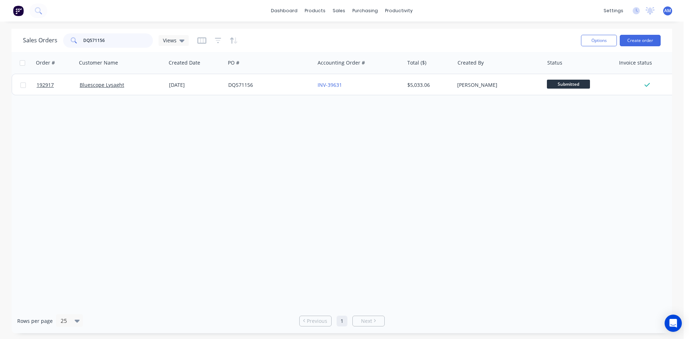
drag, startPoint x: 135, startPoint y: 42, endPoint x: 42, endPoint y: 39, distance: 92.7
click at [42, 39] on div "Sales Orders DQ571156 Views" at bounding box center [106, 40] width 166 height 14
type input "193933"
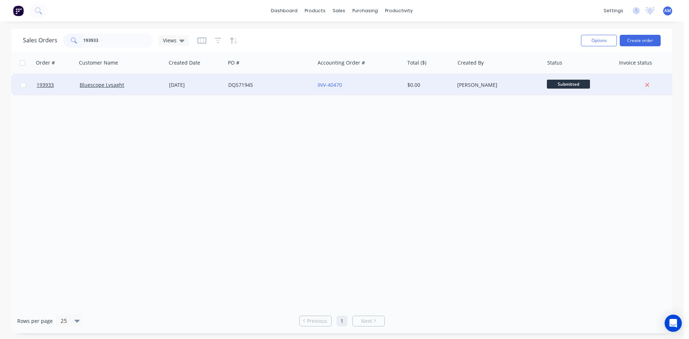
click at [262, 83] on div "DQ571945" at bounding box center [268, 84] width 80 height 7
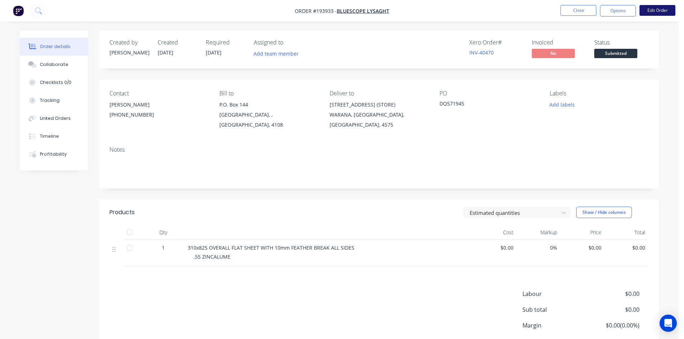
click at [667, 11] on button "Edit Order" at bounding box center [657, 10] width 36 height 11
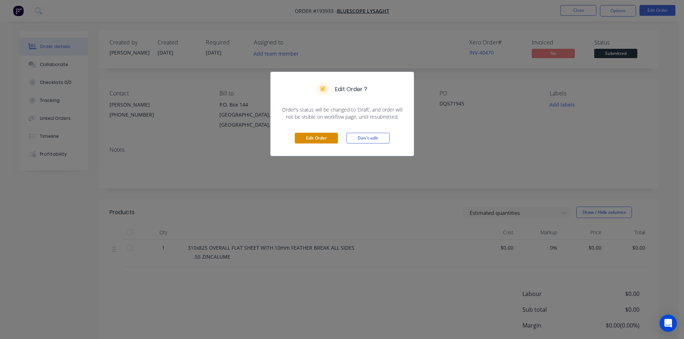
click at [329, 138] on button "Edit Order" at bounding box center [316, 138] width 43 height 11
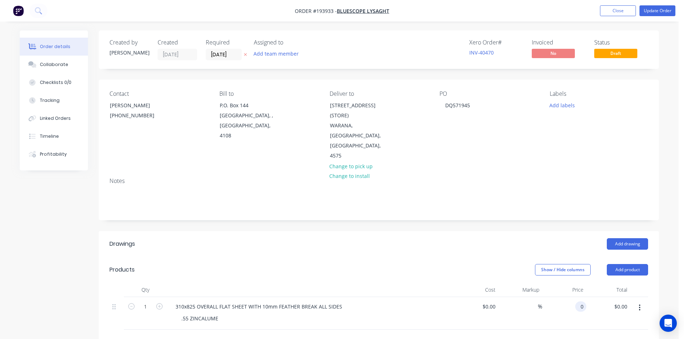
click at [580, 302] on input "0" at bounding box center [582, 307] width 8 height 10
type input "$11.77"
click at [475, 297] on div "$0.00 $0.00" at bounding box center [476, 313] width 44 height 33
click at [656, 14] on button "Update Order" at bounding box center [657, 10] width 36 height 11
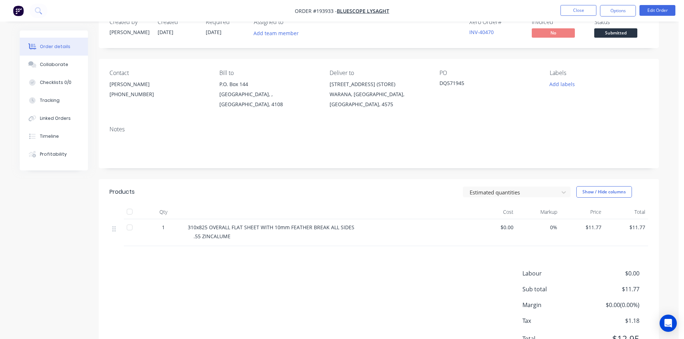
scroll to position [48, 0]
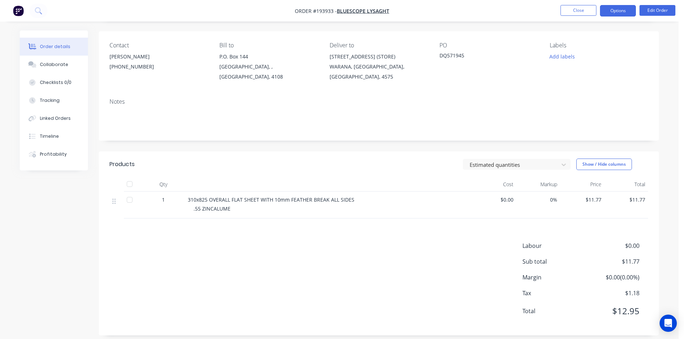
click at [607, 8] on button "Options" at bounding box center [618, 10] width 36 height 11
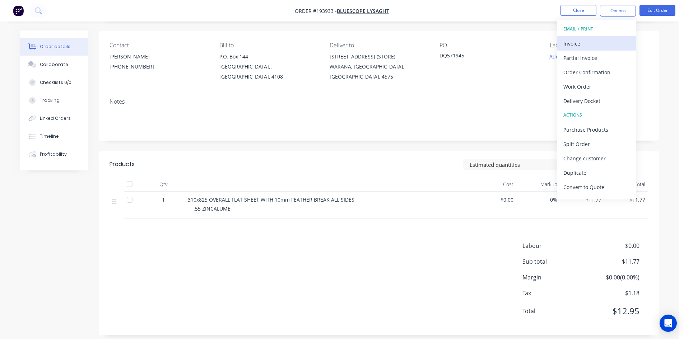
click at [604, 38] on div "Invoice" at bounding box center [596, 43] width 66 height 10
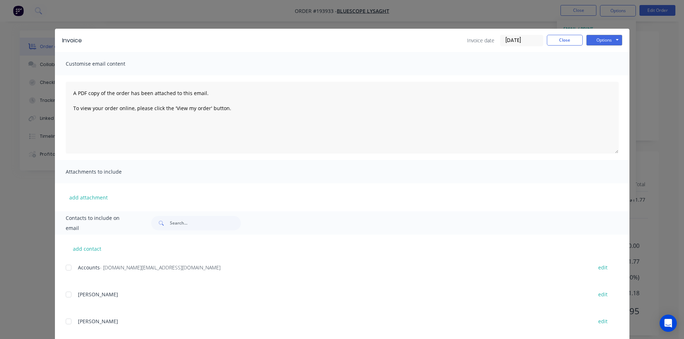
drag, startPoint x: 64, startPoint y: 267, endPoint x: 77, endPoint y: 262, distance: 13.7
click at [65, 267] on div at bounding box center [68, 268] width 14 height 14
click at [602, 39] on button "Options" at bounding box center [604, 40] width 36 height 11
click at [601, 80] on button "Email" at bounding box center [609, 77] width 46 height 12
click at [554, 42] on button "Close" at bounding box center [565, 40] width 36 height 11
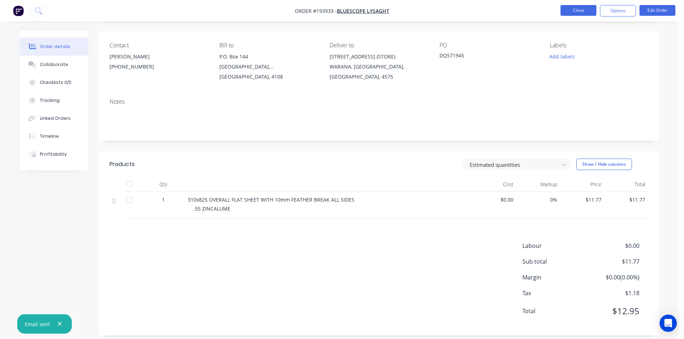
click at [574, 15] on button "Close" at bounding box center [578, 10] width 36 height 11
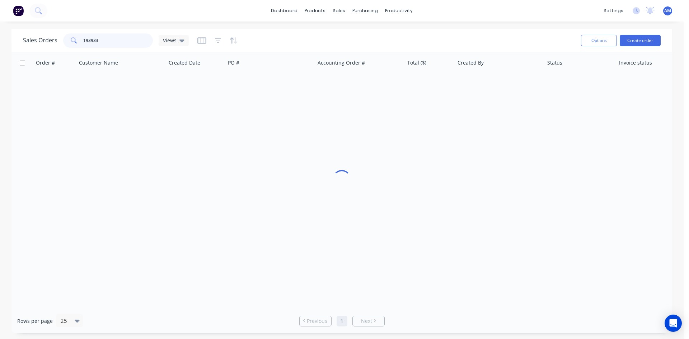
drag, startPoint x: 92, startPoint y: 39, endPoint x: 74, endPoint y: 39, distance: 17.6
click at [74, 39] on div "193933" at bounding box center [108, 40] width 90 height 14
drag, startPoint x: 104, startPoint y: 39, endPoint x: 59, endPoint y: 38, distance: 45.6
click at [59, 38] on div "Sales Orders 193933 Views" at bounding box center [106, 40] width 166 height 14
type input "193336"
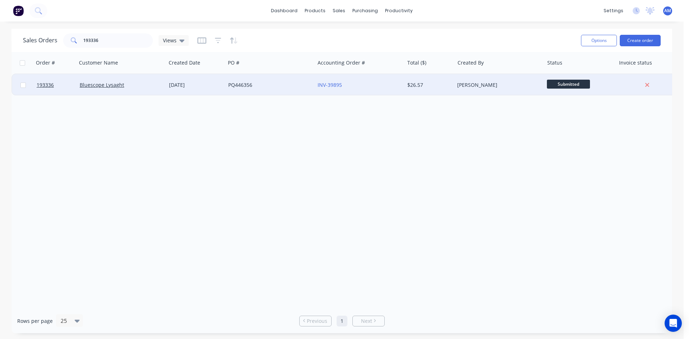
click at [266, 85] on div "PQ446356" at bounding box center [268, 84] width 80 height 7
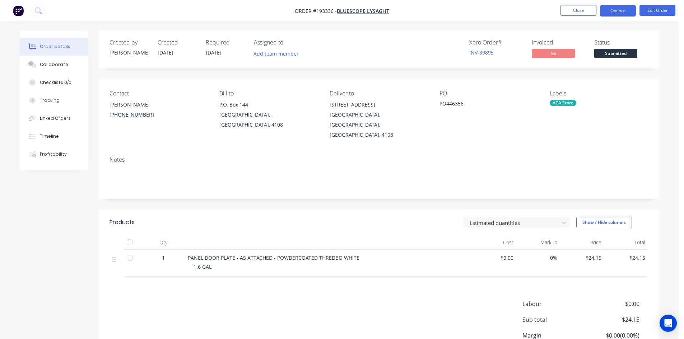
click at [614, 12] on button "Options" at bounding box center [618, 10] width 36 height 11
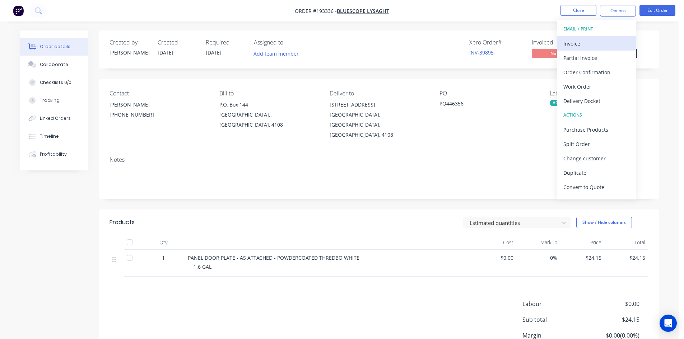
click at [594, 41] on div "Invoice" at bounding box center [596, 43] width 66 height 10
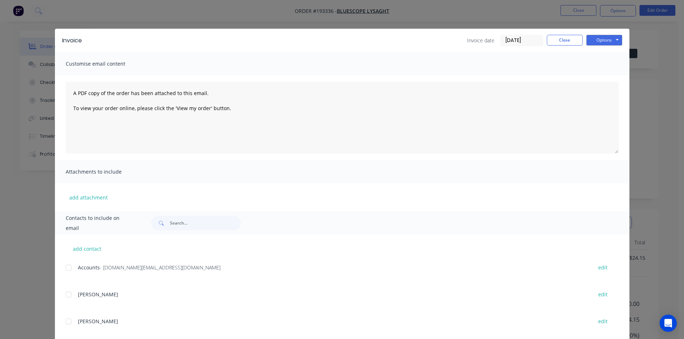
click at [68, 267] on div at bounding box center [68, 268] width 14 height 14
click at [589, 40] on button "Options" at bounding box center [604, 40] width 36 height 11
click at [591, 74] on button "Email" at bounding box center [609, 77] width 46 height 12
click at [557, 37] on button "Close" at bounding box center [565, 40] width 36 height 11
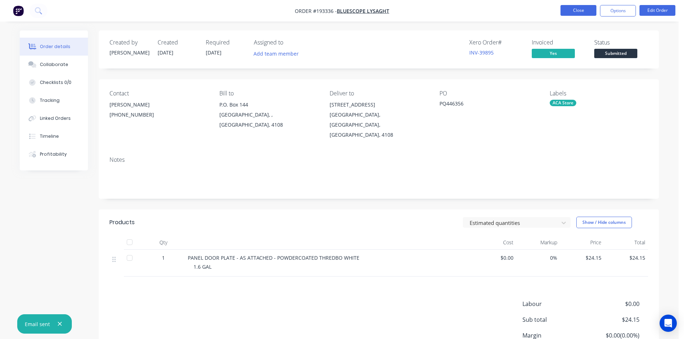
click at [573, 8] on button "Close" at bounding box center [578, 10] width 36 height 11
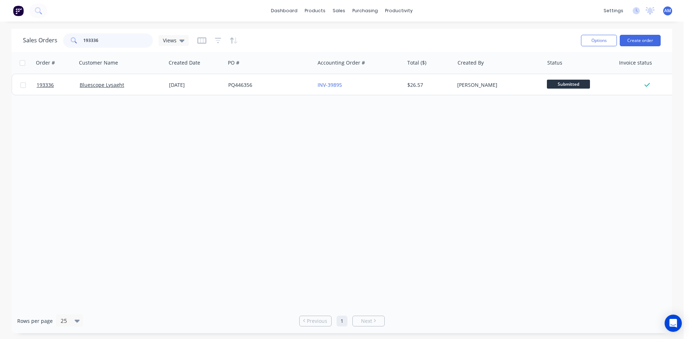
drag, startPoint x: 109, startPoint y: 39, endPoint x: 61, endPoint y: 37, distance: 48.1
click at [62, 37] on div "Sales Orders 193336 Views" at bounding box center [106, 40] width 166 height 14
type input "193797"
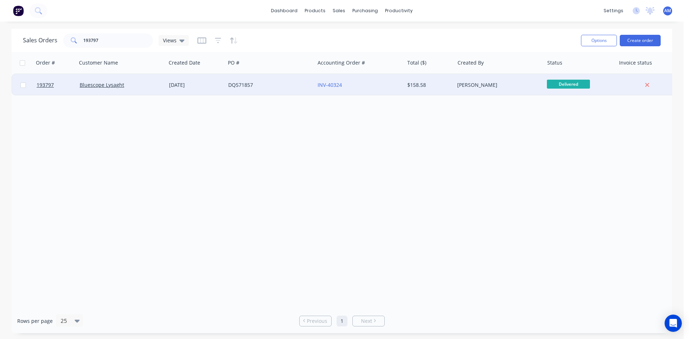
click at [281, 90] on div "DQ571857" at bounding box center [269, 85] width 89 height 22
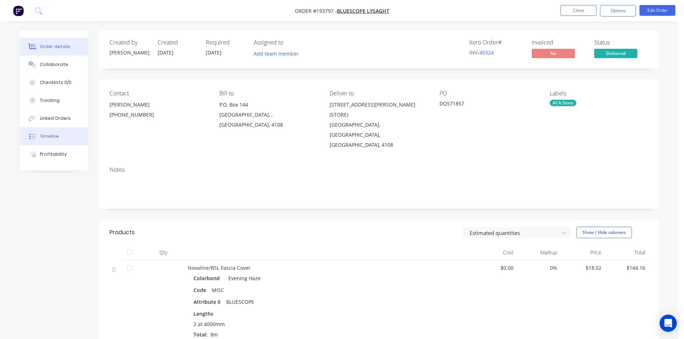
click at [54, 137] on div "Timeline" at bounding box center [49, 136] width 19 height 6
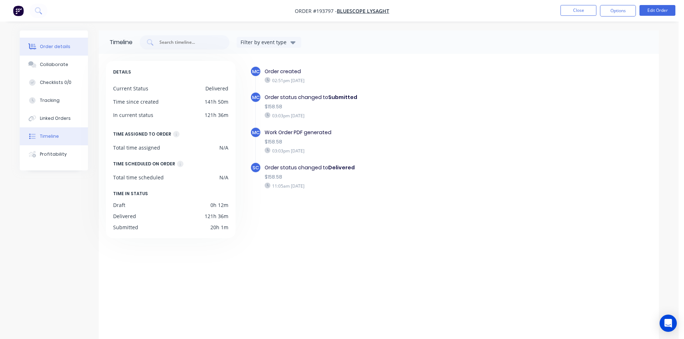
click at [53, 41] on button "Order details" at bounding box center [54, 47] width 68 height 18
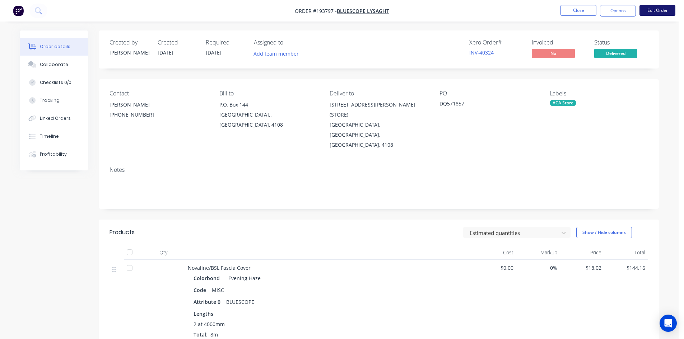
click at [659, 13] on button "Edit Order" at bounding box center [657, 10] width 36 height 11
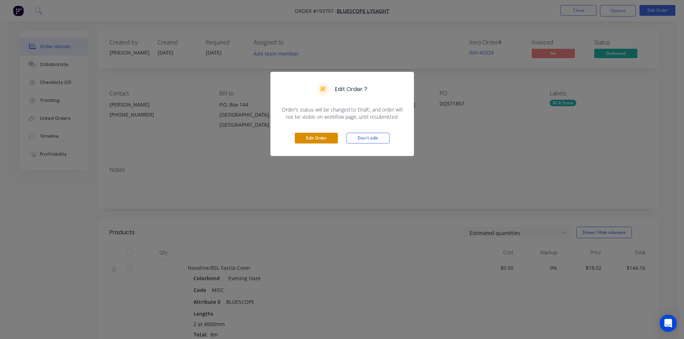
click at [332, 135] on button "Edit Order" at bounding box center [316, 138] width 43 height 11
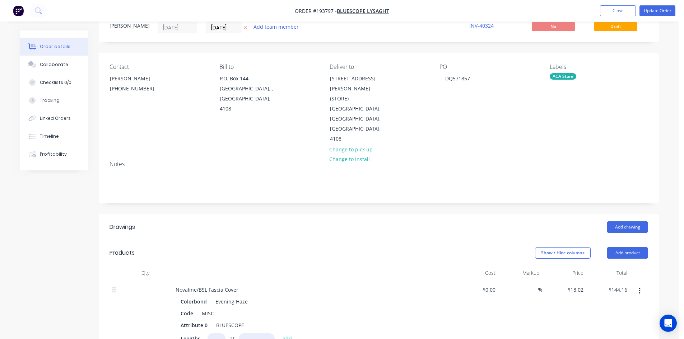
scroll to position [72, 0]
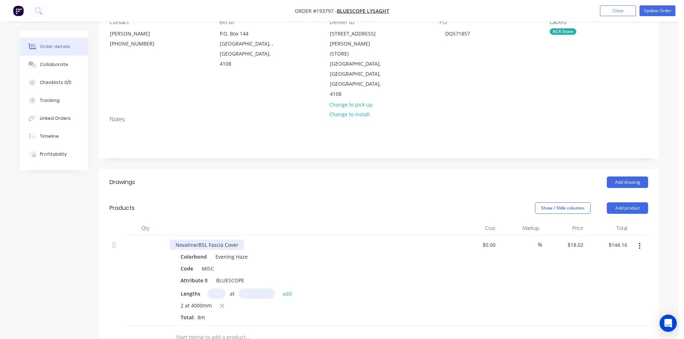
click at [229, 240] on div "Novaline/BSL Fascia Cover" at bounding box center [207, 245] width 74 height 10
click at [238, 240] on div "Novaline/BSL Fascia Cover" at bounding box center [207, 245] width 74 height 10
click at [645, 10] on button "Update Order" at bounding box center [657, 10] width 36 height 11
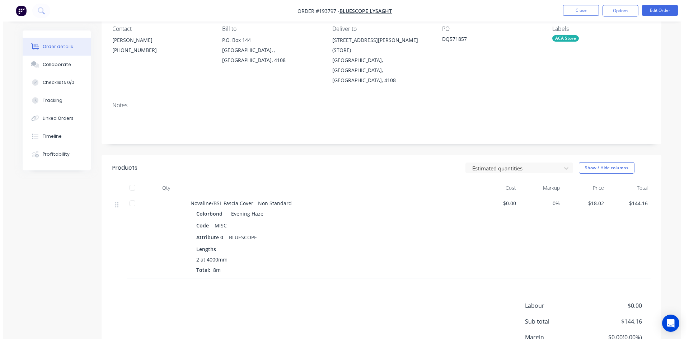
scroll to position [0, 0]
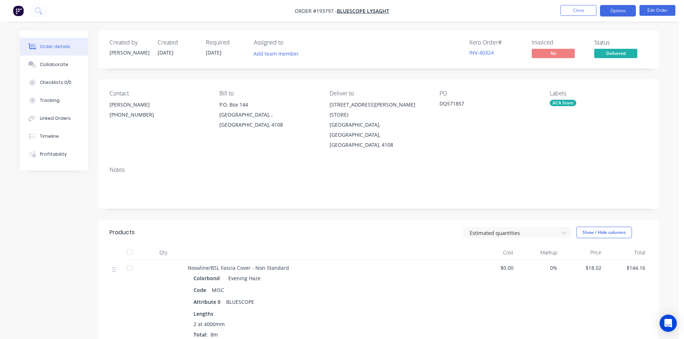
click at [616, 9] on button "Options" at bounding box center [618, 10] width 36 height 11
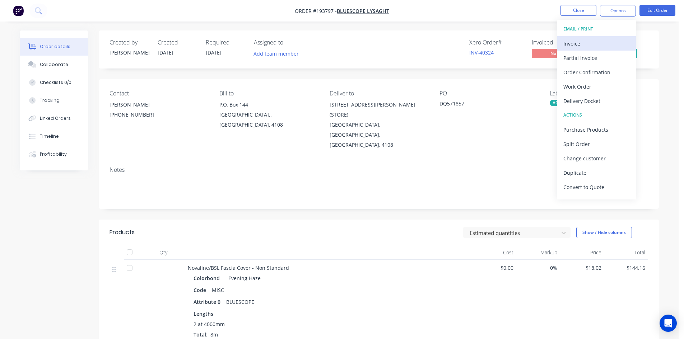
click at [587, 45] on div "Invoice" at bounding box center [596, 43] width 66 height 10
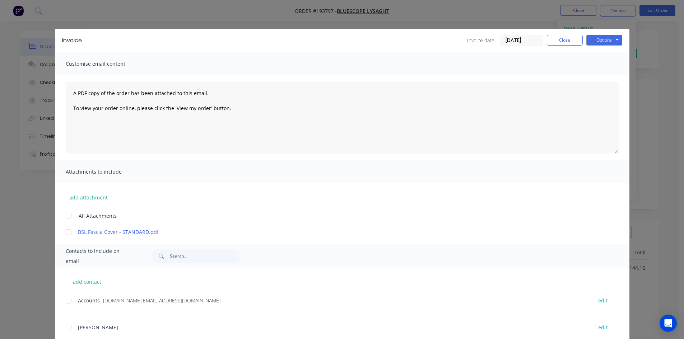
click at [69, 300] on div at bounding box center [68, 301] width 14 height 14
click at [596, 37] on button "Options" at bounding box center [604, 40] width 36 height 11
click at [598, 75] on button "Email" at bounding box center [609, 77] width 46 height 12
click at [564, 36] on button "Close" at bounding box center [565, 40] width 36 height 11
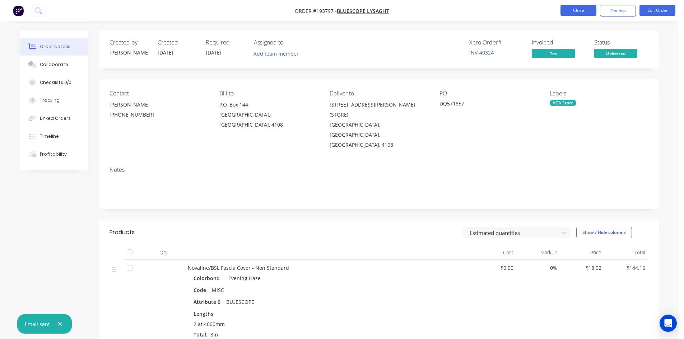
click at [581, 10] on button "Close" at bounding box center [578, 10] width 36 height 11
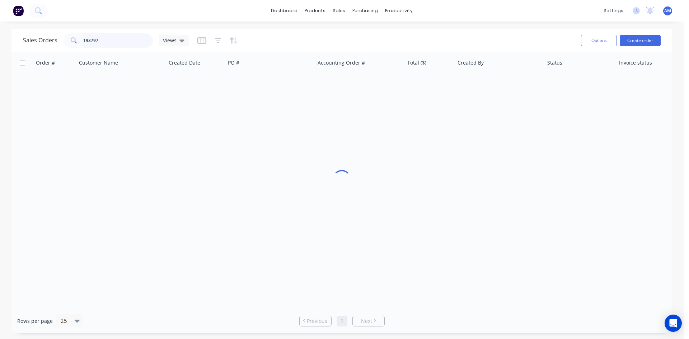
drag, startPoint x: 106, startPoint y: 43, endPoint x: 57, endPoint y: 39, distance: 48.7
click at [60, 39] on div "Sales Orders 193797 Views" at bounding box center [106, 40] width 166 height 14
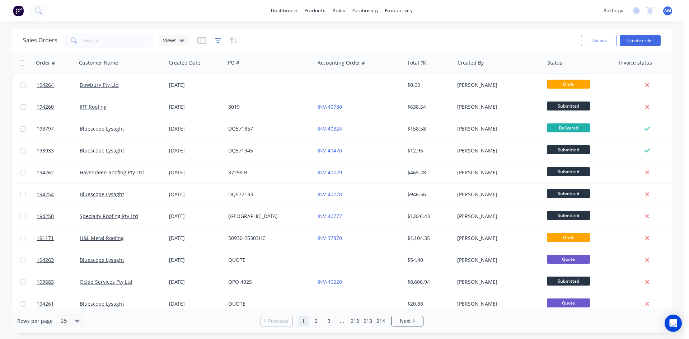
click at [220, 41] on icon "button" at bounding box center [218, 40] width 6 height 7
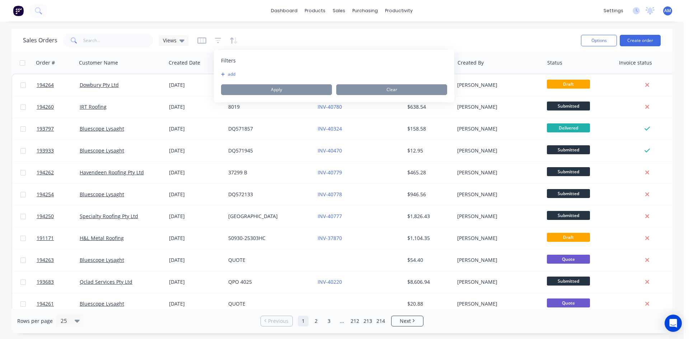
click at [236, 73] on button "add" at bounding box center [230, 74] width 18 height 6
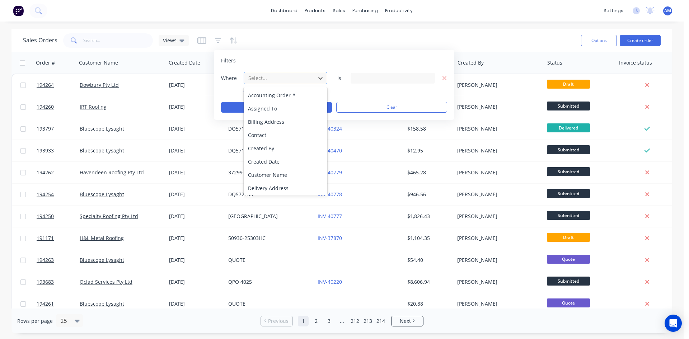
click at [282, 77] on div at bounding box center [280, 78] width 64 height 9
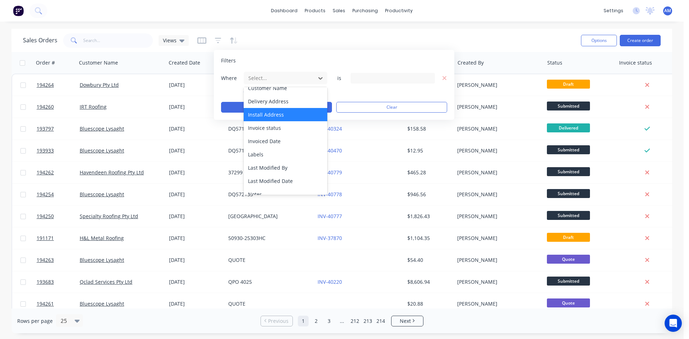
scroll to position [66, 0]
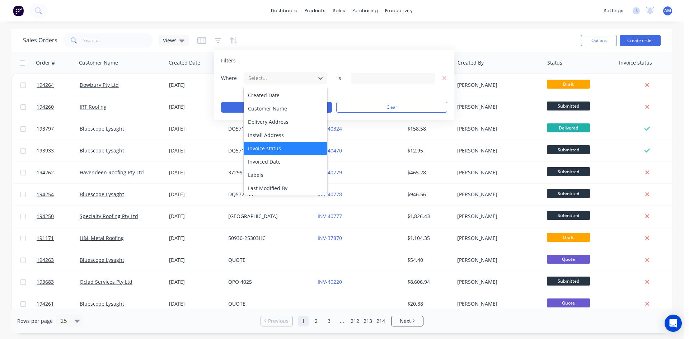
click at [280, 147] on div "Invoice status" at bounding box center [286, 148] width 84 height 13
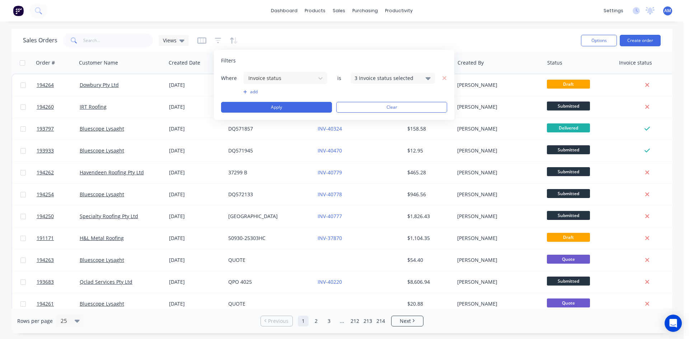
click at [392, 79] on div "3 Invoice status selected" at bounding box center [387, 78] width 65 height 8
click at [384, 118] on div "Not Invoiced" at bounding box center [416, 118] width 86 height 8
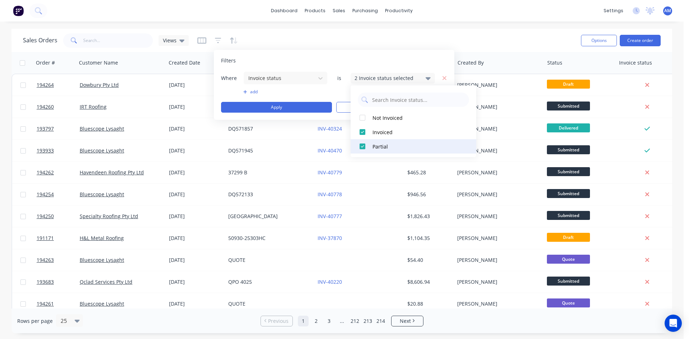
click at [381, 146] on div "Partial" at bounding box center [416, 147] width 86 height 8
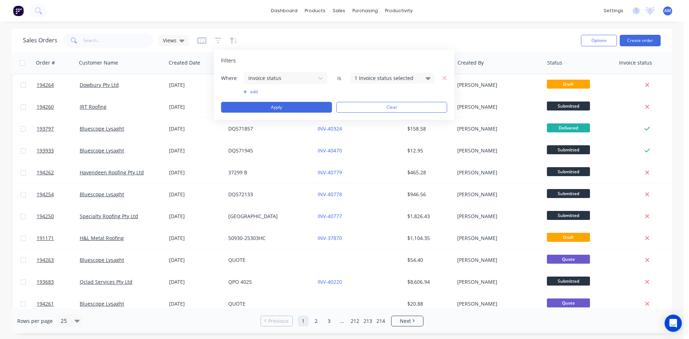
click at [254, 95] on div "Where Invoice status is 1 Invoice status selected add Apply Clear" at bounding box center [334, 91] width 226 height 41
click at [253, 92] on button "add" at bounding box center [285, 92] width 84 height 6
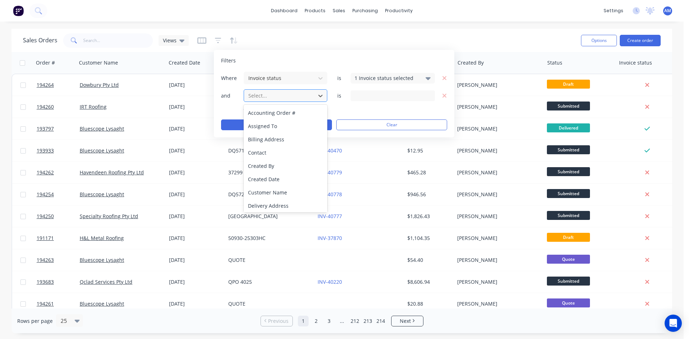
click at [273, 98] on div at bounding box center [280, 95] width 64 height 9
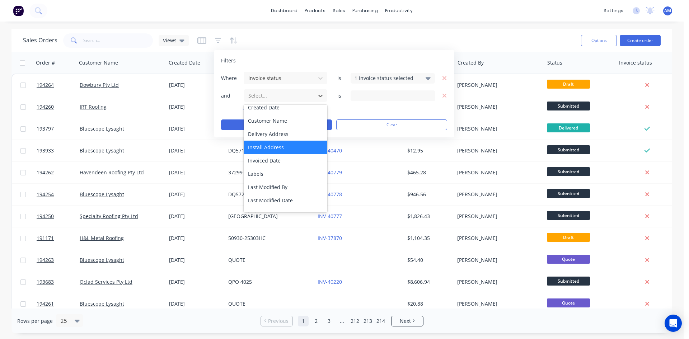
scroll to position [108, 0]
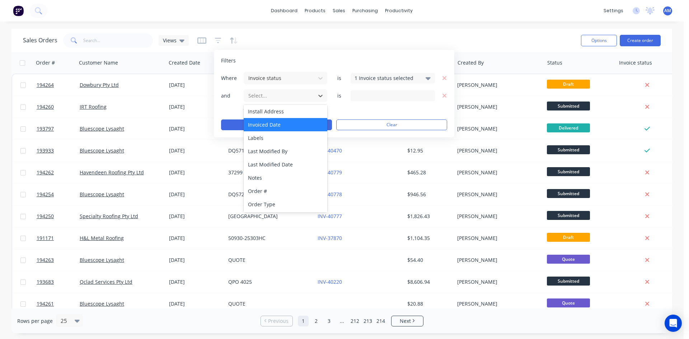
click at [276, 124] on div "Invoiced Date" at bounding box center [286, 124] width 84 height 13
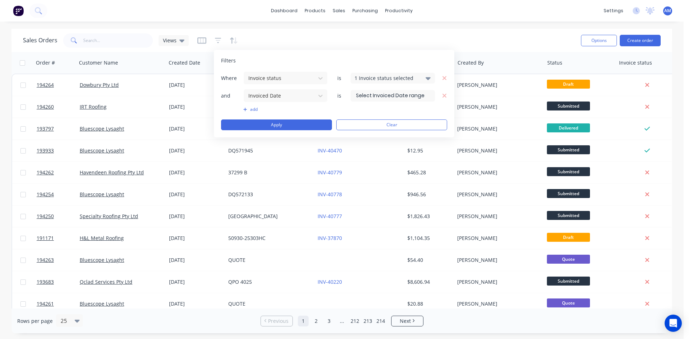
click at [362, 99] on input at bounding box center [393, 95] width 84 height 11
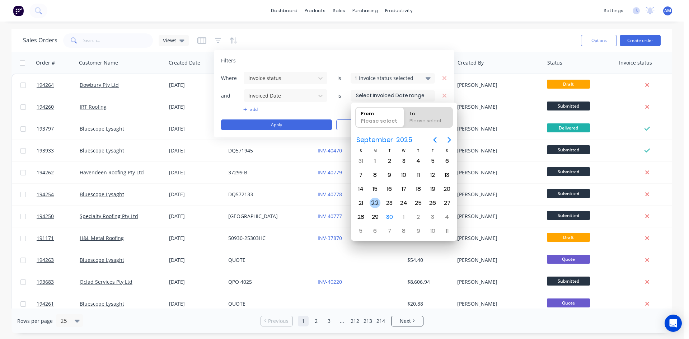
click at [375, 201] on div "22" at bounding box center [375, 203] width 11 height 11
type input "22/09/25"
radio input "false"
radio input "true"
click at [430, 199] on div "26" at bounding box center [433, 203] width 11 height 11
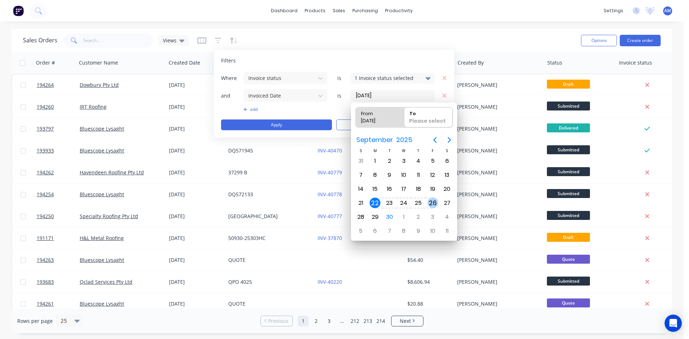
type input "22/09/25 - 26/09/25"
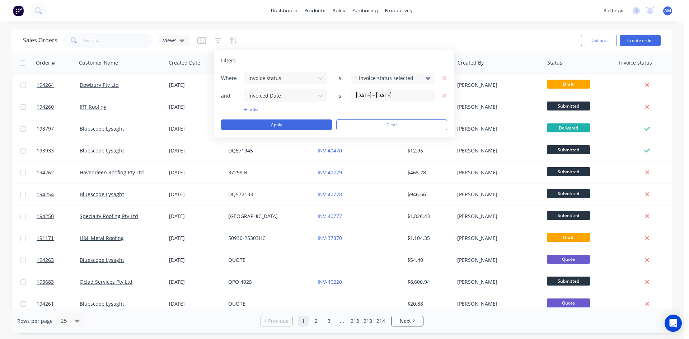
click at [251, 109] on button "add" at bounding box center [285, 110] width 84 height 6
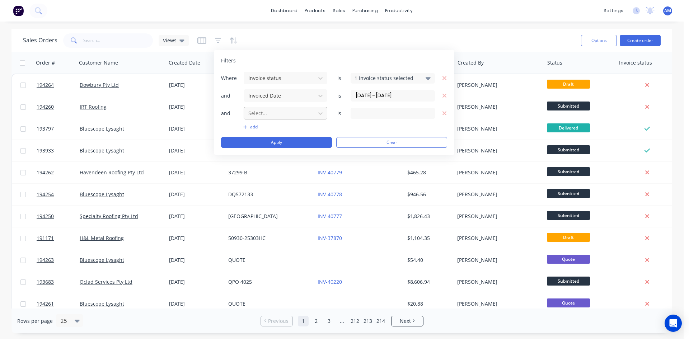
click at [280, 114] on div at bounding box center [280, 113] width 64 height 9
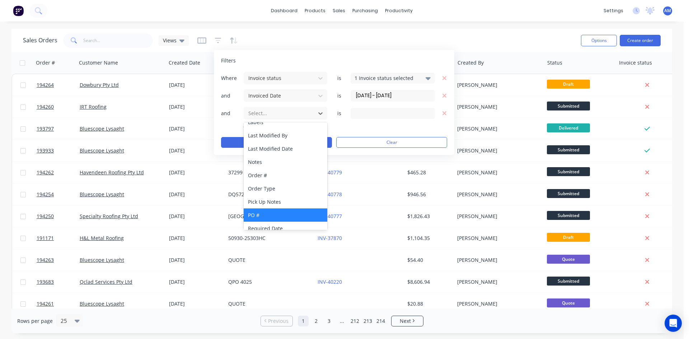
scroll to position [148, 0]
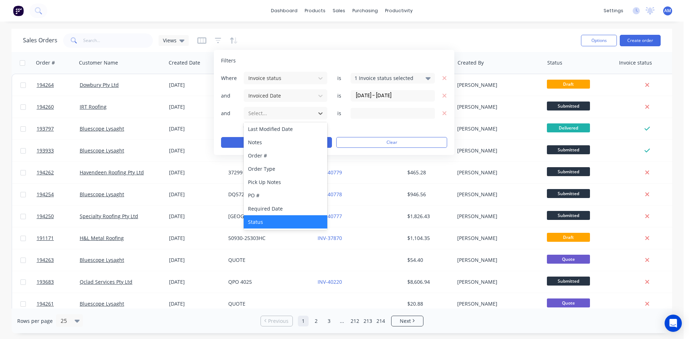
click at [275, 216] on div "Status" at bounding box center [286, 221] width 84 height 13
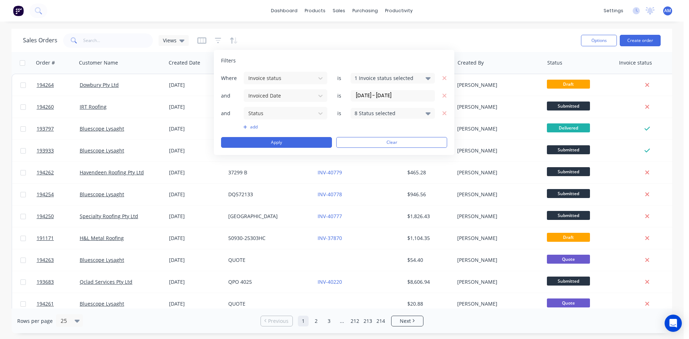
click at [369, 113] on div "8 Status selected" at bounding box center [387, 113] width 65 height 8
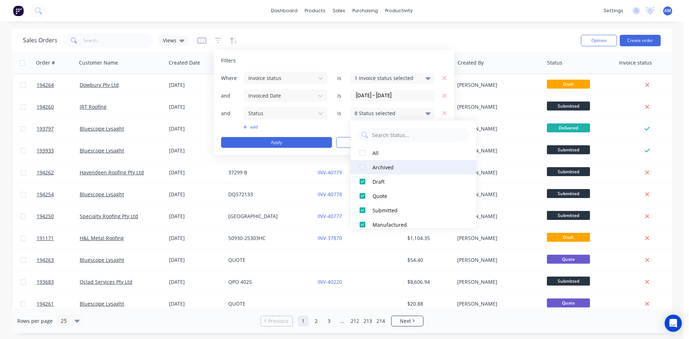
click at [379, 165] on div "Archived" at bounding box center [416, 168] width 86 height 8
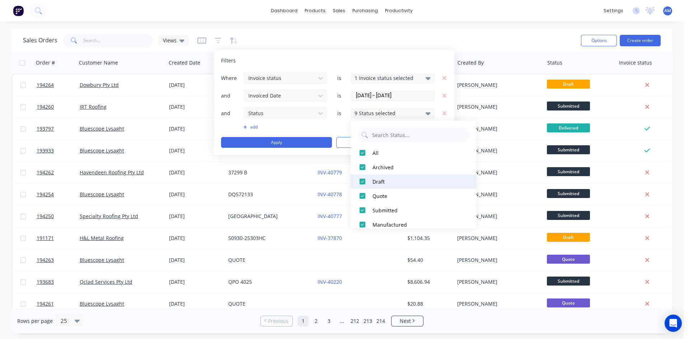
click at [382, 182] on div "Draft" at bounding box center [416, 182] width 86 height 8
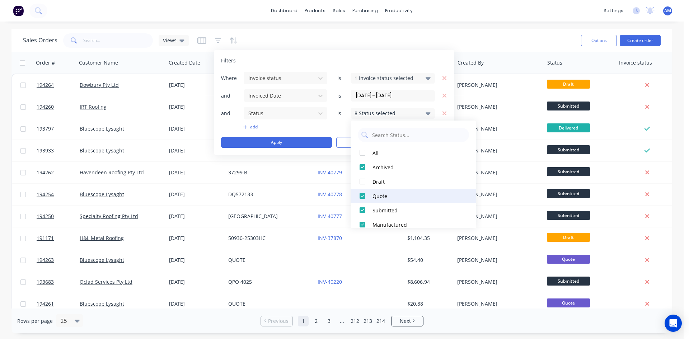
click at [383, 193] on div "Quote" at bounding box center [416, 196] width 86 height 8
click at [299, 143] on button "Apply" at bounding box center [276, 142] width 111 height 11
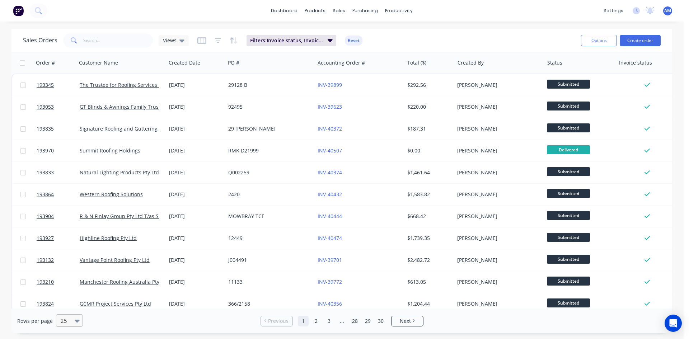
click at [70, 325] on div at bounding box center [66, 321] width 13 height 9
click at [76, 306] on div "100" at bounding box center [68, 303] width 27 height 13
click at [586, 45] on button "Options" at bounding box center [599, 40] width 36 height 11
click at [573, 86] on div "Export" at bounding box center [578, 87] width 66 height 10
click at [354, 39] on button "Reset" at bounding box center [354, 41] width 18 height 10
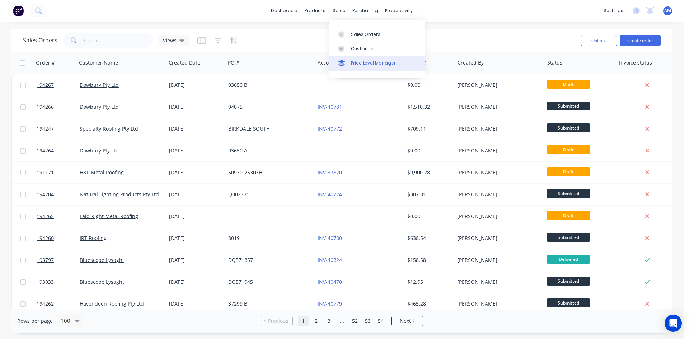
click at [367, 57] on link "Price Level Manager" at bounding box center [377, 63] width 95 height 14
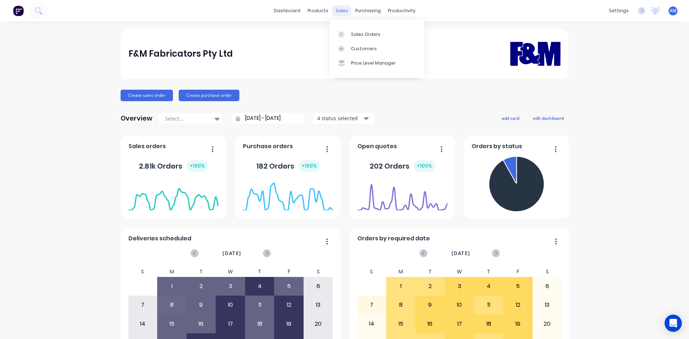
click at [341, 11] on div "sales" at bounding box center [342, 10] width 20 height 11
click at [358, 67] on link "Price Level Manager" at bounding box center [377, 63] width 95 height 14
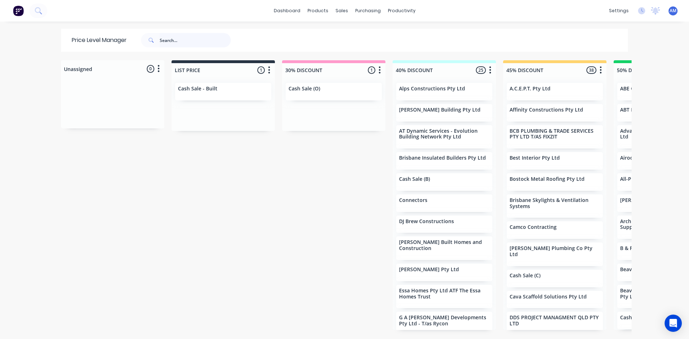
click at [218, 38] on input "text" at bounding box center [195, 40] width 71 height 14
type input "81plumb"
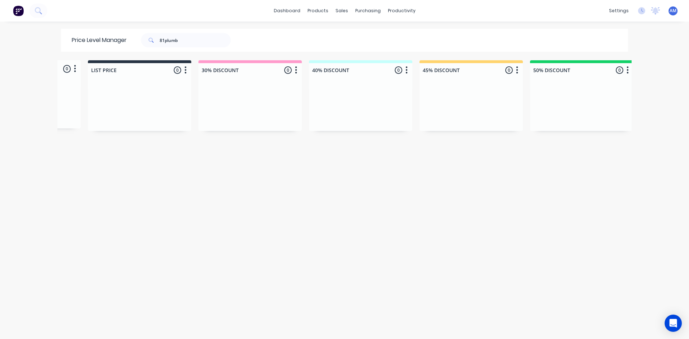
scroll to position [0, 294]
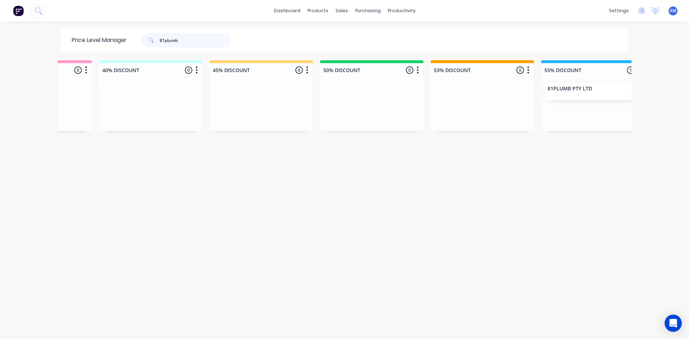
drag, startPoint x: 188, startPoint y: 41, endPoint x: 109, endPoint y: 51, distance: 78.9
click at [110, 50] on div "Price Level Manager 81plumb" at bounding box center [155, 40] width 188 height 23
type input "all-pro"
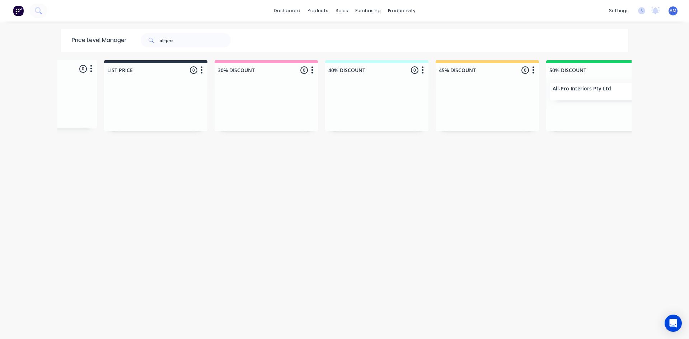
scroll to position [0, 166]
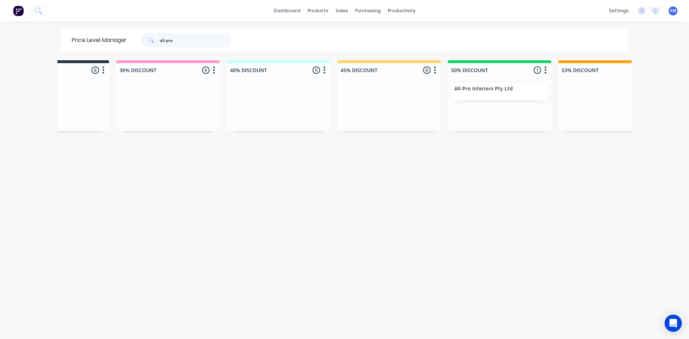
drag, startPoint x: 172, startPoint y: 40, endPoint x: 110, endPoint y: 64, distance: 67.1
click at [114, 57] on div "Price Level Manager all-pro Unassigned 0 Move all customers LIST PRICE 30% DISC…" at bounding box center [344, 184] width 574 height 310
type input "amj"
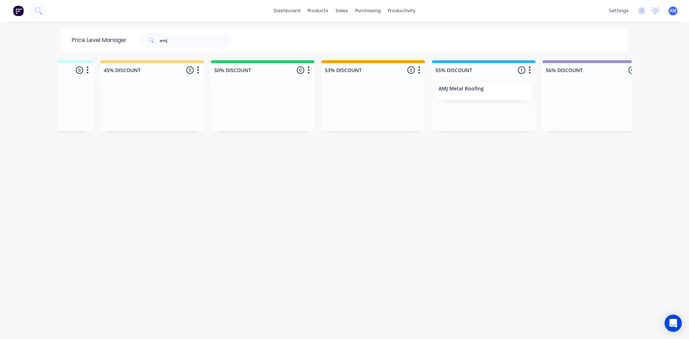
scroll to position [0, 404]
drag, startPoint x: 185, startPoint y: 39, endPoint x: 99, endPoint y: 35, distance: 85.5
click at [99, 35] on div "Price Level Manager amj" at bounding box center [155, 40] width 188 height 23
type input "z"
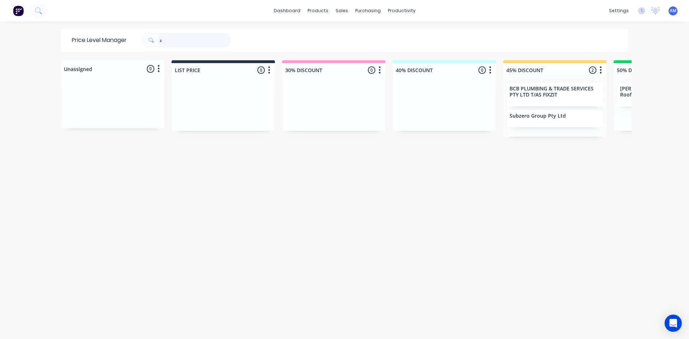
drag, startPoint x: 172, startPoint y: 38, endPoint x: 144, endPoint y: 37, distance: 28.0
click at [144, 37] on div "z" at bounding box center [186, 40] width 90 height 14
type input "azrose"
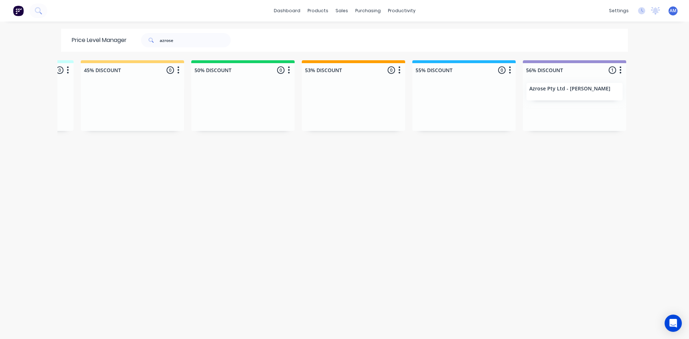
scroll to position [0, 505]
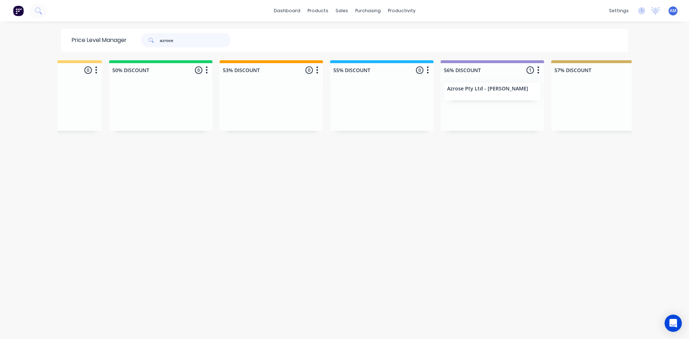
drag, startPoint x: 201, startPoint y: 37, endPoint x: 89, endPoint y: 43, distance: 112.6
click at [101, 42] on div "Price Level Manager azrose" at bounding box center [155, 40] width 188 height 23
type input "beards"
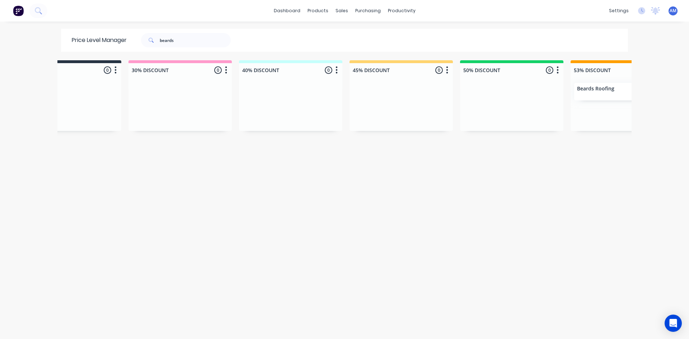
scroll to position [0, 262]
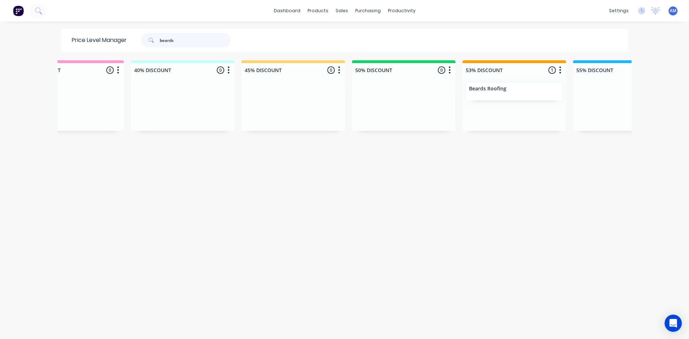
drag, startPoint x: 191, startPoint y: 41, endPoint x: 70, endPoint y: 54, distance: 122.0
click at [85, 47] on div "Price Level Manager beards" at bounding box center [155, 40] width 188 height 23
type input "camco"
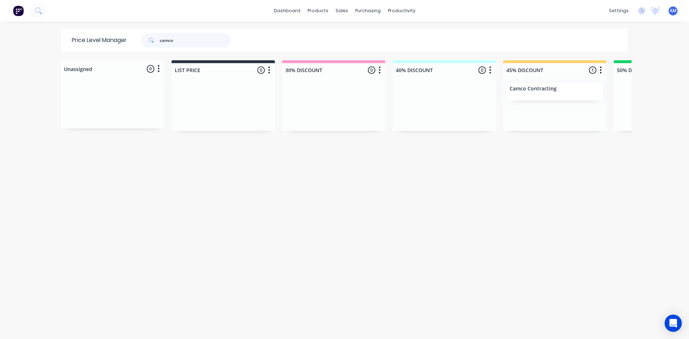
drag, startPoint x: 188, startPoint y: 43, endPoint x: 61, endPoint y: 37, distance: 127.2
click at [61, 37] on div "Price Level Manager camco" at bounding box center [155, 40] width 188 height 23
type input "coil steel"
drag, startPoint x: 202, startPoint y: 332, endPoint x: 205, endPoint y: 336, distance: 4.9
click at [205, 336] on div "Unassigned 0 Move all customers LIST PRICE 30% DISCOUNT 40% DISCOUNT 45% DISCOU…" at bounding box center [344, 199] width 574 height 278
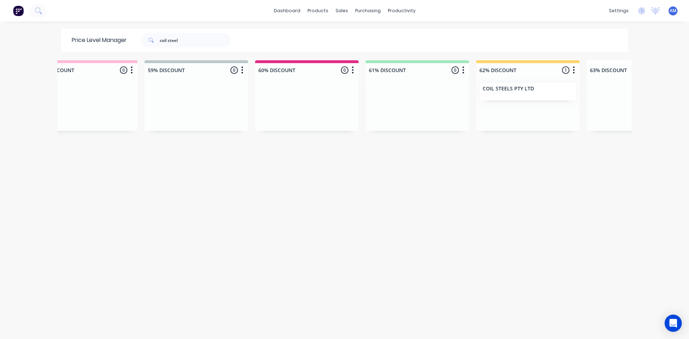
scroll to position [0, 0]
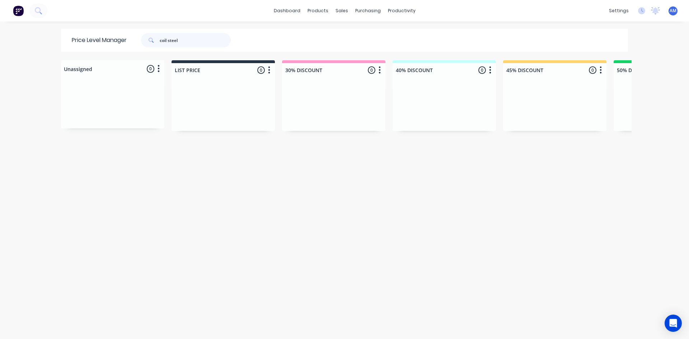
drag, startPoint x: 194, startPoint y: 38, endPoint x: 65, endPoint y: 42, distance: 129.3
click at [69, 41] on div "Price Level Manager coil steel" at bounding box center [155, 40] width 188 height 23
type input "drew built"
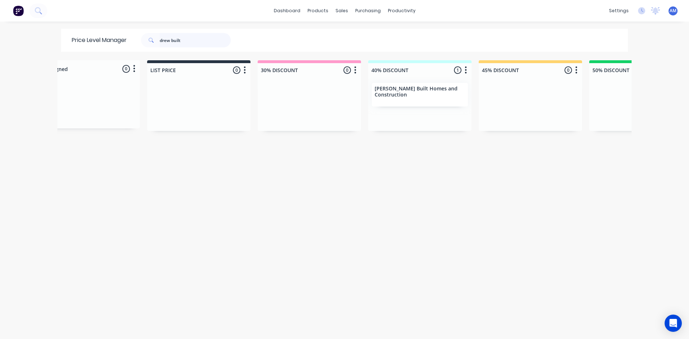
drag, startPoint x: 193, startPoint y: 39, endPoint x: 87, endPoint y: 45, distance: 106.8
click at [89, 43] on div "Price Level Manager drew built" at bounding box center [155, 40] width 188 height 23
type input "east west"
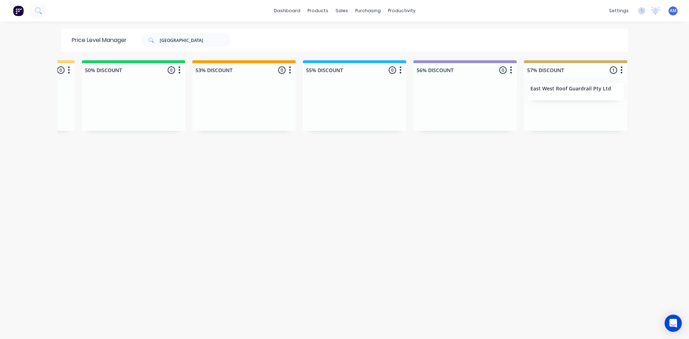
scroll to position [0, 591]
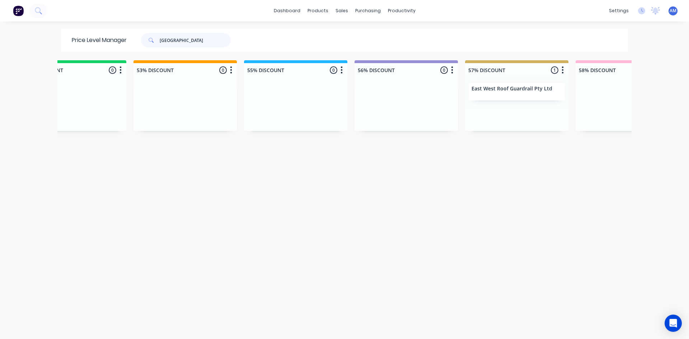
drag, startPoint x: 182, startPoint y: 42, endPoint x: 1, endPoint y: 46, distance: 181.3
click at [1, 46] on div "dashboard products sales purchasing productivity dashboard products Product Cat…" at bounding box center [344, 169] width 689 height 339
type input "irt roofing"
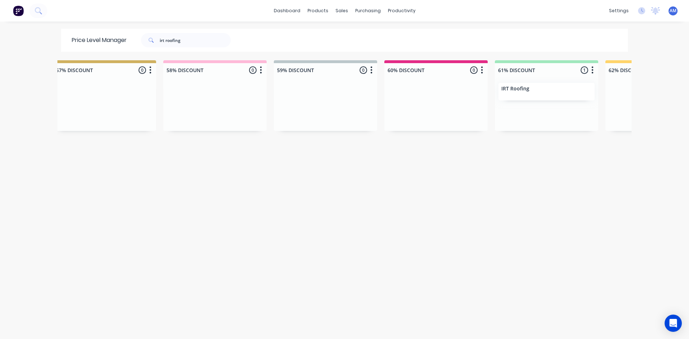
scroll to position [0, 1007]
drag, startPoint x: 197, startPoint y: 42, endPoint x: 61, endPoint y: 47, distance: 136.5
click at [67, 45] on div "Price Level Manager irt roofing" at bounding box center [155, 40] width 188 height 23
type input "my cladders"
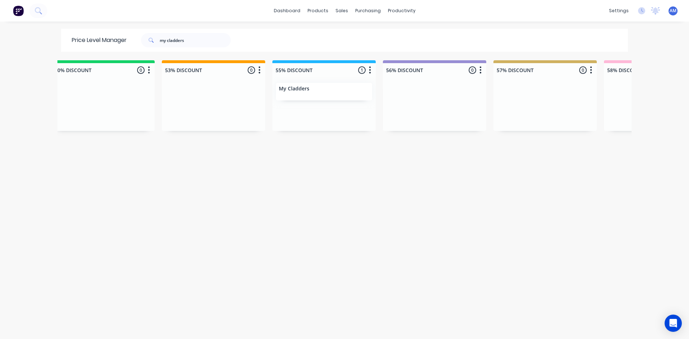
scroll to position [0, 738]
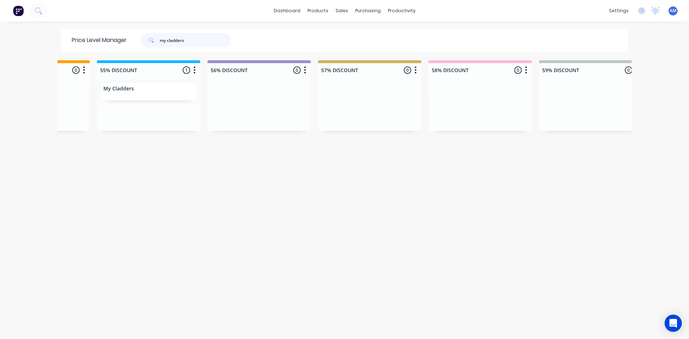
drag, startPoint x: 138, startPoint y: 37, endPoint x: 97, endPoint y: 42, distance: 40.8
click at [100, 41] on div "Price Level Manager my cladders" at bounding box center [155, 40] width 188 height 23
type input "mufasa"
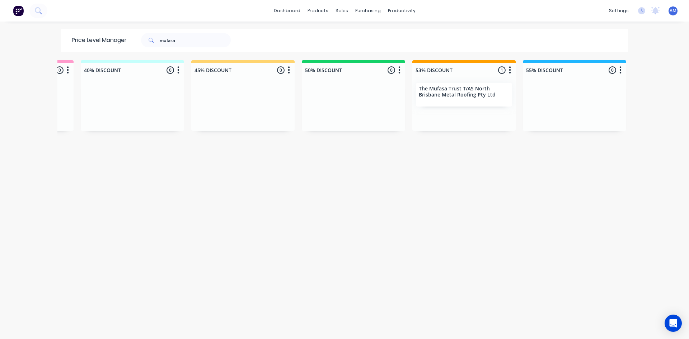
scroll to position [0, 426]
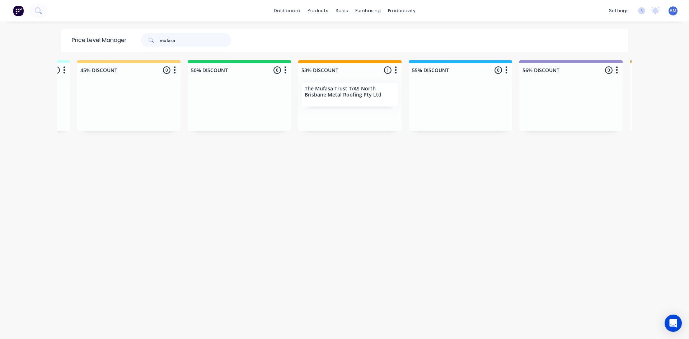
drag, startPoint x: 188, startPoint y: 45, endPoint x: 42, endPoint y: 49, distance: 146.2
click at [50, 46] on div "dashboard products sales purchasing productivity dashboard products Product Cat…" at bounding box center [344, 169] width 689 height 339
type input "redlands metal"
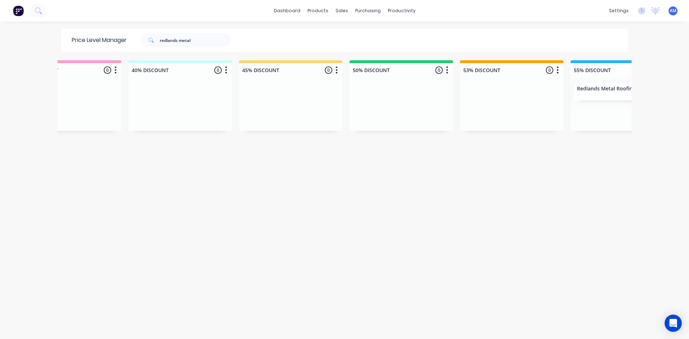
scroll to position [0, 311]
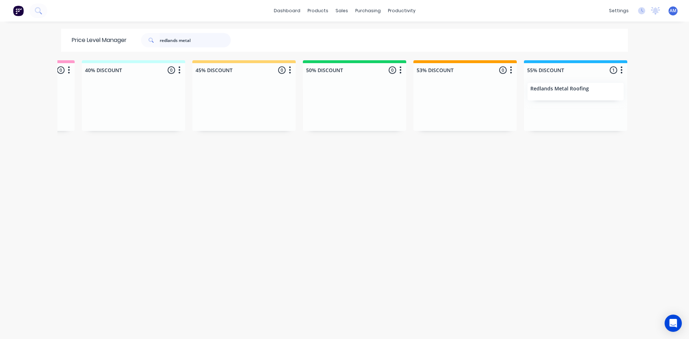
drag, startPoint x: 218, startPoint y: 40, endPoint x: 31, endPoint y: 52, distance: 187.8
click at [34, 51] on div "dashboard products sales purchasing productivity dashboard products Product Cat…" at bounding box center [344, 169] width 689 height 339
type input "results roofing"
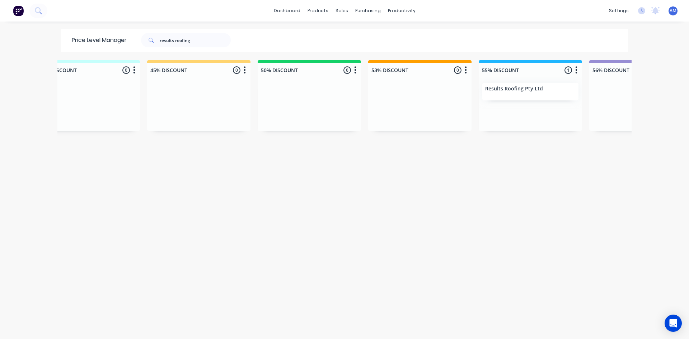
scroll to position [0, 359]
drag, startPoint x: 220, startPoint y: 45, endPoint x: 69, endPoint y: 50, distance: 150.8
click at [86, 49] on div "Price Level Manager results roofing" at bounding box center [155, 40] width 188 height 23
type input "stoddart"
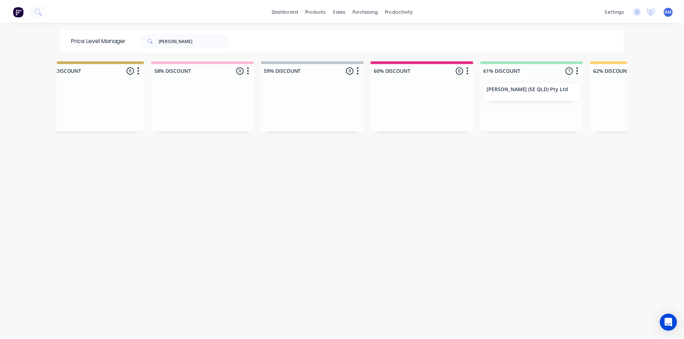
scroll to position [0, 1017]
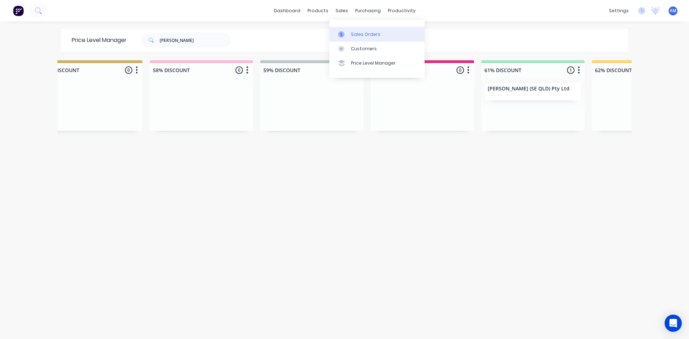
click at [349, 31] on link "Sales Orders" at bounding box center [377, 34] width 95 height 14
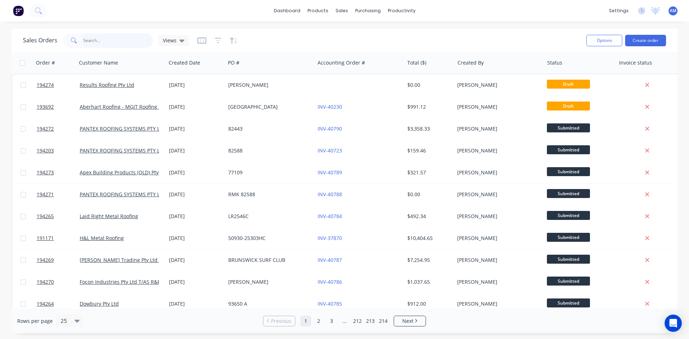
click at [129, 42] on input "text" at bounding box center [118, 40] width 70 height 14
type input "193856"
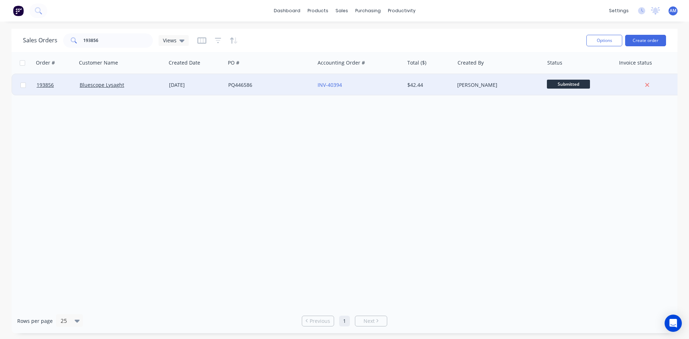
click at [276, 85] on div "PQ446586" at bounding box center [268, 84] width 80 height 7
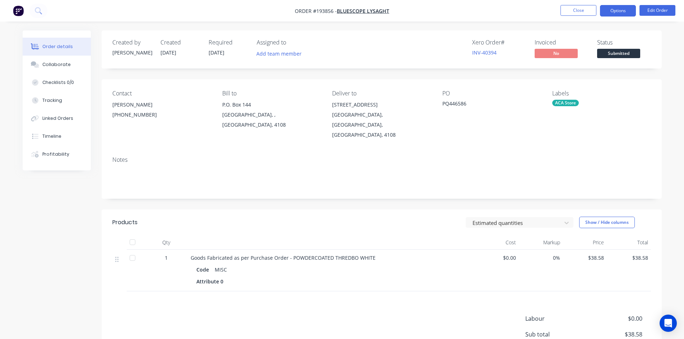
click at [612, 12] on button "Options" at bounding box center [618, 10] width 36 height 11
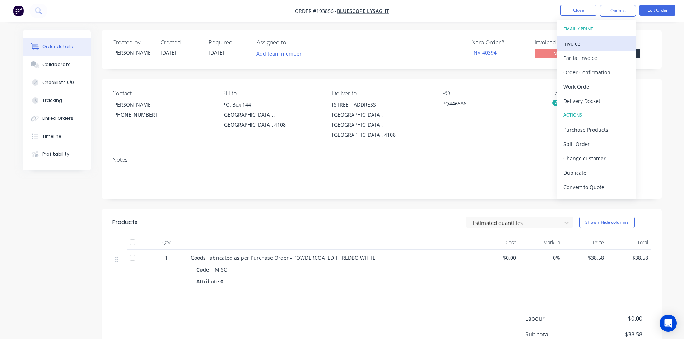
click at [591, 40] on div "Invoice" at bounding box center [596, 43] width 66 height 10
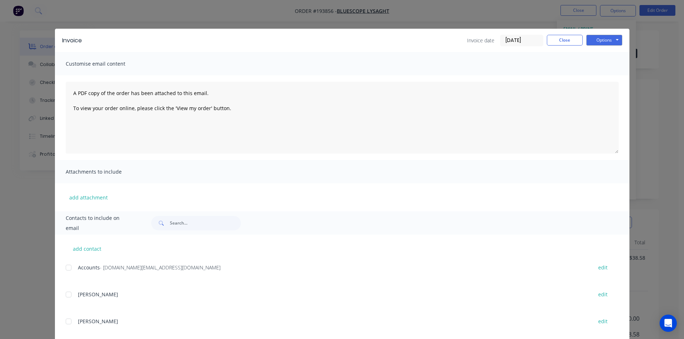
click at [64, 268] on div at bounding box center [68, 268] width 14 height 14
click at [600, 38] on button "Options" at bounding box center [604, 40] width 36 height 11
click at [598, 76] on button "Email" at bounding box center [609, 77] width 46 height 12
click at [562, 39] on button "Close" at bounding box center [565, 40] width 36 height 11
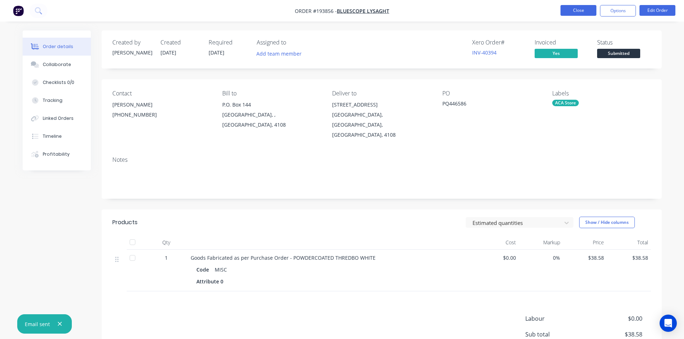
click at [579, 12] on button "Close" at bounding box center [578, 10] width 36 height 11
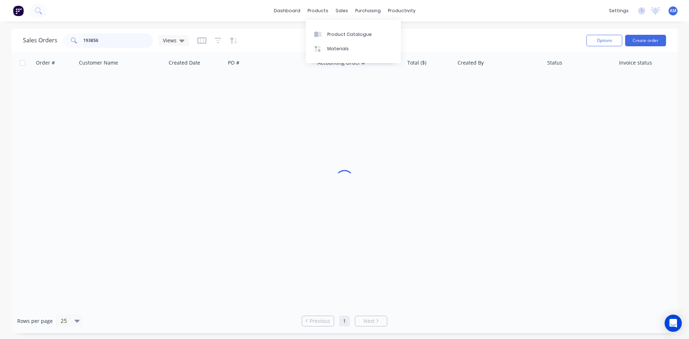
drag, startPoint x: 120, startPoint y: 43, endPoint x: -7, endPoint y: 35, distance: 127.3
click at [0, 35] on html "dashboard products sales purchasing productivity dashboard products Product Cat…" at bounding box center [344, 169] width 689 height 339
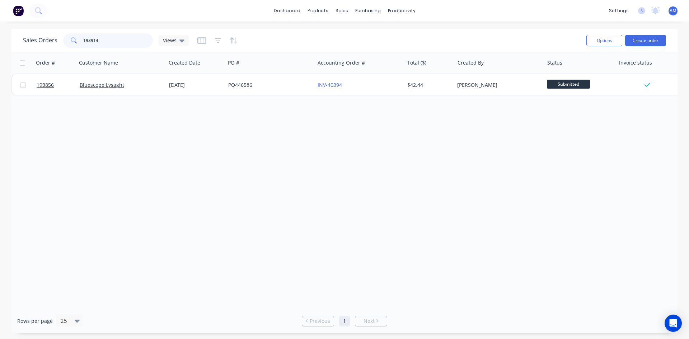
type input "193914"
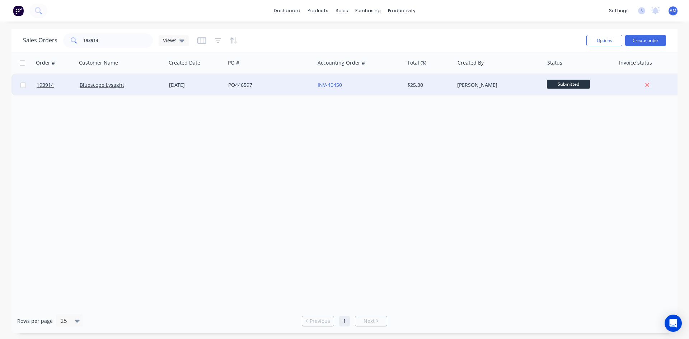
click at [307, 85] on div "PQ446597" at bounding box center [268, 84] width 80 height 7
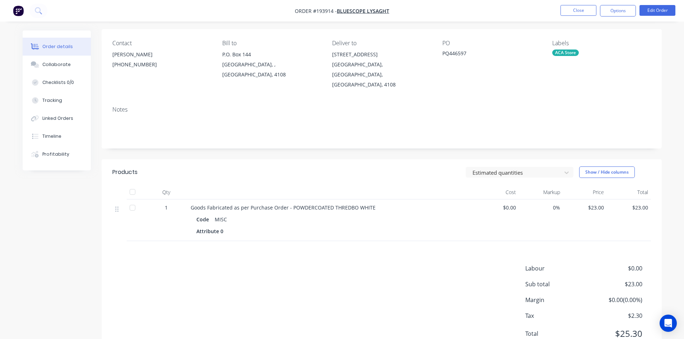
scroll to position [34, 0]
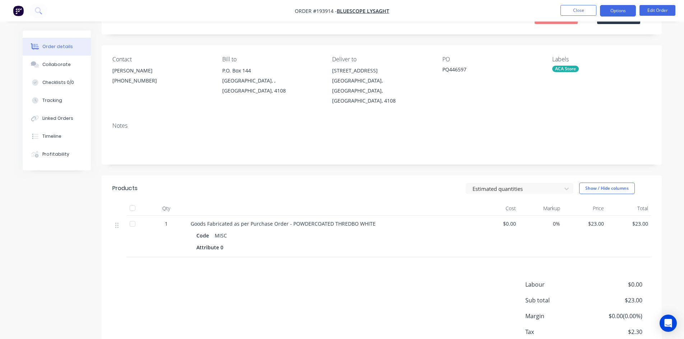
click at [627, 8] on button "Options" at bounding box center [618, 10] width 36 height 11
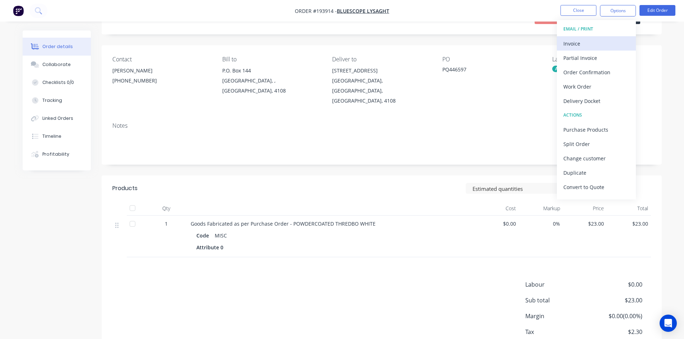
click at [590, 38] on button "Invoice" at bounding box center [596, 43] width 79 height 14
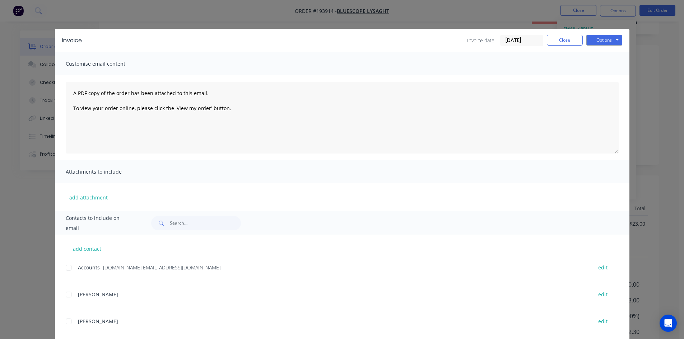
click at [63, 269] on div at bounding box center [68, 268] width 14 height 14
click at [604, 38] on button "Options" at bounding box center [604, 40] width 36 height 11
click at [606, 74] on button "Email" at bounding box center [609, 77] width 46 height 12
click at [569, 33] on div "Invoice Invoice date 30/09/25 Close Options Preview Print Email" at bounding box center [342, 40] width 574 height 23
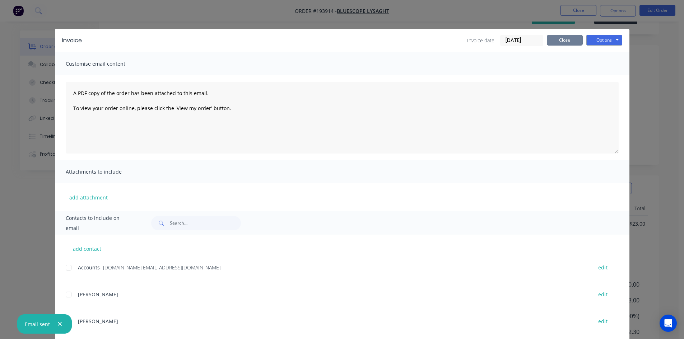
click at [570, 38] on button "Close" at bounding box center [565, 40] width 36 height 11
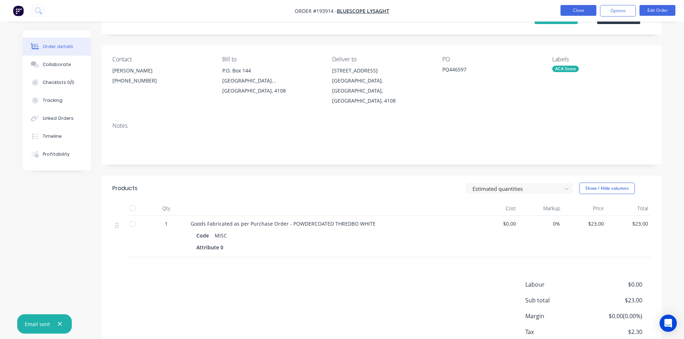
click at [574, 11] on button "Close" at bounding box center [578, 10] width 36 height 11
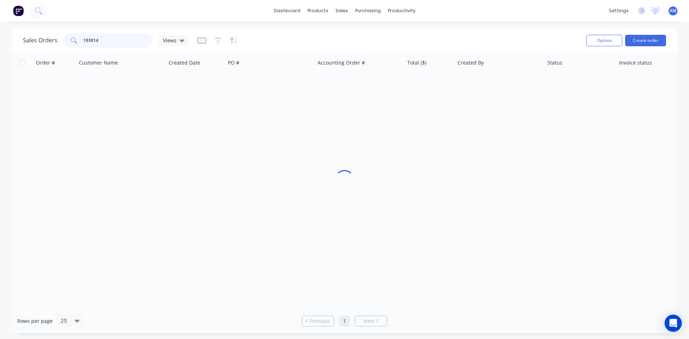
drag, startPoint x: 95, startPoint y: 43, endPoint x: 54, endPoint y: 39, distance: 41.4
click at [54, 40] on div "Sales Orders 193914 Views" at bounding box center [106, 40] width 166 height 14
type input "194184"
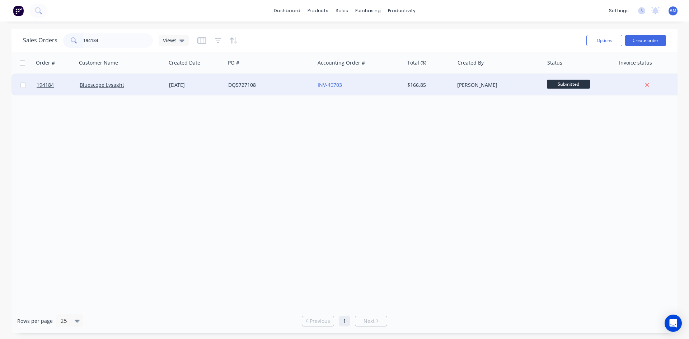
click at [281, 88] on div "DQ5727108" at bounding box center [268, 84] width 80 height 7
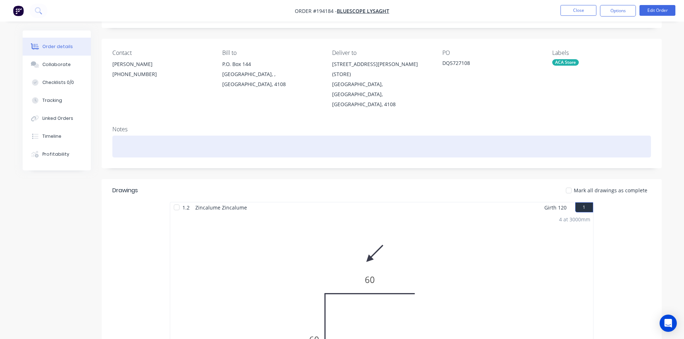
scroll to position [40, 0]
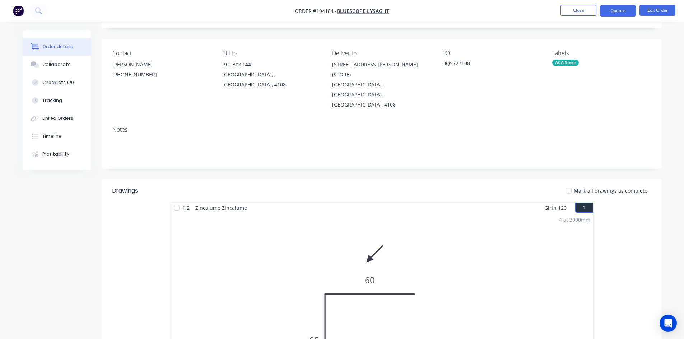
click at [620, 11] on button "Options" at bounding box center [618, 10] width 36 height 11
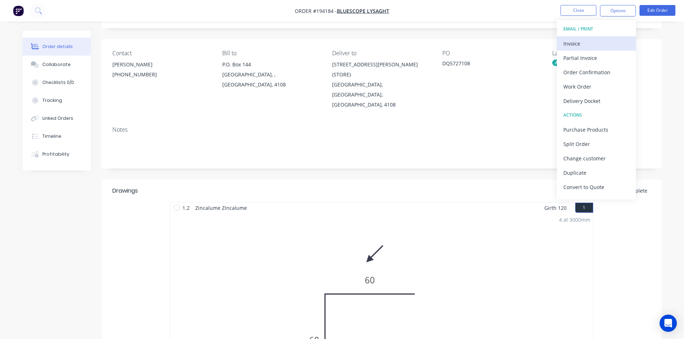
click at [581, 40] on div "Invoice" at bounding box center [596, 43] width 66 height 10
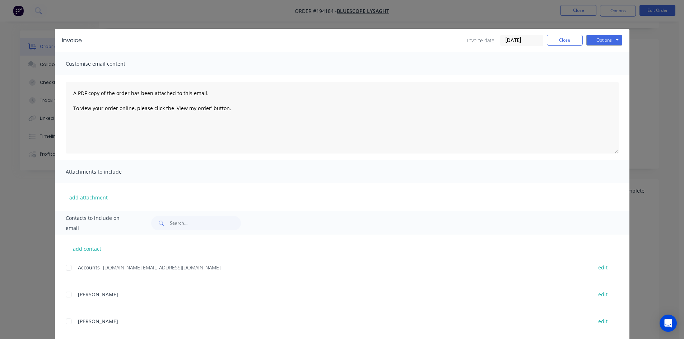
click at [66, 269] on div at bounding box center [68, 268] width 14 height 14
click at [609, 35] on button "Options" at bounding box center [604, 40] width 36 height 11
click at [606, 74] on button "Email" at bounding box center [609, 77] width 46 height 12
drag, startPoint x: 562, startPoint y: 42, endPoint x: 567, endPoint y: 27, distance: 15.1
click at [562, 41] on button "Close" at bounding box center [565, 40] width 36 height 11
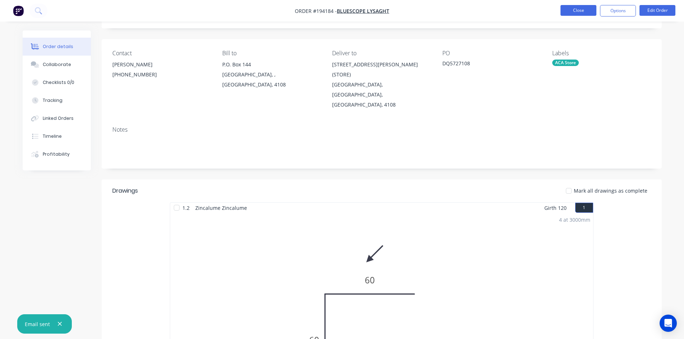
click at [576, 9] on button "Close" at bounding box center [578, 10] width 36 height 11
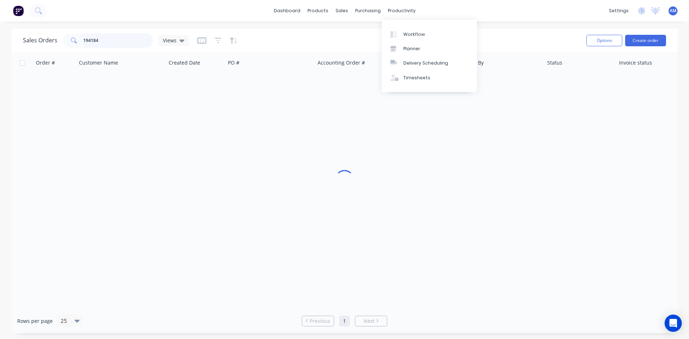
click at [41, 37] on div "Sales Orders 194184 Views" at bounding box center [106, 40] width 166 height 14
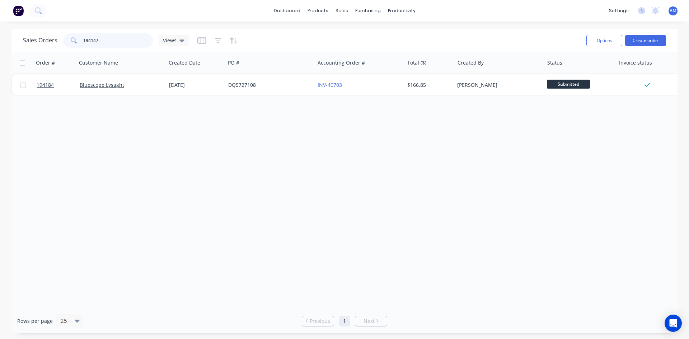
type input "194147"
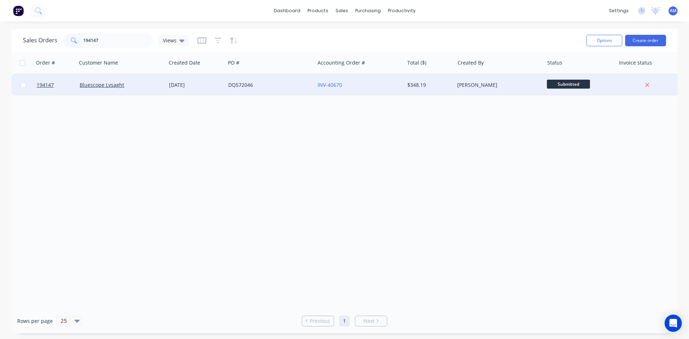
click at [295, 92] on div "DQ572046" at bounding box center [269, 85] width 89 height 22
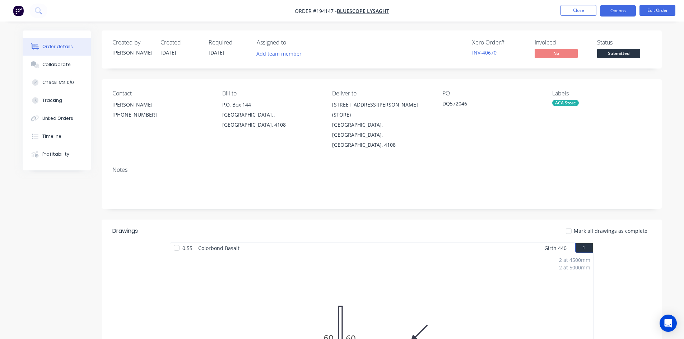
click at [623, 8] on button "Options" at bounding box center [618, 10] width 36 height 11
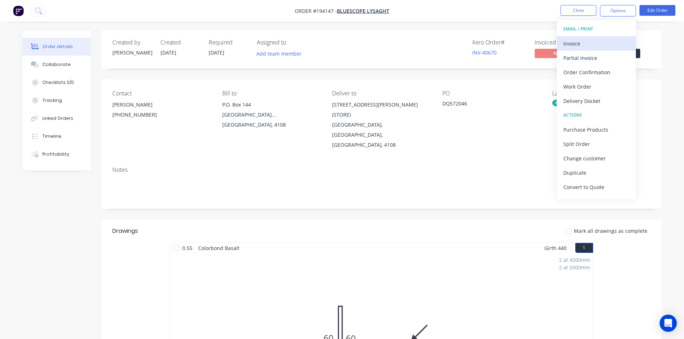
click at [608, 38] on div "Invoice" at bounding box center [596, 43] width 66 height 10
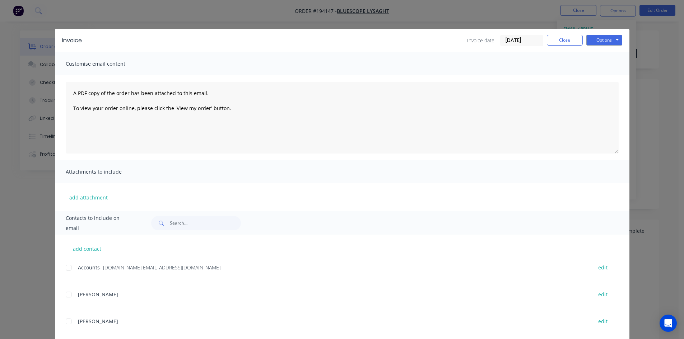
click at [64, 266] on div at bounding box center [68, 268] width 14 height 14
click at [604, 37] on button "Options" at bounding box center [604, 40] width 36 height 11
click at [604, 72] on button "Email" at bounding box center [609, 77] width 46 height 12
click at [563, 40] on button "Close" at bounding box center [565, 40] width 36 height 11
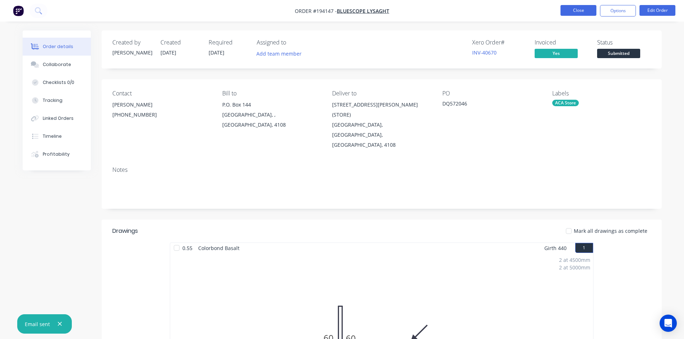
click at [578, 11] on button "Close" at bounding box center [578, 10] width 36 height 11
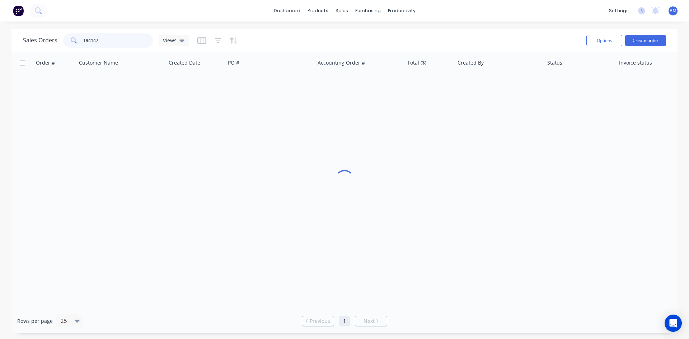
drag, startPoint x: 125, startPoint y: 39, endPoint x: 43, endPoint y: 37, distance: 82.6
click at [43, 37] on div "Sales Orders 194147 Views" at bounding box center [106, 40] width 166 height 14
type input "194144"
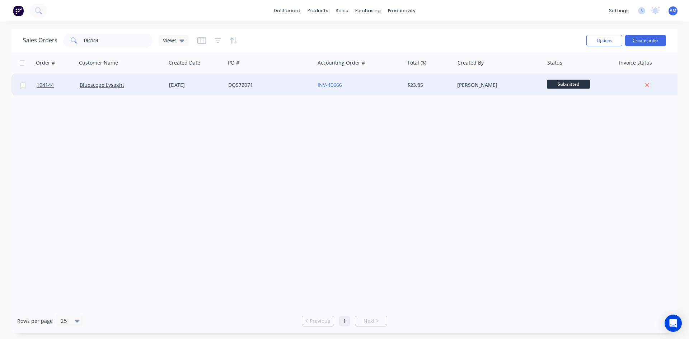
click at [281, 83] on div "DQ572071" at bounding box center [268, 84] width 80 height 7
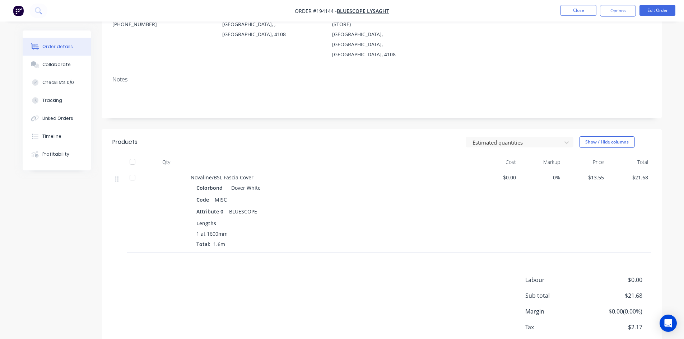
scroll to position [108, 0]
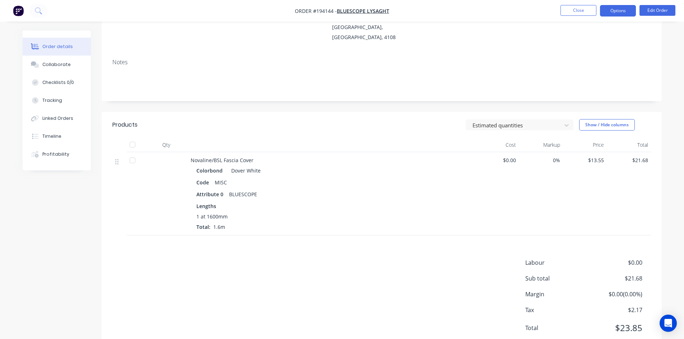
click at [620, 10] on button "Options" at bounding box center [618, 10] width 36 height 11
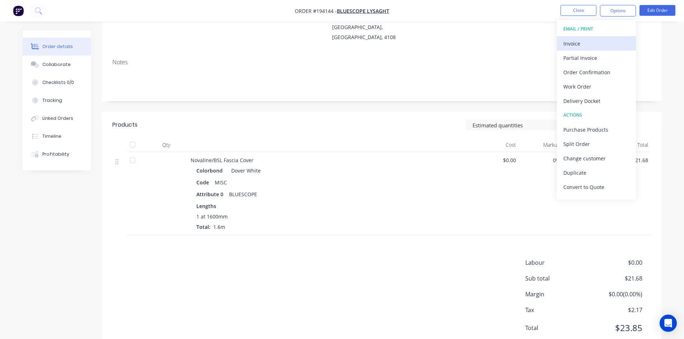
click at [612, 38] on div "Invoice" at bounding box center [596, 43] width 66 height 10
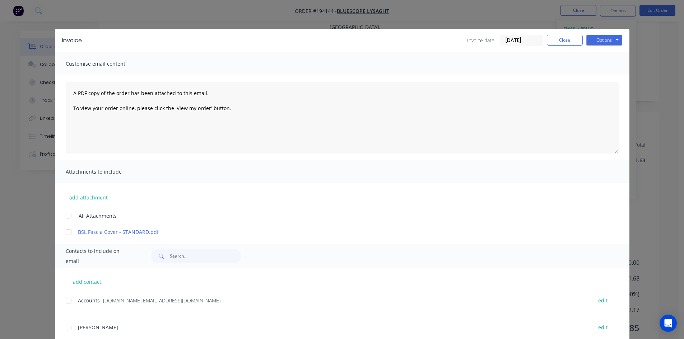
click at [69, 301] on div at bounding box center [68, 301] width 14 height 14
click at [603, 40] on button "Options" at bounding box center [604, 40] width 36 height 11
click at [600, 75] on button "Email" at bounding box center [609, 77] width 46 height 12
drag, startPoint x: 560, startPoint y: 42, endPoint x: 564, endPoint y: 34, distance: 8.8
click at [561, 42] on button "Close" at bounding box center [565, 40] width 36 height 11
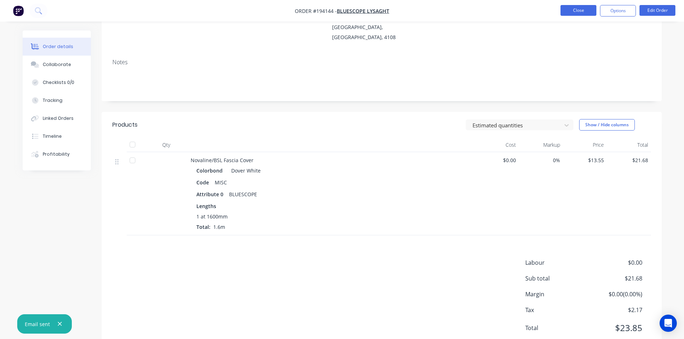
click at [573, 14] on button "Close" at bounding box center [578, 10] width 36 height 11
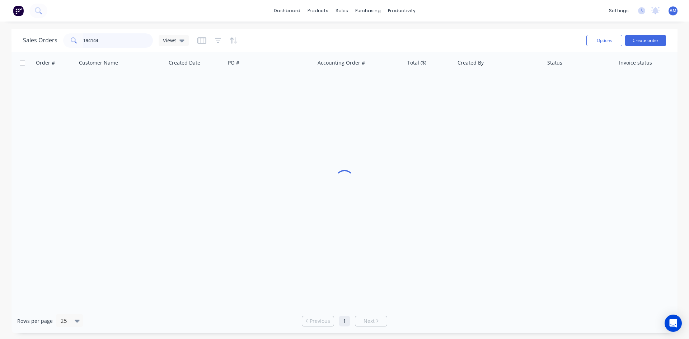
click at [50, 37] on div "Sales Orders 194144 Views" at bounding box center [106, 40] width 166 height 14
type input "193424"
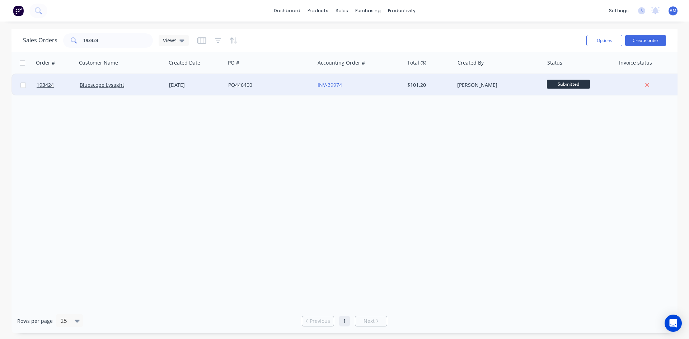
click at [376, 86] on div "INV-39974" at bounding box center [358, 84] width 80 height 7
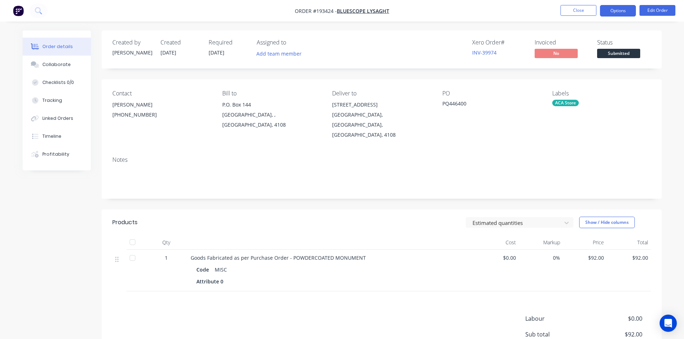
click at [615, 12] on button "Options" at bounding box center [618, 10] width 36 height 11
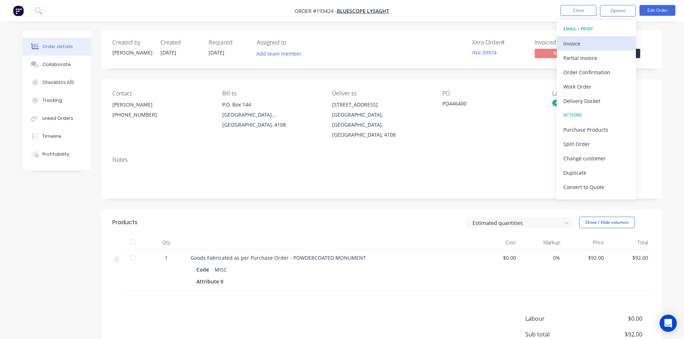
click at [592, 42] on div "Invoice" at bounding box center [596, 43] width 66 height 10
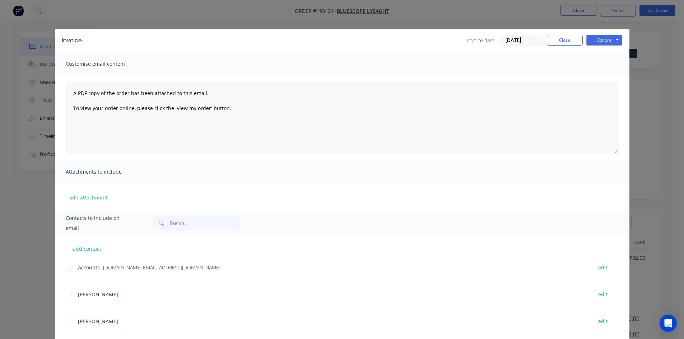
click at [65, 269] on div at bounding box center [68, 268] width 14 height 14
click at [609, 41] on button "Options" at bounding box center [604, 40] width 36 height 11
click at [606, 76] on button "Email" at bounding box center [609, 77] width 46 height 12
click at [565, 43] on button "Close" at bounding box center [565, 40] width 36 height 11
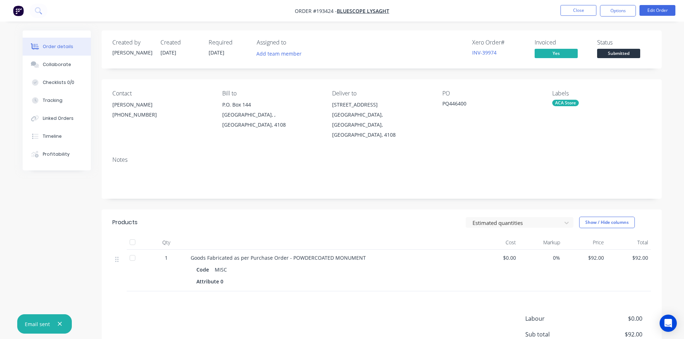
click at [583, 16] on li "Close" at bounding box center [578, 10] width 36 height 11
click at [584, 14] on button "Close" at bounding box center [578, 10] width 36 height 11
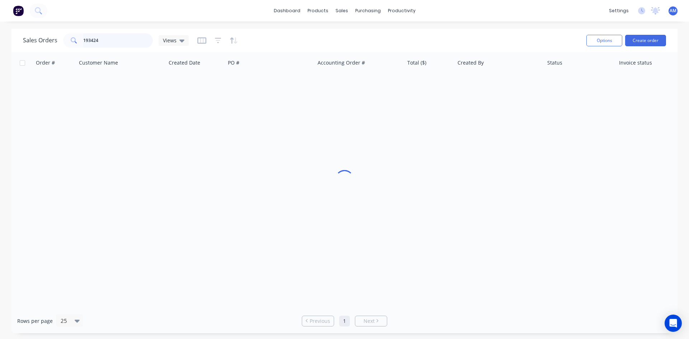
drag, startPoint x: 132, startPoint y: 39, endPoint x: 74, endPoint y: 40, distance: 58.5
click at [74, 40] on div "193424" at bounding box center [108, 40] width 90 height 14
type input "194198"
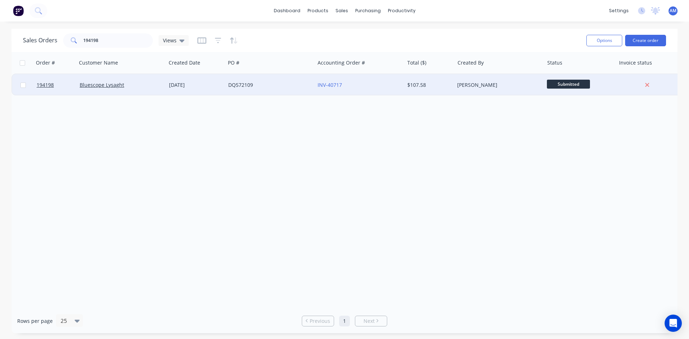
click at [294, 87] on div "DQ572109" at bounding box center [268, 84] width 80 height 7
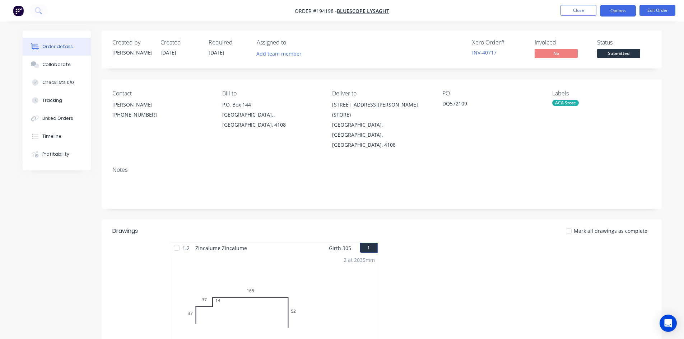
click at [615, 10] on button "Options" at bounding box center [618, 10] width 36 height 11
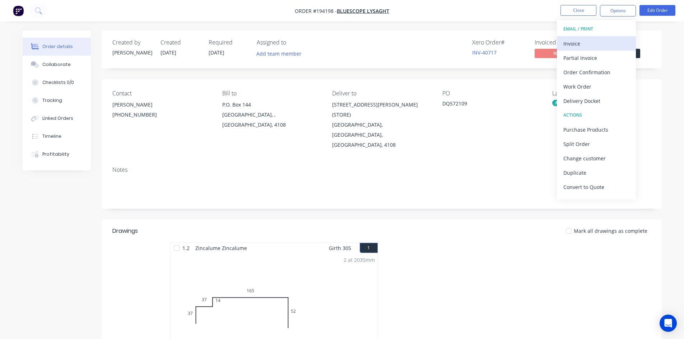
click at [593, 37] on button "Invoice" at bounding box center [596, 43] width 79 height 14
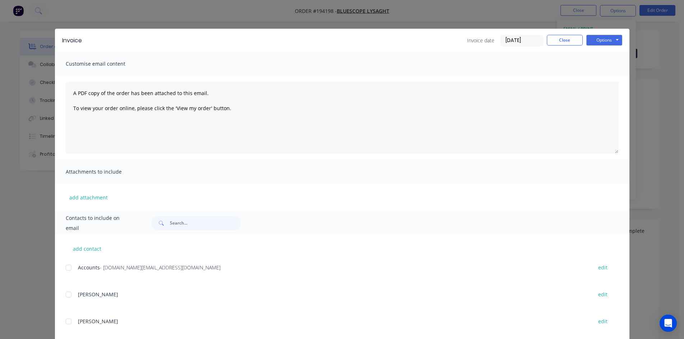
click at [66, 267] on div at bounding box center [68, 268] width 14 height 14
click at [556, 39] on button "Close" at bounding box center [565, 40] width 36 height 11
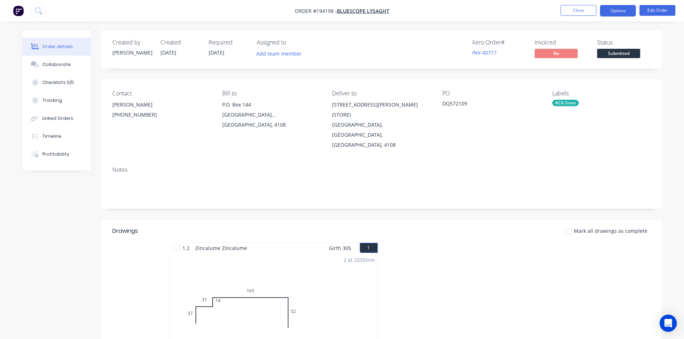
click at [611, 11] on button "Options" at bounding box center [618, 10] width 36 height 11
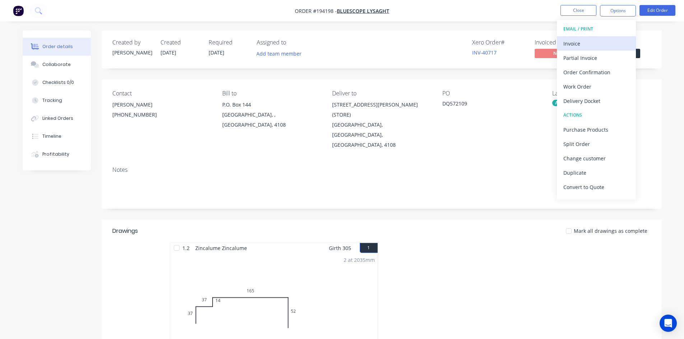
click at [601, 43] on div "Invoice" at bounding box center [596, 43] width 66 height 10
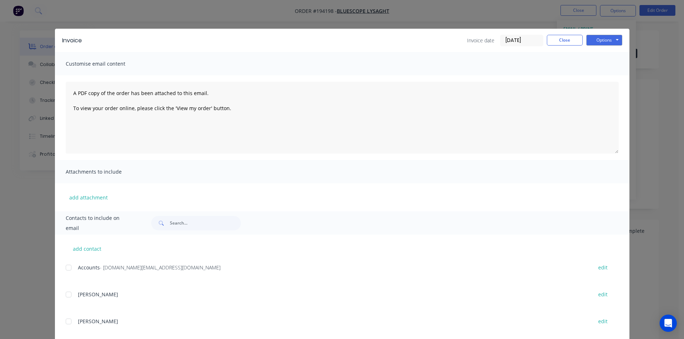
click at [65, 268] on div at bounding box center [68, 268] width 14 height 14
click at [610, 39] on button "Options" at bounding box center [604, 40] width 36 height 11
click at [603, 73] on button "Email" at bounding box center [609, 77] width 46 height 12
click at [553, 39] on button "Close" at bounding box center [565, 40] width 36 height 11
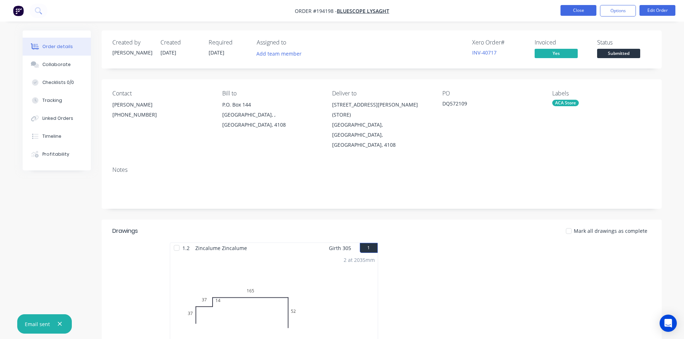
click at [585, 10] on button "Close" at bounding box center [578, 10] width 36 height 11
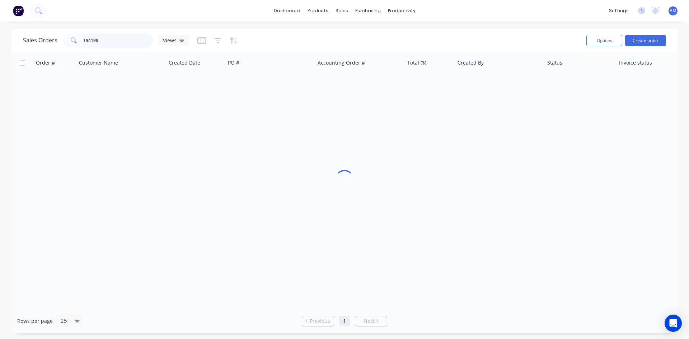
drag, startPoint x: 119, startPoint y: 42, endPoint x: 35, endPoint y: 36, distance: 84.6
click at [35, 36] on div "Sales Orders 194198 Views" at bounding box center [106, 40] width 166 height 14
type input "190083"
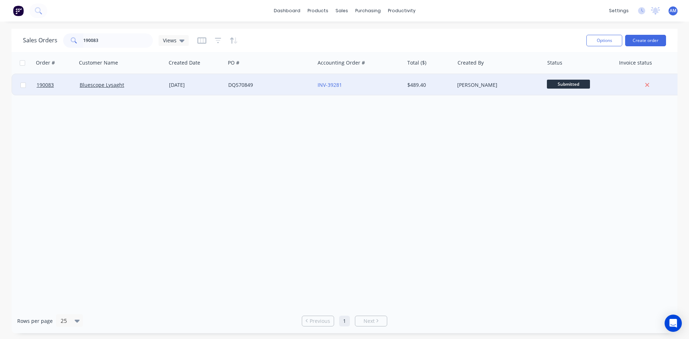
click at [284, 87] on div "DQ570849" at bounding box center [268, 84] width 80 height 7
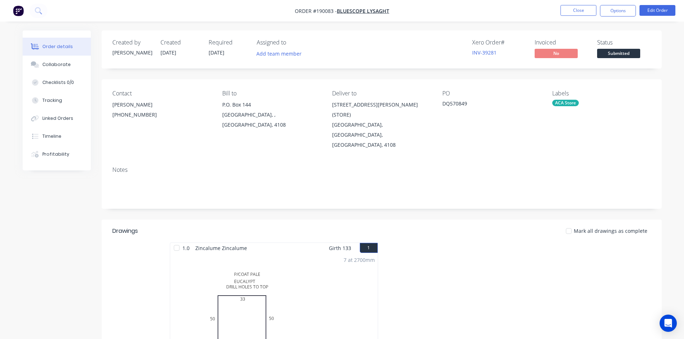
click at [621, 17] on nav "Order #190083 - Bluescope Lysaght Close Options Edit Order" at bounding box center [342, 11] width 684 height 22
click at [621, 15] on button "Options" at bounding box center [618, 10] width 36 height 11
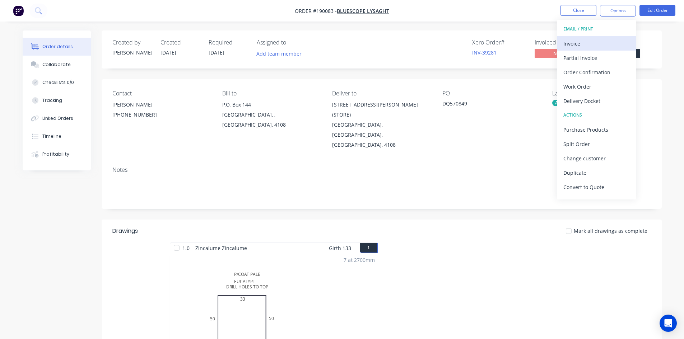
click at [603, 40] on div "Invoice" at bounding box center [596, 43] width 66 height 10
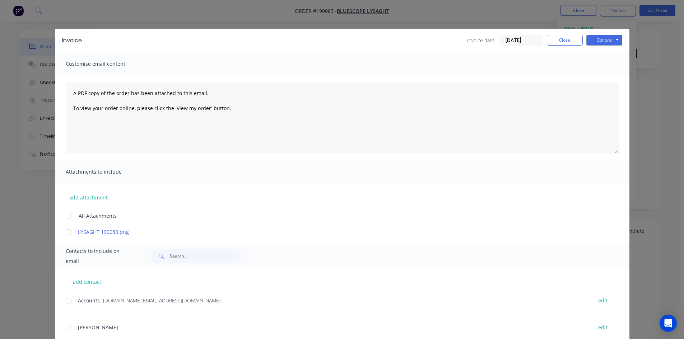
click at [66, 302] on div at bounding box center [68, 301] width 14 height 14
click at [608, 37] on button "Options" at bounding box center [604, 40] width 36 height 11
click at [605, 77] on button "Email" at bounding box center [609, 77] width 46 height 12
click at [555, 39] on button "Close" at bounding box center [565, 40] width 36 height 11
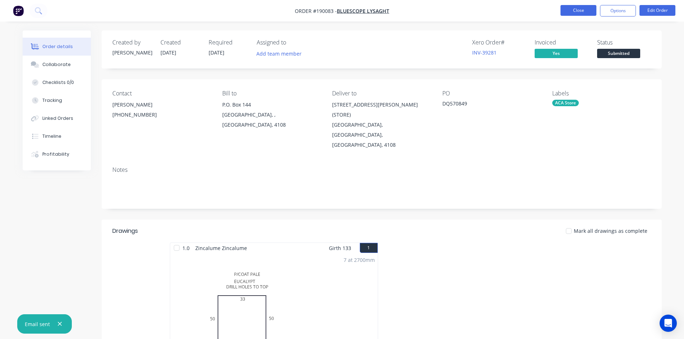
click at [572, 15] on button "Close" at bounding box center [578, 10] width 36 height 11
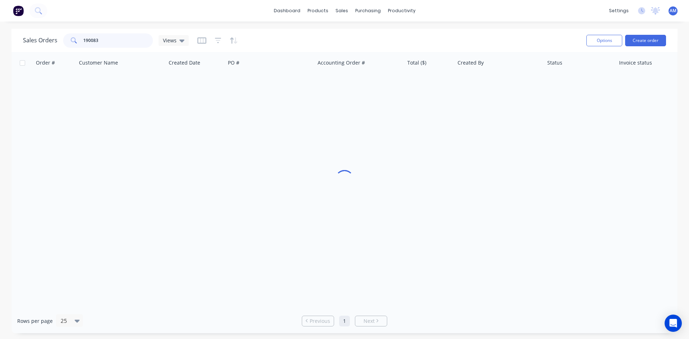
drag, startPoint x: 98, startPoint y: 42, endPoint x: 25, endPoint y: 41, distance: 73.2
click at [32, 41] on div "Sales Orders 190083 Views" at bounding box center [106, 40] width 166 height 14
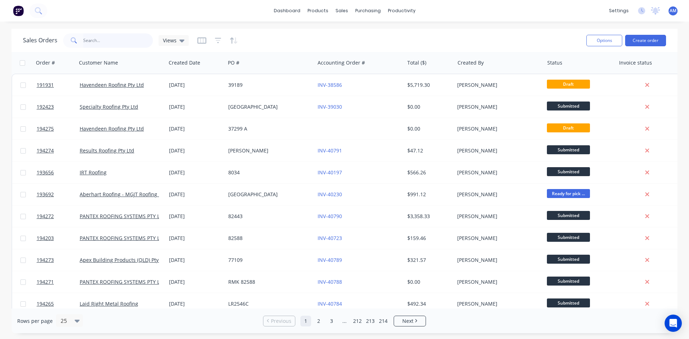
click at [83, 41] on input "text" at bounding box center [118, 40] width 70 height 14
type input "194054"
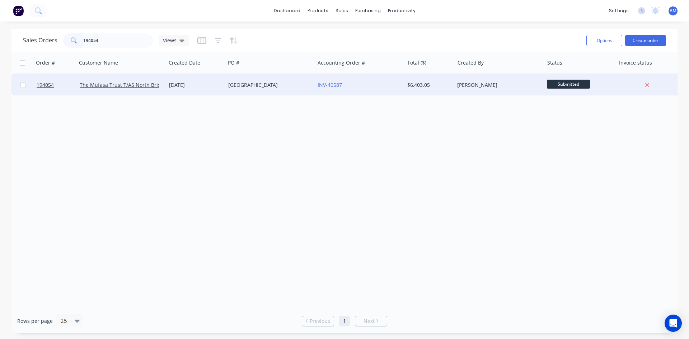
click at [259, 81] on div "652 UPPER BROOKFIELD" at bounding box center [269, 85] width 89 height 22
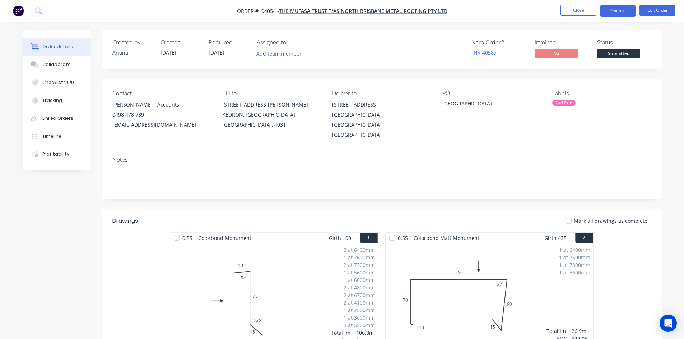
click at [623, 10] on button "Options" at bounding box center [618, 10] width 36 height 11
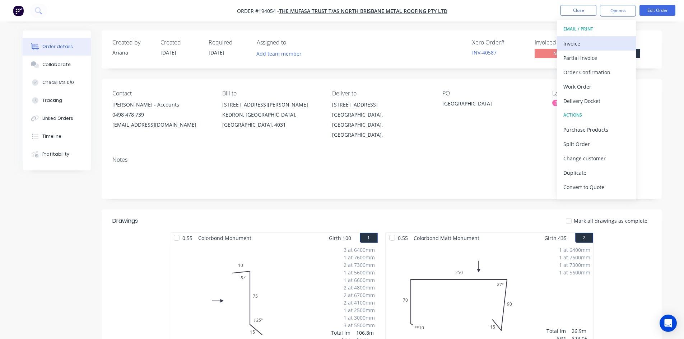
click at [578, 43] on div "Invoice" at bounding box center [596, 43] width 66 height 10
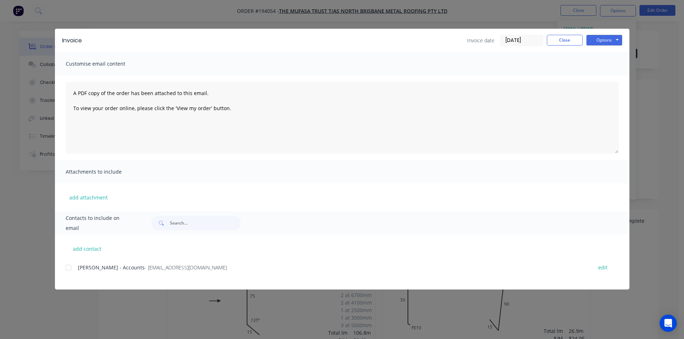
click at [67, 270] on div at bounding box center [68, 268] width 14 height 14
click at [605, 36] on button "Options" at bounding box center [604, 40] width 36 height 11
click at [602, 75] on button "Email" at bounding box center [609, 77] width 46 height 12
click at [571, 39] on button "Close" at bounding box center [565, 40] width 36 height 11
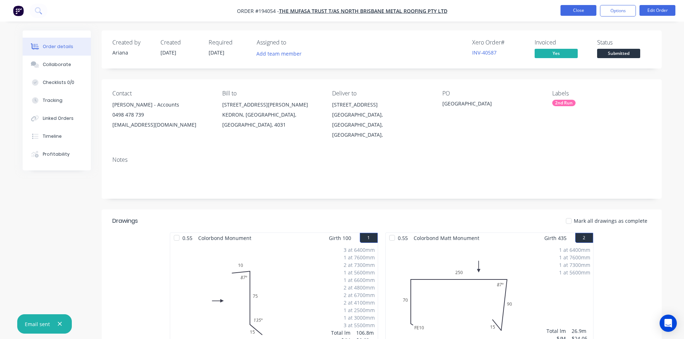
click at [578, 10] on button "Close" at bounding box center [578, 10] width 36 height 11
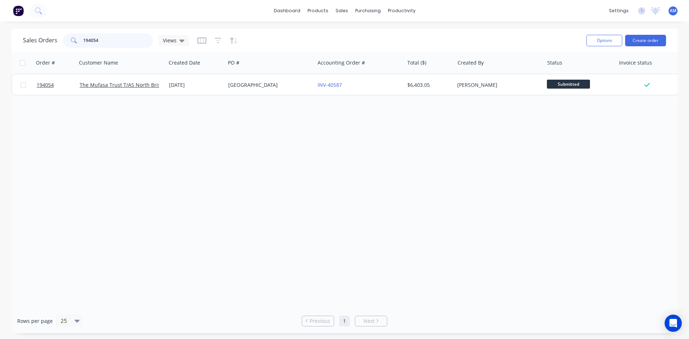
drag, startPoint x: 108, startPoint y: 40, endPoint x: 48, endPoint y: 41, distance: 60.3
click at [48, 41] on div "Sales Orders 194054 Views" at bounding box center [106, 40] width 166 height 14
type input "194172"
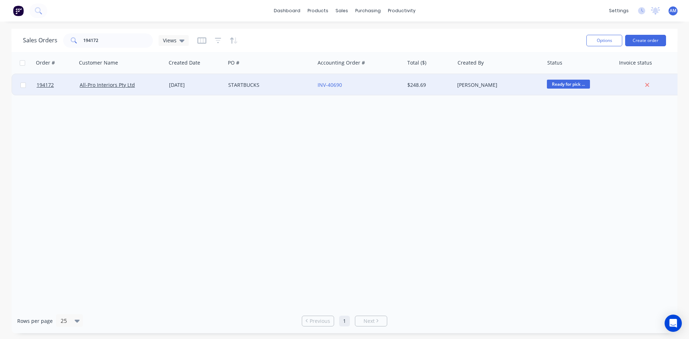
click at [295, 83] on div "STARTBUCKS" at bounding box center [268, 84] width 80 height 7
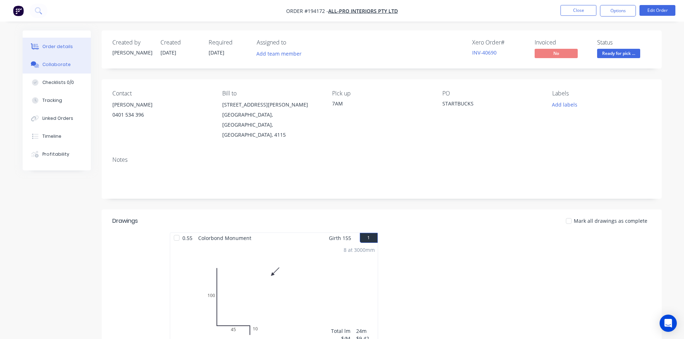
click at [51, 64] on div "Collaborate" at bounding box center [56, 64] width 28 height 6
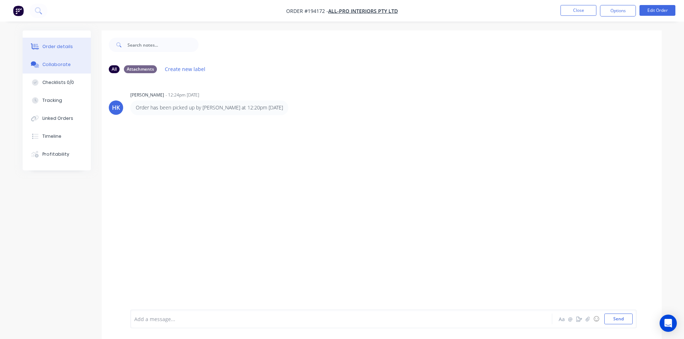
click at [70, 52] on button "Order details" at bounding box center [57, 47] width 68 height 18
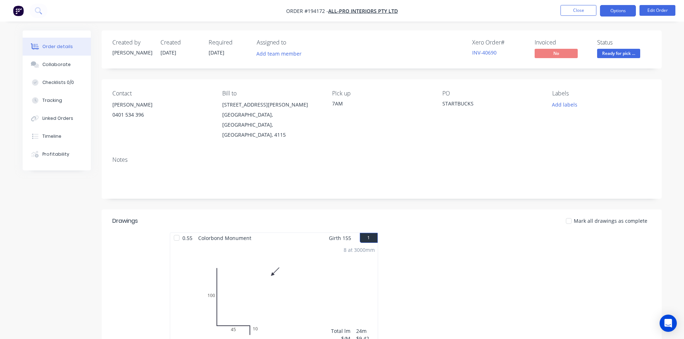
click at [631, 11] on button "Options" at bounding box center [618, 10] width 36 height 11
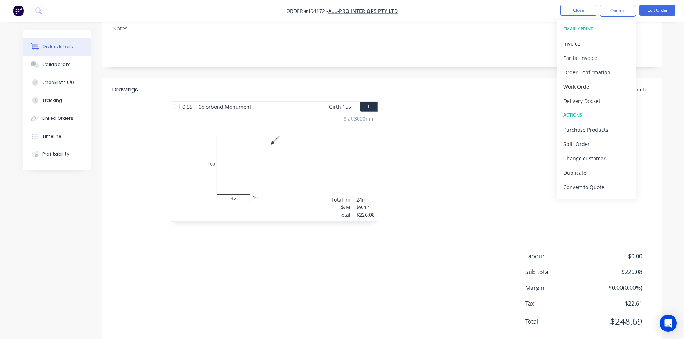
scroll to position [132, 0]
click at [567, 43] on div "Invoice" at bounding box center [596, 43] width 66 height 10
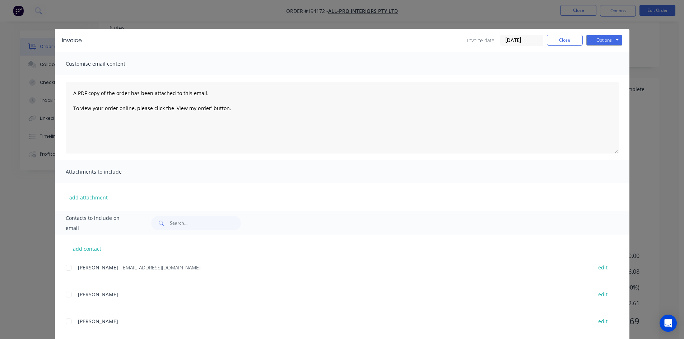
click at [70, 268] on div at bounding box center [68, 268] width 14 height 14
click at [610, 36] on button "Options" at bounding box center [604, 40] width 36 height 11
click at [561, 54] on div "Customise email content" at bounding box center [342, 63] width 574 height 23
click at [563, 42] on button "Close" at bounding box center [565, 40] width 36 height 11
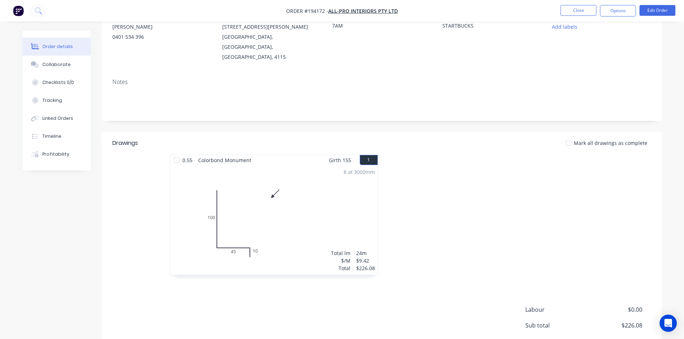
scroll to position [0, 0]
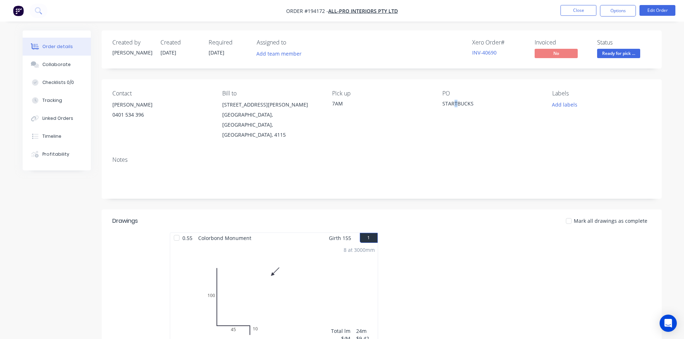
click at [454, 103] on div "STARTBUCKS" at bounding box center [487, 105] width 90 height 10
click at [656, 9] on button "Edit Order" at bounding box center [657, 10] width 36 height 11
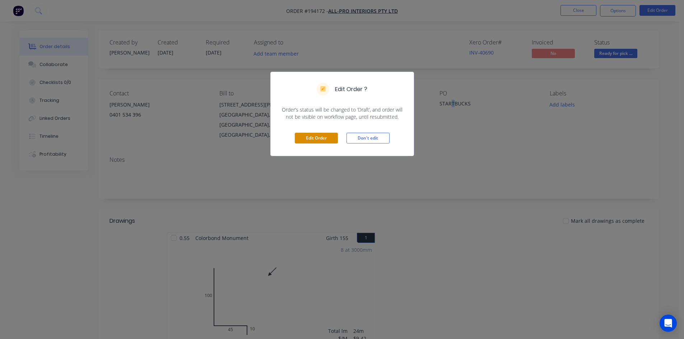
click at [326, 135] on button "Edit Order" at bounding box center [316, 138] width 43 height 11
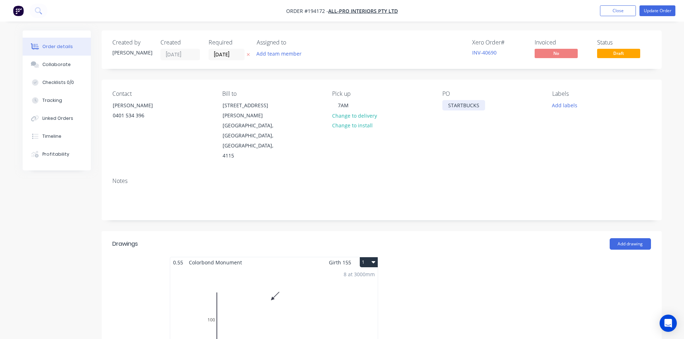
click at [461, 103] on div "STARTBUCKS" at bounding box center [463, 105] width 43 height 10
click at [667, 4] on nav "Order #194172 - All-Pro Interiors Pty Ltd Add product Close Update Order" at bounding box center [342, 11] width 684 height 22
click at [655, 9] on button "Update Order" at bounding box center [657, 10] width 36 height 11
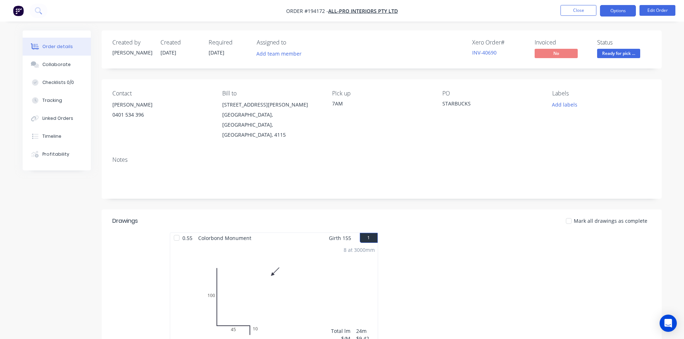
click at [619, 8] on button "Options" at bounding box center [618, 10] width 36 height 11
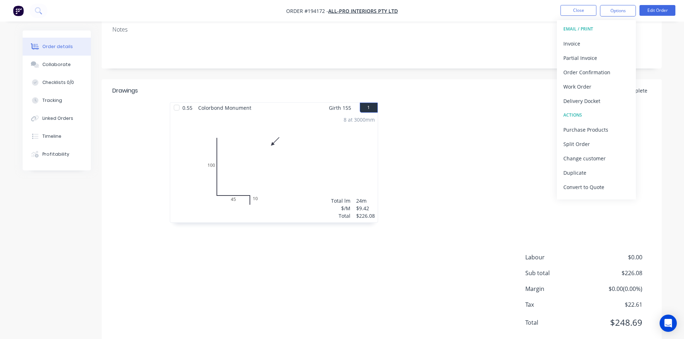
scroll to position [132, 0]
click at [579, 41] on div "Invoice" at bounding box center [596, 43] width 66 height 10
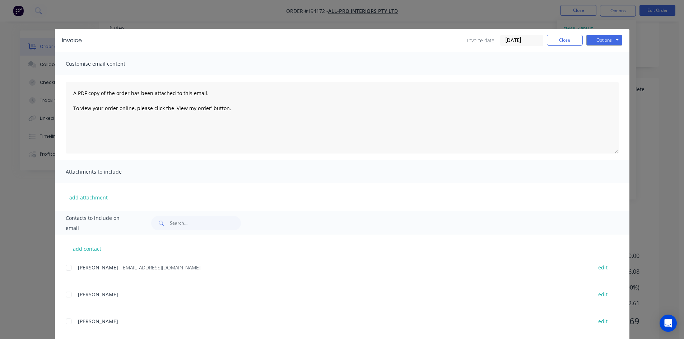
click at [65, 266] on div at bounding box center [68, 268] width 14 height 14
click at [596, 42] on button "Options" at bounding box center [604, 40] width 36 height 11
click at [598, 74] on button "Email" at bounding box center [609, 77] width 46 height 12
click at [575, 36] on button "Close" at bounding box center [565, 40] width 36 height 11
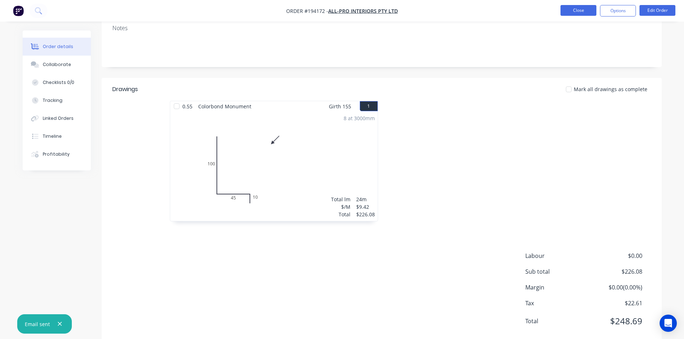
click at [586, 13] on button "Close" at bounding box center [578, 10] width 36 height 11
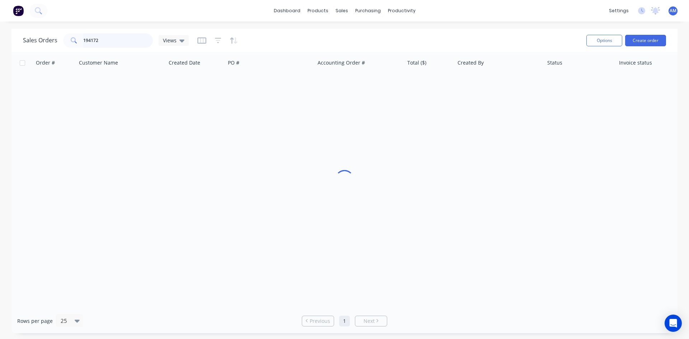
drag, startPoint x: 111, startPoint y: 42, endPoint x: 36, endPoint y: 36, distance: 75.6
click at [37, 37] on div "Sales Orders 194172 Views" at bounding box center [106, 40] width 166 height 14
type input "194210"
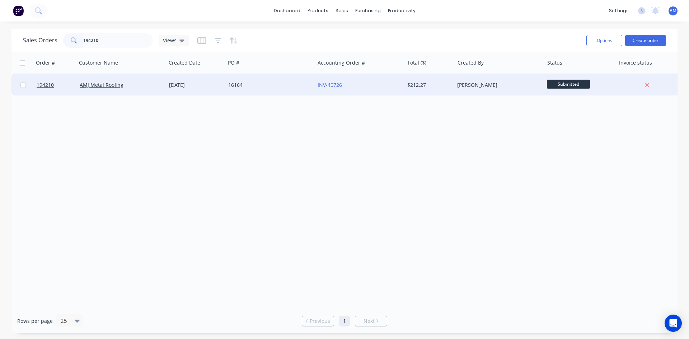
click at [179, 88] on div "[DATE]" at bounding box center [195, 84] width 53 height 7
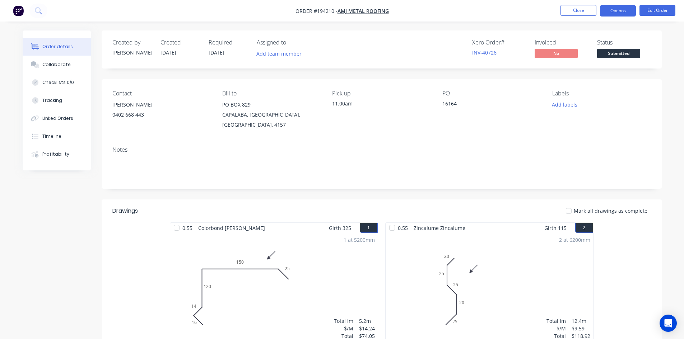
click at [611, 8] on button "Options" at bounding box center [618, 10] width 36 height 11
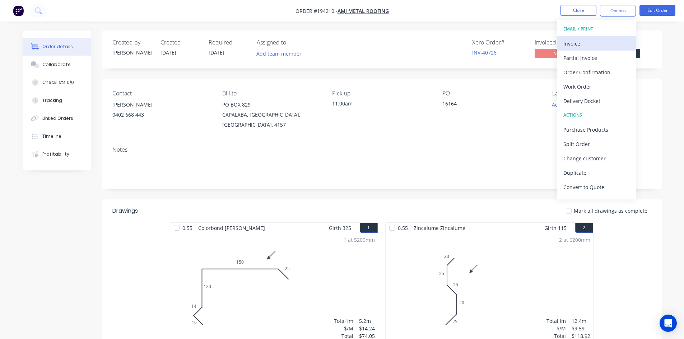
click at [600, 42] on div "Invoice" at bounding box center [596, 43] width 66 height 10
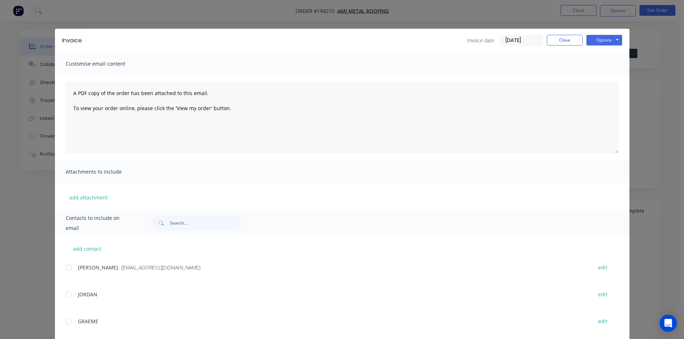
click at [69, 265] on div at bounding box center [68, 268] width 14 height 14
click at [598, 40] on button "Options" at bounding box center [604, 40] width 36 height 11
click at [598, 74] on button "Email" at bounding box center [609, 77] width 46 height 12
click at [559, 37] on button "Close" at bounding box center [565, 40] width 36 height 11
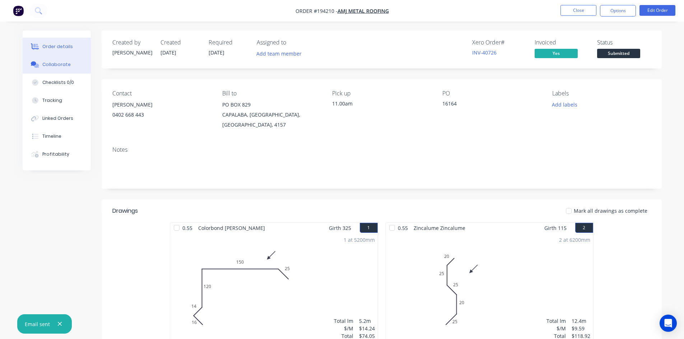
click at [46, 60] on button "Collaborate" at bounding box center [57, 65] width 68 height 18
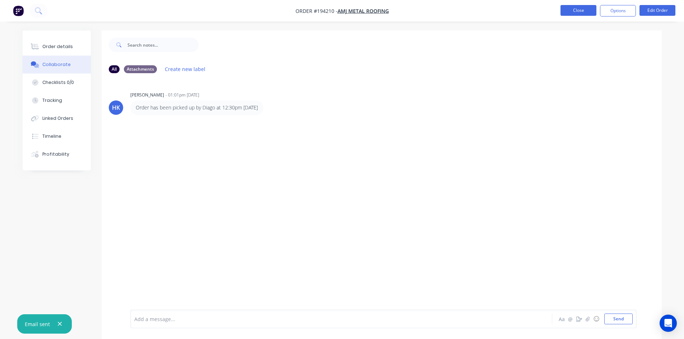
click at [590, 12] on button "Close" at bounding box center [578, 10] width 36 height 11
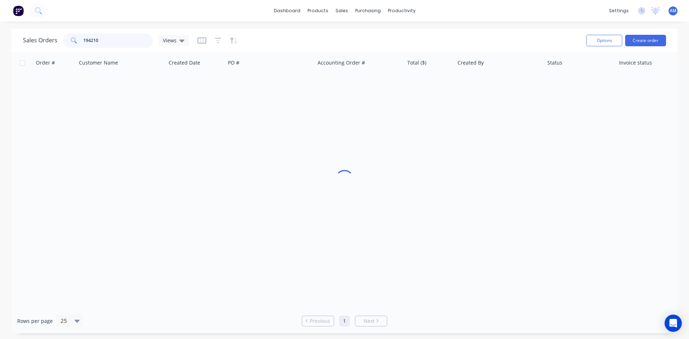
drag, startPoint x: 122, startPoint y: 43, endPoint x: 66, endPoint y: 41, distance: 56.4
click at [66, 41] on div "194210" at bounding box center [108, 40] width 90 height 14
type input "194207"
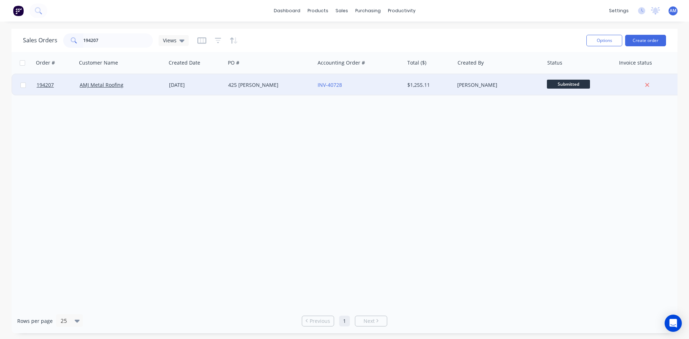
click at [275, 91] on div "425 GOWAN" at bounding box center [269, 85] width 89 height 22
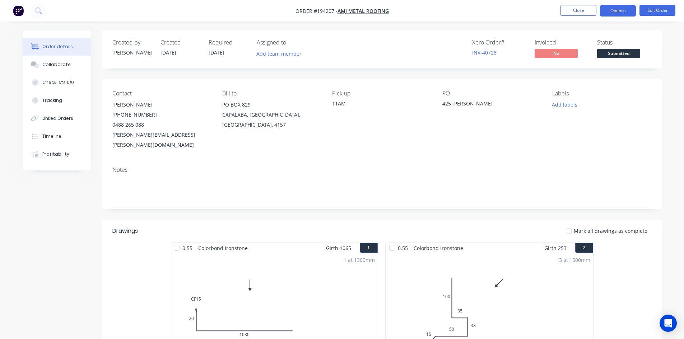
click at [613, 13] on button "Options" at bounding box center [618, 10] width 36 height 11
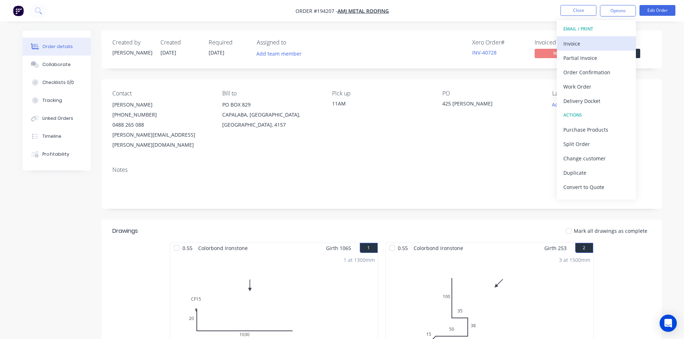
click at [603, 39] on div "Invoice" at bounding box center [596, 43] width 66 height 10
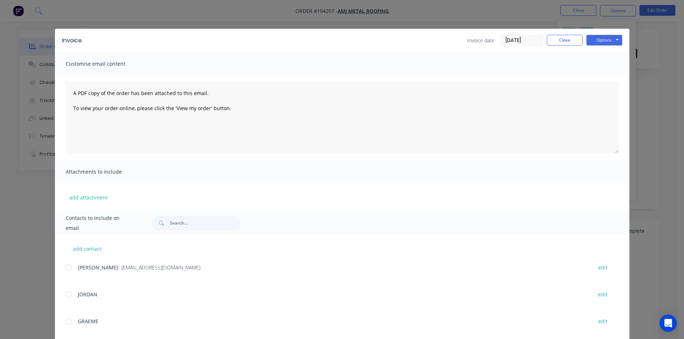
click at [67, 270] on div at bounding box center [68, 268] width 14 height 14
click at [610, 39] on button "Options" at bounding box center [604, 40] width 36 height 11
click at [611, 75] on button "Email" at bounding box center [609, 77] width 46 height 12
click at [579, 37] on button "Close" at bounding box center [565, 40] width 36 height 11
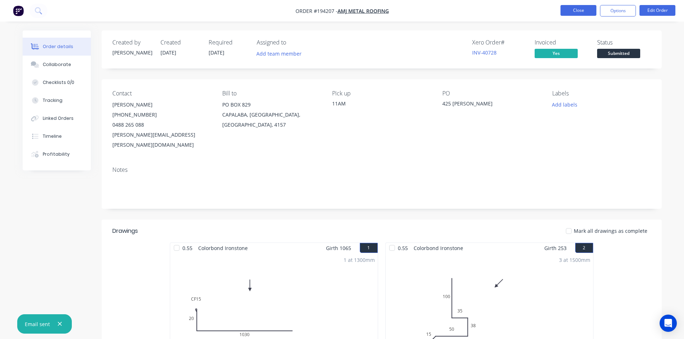
click at [585, 11] on button "Close" at bounding box center [578, 10] width 36 height 11
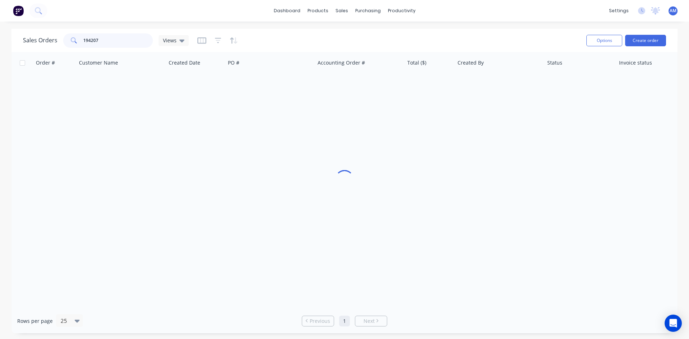
drag, startPoint x: 108, startPoint y: 39, endPoint x: 53, endPoint y: 38, distance: 54.9
click at [53, 38] on div "Sales Orders 194207 Views" at bounding box center [106, 40] width 166 height 14
type input "193090"
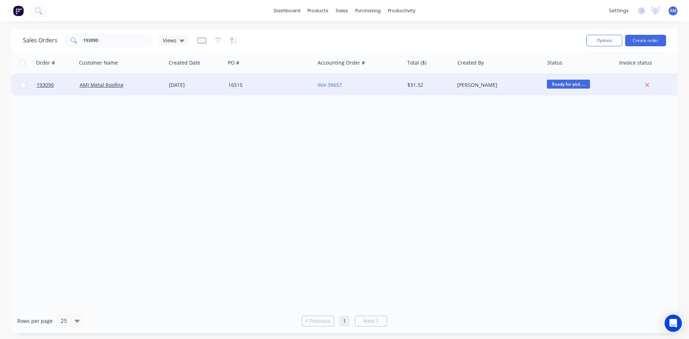
click at [286, 79] on div "16515" at bounding box center [269, 85] width 89 height 22
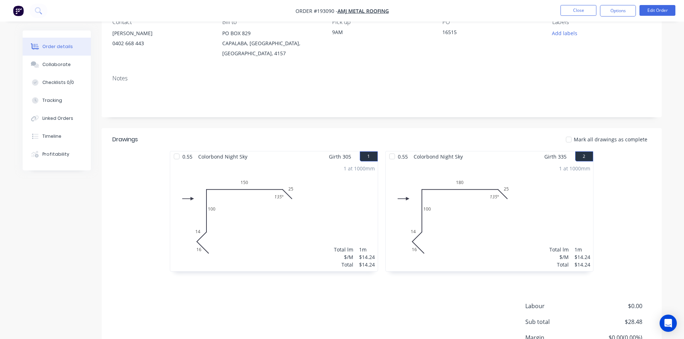
scroll to position [72, 0]
click at [75, 62] on button "Collaborate" at bounding box center [57, 65] width 68 height 18
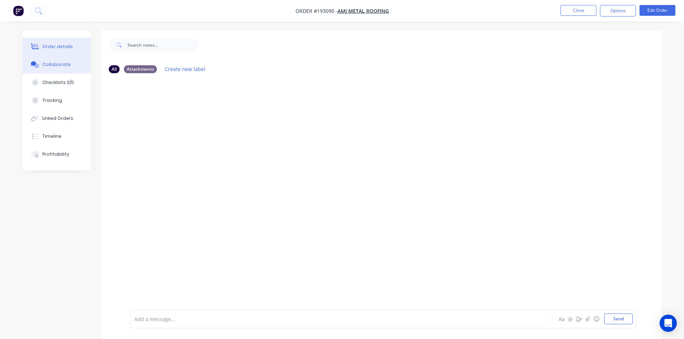
click at [73, 47] on button "Order details" at bounding box center [57, 47] width 68 height 18
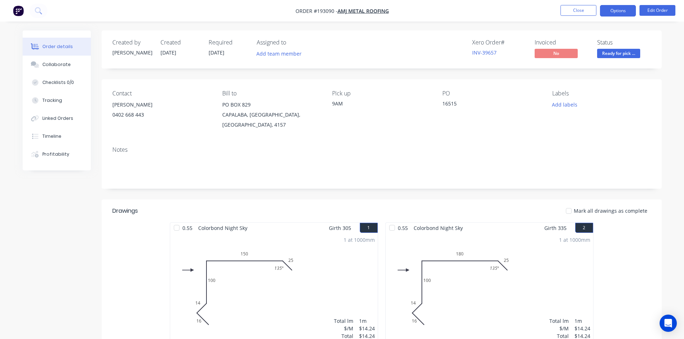
click at [619, 8] on button "Options" at bounding box center [618, 10] width 36 height 11
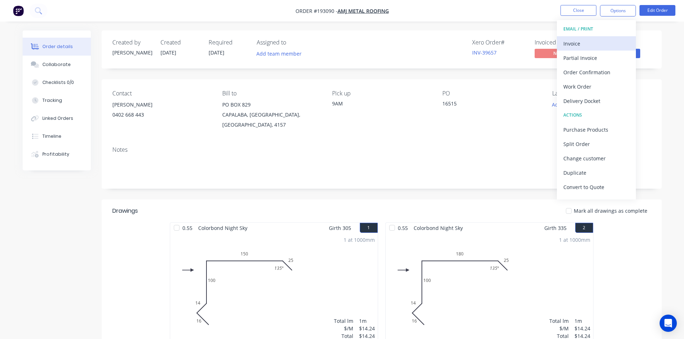
click at [603, 40] on div "Invoice" at bounding box center [596, 43] width 66 height 10
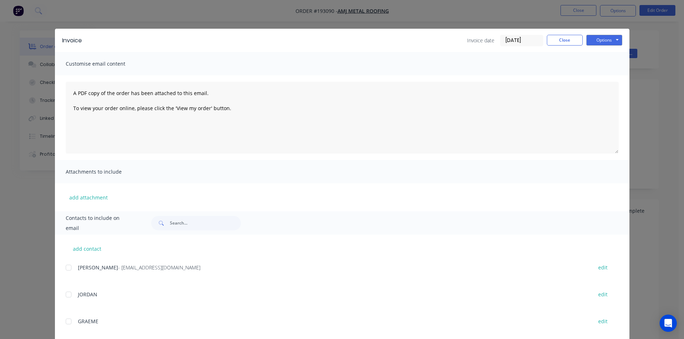
click at [64, 268] on div at bounding box center [68, 268] width 14 height 14
click at [611, 37] on button "Options" at bounding box center [604, 40] width 36 height 11
click at [610, 74] on button "Email" at bounding box center [609, 77] width 46 height 12
click at [571, 37] on button "Close" at bounding box center [565, 40] width 36 height 11
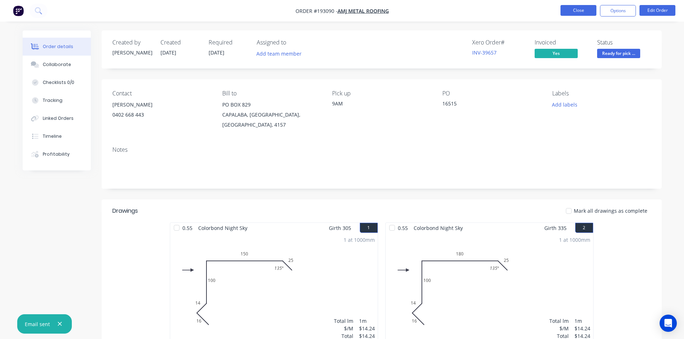
click at [576, 11] on button "Close" at bounding box center [578, 10] width 36 height 11
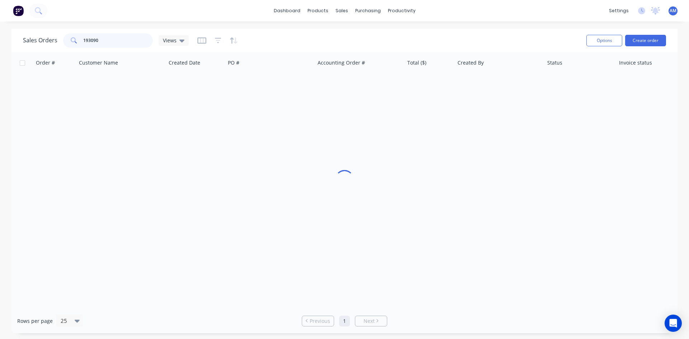
drag, startPoint x: 113, startPoint y: 39, endPoint x: 66, endPoint y: 39, distance: 47.0
click at [66, 39] on div "193090" at bounding box center [108, 40] width 90 height 14
type input "194259"
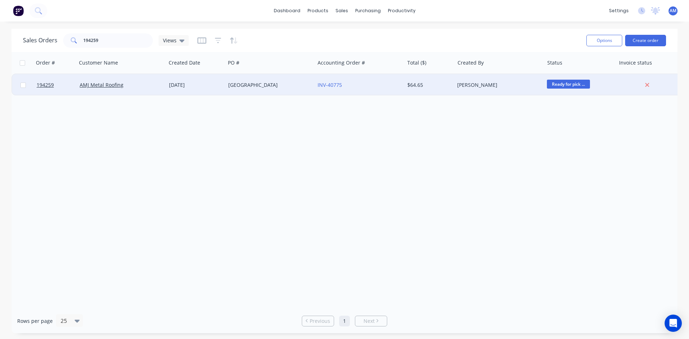
click at [279, 91] on div "Redland Bay" at bounding box center [269, 85] width 89 height 22
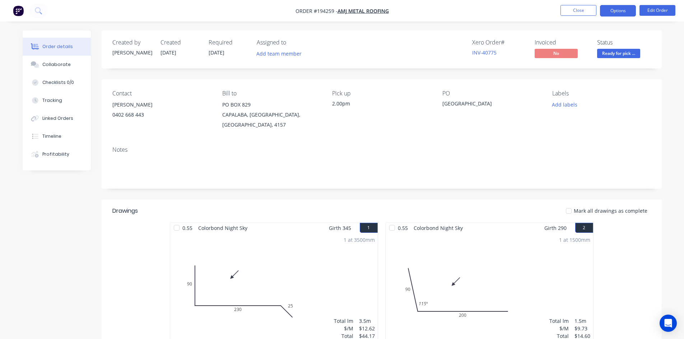
click at [629, 9] on button "Options" at bounding box center [618, 10] width 36 height 11
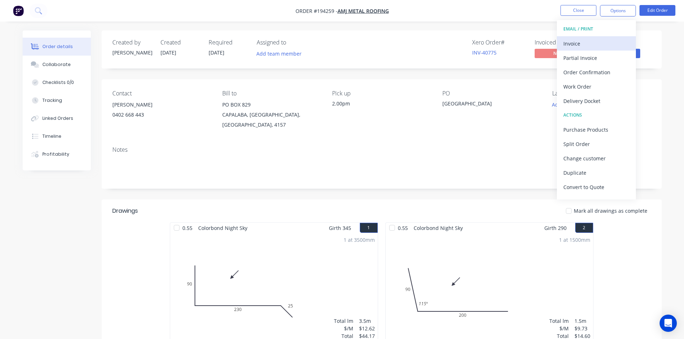
click at [593, 43] on div "Invoice" at bounding box center [596, 43] width 66 height 10
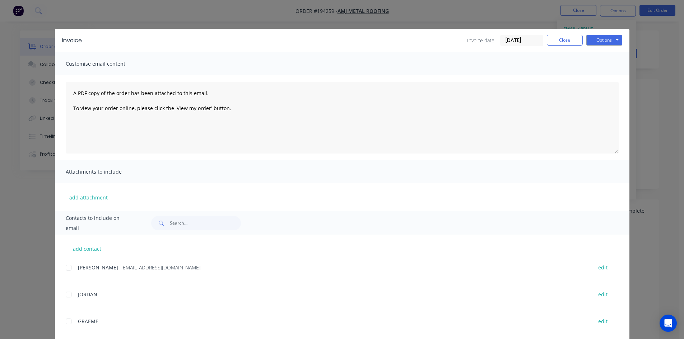
click at [66, 270] on div at bounding box center [68, 268] width 14 height 14
click at [596, 38] on button "Options" at bounding box center [604, 40] width 36 height 11
click at [597, 74] on button "Email" at bounding box center [609, 77] width 46 height 12
click at [572, 43] on button "Close" at bounding box center [565, 40] width 36 height 11
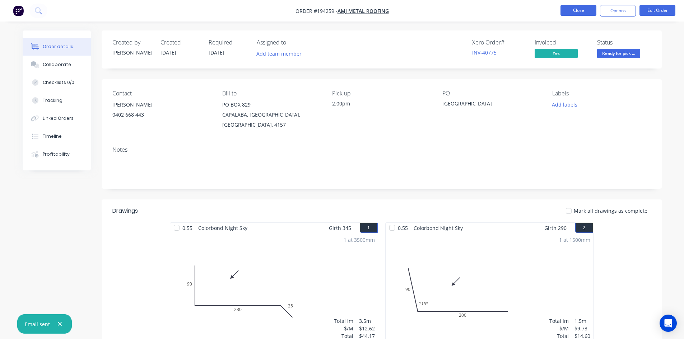
click at [580, 10] on button "Close" at bounding box center [578, 10] width 36 height 11
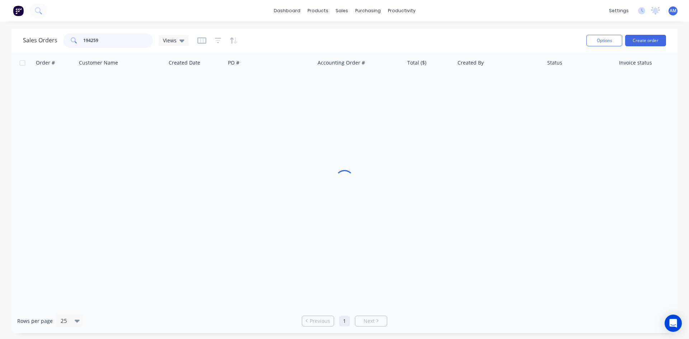
drag, startPoint x: 118, startPoint y: 36, endPoint x: 59, endPoint y: 35, distance: 59.6
click at [59, 35] on div "Sales Orders 194259 Views" at bounding box center [106, 40] width 166 height 14
type input "194179"
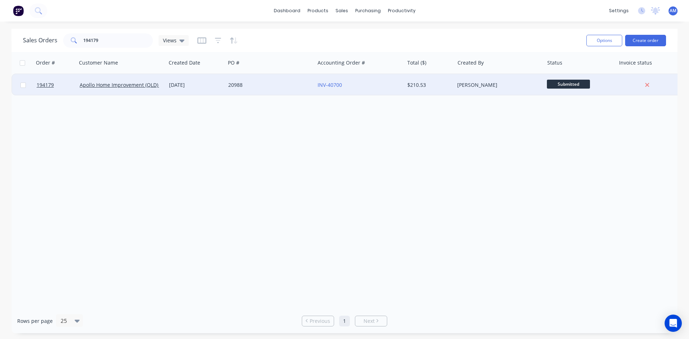
click at [276, 85] on div "20988" at bounding box center [268, 84] width 80 height 7
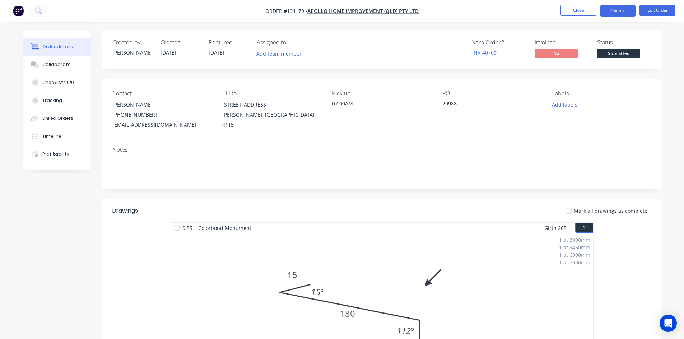
click at [610, 8] on button "Options" at bounding box center [618, 10] width 36 height 11
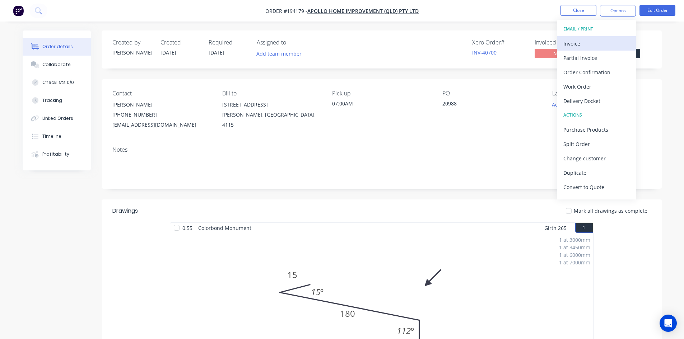
click at [602, 38] on div "Invoice" at bounding box center [596, 43] width 66 height 10
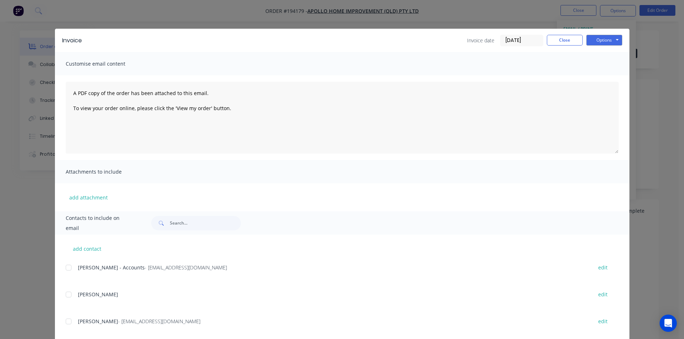
click at [67, 268] on div at bounding box center [68, 268] width 14 height 14
click at [607, 40] on button "Options" at bounding box center [604, 40] width 36 height 11
click at [608, 78] on button "Email" at bounding box center [609, 77] width 46 height 12
click at [570, 41] on button "Close" at bounding box center [565, 40] width 36 height 11
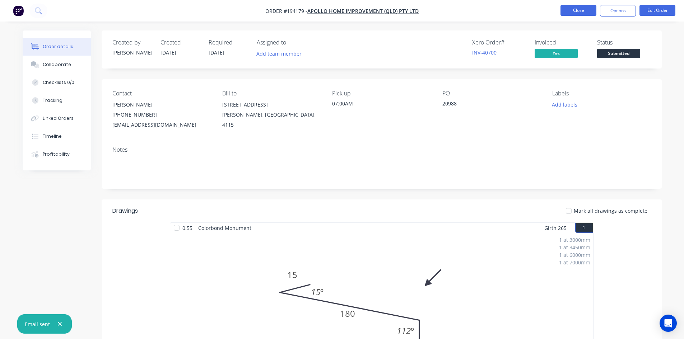
click at [582, 13] on button "Close" at bounding box center [578, 10] width 36 height 11
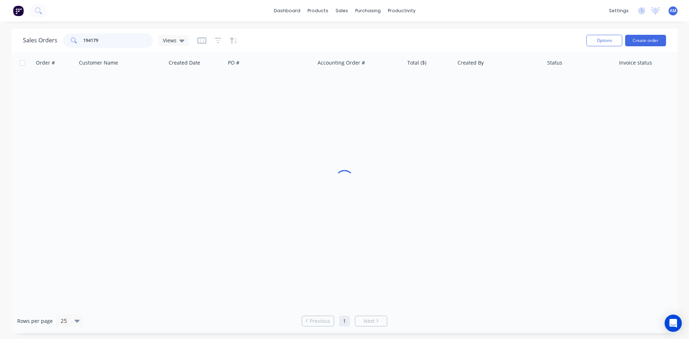
drag, startPoint x: 143, startPoint y: 39, endPoint x: 95, endPoint y: 42, distance: 48.2
click at [95, 42] on input "194179" at bounding box center [118, 40] width 70 height 14
click at [96, 41] on input "194179" at bounding box center [118, 40] width 70 height 14
drag, startPoint x: 98, startPoint y: 39, endPoint x: 72, endPoint y: 37, distance: 25.5
click at [72, 37] on div "194179" at bounding box center [108, 40] width 90 height 14
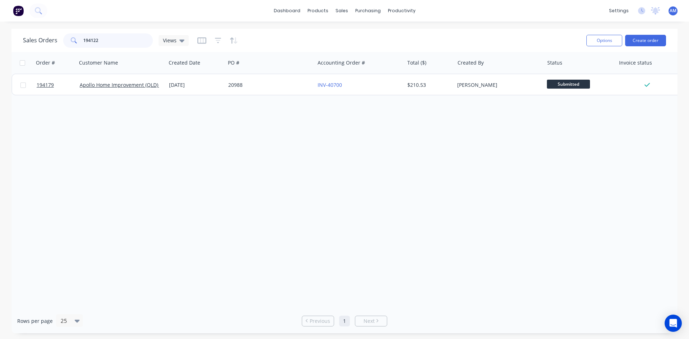
type input "194122"
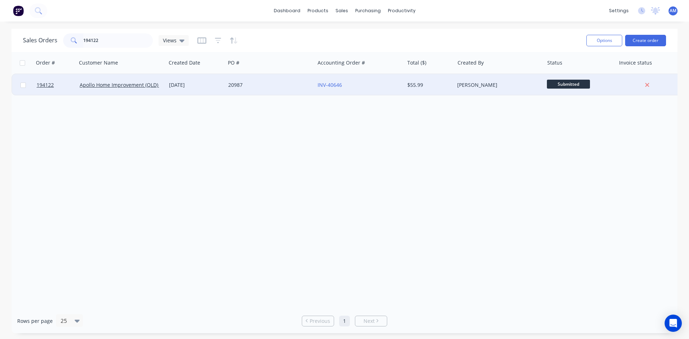
click at [297, 88] on div "20987" at bounding box center [268, 84] width 80 height 7
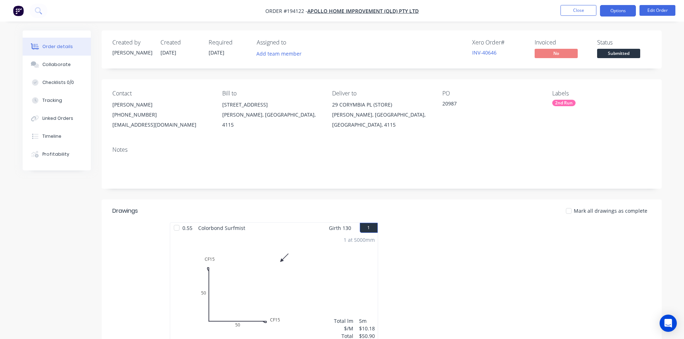
drag, startPoint x: 625, startPoint y: 9, endPoint x: 622, endPoint y: 12, distance: 4.6
click at [625, 9] on button "Options" at bounding box center [618, 10] width 36 height 11
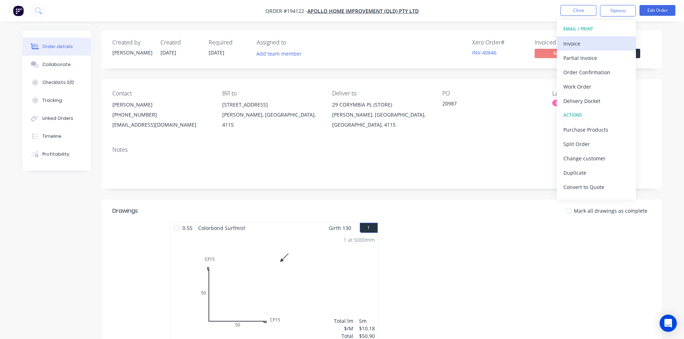
click at [593, 43] on div "Invoice" at bounding box center [596, 43] width 66 height 10
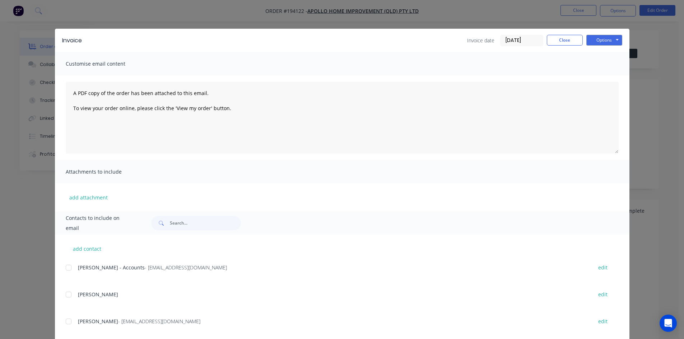
click at [66, 269] on div at bounding box center [68, 268] width 14 height 14
click at [602, 42] on button "Options" at bounding box center [604, 40] width 36 height 11
click at [603, 74] on button "Email" at bounding box center [609, 77] width 46 height 12
click at [564, 45] on button "Close" at bounding box center [565, 40] width 36 height 11
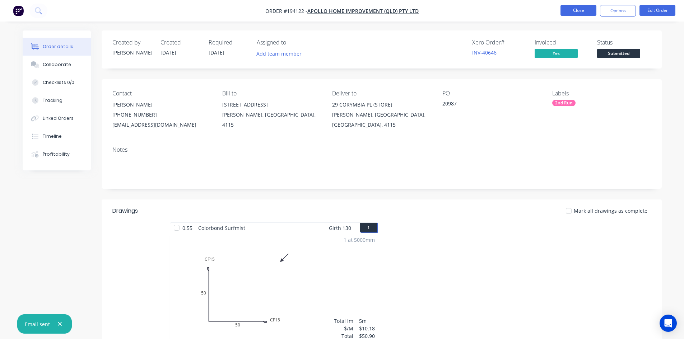
click at [573, 11] on button "Close" at bounding box center [578, 10] width 36 height 11
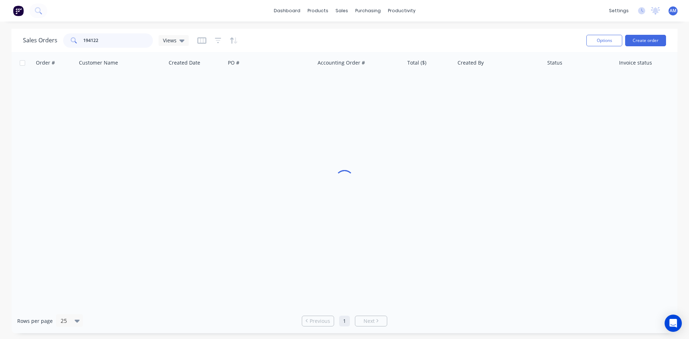
drag, startPoint x: 111, startPoint y: 43, endPoint x: 37, endPoint y: 39, distance: 74.8
click at [37, 39] on div "Sales Orders 194122 Views" at bounding box center [106, 40] width 166 height 14
type input "193303"
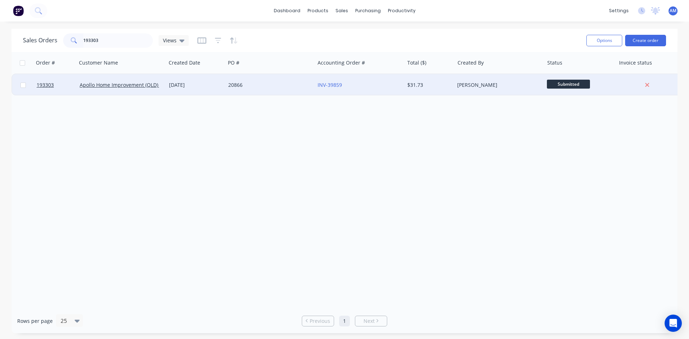
click at [271, 81] on div "20866" at bounding box center [269, 85] width 89 height 22
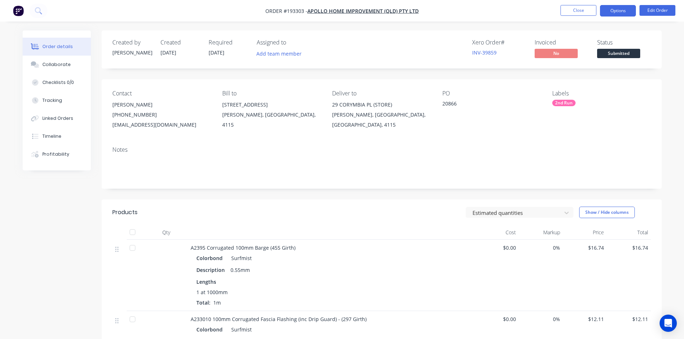
click at [612, 14] on button "Options" at bounding box center [618, 10] width 36 height 11
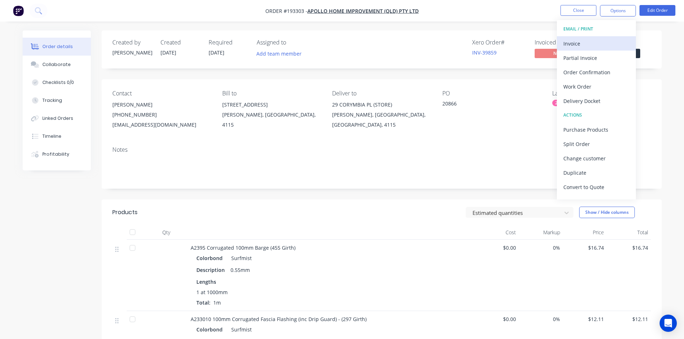
click at [592, 44] on div "Invoice" at bounding box center [596, 43] width 66 height 10
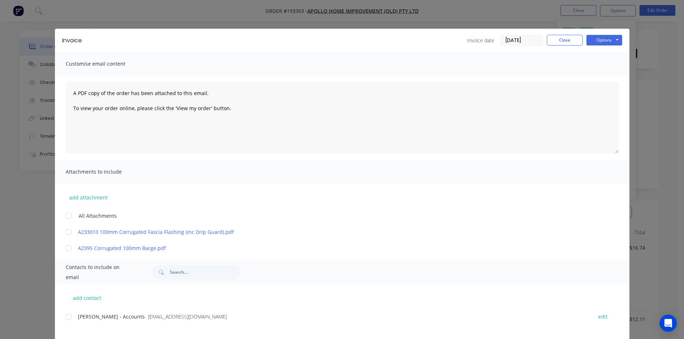
click at [64, 320] on div at bounding box center [68, 317] width 14 height 14
click at [593, 40] on button "Options" at bounding box center [604, 40] width 36 height 11
click at [599, 74] on button "Email" at bounding box center [609, 77] width 46 height 12
click at [574, 39] on button "Close" at bounding box center [565, 40] width 36 height 11
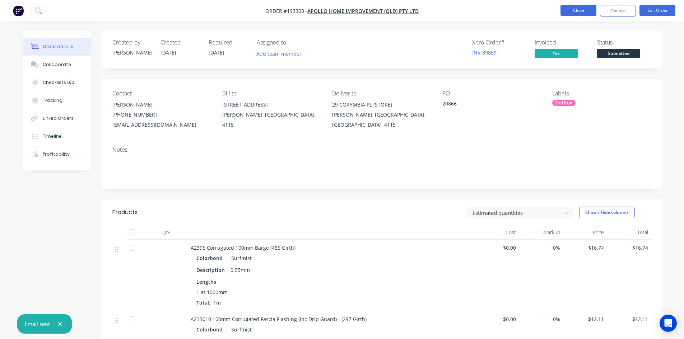
click at [581, 10] on button "Close" at bounding box center [578, 10] width 36 height 11
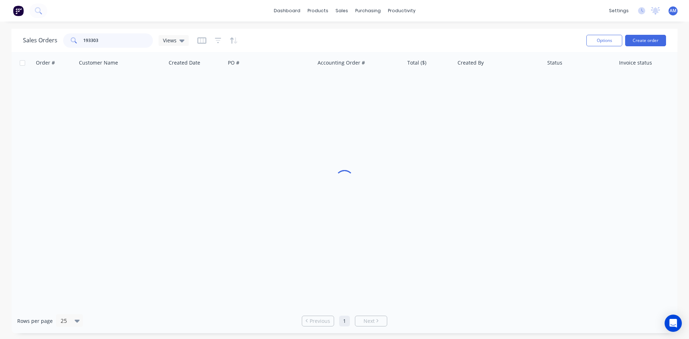
drag, startPoint x: 117, startPoint y: 37, endPoint x: 59, endPoint y: 37, distance: 58.2
click at [59, 37] on div "Sales Orders 193303 Views" at bounding box center [106, 40] width 166 height 14
type input "193302"
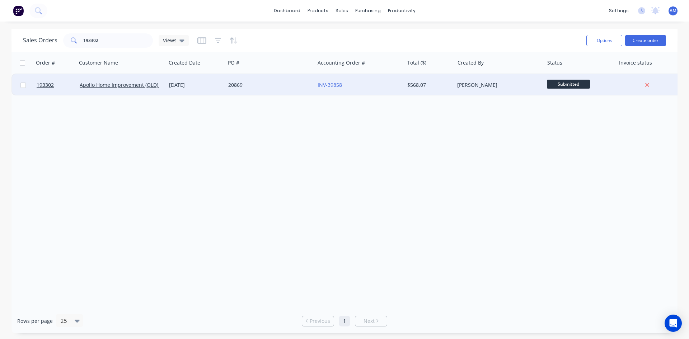
click at [277, 92] on div "20869" at bounding box center [269, 85] width 89 height 22
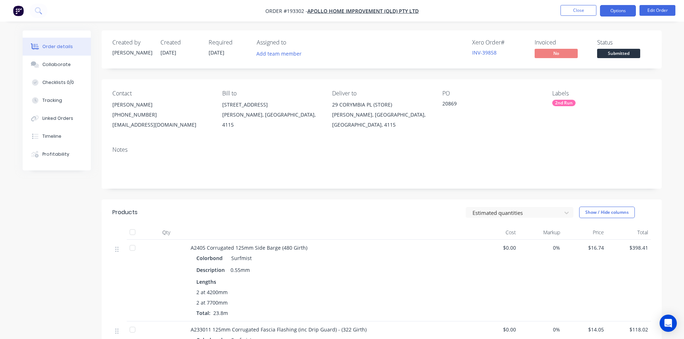
click at [613, 11] on button "Options" at bounding box center [618, 10] width 36 height 11
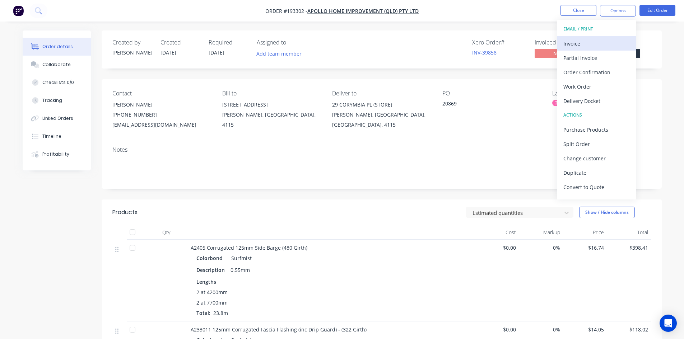
click at [591, 43] on div "Invoice" at bounding box center [596, 43] width 66 height 10
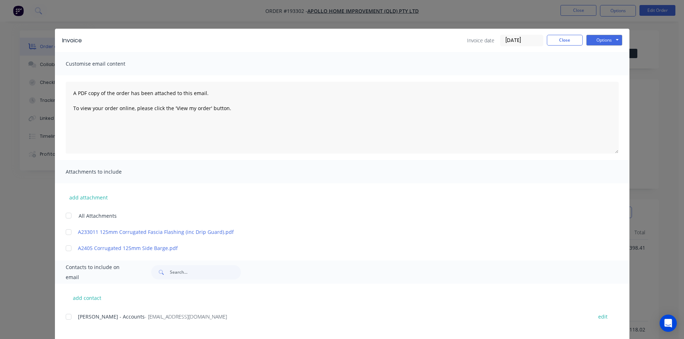
click at [64, 321] on div at bounding box center [68, 317] width 14 height 14
click at [612, 39] on button "Options" at bounding box center [604, 40] width 36 height 11
click at [594, 79] on button "Email" at bounding box center [609, 77] width 46 height 12
drag, startPoint x: 574, startPoint y: 41, endPoint x: 575, endPoint y: 35, distance: 5.8
click at [574, 40] on button "Close" at bounding box center [565, 40] width 36 height 11
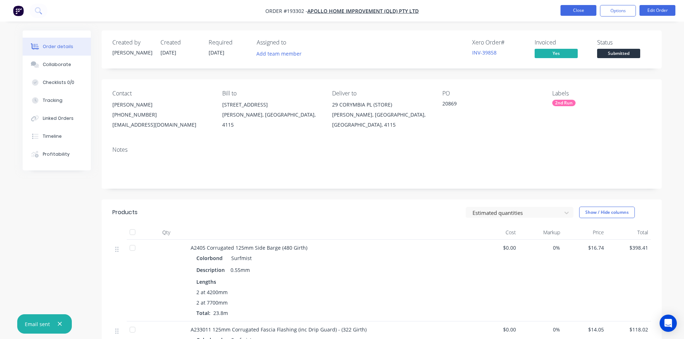
click at [579, 11] on button "Close" at bounding box center [578, 10] width 36 height 11
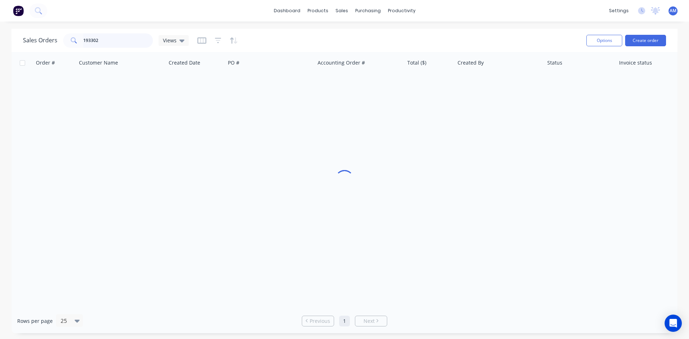
drag, startPoint x: 109, startPoint y: 41, endPoint x: 79, endPoint y: 41, distance: 29.4
click at [80, 41] on div "193302" at bounding box center [108, 40] width 90 height 14
type input "193524"
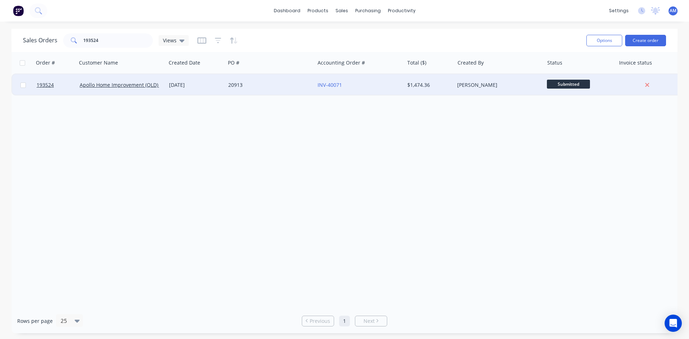
click at [271, 89] on div "20913" at bounding box center [269, 85] width 89 height 22
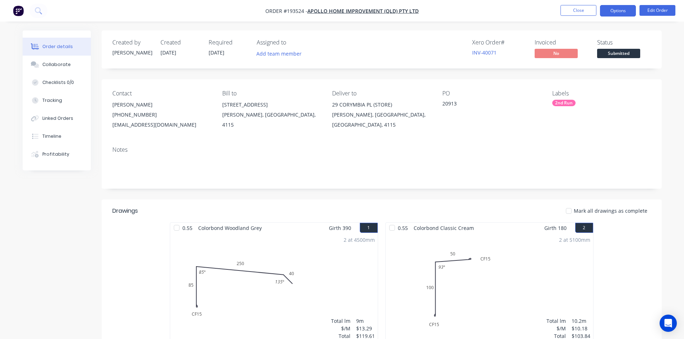
click at [614, 8] on button "Options" at bounding box center [618, 10] width 36 height 11
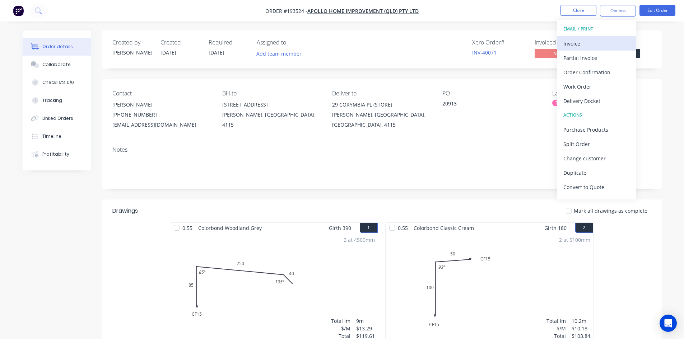
click at [586, 40] on div "Invoice" at bounding box center [596, 43] width 66 height 10
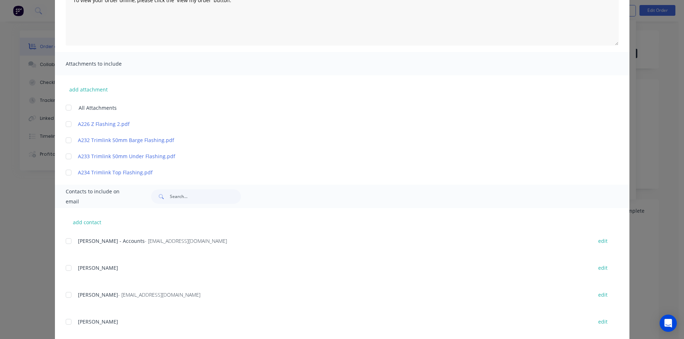
scroll to position [123, 0]
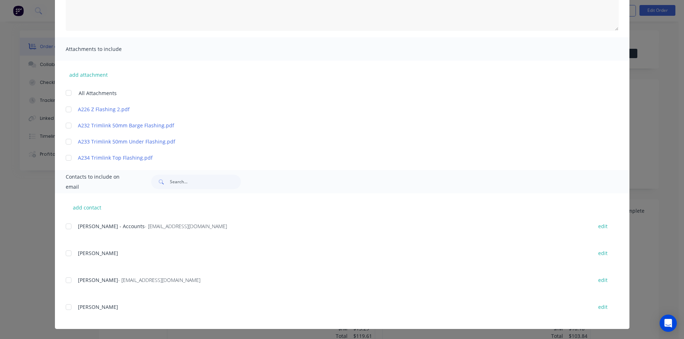
click at [67, 225] on div at bounding box center [68, 226] width 14 height 14
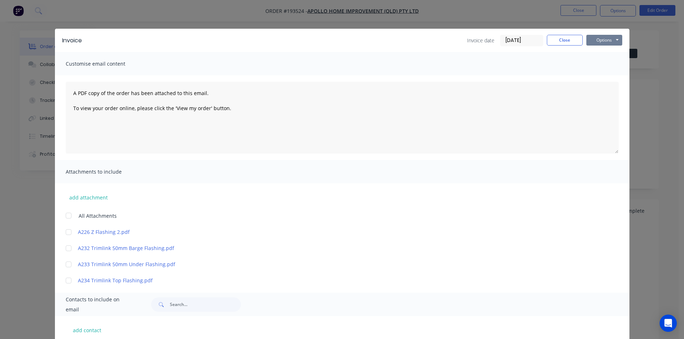
click at [597, 41] on button "Options" at bounding box center [604, 40] width 36 height 11
click at [598, 74] on button "Email" at bounding box center [609, 77] width 46 height 12
click at [564, 43] on button "Close" at bounding box center [565, 40] width 36 height 11
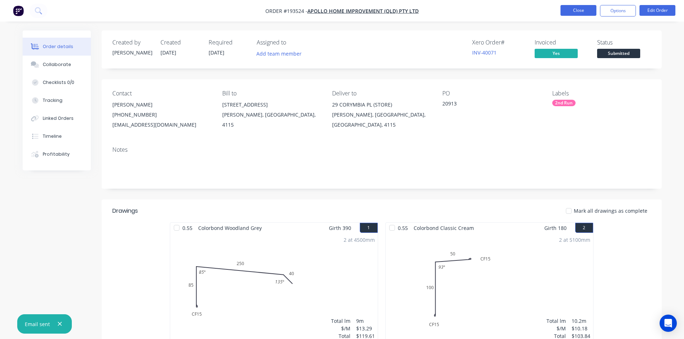
click at [575, 13] on button "Close" at bounding box center [578, 10] width 36 height 11
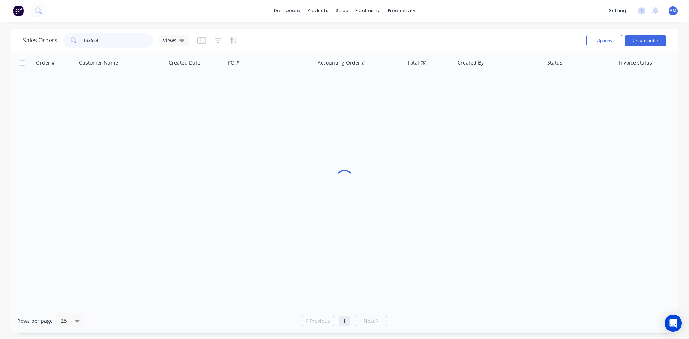
drag, startPoint x: 122, startPoint y: 40, endPoint x: 53, endPoint y: 37, distance: 68.3
click at [53, 37] on div "Sales Orders 193524 Views" at bounding box center [106, 40] width 166 height 14
type input "193523"
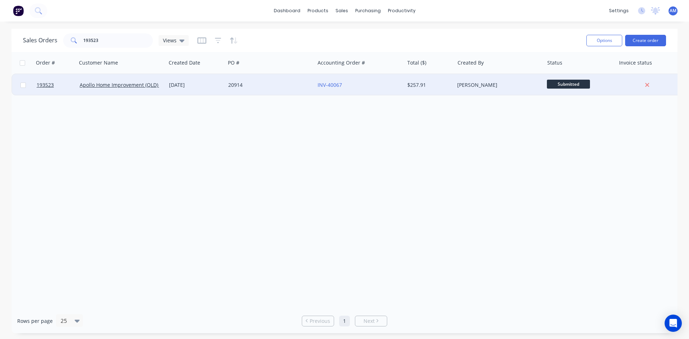
click at [274, 84] on div "20914" at bounding box center [268, 84] width 80 height 7
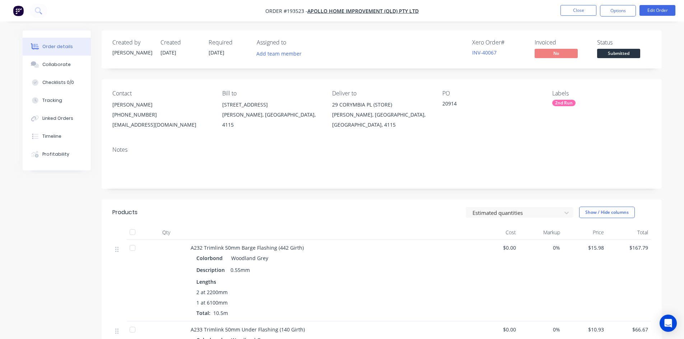
click at [624, 4] on nav "Order #193523 - Apollo Home Improvement (QLD) Pty Ltd Close Options Edit Order" at bounding box center [342, 11] width 684 height 22
click at [624, 9] on button "Options" at bounding box center [618, 10] width 36 height 11
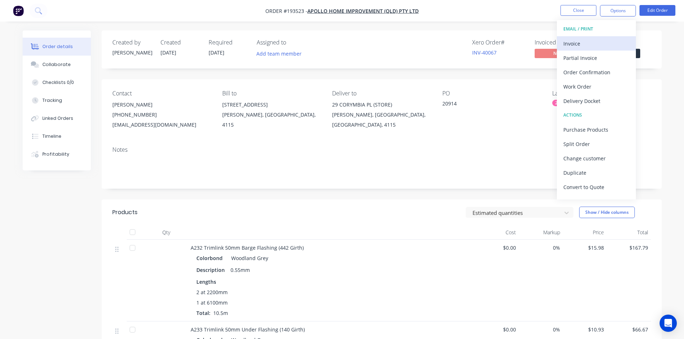
click at [598, 39] on div "Invoice" at bounding box center [596, 43] width 66 height 10
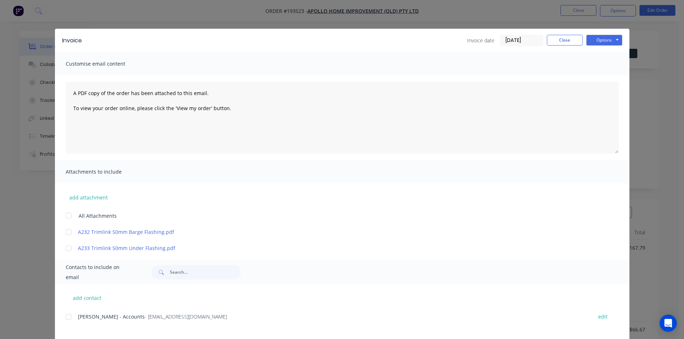
click at [65, 319] on div at bounding box center [68, 317] width 14 height 14
click at [615, 39] on button "Options" at bounding box center [604, 40] width 36 height 11
click at [614, 71] on button "Email" at bounding box center [609, 77] width 46 height 12
click at [576, 37] on button "Close" at bounding box center [565, 40] width 36 height 11
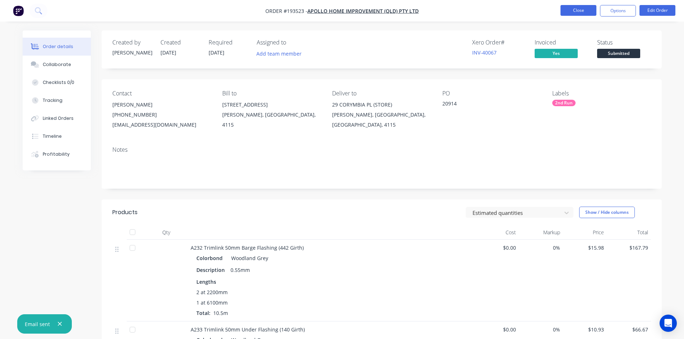
click at [586, 9] on button "Close" at bounding box center [578, 10] width 36 height 11
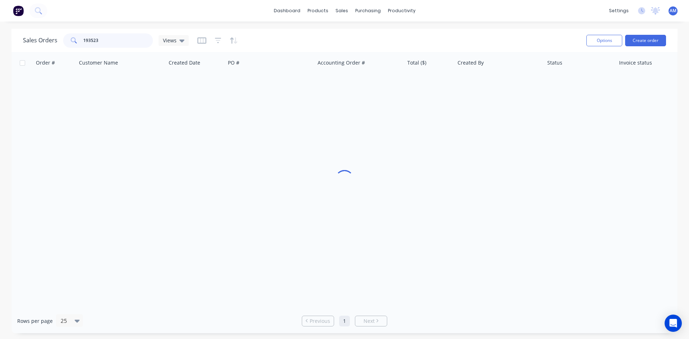
drag, startPoint x: 126, startPoint y: 40, endPoint x: 60, endPoint y: 38, distance: 66.1
click at [60, 38] on div "Sales Orders 193523 Views" at bounding box center [106, 40] width 166 height 14
type input "191366"
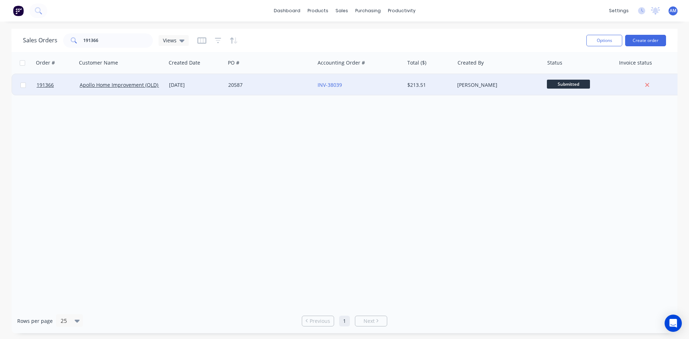
click at [263, 81] on div "20587" at bounding box center [269, 85] width 89 height 22
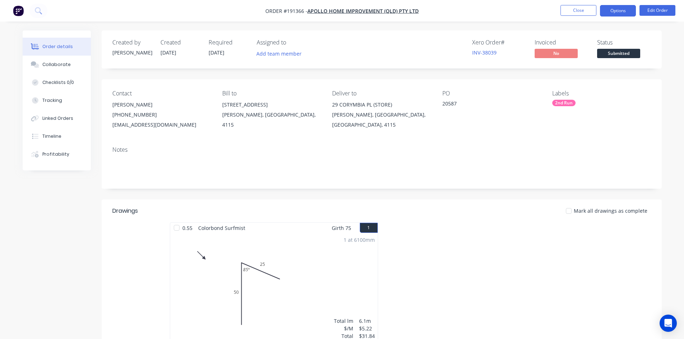
click at [624, 13] on button "Options" at bounding box center [618, 10] width 36 height 11
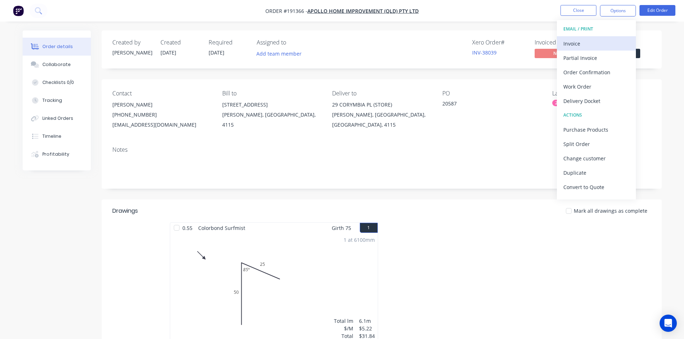
click at [602, 39] on div "Invoice" at bounding box center [596, 43] width 66 height 10
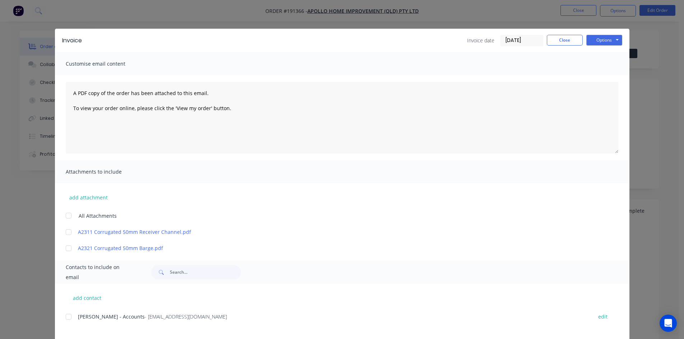
click at [67, 316] on div at bounding box center [68, 317] width 14 height 14
click at [611, 40] on button "Options" at bounding box center [604, 40] width 36 height 11
click at [609, 75] on button "Email" at bounding box center [609, 77] width 46 height 12
click at [571, 32] on div "Invoice Invoice date 30/09/25 Close Options Preview Print Email" at bounding box center [342, 40] width 574 height 23
click at [570, 39] on button "Close" at bounding box center [565, 40] width 36 height 11
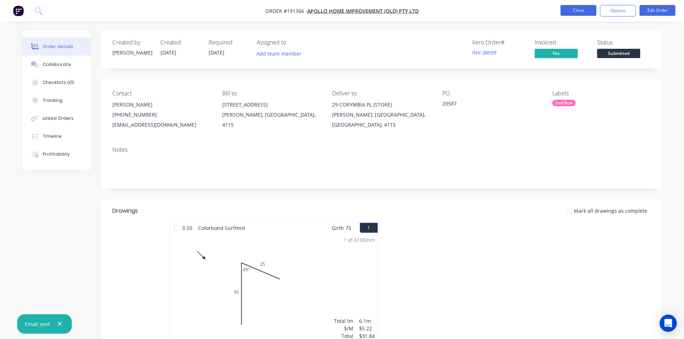
click at [574, 13] on button "Close" at bounding box center [578, 10] width 36 height 11
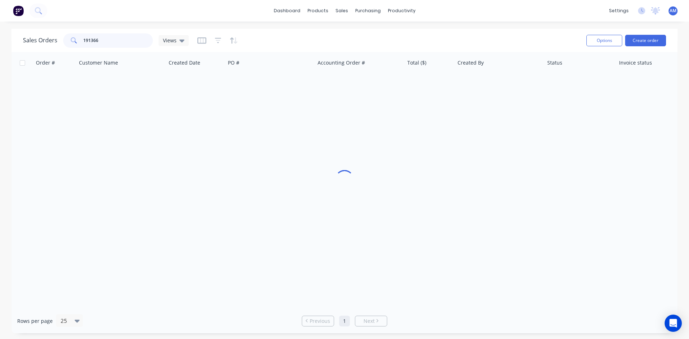
drag, startPoint x: 99, startPoint y: 41, endPoint x: 60, endPoint y: 42, distance: 39.5
click at [60, 42] on div "Sales Orders 191366 Views" at bounding box center [106, 40] width 166 height 14
type input "193744"
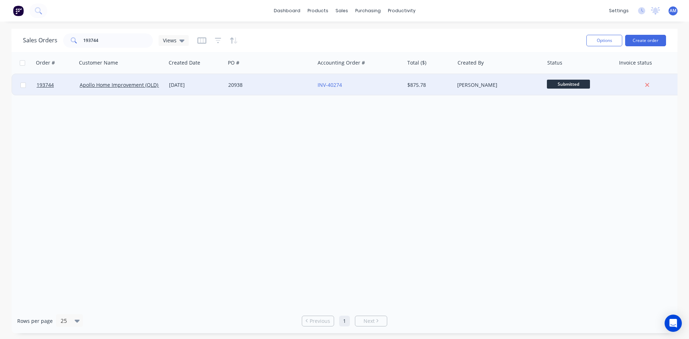
click at [257, 86] on div "20938" at bounding box center [268, 84] width 80 height 7
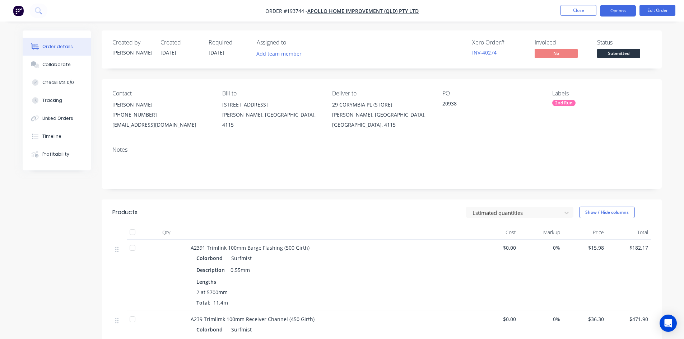
click at [612, 11] on button "Options" at bounding box center [618, 10] width 36 height 11
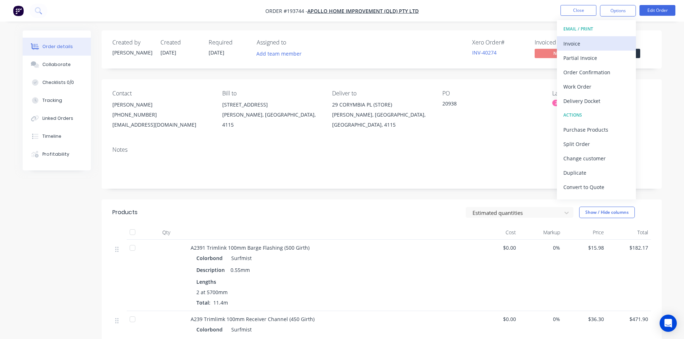
click at [590, 41] on div "Invoice" at bounding box center [596, 43] width 66 height 10
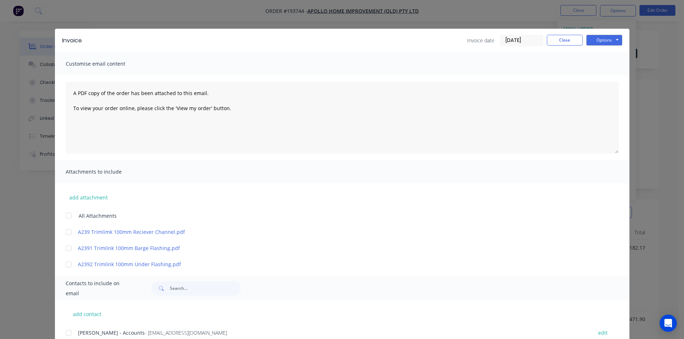
click at [66, 334] on div at bounding box center [68, 333] width 14 height 14
click at [597, 39] on button "Options" at bounding box center [604, 40] width 36 height 11
click at [601, 77] on button "Email" at bounding box center [609, 77] width 46 height 12
click at [576, 39] on button "Close" at bounding box center [565, 40] width 36 height 11
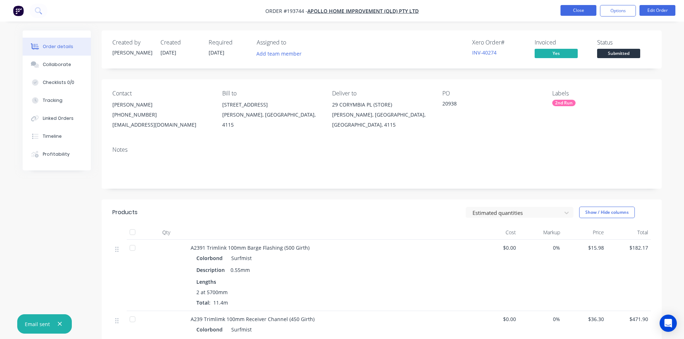
click at [574, 14] on button "Close" at bounding box center [578, 10] width 36 height 11
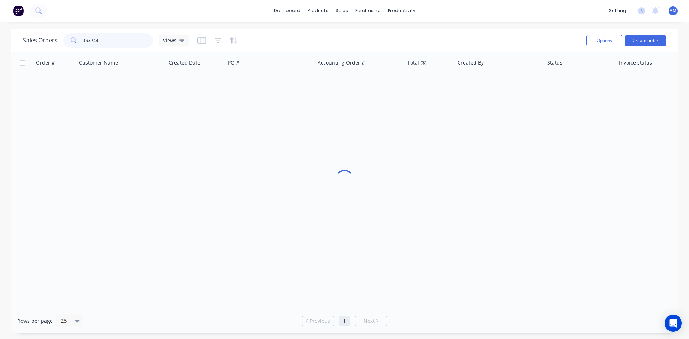
drag, startPoint x: 120, startPoint y: 43, endPoint x: 56, endPoint y: 38, distance: 63.4
click at [56, 38] on div "Sales Orders 193744 Views" at bounding box center [106, 40] width 166 height 14
type input "194066"
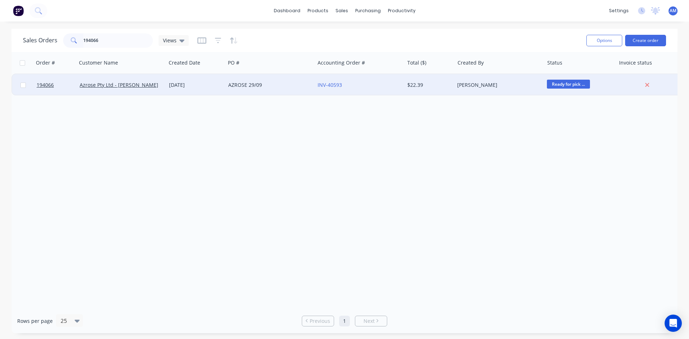
click at [276, 87] on div "AZROSE 29/09" at bounding box center [268, 84] width 80 height 7
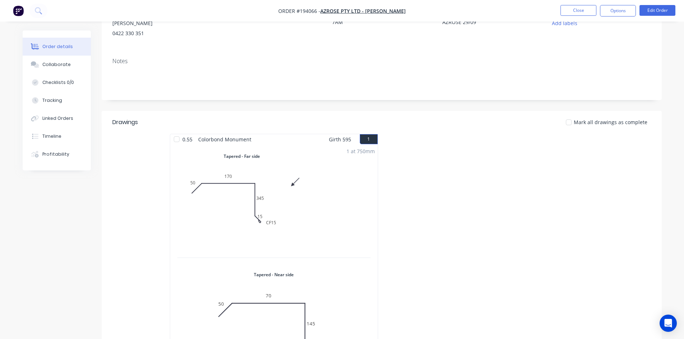
scroll to position [79, 0]
click at [48, 64] on div "Collaborate" at bounding box center [56, 64] width 28 height 6
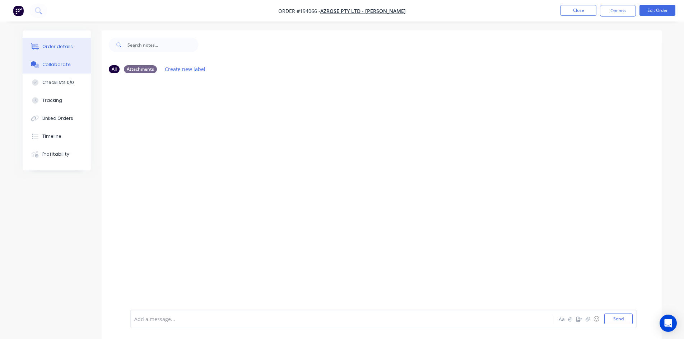
click at [53, 47] on div "Order details" at bounding box center [57, 46] width 31 height 6
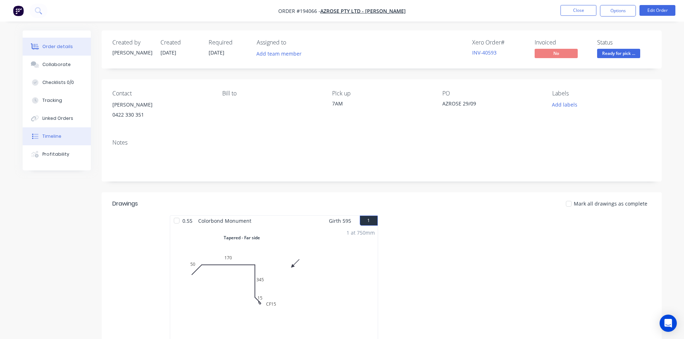
click at [47, 137] on div "Timeline" at bounding box center [51, 136] width 19 height 6
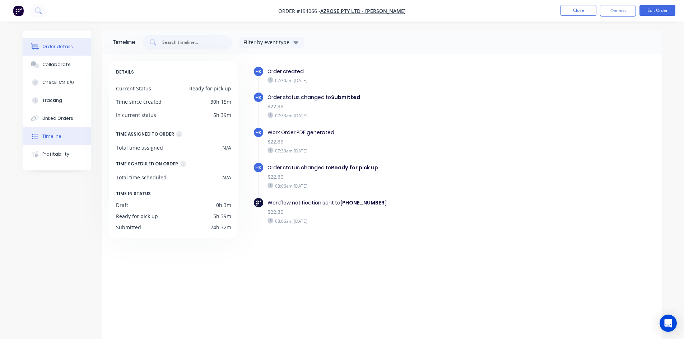
click at [71, 52] on button "Order details" at bounding box center [57, 47] width 68 height 18
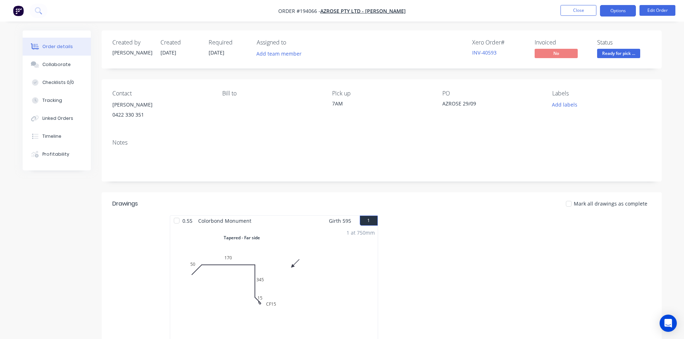
click at [619, 10] on button "Options" at bounding box center [618, 10] width 36 height 11
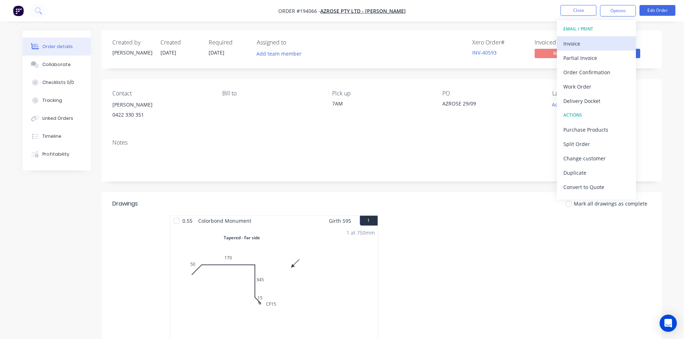
click at [598, 43] on div "Invoice" at bounding box center [596, 43] width 66 height 10
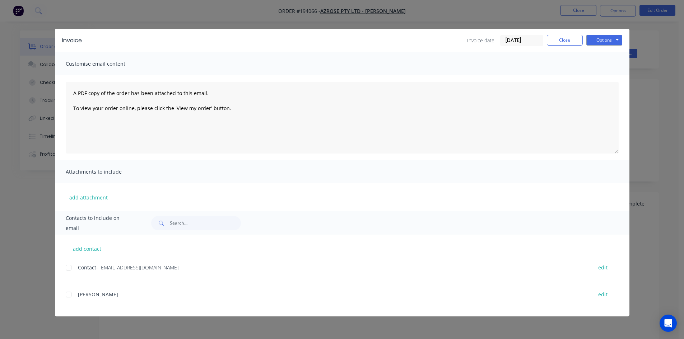
click at [70, 268] on div at bounding box center [68, 268] width 14 height 14
click at [613, 36] on button "Options" at bounding box center [604, 40] width 36 height 11
click at [608, 78] on button "Email" at bounding box center [609, 77] width 46 height 12
click at [551, 43] on button "Close" at bounding box center [565, 40] width 36 height 11
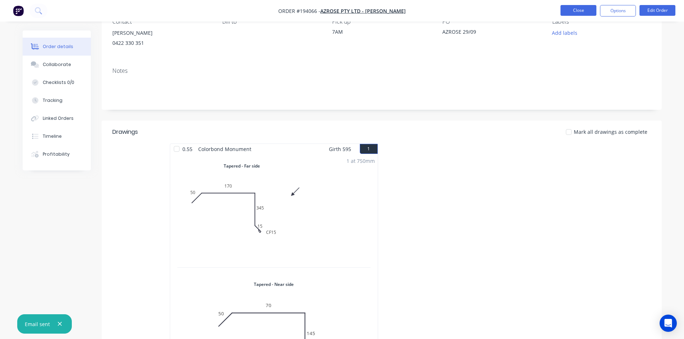
click at [567, 12] on button "Close" at bounding box center [578, 10] width 36 height 11
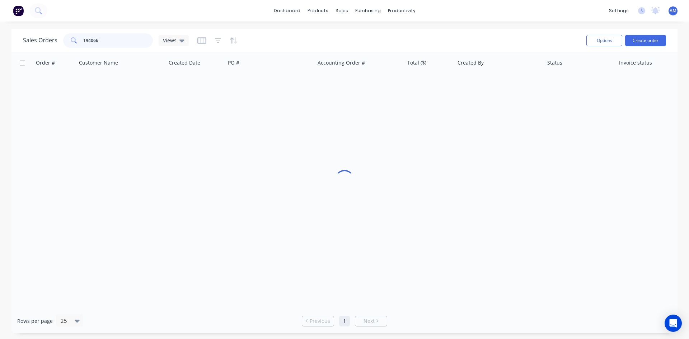
drag, startPoint x: 143, startPoint y: 42, endPoint x: 37, endPoint y: 36, distance: 105.7
click at [37, 36] on div "Sales Orders 194066 Views" at bounding box center [106, 40] width 166 height 14
type input "194006"
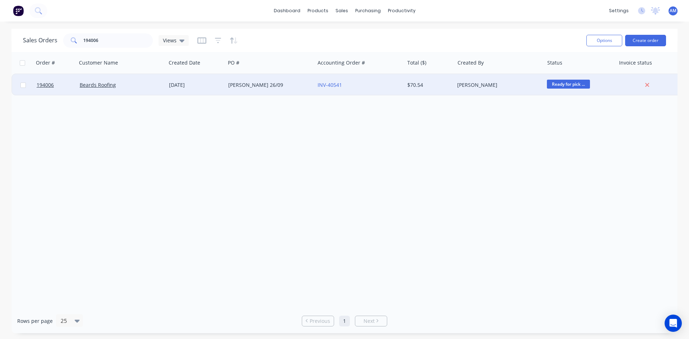
click at [302, 83] on div "IAN 26/09" at bounding box center [268, 84] width 80 height 7
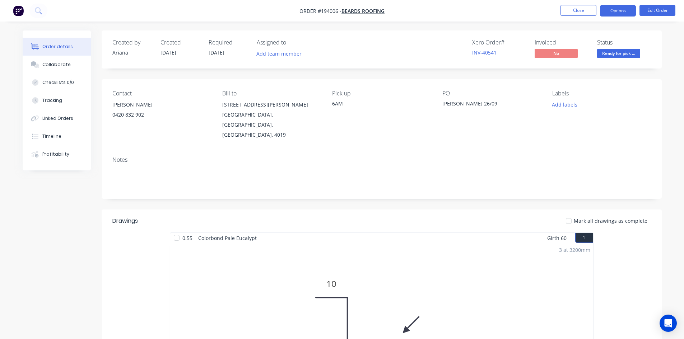
click at [602, 9] on button "Options" at bounding box center [618, 10] width 36 height 11
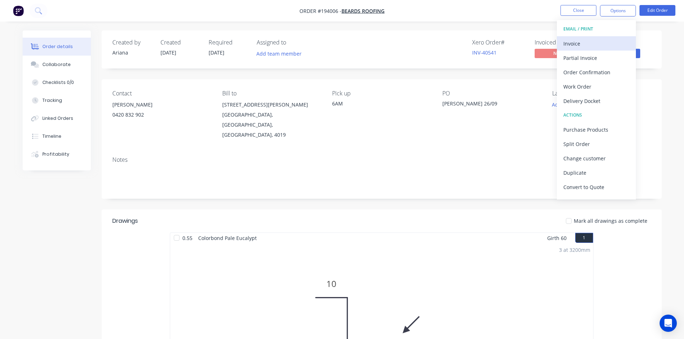
click at [588, 45] on div "Invoice" at bounding box center [596, 43] width 66 height 10
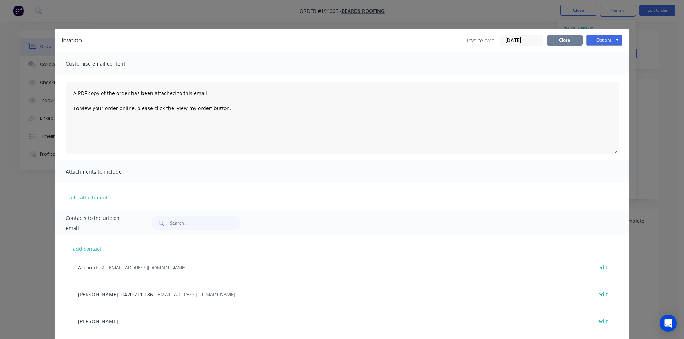
click at [555, 41] on button "Close" at bounding box center [565, 40] width 36 height 11
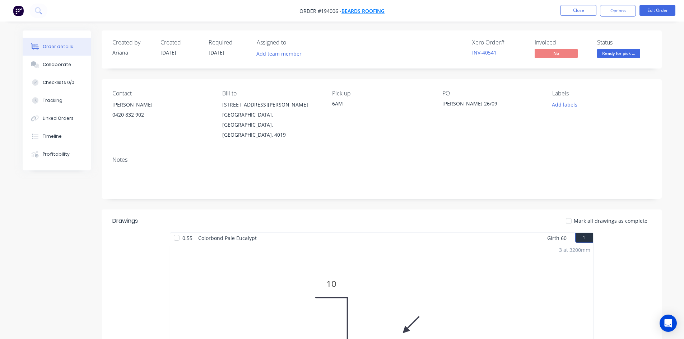
click at [351, 13] on span "Beards Roofing" at bounding box center [362, 11] width 43 height 7
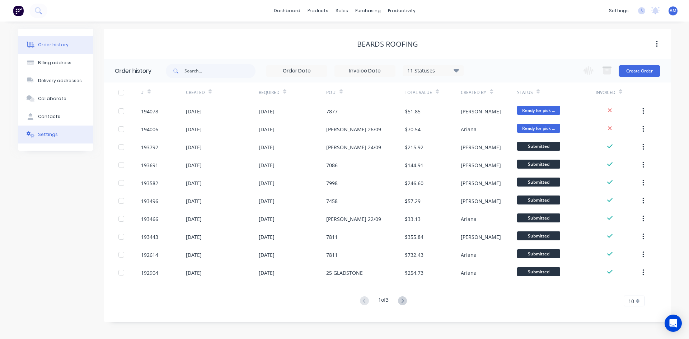
click at [55, 139] on button "Settings" at bounding box center [55, 135] width 75 height 18
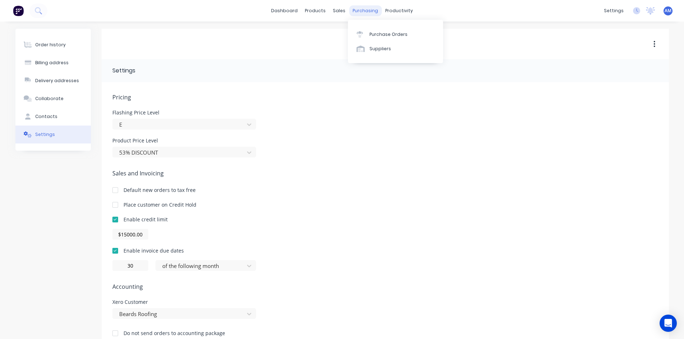
click at [349, 12] on div "purchasing" at bounding box center [365, 10] width 33 height 11
click at [339, 11] on div "sales" at bounding box center [339, 10] width 20 height 11
click at [345, 31] on div at bounding box center [343, 34] width 11 height 6
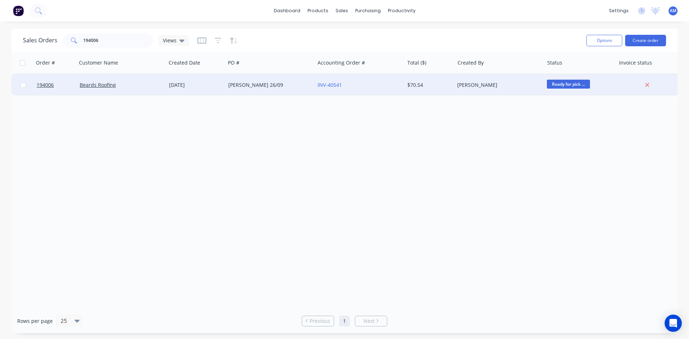
click at [290, 85] on div "IAN 26/09" at bounding box center [268, 84] width 80 height 7
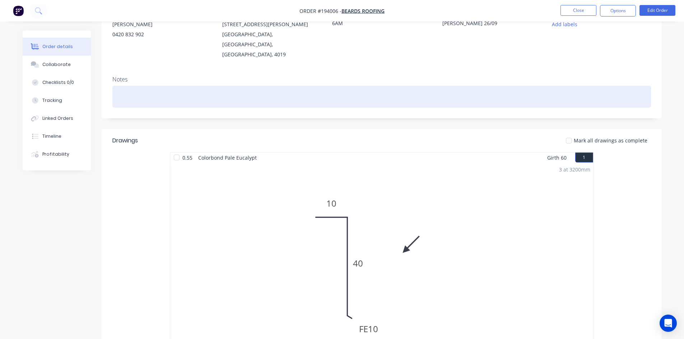
scroll to position [69, 0]
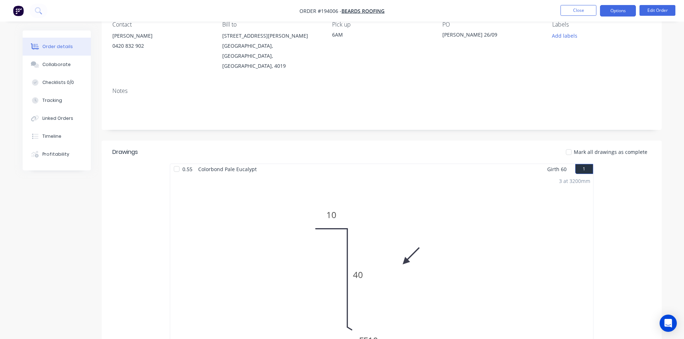
click at [615, 11] on button "Options" at bounding box center [618, 10] width 36 height 11
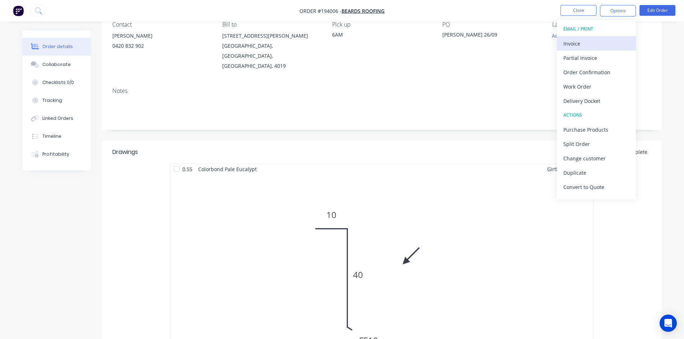
click at [589, 39] on div "Invoice" at bounding box center [596, 43] width 66 height 10
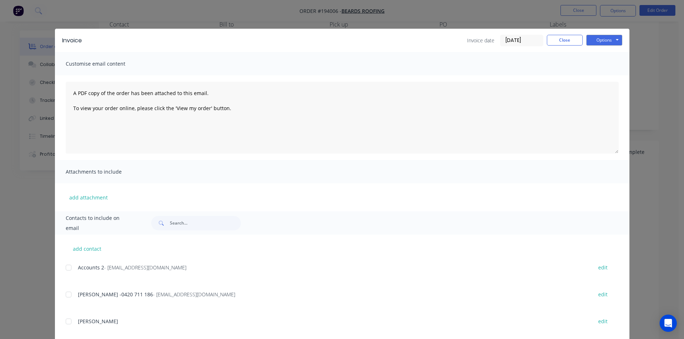
click at [65, 266] on div at bounding box center [68, 268] width 14 height 14
click at [66, 296] on div at bounding box center [68, 295] width 14 height 14
click at [612, 38] on button "Options" at bounding box center [604, 40] width 36 height 11
click at [603, 76] on button "Email" at bounding box center [609, 77] width 46 height 12
drag, startPoint x: 577, startPoint y: 38, endPoint x: 580, endPoint y: 19, distance: 19.7
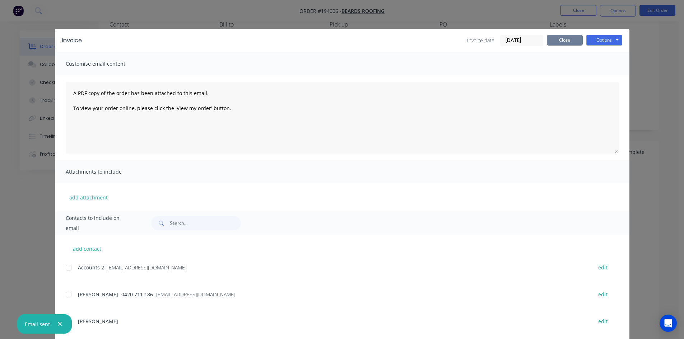
click at [577, 38] on button "Close" at bounding box center [565, 40] width 36 height 11
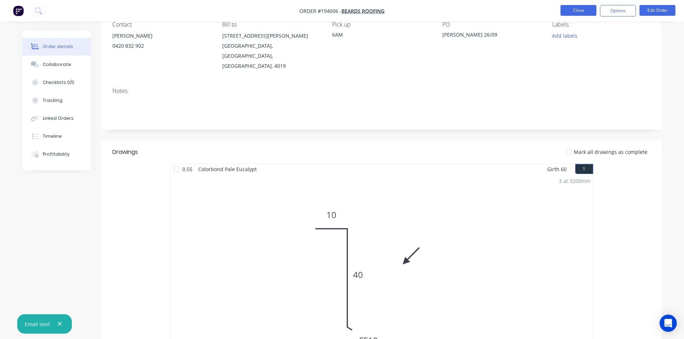
click at [582, 11] on button "Close" at bounding box center [578, 10] width 36 height 11
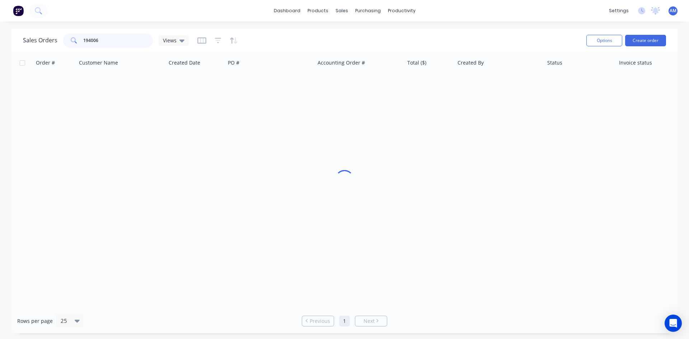
drag, startPoint x: 109, startPoint y: 37, endPoint x: 51, endPoint y: 38, distance: 58.2
click at [52, 39] on div "Sales Orders 194006 Views" at bounding box center [106, 40] width 166 height 14
type input "194078"
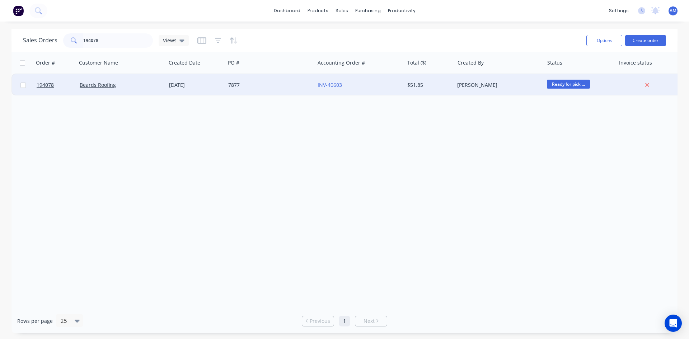
click at [265, 86] on div "7877" at bounding box center [268, 84] width 80 height 7
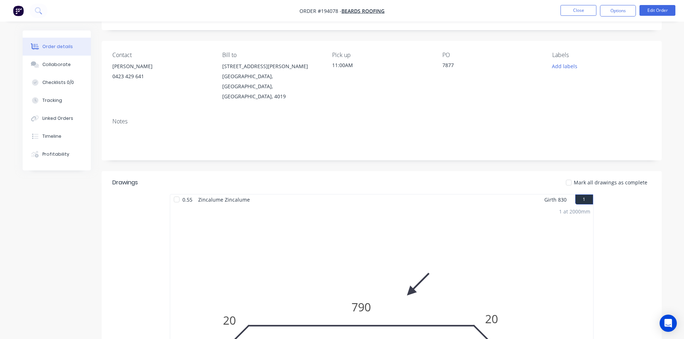
scroll to position [33, 0]
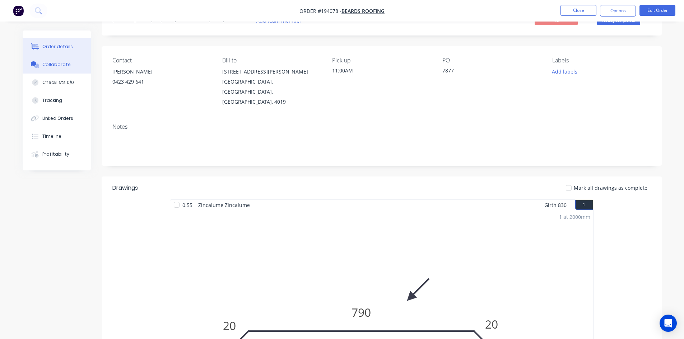
click at [71, 67] on button "Collaborate" at bounding box center [57, 65] width 68 height 18
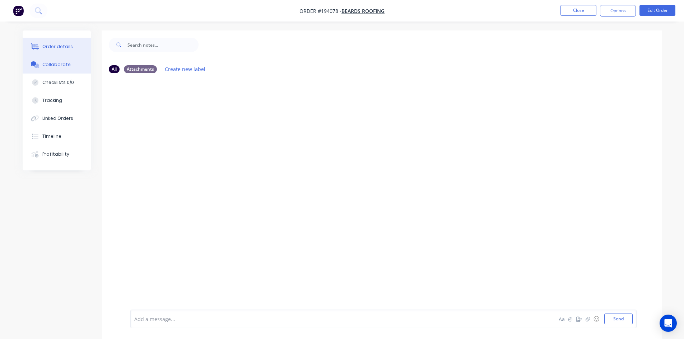
click at [70, 50] on button "Order details" at bounding box center [57, 47] width 68 height 18
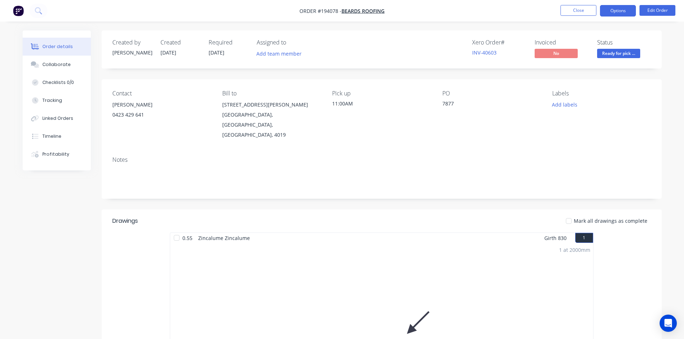
click at [607, 14] on button "Options" at bounding box center [618, 10] width 36 height 11
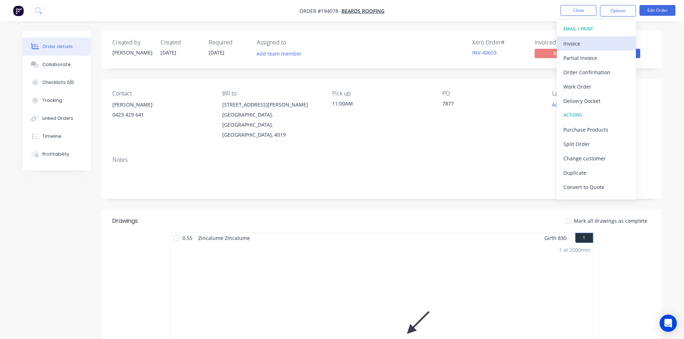
click at [599, 42] on div "Invoice" at bounding box center [596, 43] width 66 height 10
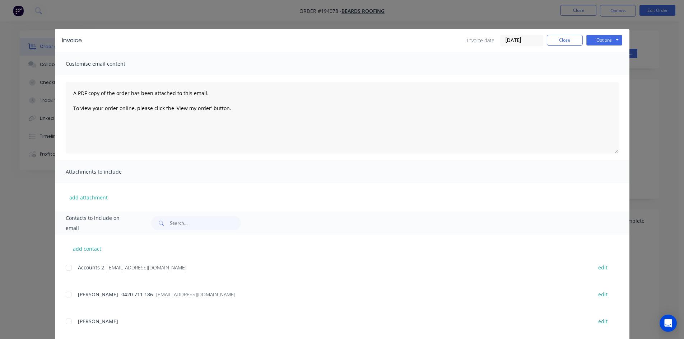
click at [67, 267] on div at bounding box center [68, 268] width 14 height 14
click at [67, 298] on div at bounding box center [68, 295] width 14 height 14
click at [617, 38] on button "Options" at bounding box center [604, 40] width 36 height 11
click at [612, 74] on button "Email" at bounding box center [609, 77] width 46 height 12
click at [559, 39] on button "Close" at bounding box center [565, 40] width 36 height 11
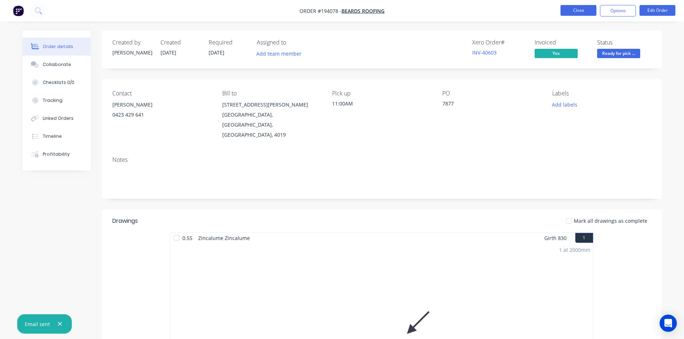
click at [570, 13] on button "Close" at bounding box center [578, 10] width 36 height 11
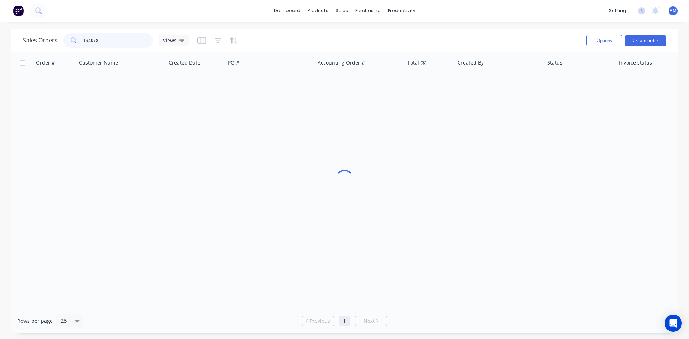
drag, startPoint x: 107, startPoint y: 42, endPoint x: 69, endPoint y: 40, distance: 38.5
click at [69, 40] on div "194078" at bounding box center [108, 40] width 90 height 14
type input "194192"
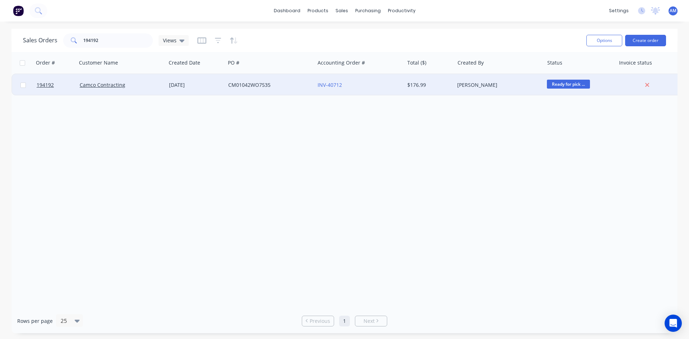
click at [267, 88] on div "CM01042WO7535" at bounding box center [268, 84] width 80 height 7
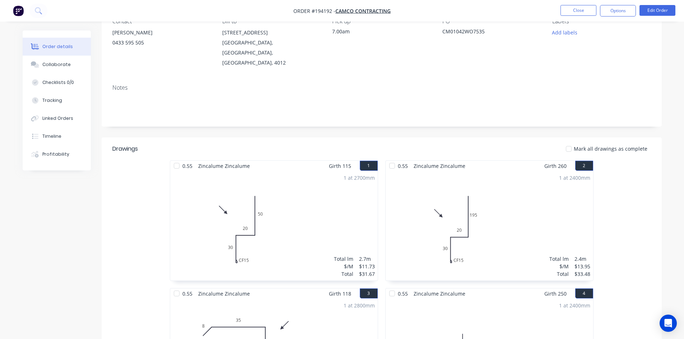
scroll to position [71, 0]
click at [364, 11] on span "Camco Contracting" at bounding box center [362, 11] width 55 height 7
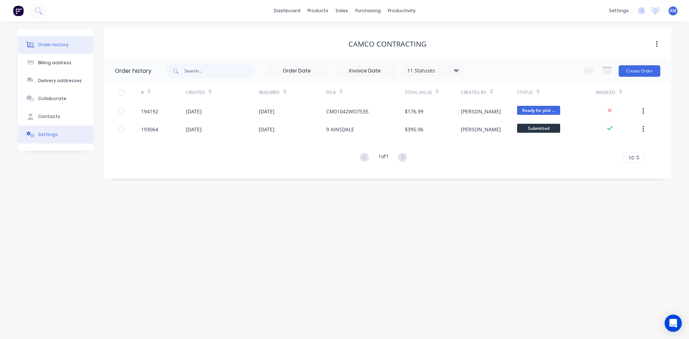
click at [39, 139] on button "Settings" at bounding box center [55, 135] width 75 height 18
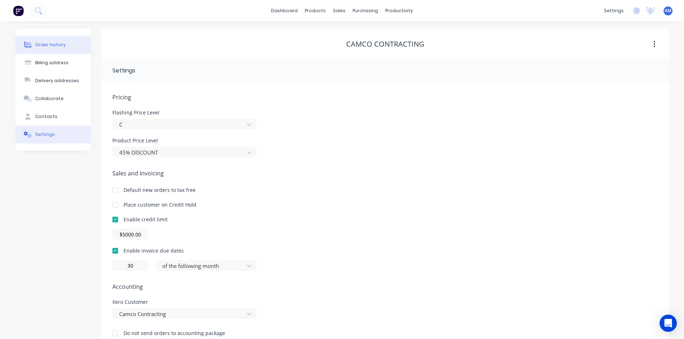
click at [52, 46] on div "Order history" at bounding box center [50, 45] width 31 height 6
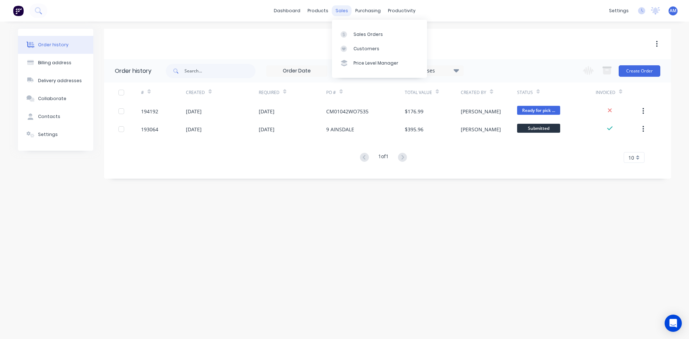
click at [344, 10] on div "sales" at bounding box center [342, 10] width 20 height 11
click at [354, 34] on div "Sales Orders" at bounding box center [368, 34] width 29 height 6
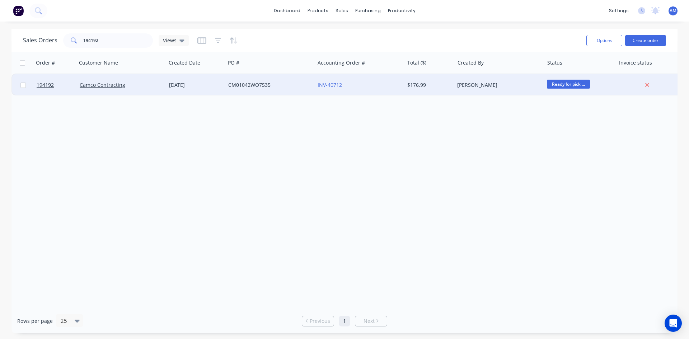
click at [284, 87] on div "CM01042WO7535" at bounding box center [268, 84] width 80 height 7
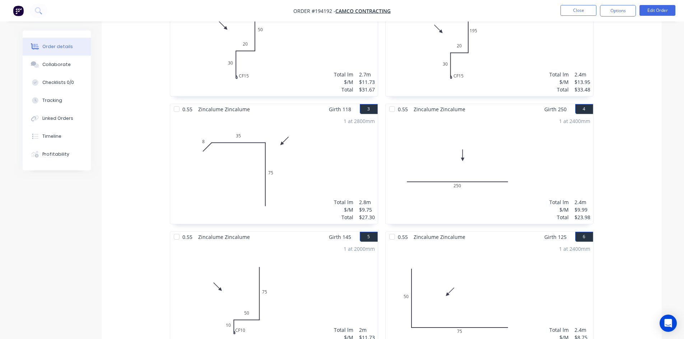
scroll to position [359, 0]
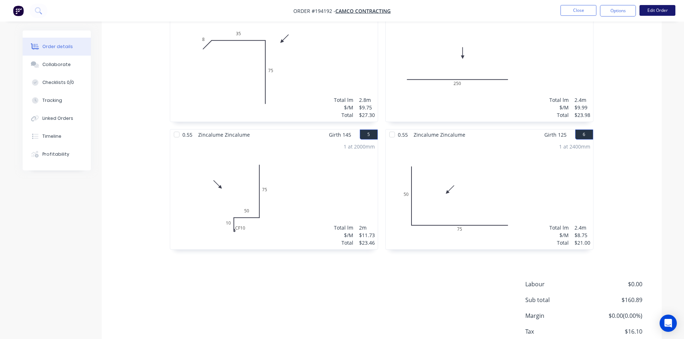
click at [654, 13] on button "Edit Order" at bounding box center [657, 10] width 36 height 11
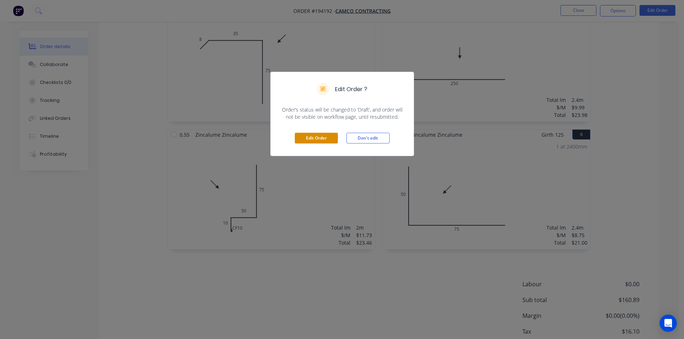
click at [326, 136] on button "Edit Order" at bounding box center [316, 138] width 43 height 11
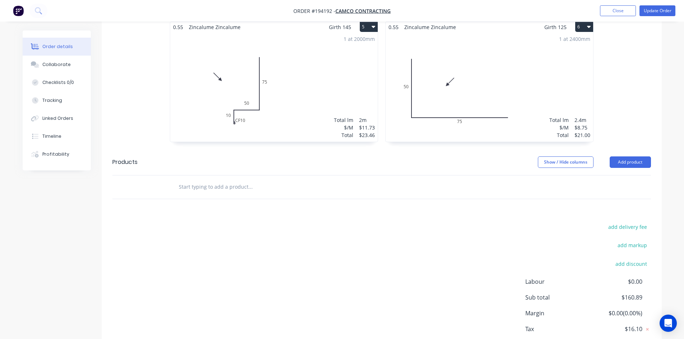
scroll to position [514, 0]
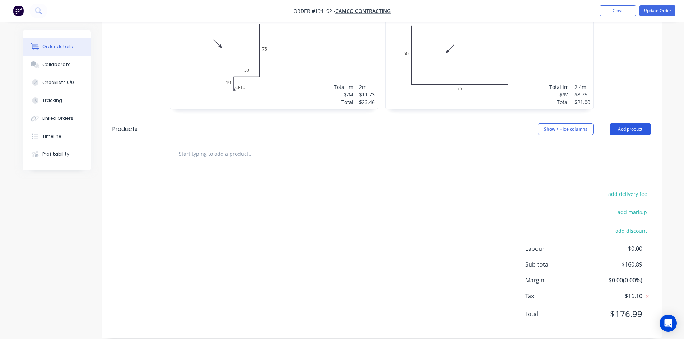
click at [625, 123] on button "Add product" at bounding box center [630, 128] width 41 height 11
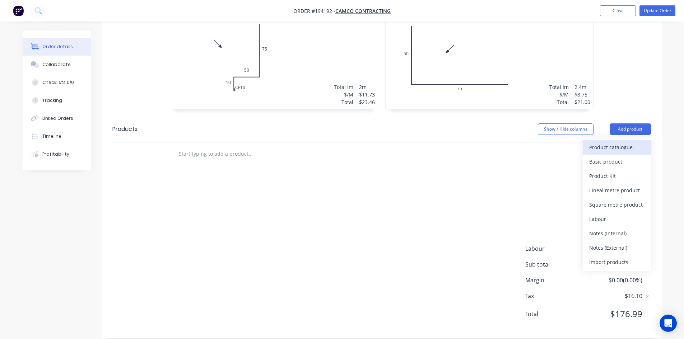
click at [620, 142] on div "Product catalogue" at bounding box center [616, 147] width 55 height 10
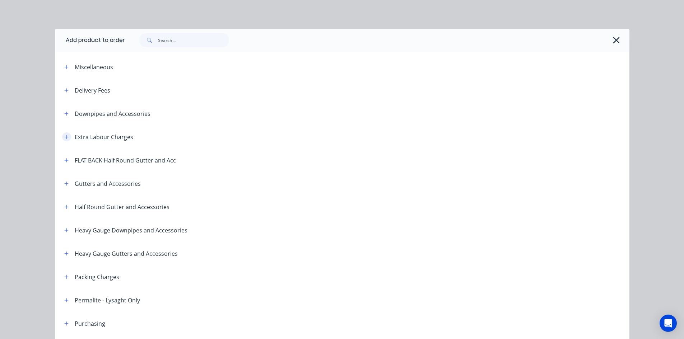
click at [65, 137] on icon "button" at bounding box center [66, 137] width 4 height 5
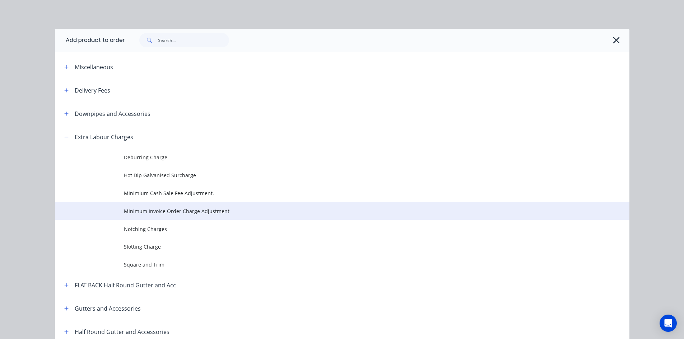
click at [153, 210] on span "Minimum Invoice Order Charge Adjustment" at bounding box center [326, 211] width 404 height 8
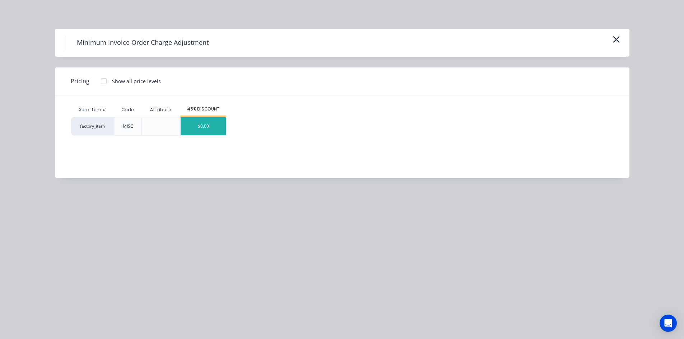
click at [204, 125] on div "$0.00" at bounding box center [203, 126] width 45 height 18
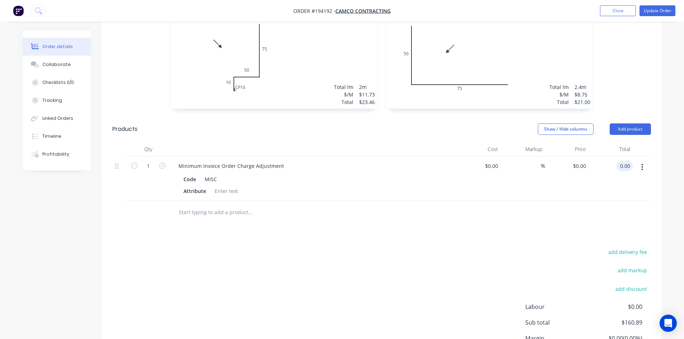
click at [617, 161] on div "0.00 0.00" at bounding box center [624, 166] width 17 height 10
type input "39.11"
type input "$39.11"
click at [611, 201] on div at bounding box center [381, 212] width 538 height 23
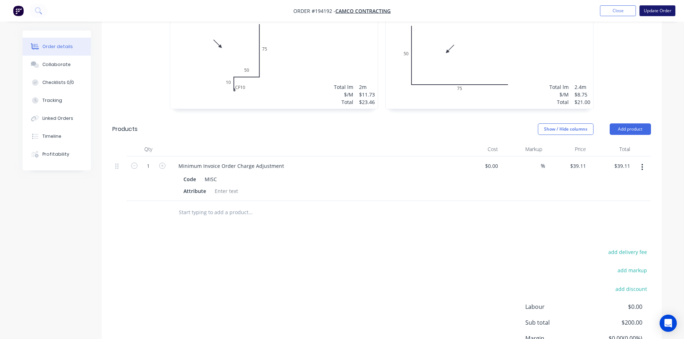
click at [659, 12] on button "Update Order" at bounding box center [657, 10] width 36 height 11
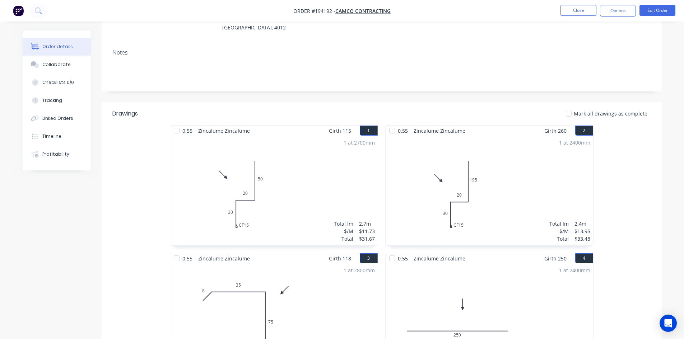
scroll to position [0, 0]
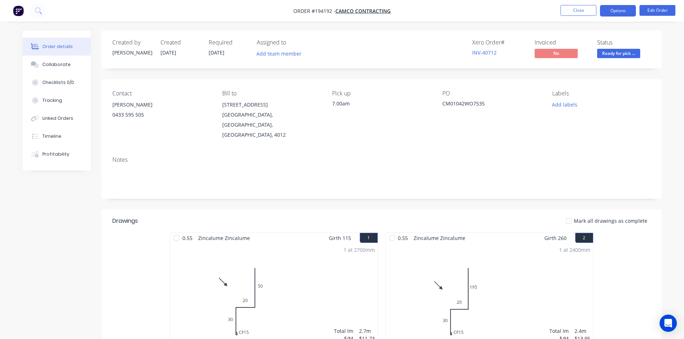
click at [630, 7] on button "Options" at bounding box center [618, 10] width 36 height 11
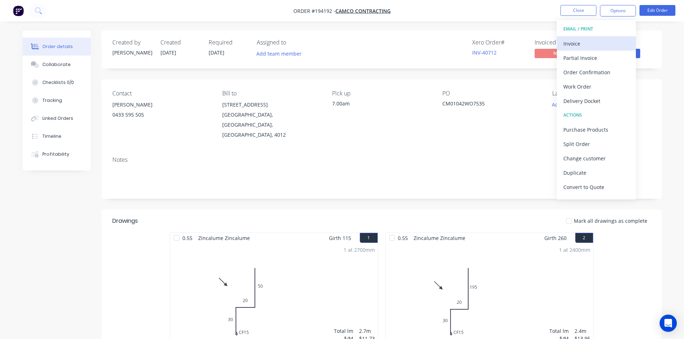
click at [611, 39] on div "Invoice" at bounding box center [596, 43] width 66 height 10
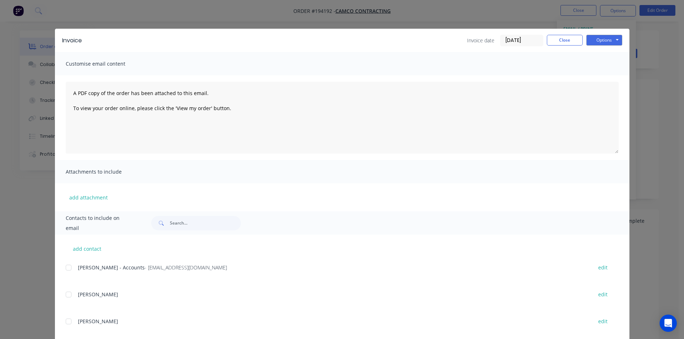
click at [67, 267] on div at bounding box center [68, 268] width 14 height 14
click at [591, 42] on button "Options" at bounding box center [604, 40] width 36 height 11
click at [596, 75] on button "Email" at bounding box center [609, 77] width 46 height 12
drag, startPoint x: 570, startPoint y: 41, endPoint x: 573, endPoint y: 29, distance: 12.9
click at [571, 41] on button "Close" at bounding box center [565, 40] width 36 height 11
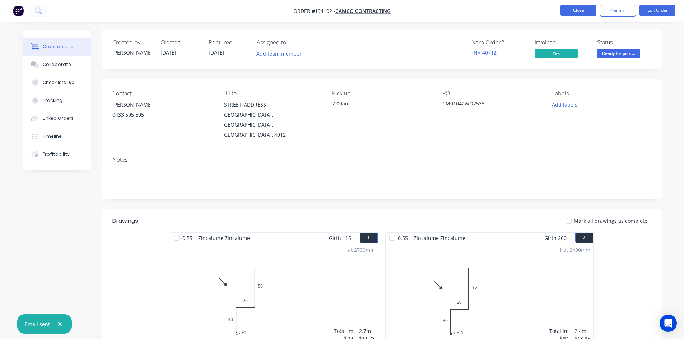
click at [575, 15] on li "Close" at bounding box center [578, 10] width 36 height 11
click at [575, 12] on button "Close" at bounding box center [578, 10] width 36 height 11
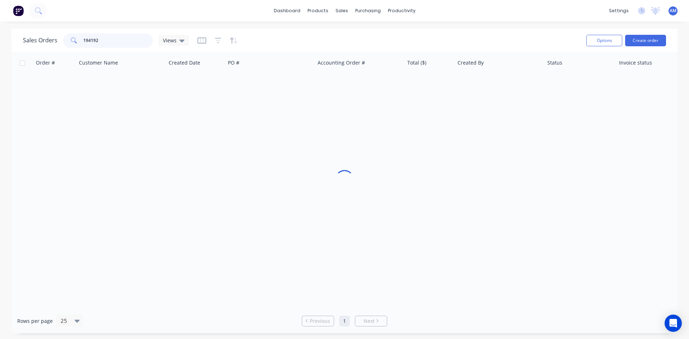
drag, startPoint x: 118, startPoint y: 39, endPoint x: 60, endPoint y: 40, distance: 57.4
click at [60, 40] on div "Sales Orders 194192 Views" at bounding box center [106, 40] width 166 height 14
type input "194099"
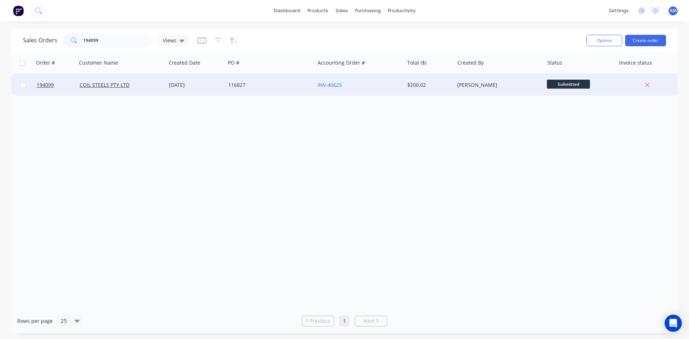
click at [288, 80] on div "116827" at bounding box center [269, 85] width 89 height 22
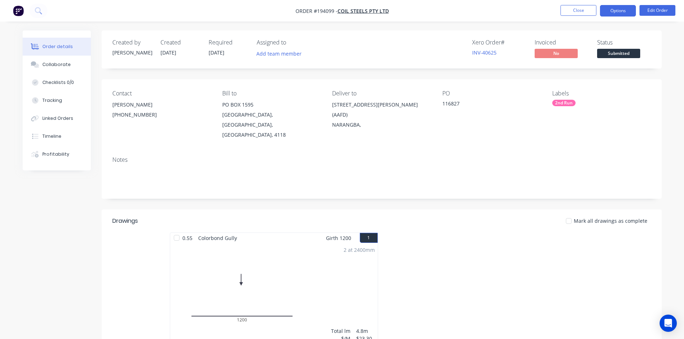
click at [623, 9] on button "Options" at bounding box center [618, 10] width 36 height 11
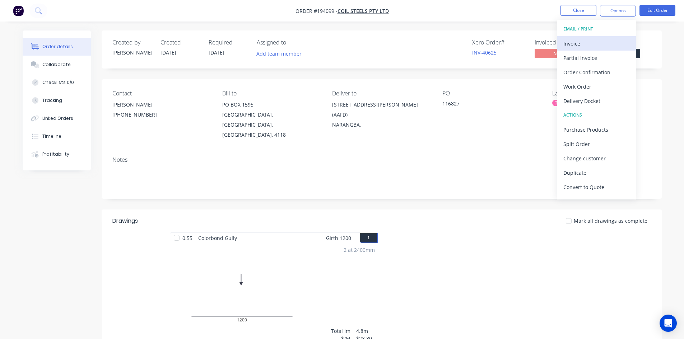
click at [612, 41] on div "Invoice" at bounding box center [596, 43] width 66 height 10
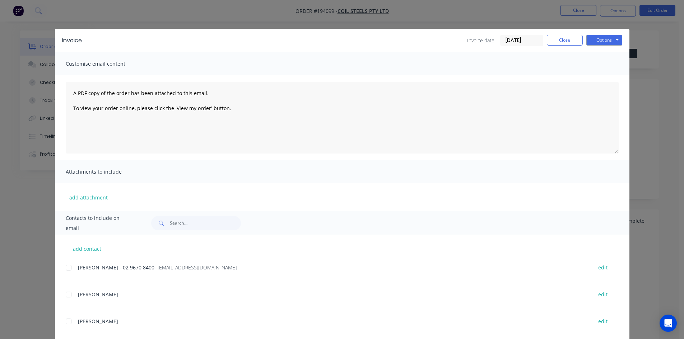
click at [65, 268] on div at bounding box center [68, 268] width 14 height 14
click at [617, 42] on button "Options" at bounding box center [604, 40] width 36 height 11
click at [611, 76] on button "Email" at bounding box center [609, 77] width 46 height 12
click at [550, 43] on button "Close" at bounding box center [565, 40] width 36 height 11
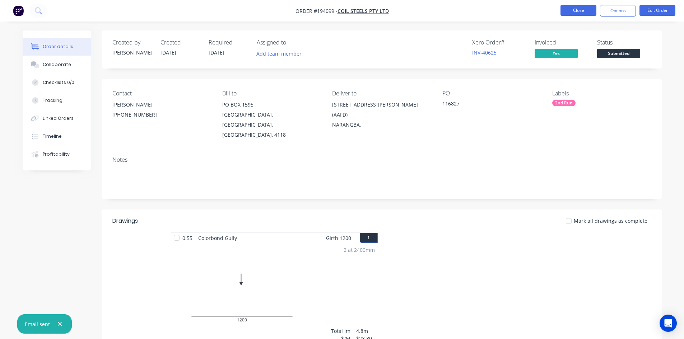
click at [570, 14] on button "Close" at bounding box center [578, 10] width 36 height 11
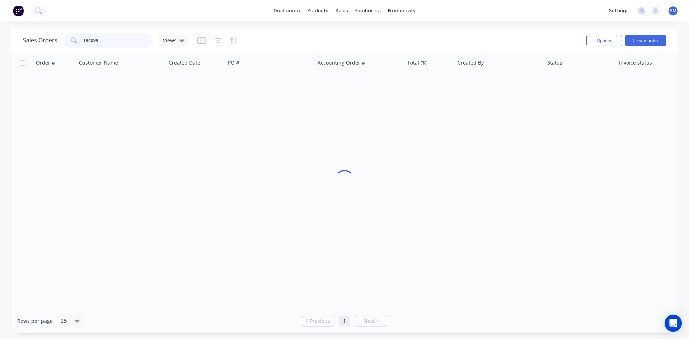
drag, startPoint x: 107, startPoint y: 40, endPoint x: 70, endPoint y: 41, distance: 37.7
click at [73, 40] on div "194099" at bounding box center [108, 40] width 90 height 14
type input "194199"
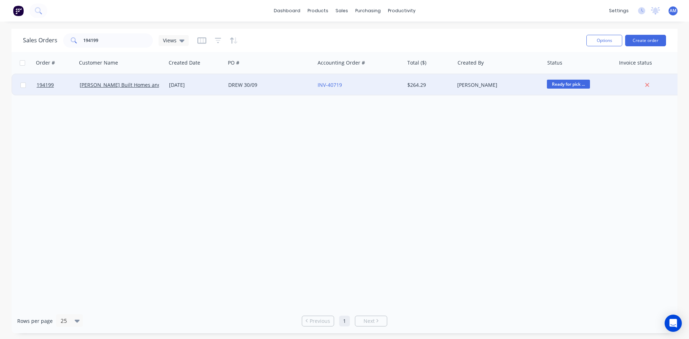
click at [275, 86] on div "DREW 30/09" at bounding box center [268, 84] width 80 height 7
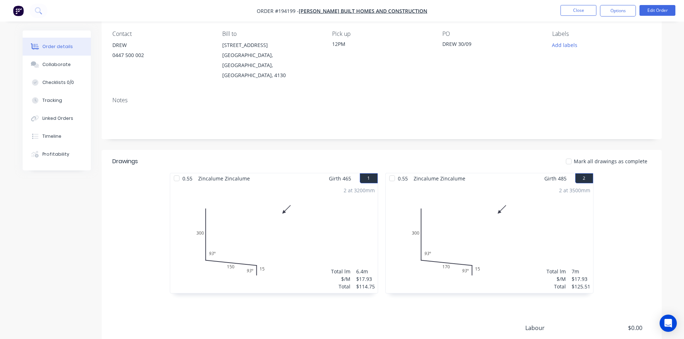
scroll to position [132, 0]
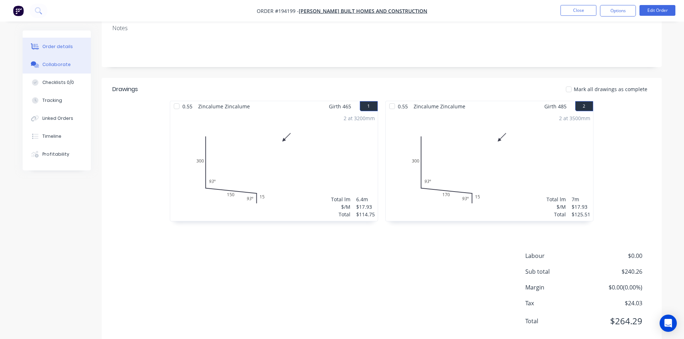
click at [52, 65] on div "Collaborate" at bounding box center [56, 64] width 28 height 6
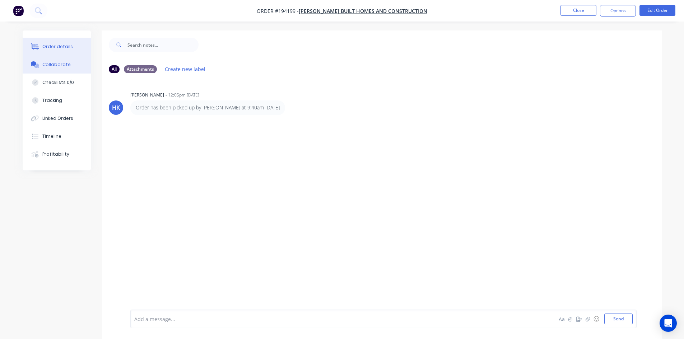
click at [56, 49] on div "Order details" at bounding box center [57, 46] width 31 height 6
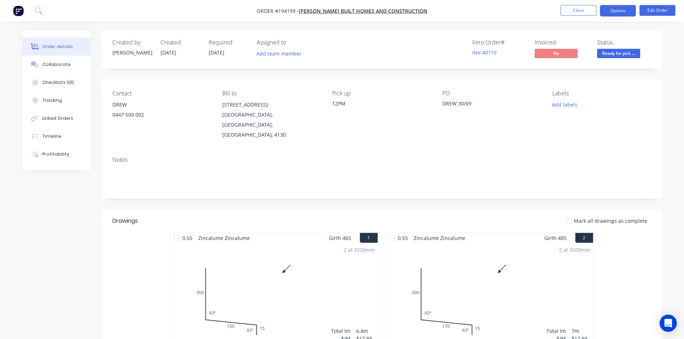
click at [624, 11] on button "Options" at bounding box center [618, 10] width 36 height 11
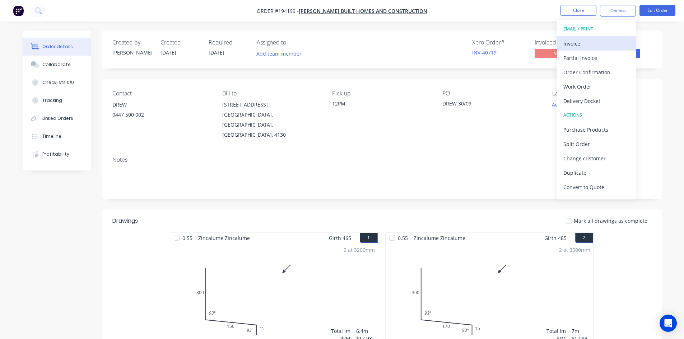
click at [586, 45] on div "Invoice" at bounding box center [596, 43] width 66 height 10
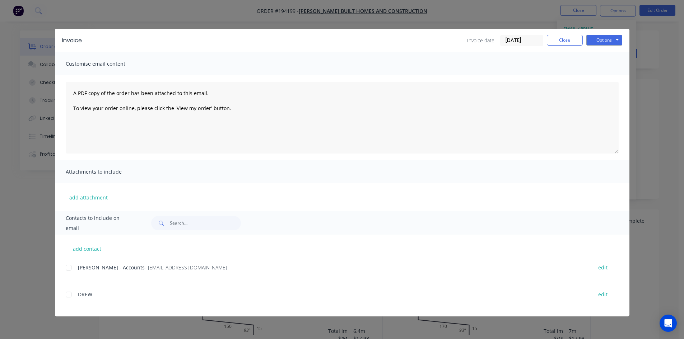
click at [70, 267] on div at bounding box center [68, 268] width 14 height 14
click at [600, 39] on button "Options" at bounding box center [604, 40] width 36 height 11
click at [607, 74] on button "Email" at bounding box center [609, 77] width 46 height 12
click at [564, 41] on button "Close" at bounding box center [565, 40] width 36 height 11
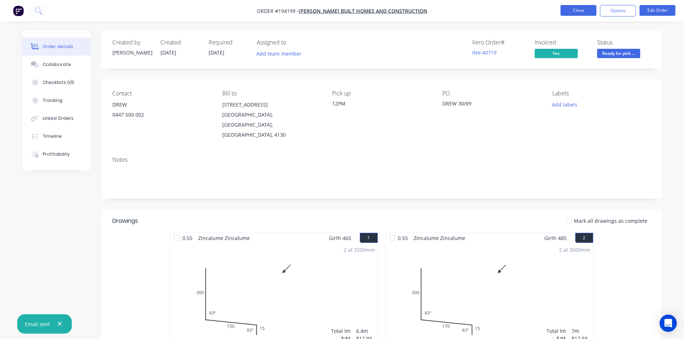
click at [577, 15] on button "Close" at bounding box center [578, 10] width 36 height 11
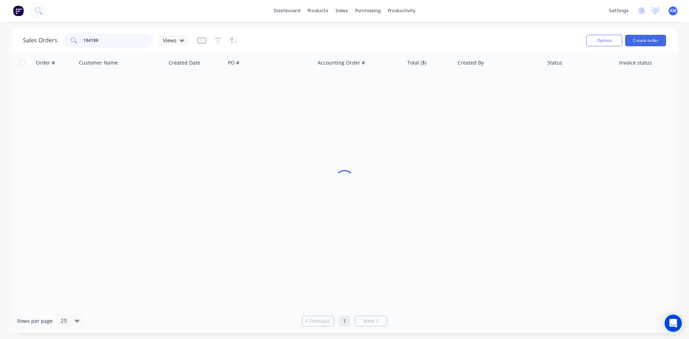
drag, startPoint x: 115, startPoint y: 36, endPoint x: 52, endPoint y: 37, distance: 62.1
click at [53, 37] on div "Sales Orders 194199 Views" at bounding box center [106, 40] width 166 height 14
type input "194054"
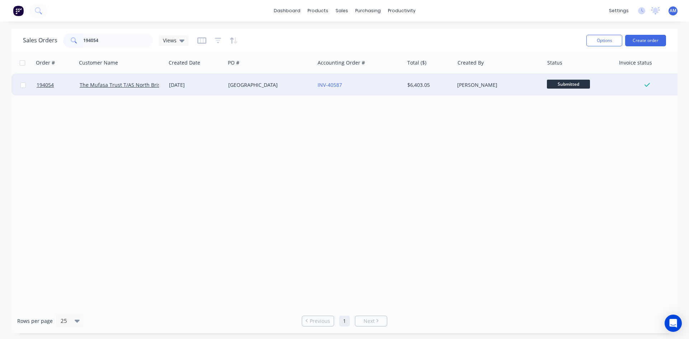
click at [288, 88] on div "652 UPPER BROOKFIELD" at bounding box center [268, 84] width 80 height 7
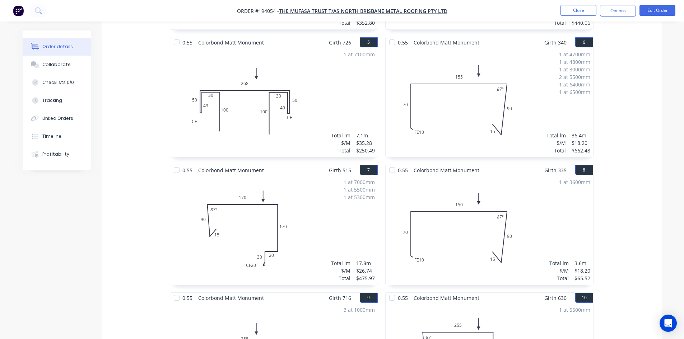
scroll to position [574, 0]
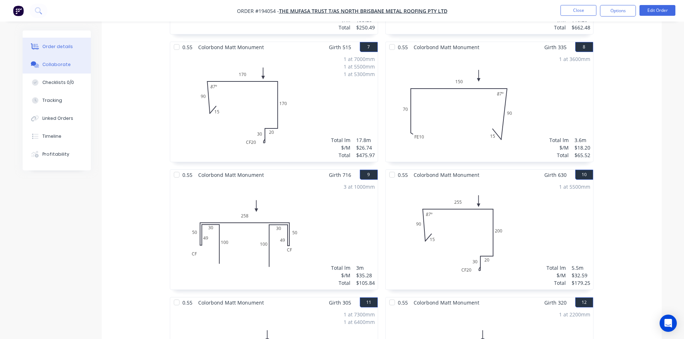
click at [78, 63] on button "Collaborate" at bounding box center [57, 65] width 68 height 18
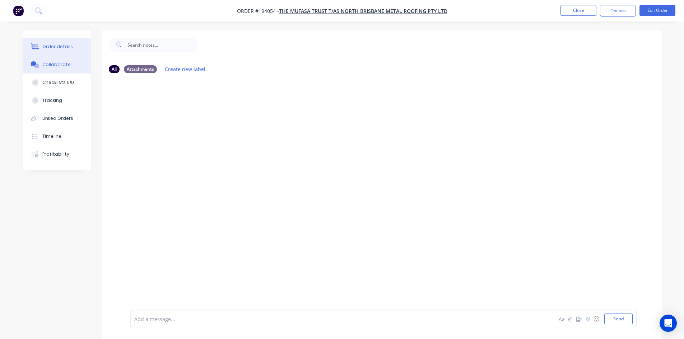
click at [75, 47] on button "Order details" at bounding box center [57, 47] width 68 height 18
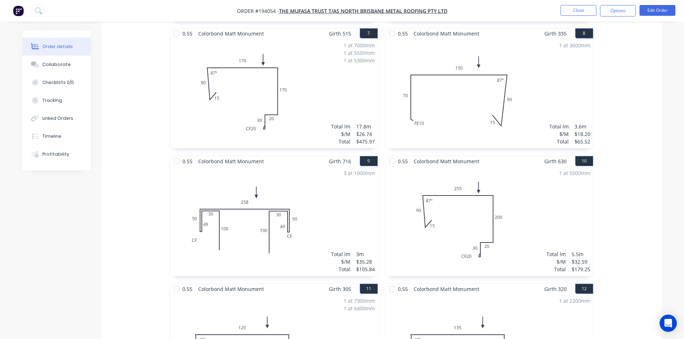
scroll to position [718, 0]
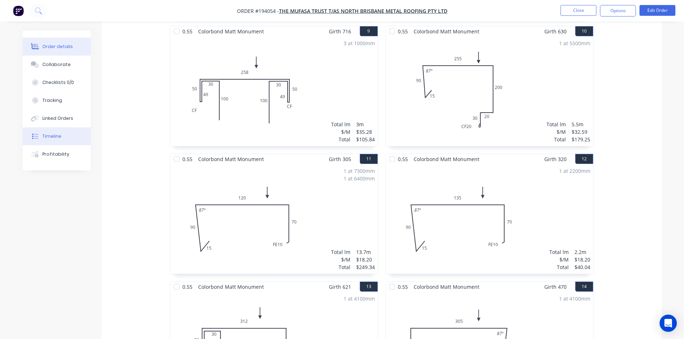
click at [61, 140] on button "Timeline" at bounding box center [57, 136] width 68 height 18
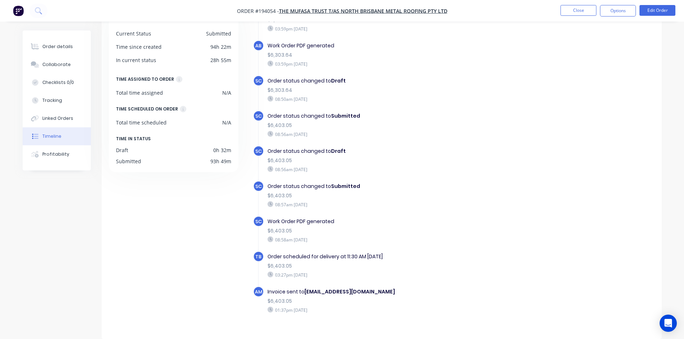
scroll to position [186, 0]
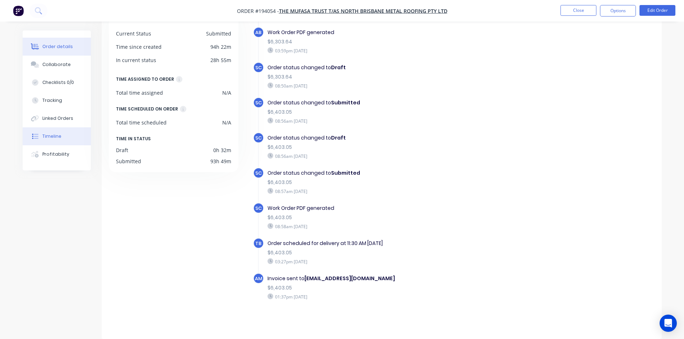
click at [44, 46] on div "Order details" at bounding box center [57, 46] width 31 height 6
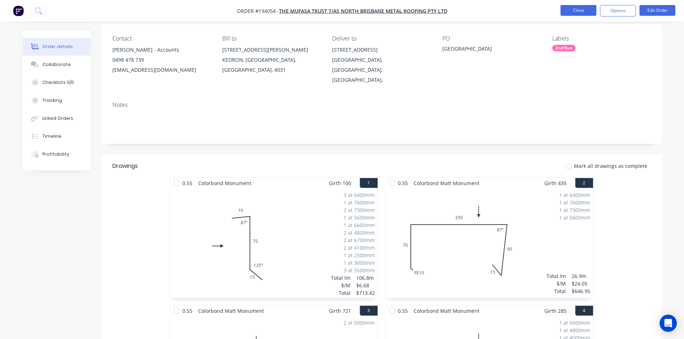
click at [568, 8] on button "Close" at bounding box center [578, 10] width 36 height 11
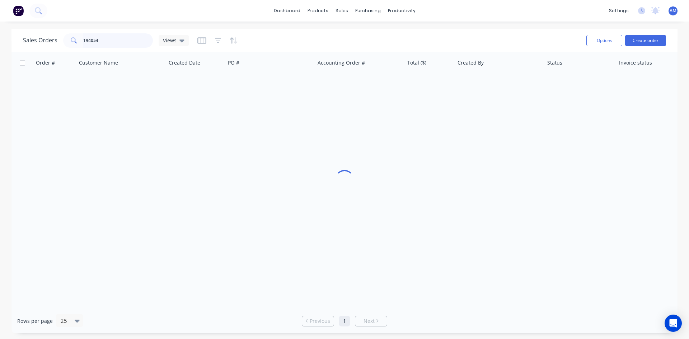
drag, startPoint x: 102, startPoint y: 43, endPoint x: 52, endPoint y: 41, distance: 50.3
click at [52, 41] on div "Sales Orders 194054 Views" at bounding box center [106, 40] width 166 height 14
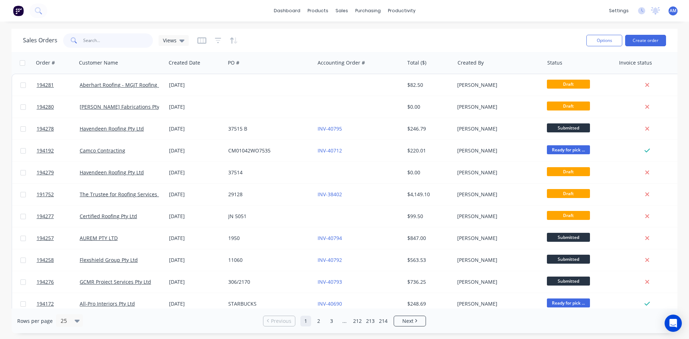
click at [127, 41] on input "text" at bounding box center [118, 40] width 70 height 14
type input "194194"
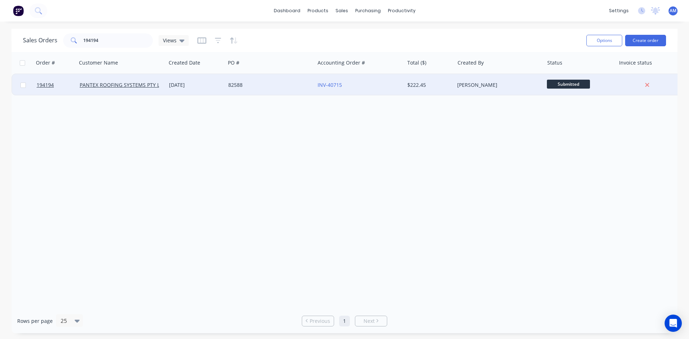
click at [288, 81] on div "82588" at bounding box center [268, 84] width 80 height 7
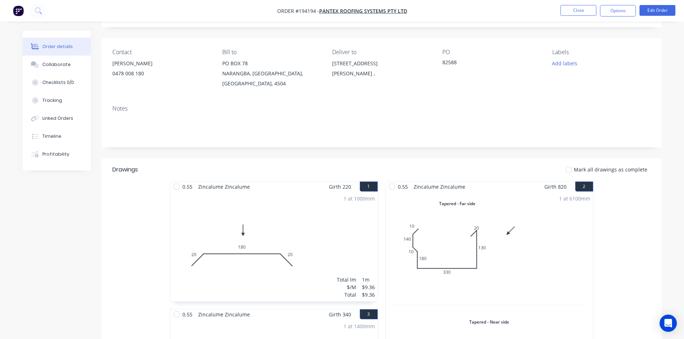
scroll to position [28, 0]
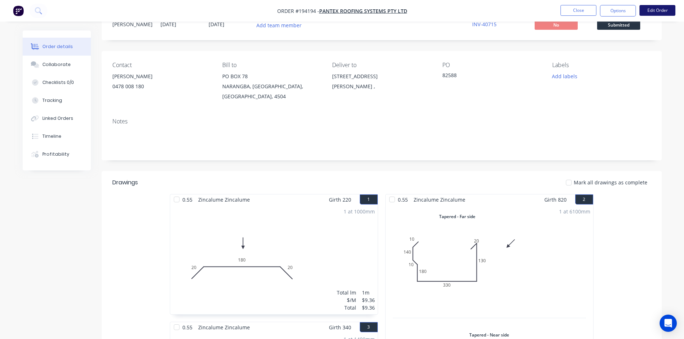
click at [664, 11] on button "Edit Order" at bounding box center [657, 10] width 36 height 11
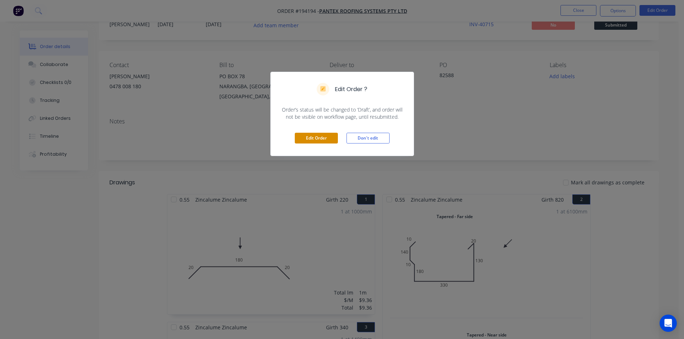
click at [305, 135] on button "Edit Order" at bounding box center [316, 138] width 43 height 11
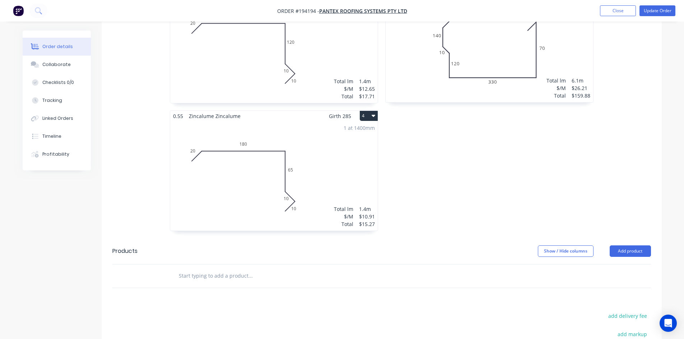
scroll to position [467, 0]
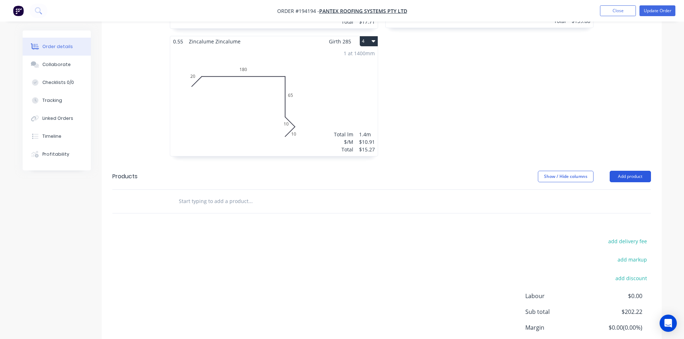
click at [627, 171] on button "Add product" at bounding box center [630, 176] width 41 height 11
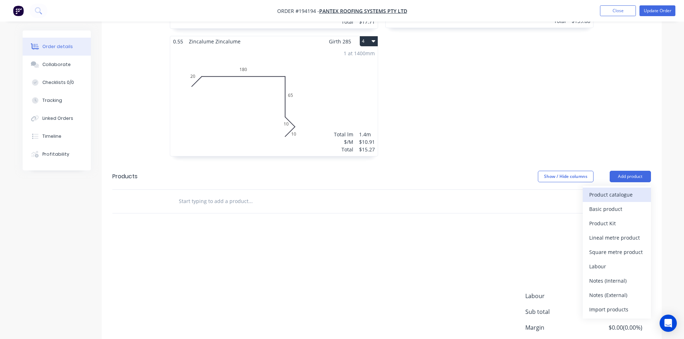
click at [623, 188] on button "Product catalogue" at bounding box center [617, 195] width 68 height 14
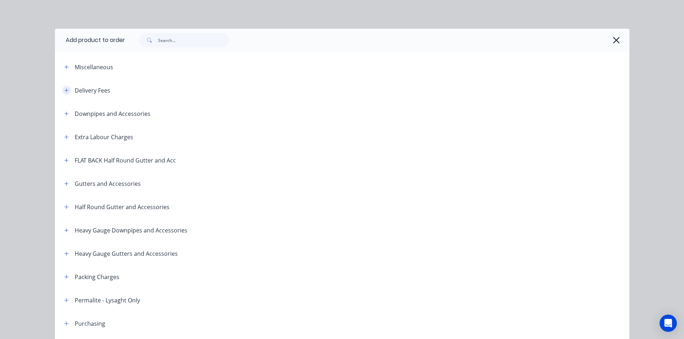
click at [64, 88] on icon "button" at bounding box center [66, 90] width 4 height 5
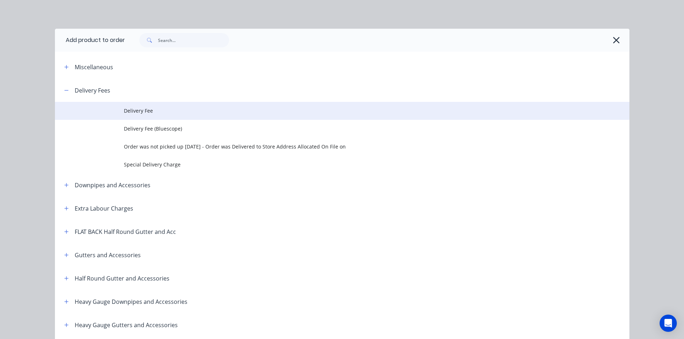
click at [143, 111] on span "Delivery Fee" at bounding box center [326, 111] width 404 height 8
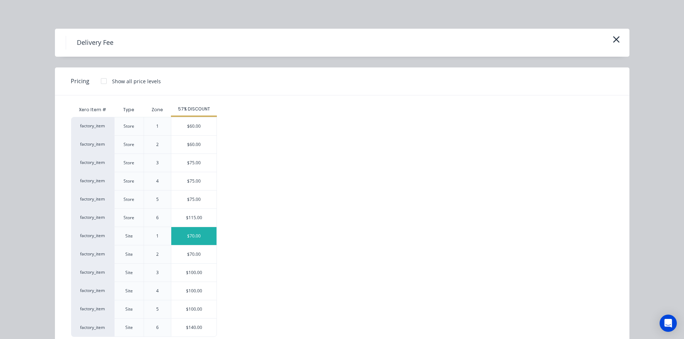
click at [195, 237] on div "$70.00" at bounding box center [193, 236] width 45 height 18
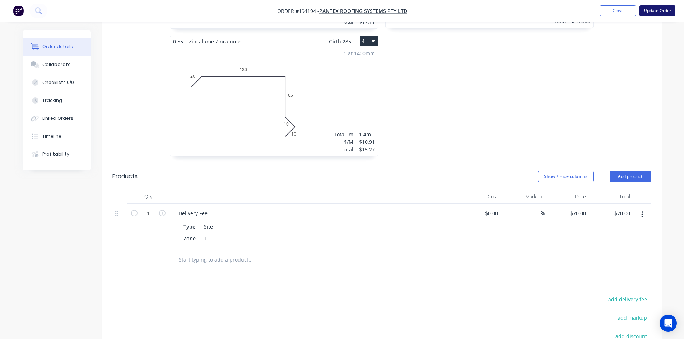
click at [650, 10] on button "Update Order" at bounding box center [657, 10] width 36 height 11
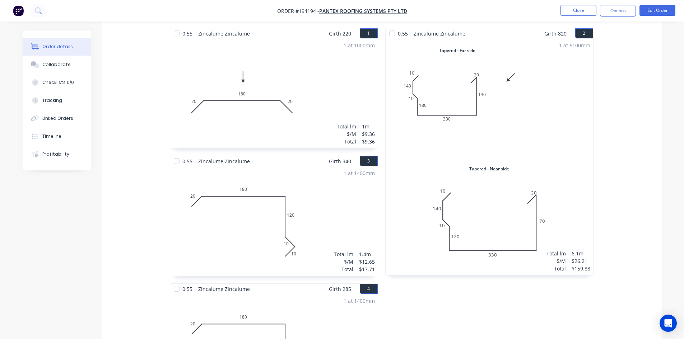
scroll to position [179, 0]
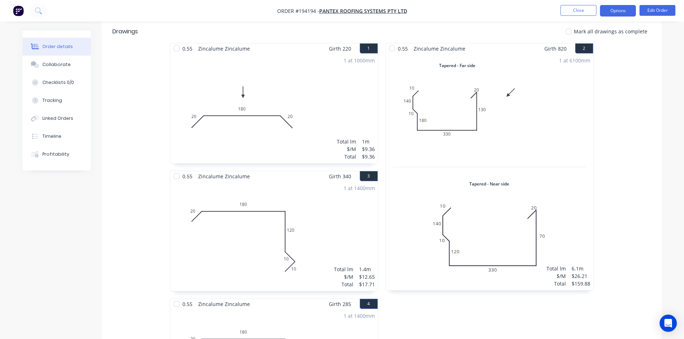
click at [629, 10] on button "Options" at bounding box center [618, 10] width 36 height 11
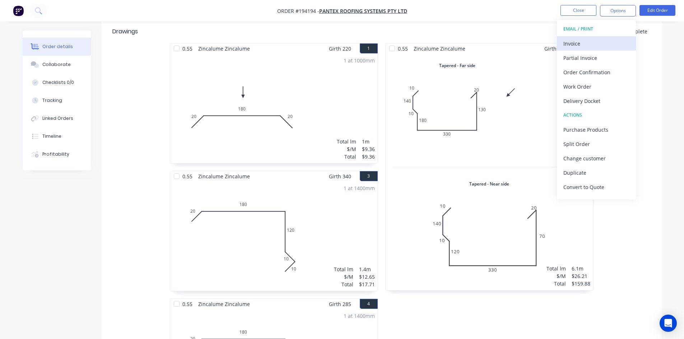
click at [599, 43] on div "Invoice" at bounding box center [596, 43] width 66 height 10
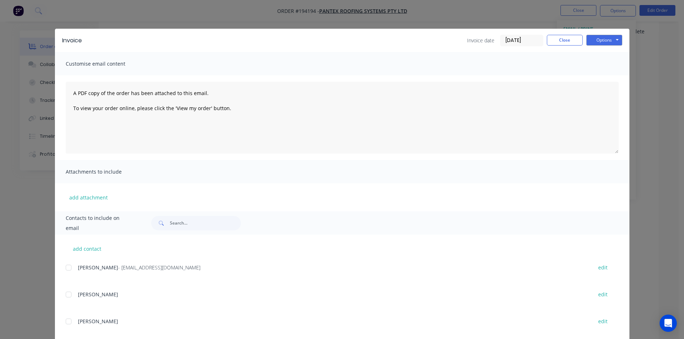
click at [69, 266] on div at bounding box center [68, 268] width 14 height 14
click at [600, 39] on button "Options" at bounding box center [604, 40] width 36 height 11
click at [602, 75] on button "Email" at bounding box center [609, 77] width 46 height 12
click at [555, 35] on button "Close" at bounding box center [565, 40] width 36 height 11
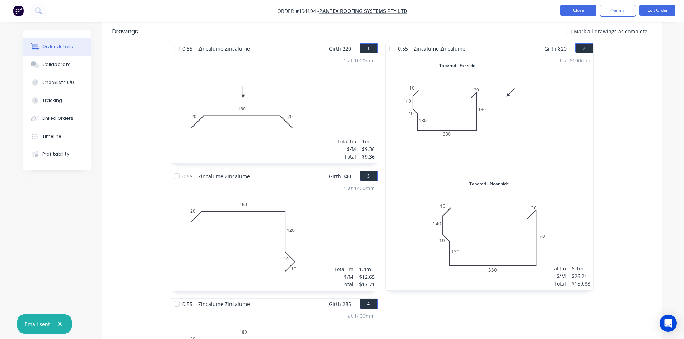
click at [571, 14] on button "Close" at bounding box center [578, 10] width 36 height 11
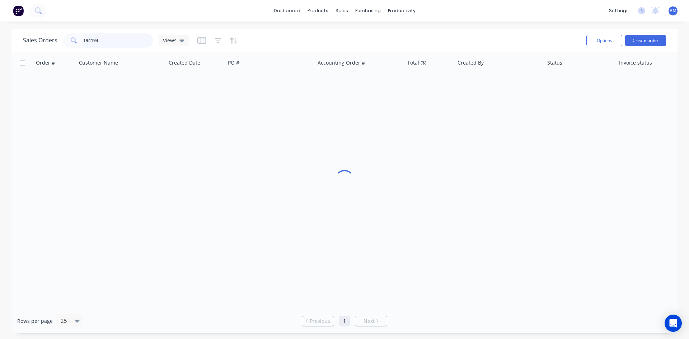
drag, startPoint x: 111, startPoint y: 40, endPoint x: 60, endPoint y: 40, distance: 51.3
click at [61, 41] on div "Sales Orders 194194 Views" at bounding box center [106, 40] width 166 height 14
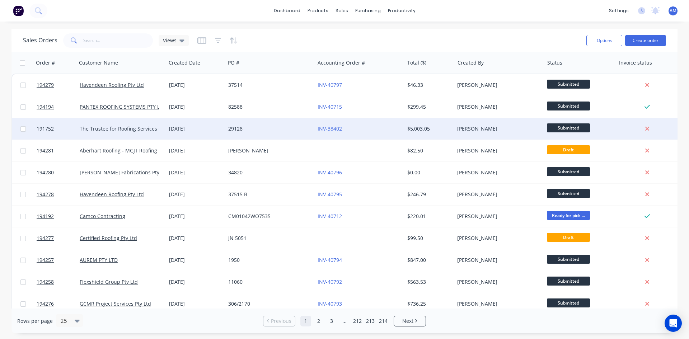
click at [295, 132] on div "29128" at bounding box center [269, 129] width 89 height 22
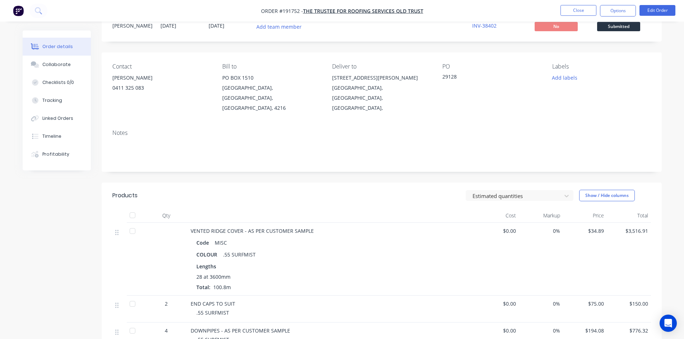
scroll to position [179, 0]
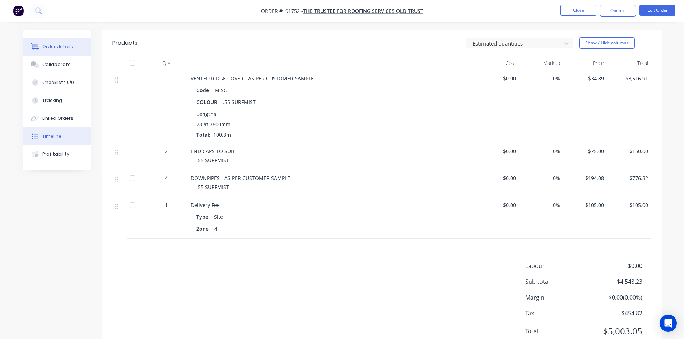
click at [55, 135] on div "Timeline" at bounding box center [51, 136] width 19 height 6
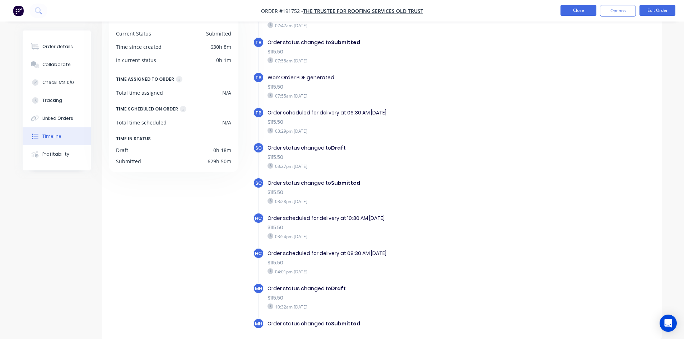
click at [582, 10] on button "Close" at bounding box center [578, 10] width 36 height 11
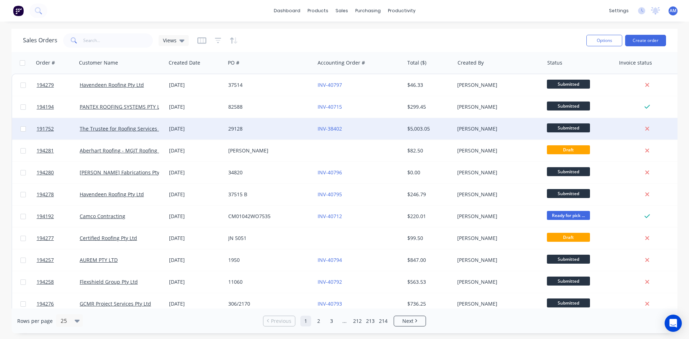
click at [183, 129] on div "[DATE]" at bounding box center [195, 128] width 53 height 7
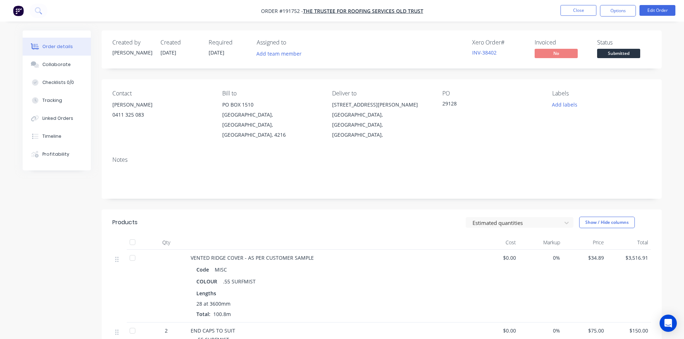
click at [568, 18] on nav "Order #191752 - The Trustee for Roofing Services QLD Trust Close Options Edit O…" at bounding box center [342, 11] width 684 height 22
click at [571, 10] on button "Close" at bounding box center [578, 10] width 36 height 11
